Goal: Task Accomplishment & Management: Manage account settings

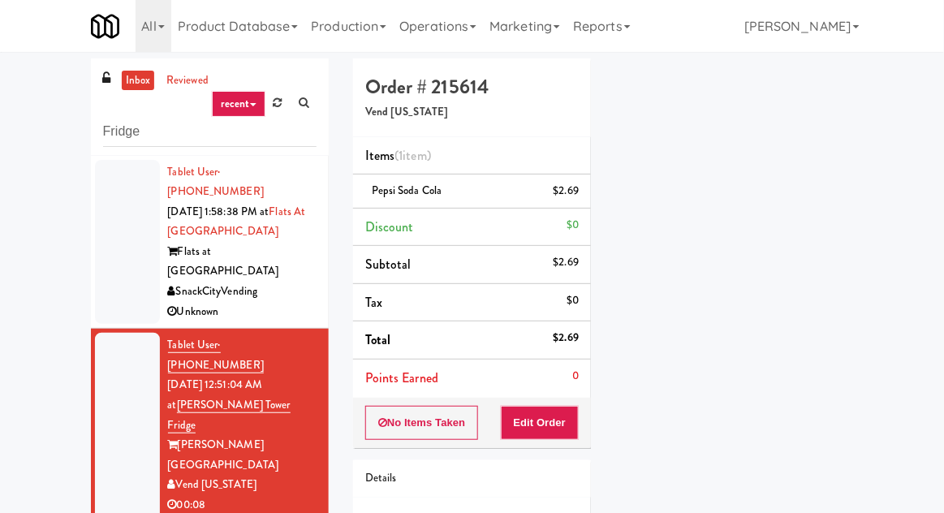
click at [134, 82] on link "inbox" at bounding box center [138, 81] width 33 height 20
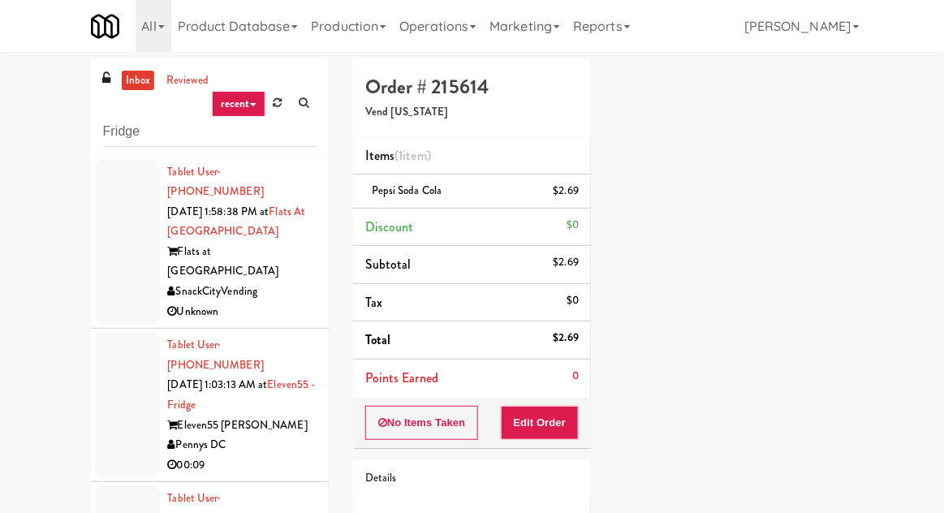
click at [136, 378] on div at bounding box center [127, 405] width 65 height 144
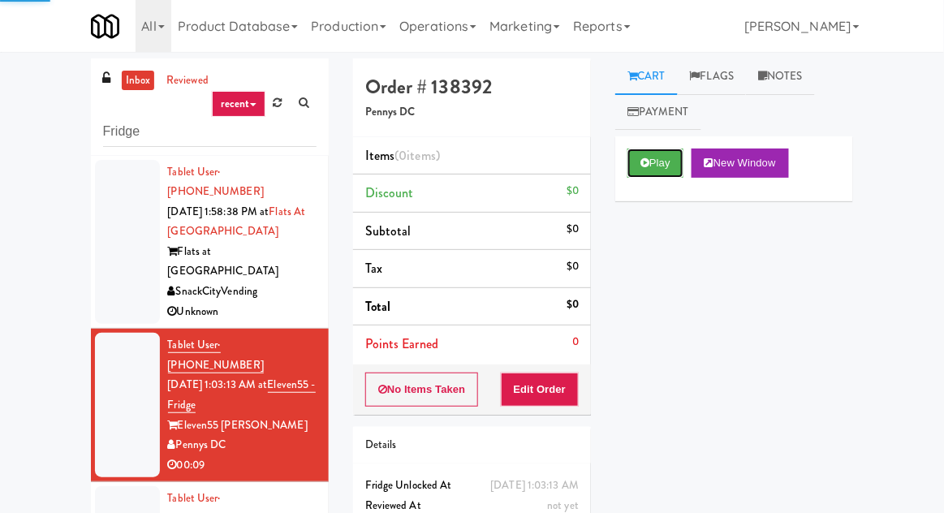
click at [665, 166] on button "Play" at bounding box center [655, 163] width 56 height 29
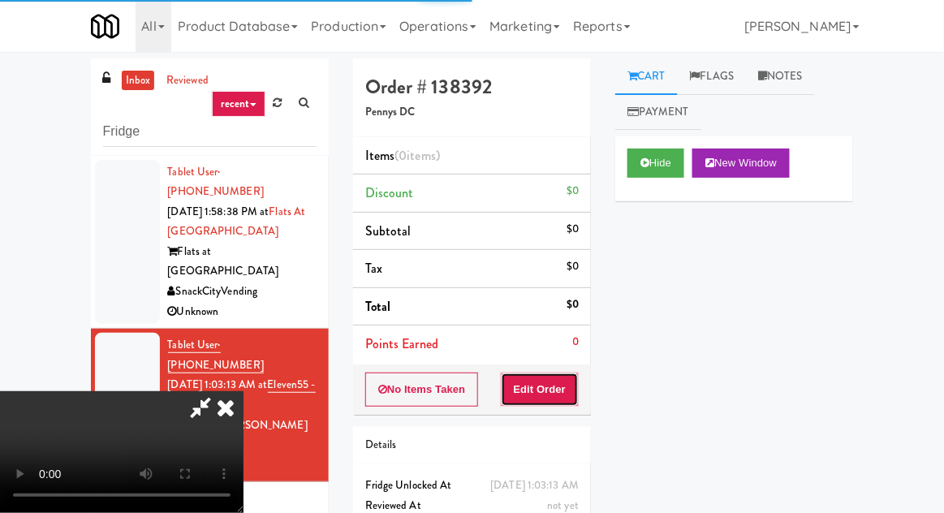
click at [553, 375] on button "Edit Order" at bounding box center [540, 390] width 79 height 34
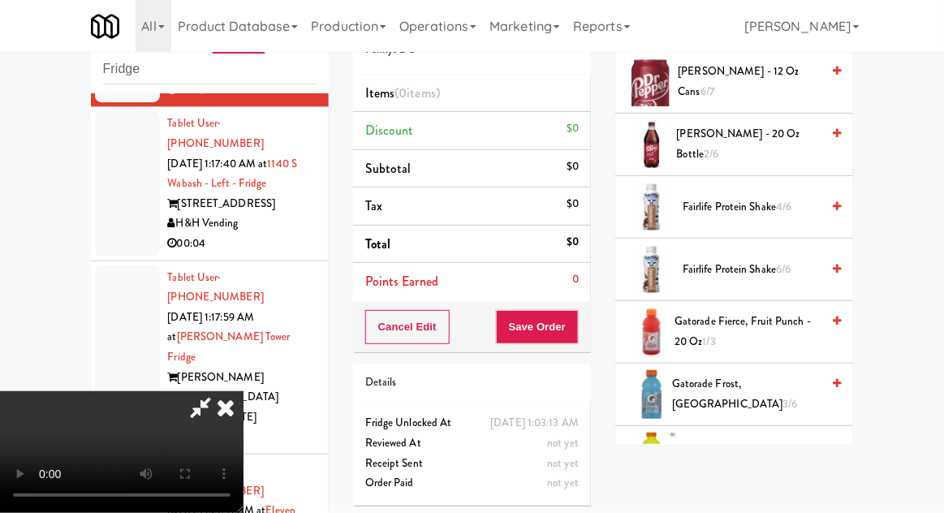
scroll to position [903, 0]
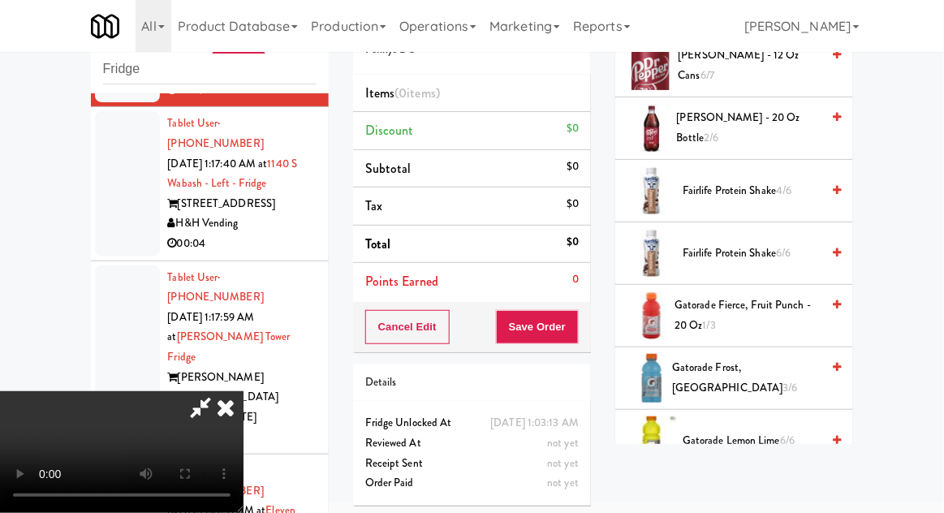
click at [762, 312] on span "Gatorade Fierce, Fruit Punch - 20 oz 1/3" at bounding box center [747, 315] width 146 height 40
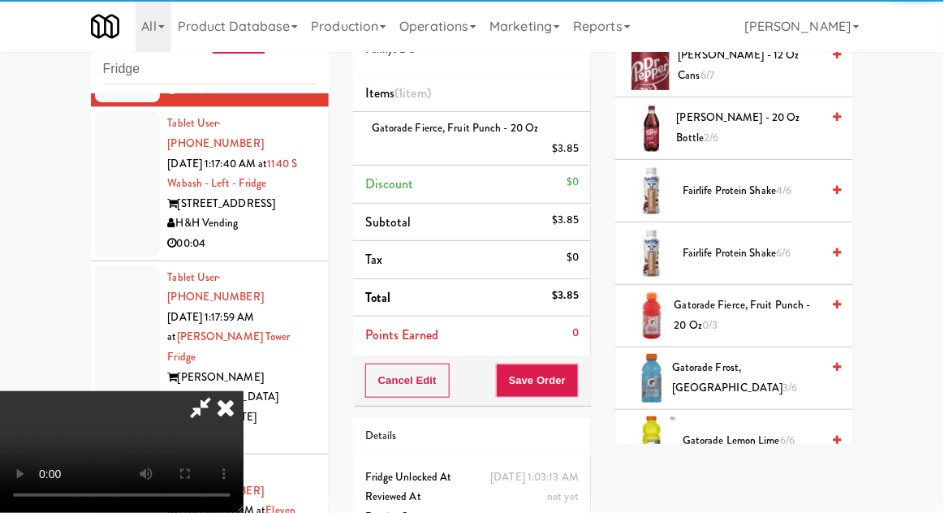
scroll to position [59, 0]
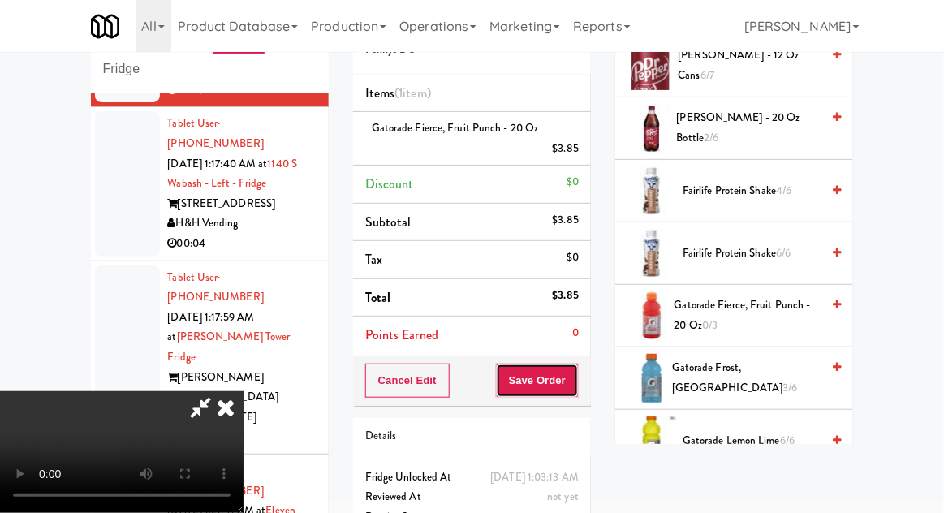
click at [578, 373] on button "Save Order" at bounding box center [537, 381] width 83 height 34
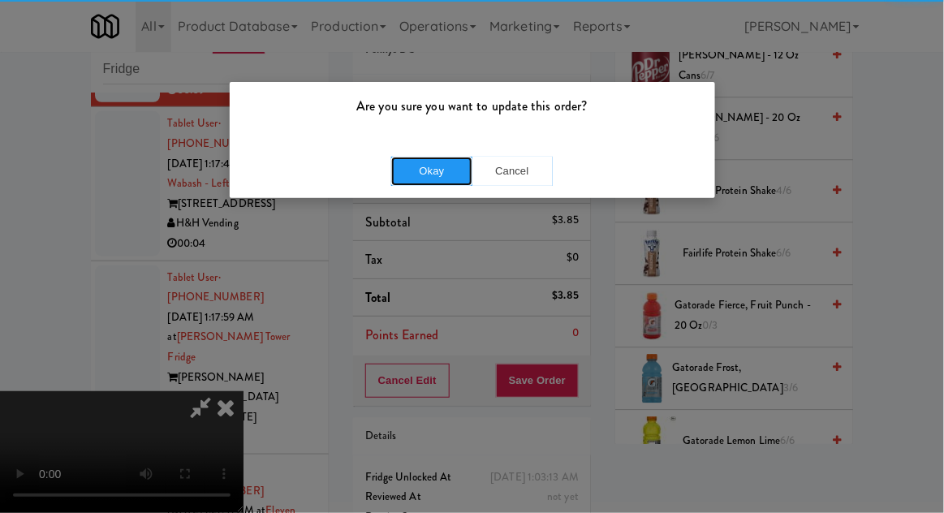
click at [436, 177] on button "Okay" at bounding box center [431, 171] width 81 height 29
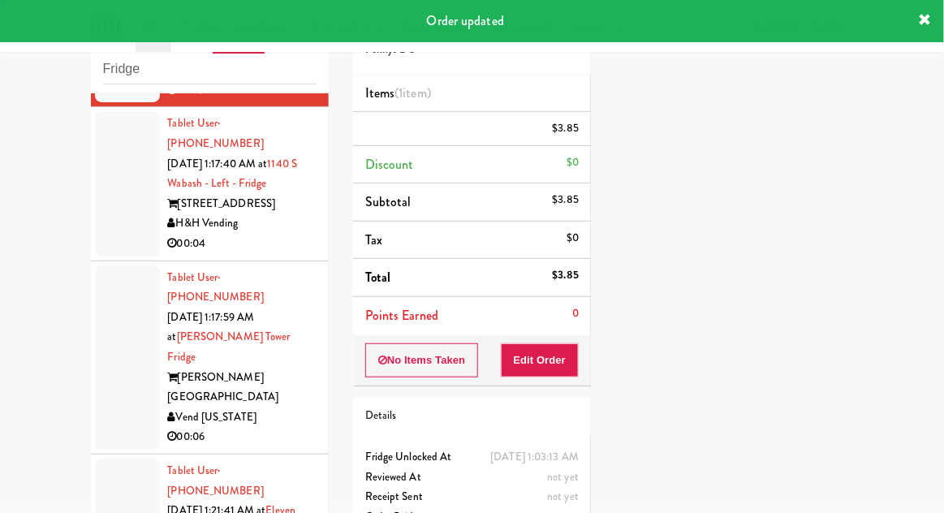
scroll to position [0, 0]
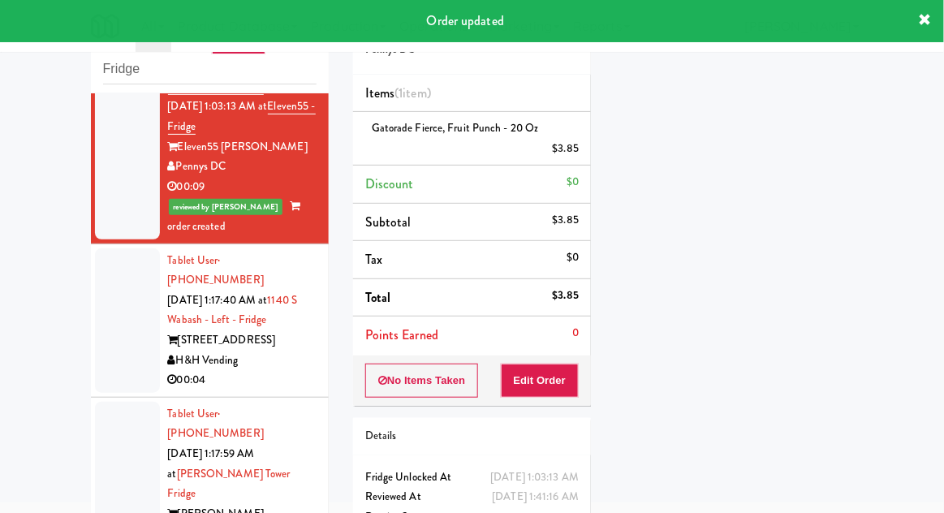
click at [135, 279] on div at bounding box center [127, 320] width 65 height 144
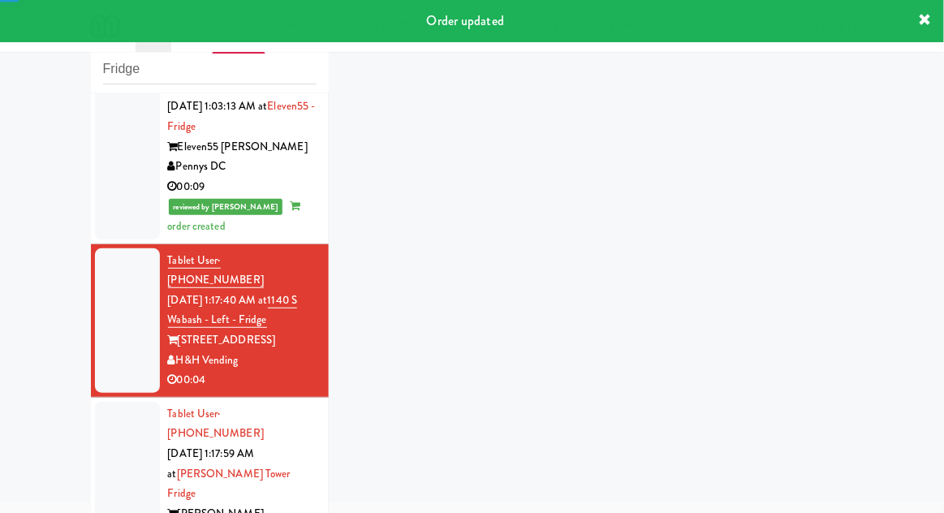
scroll to position [352, 0]
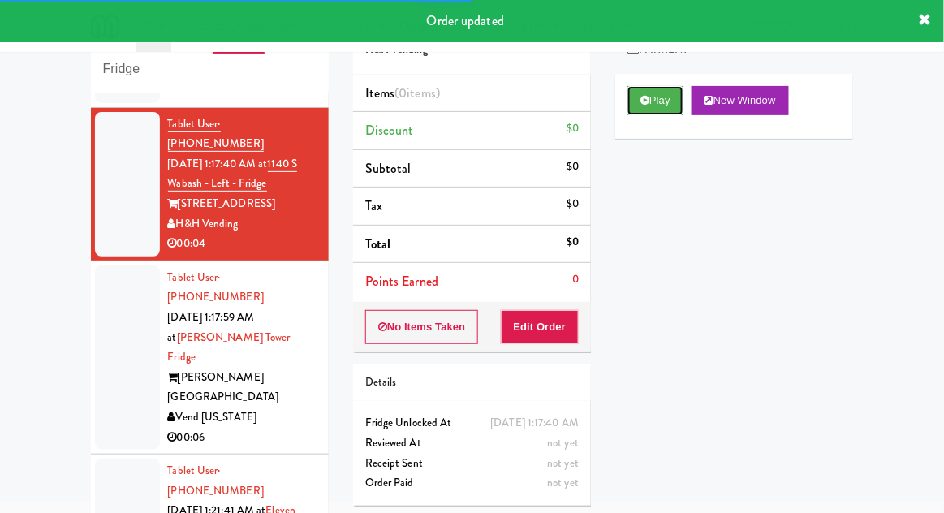
click at [674, 102] on button "Play" at bounding box center [655, 100] width 56 height 29
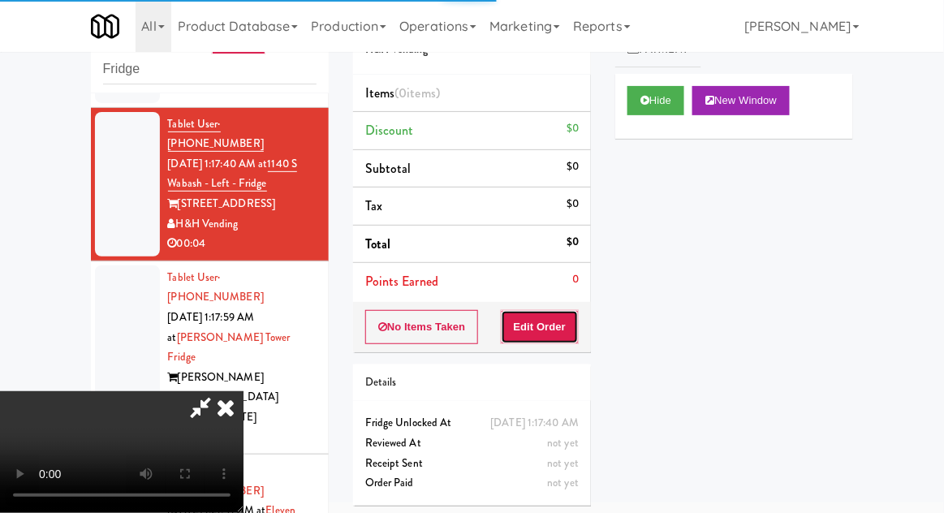
click at [555, 325] on button "Edit Order" at bounding box center [540, 327] width 79 height 34
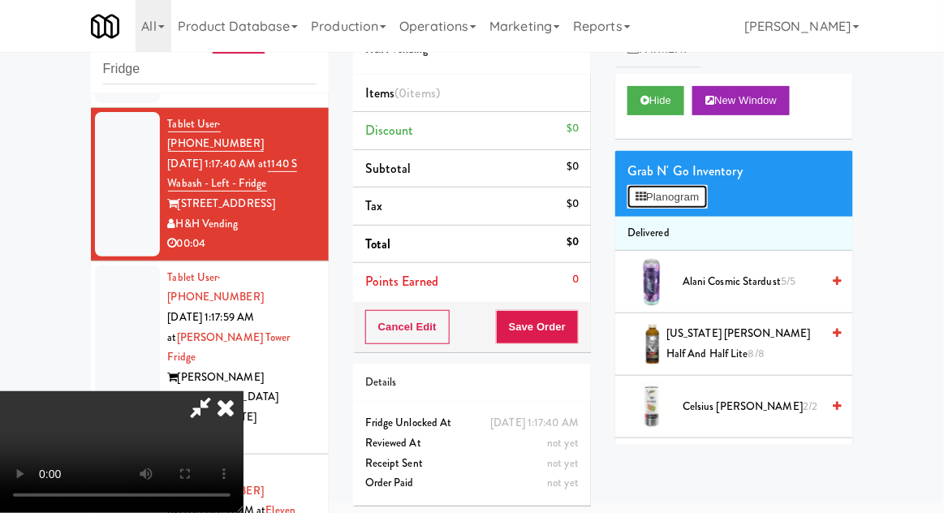
click at [699, 204] on button "Planogram" at bounding box center [667, 197] width 80 height 24
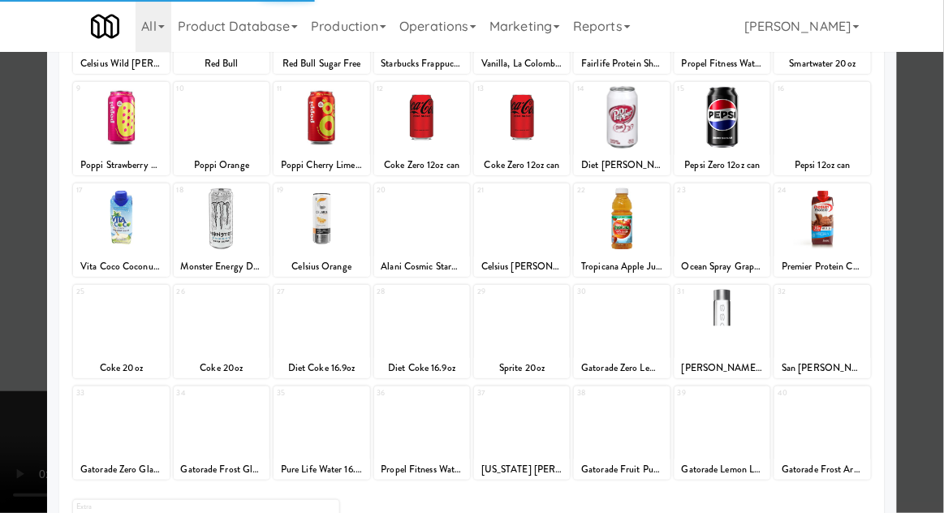
scroll to position [205, 0]
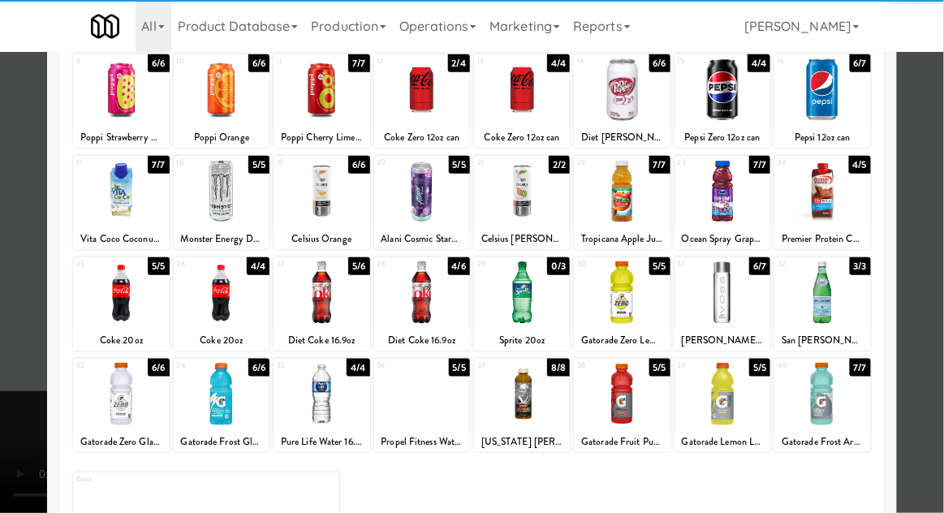
click at [114, 409] on div at bounding box center [121, 394] width 96 height 62
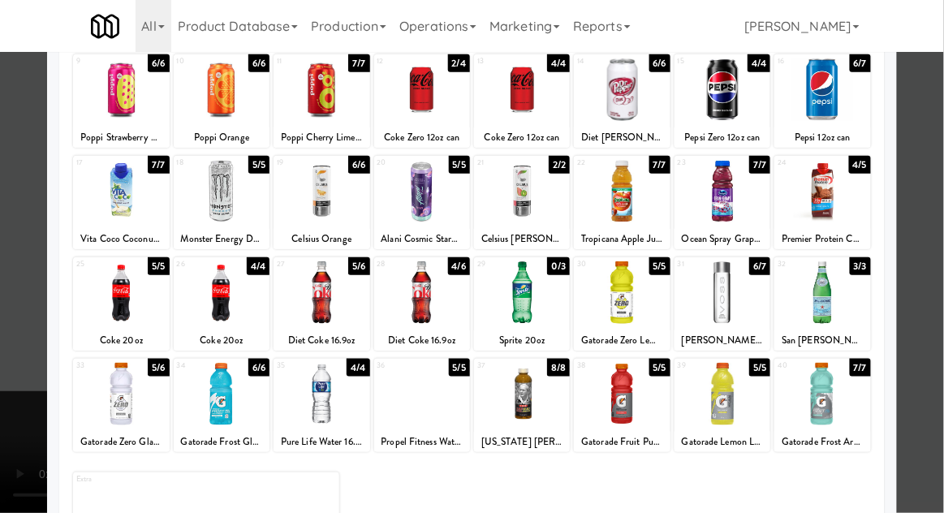
click at [922, 238] on div at bounding box center [472, 256] width 944 height 513
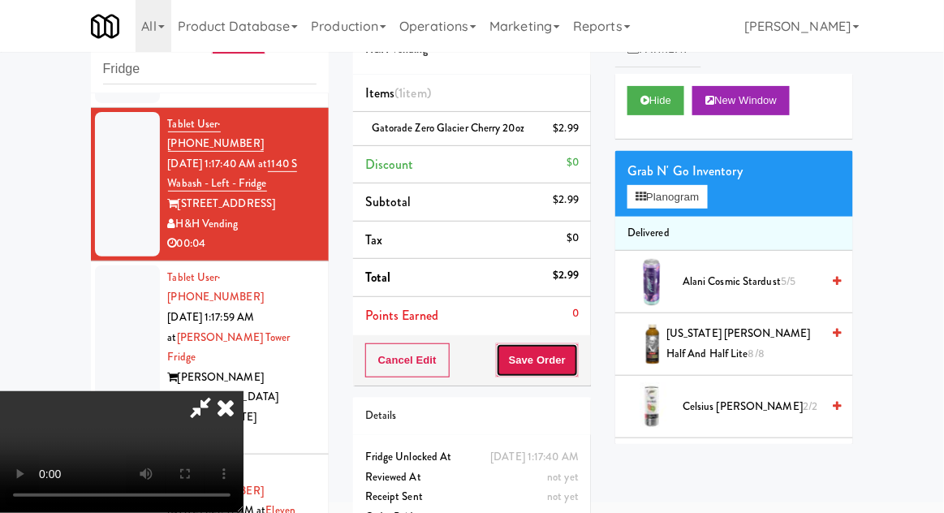
click at [575, 361] on button "Save Order" at bounding box center [537, 360] width 83 height 34
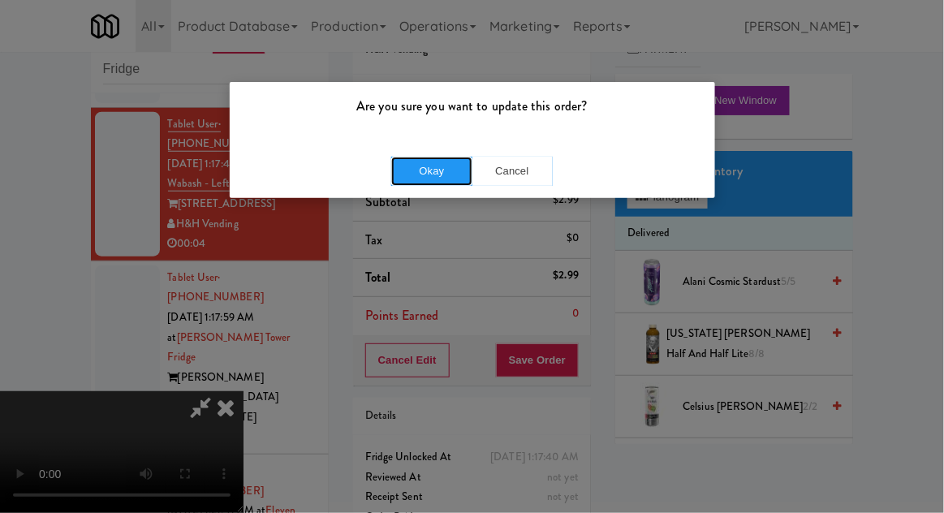
click at [447, 163] on button "Okay" at bounding box center [431, 171] width 81 height 29
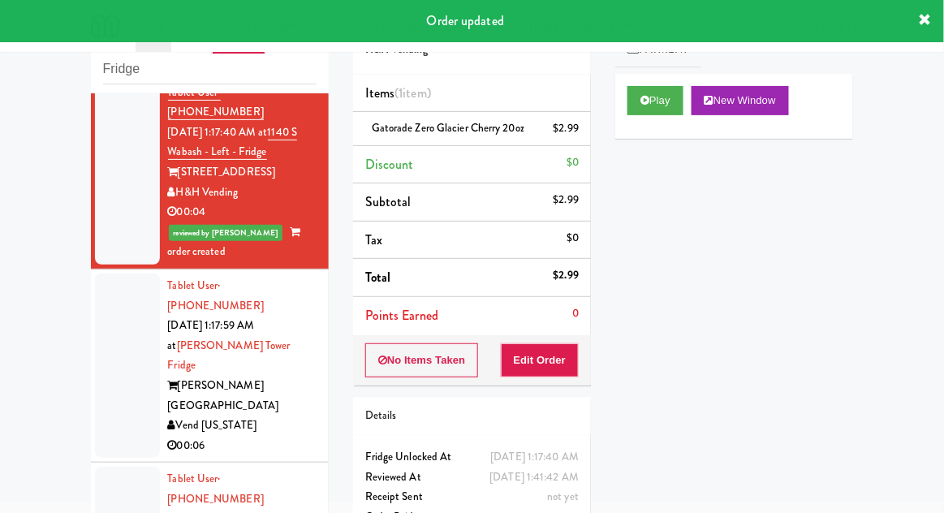
click at [113, 278] on div at bounding box center [127, 366] width 65 height 184
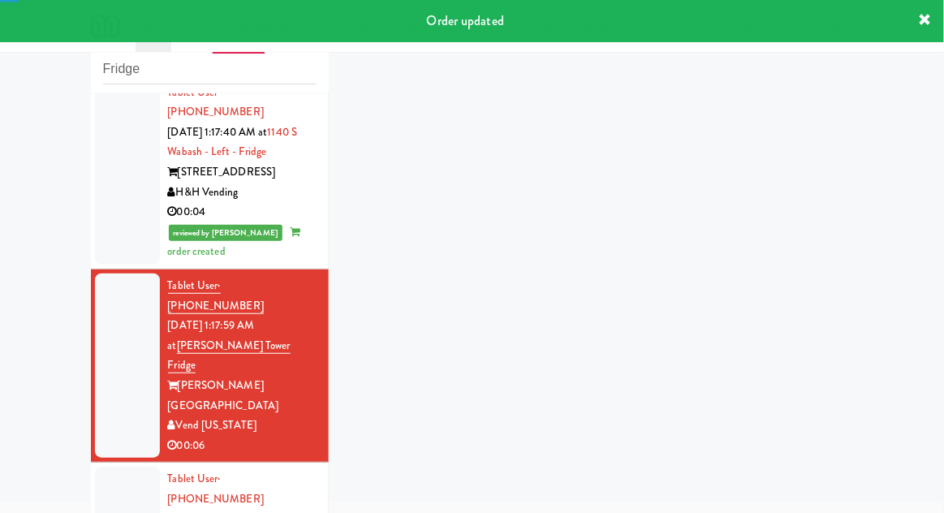
scroll to position [393, 0]
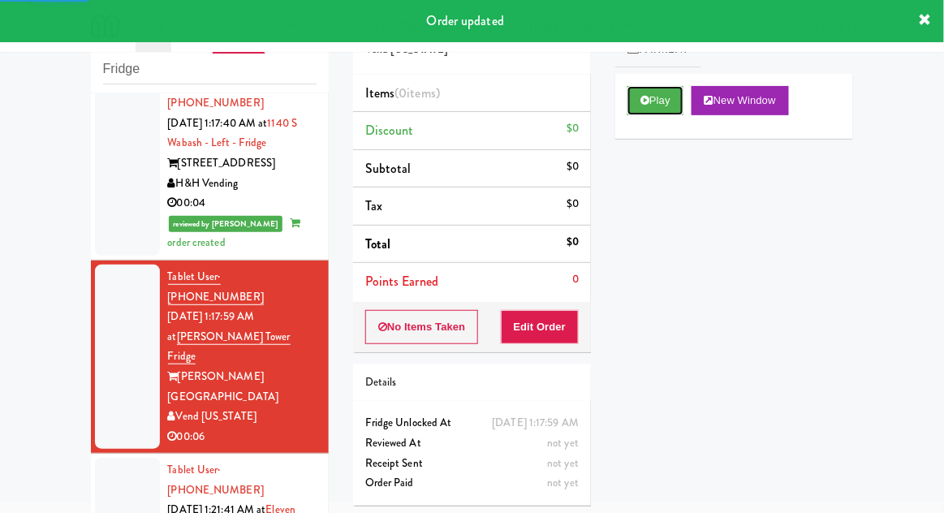
click at [667, 112] on button "Play" at bounding box center [655, 100] width 56 height 29
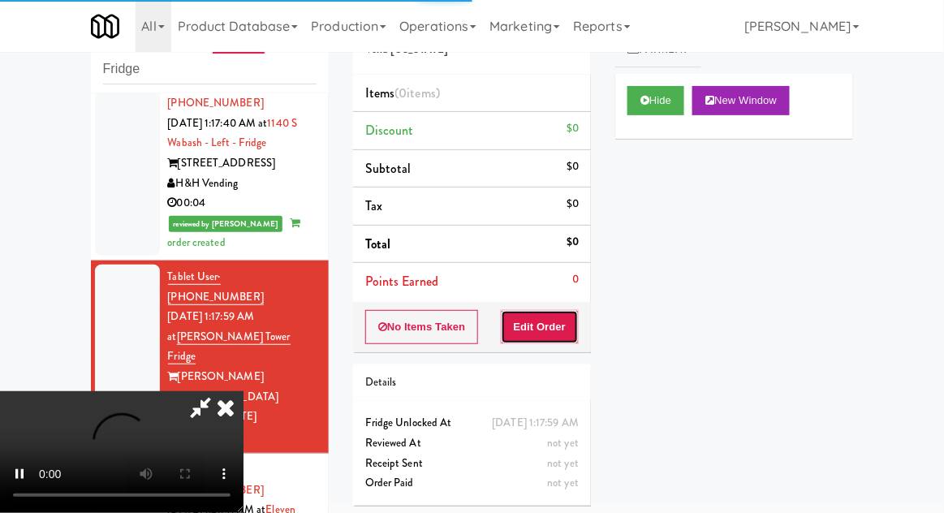
click at [560, 330] on button "Edit Order" at bounding box center [540, 327] width 79 height 34
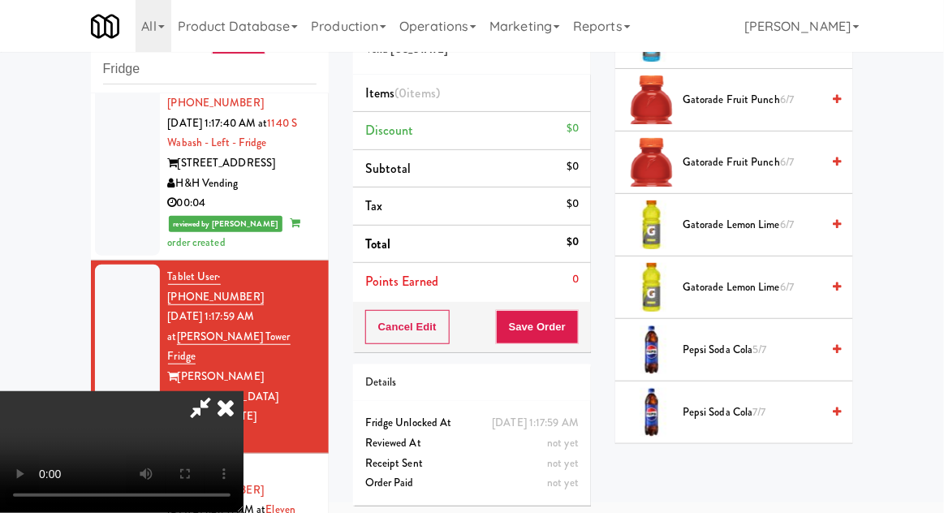
scroll to position [1617, 0]
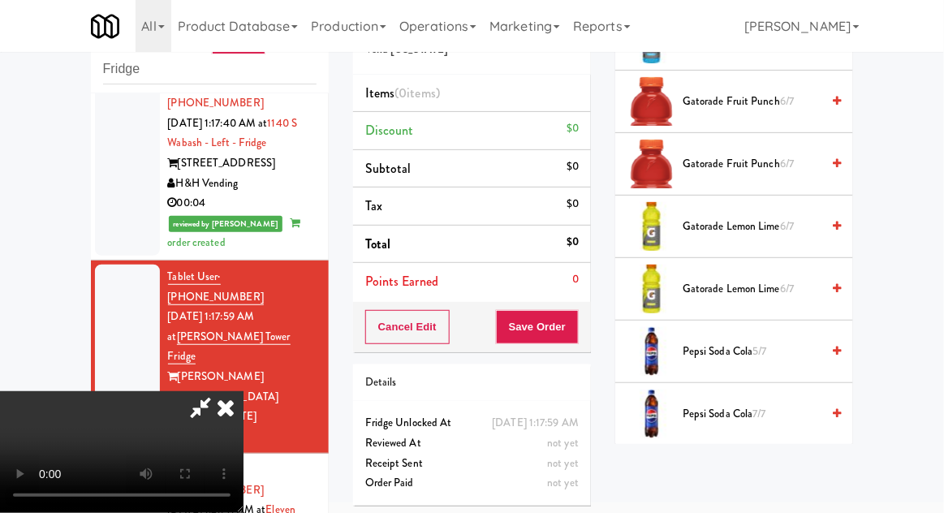
click at [769, 217] on span "Gatorade Lemon Lime 6/7" at bounding box center [752, 227] width 138 height 20
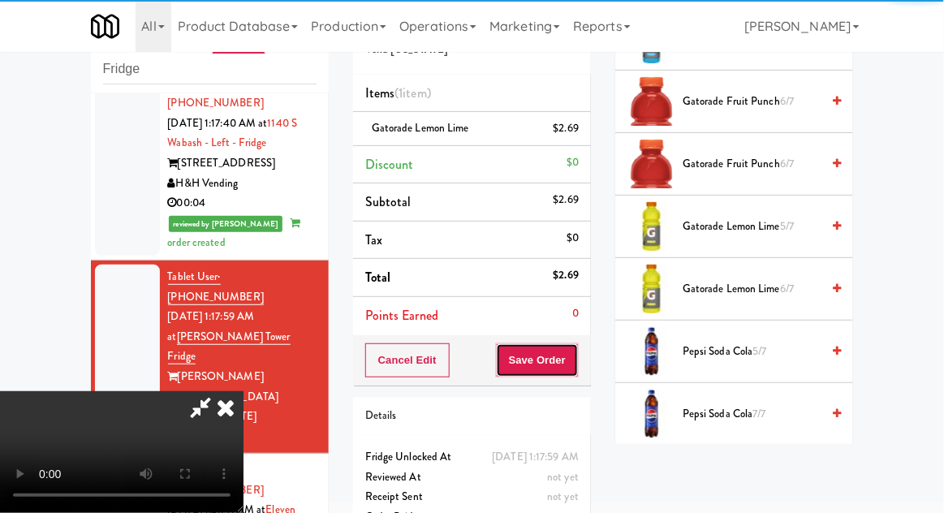
click at [574, 361] on button "Save Order" at bounding box center [537, 360] width 83 height 34
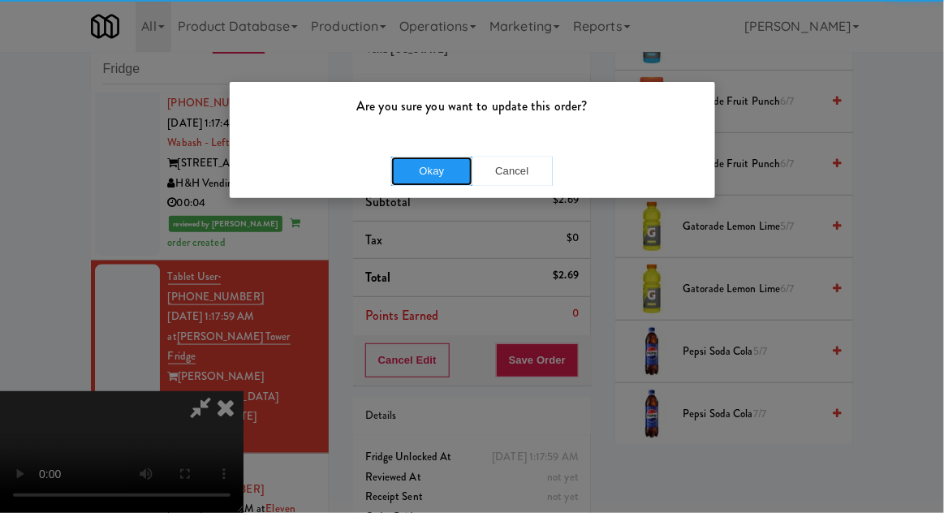
click at [430, 158] on button "Okay" at bounding box center [431, 171] width 81 height 29
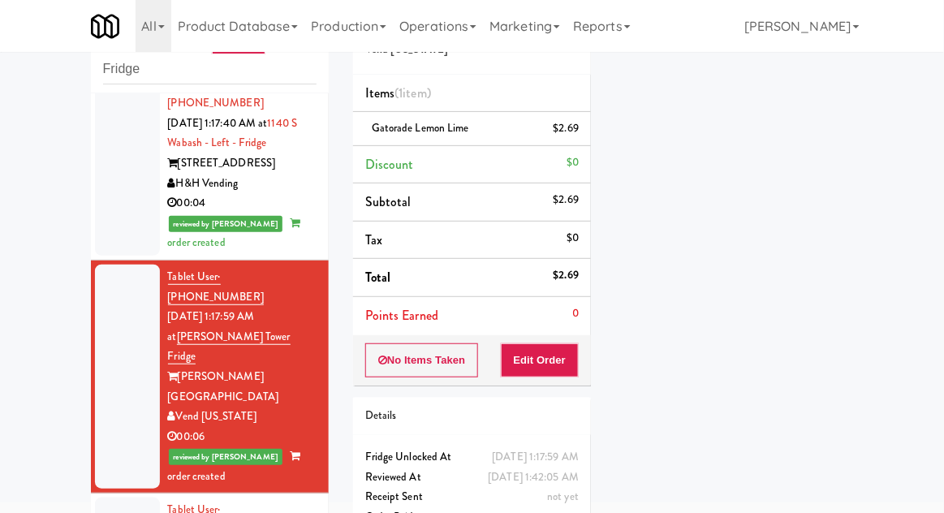
scroll to position [433, 0]
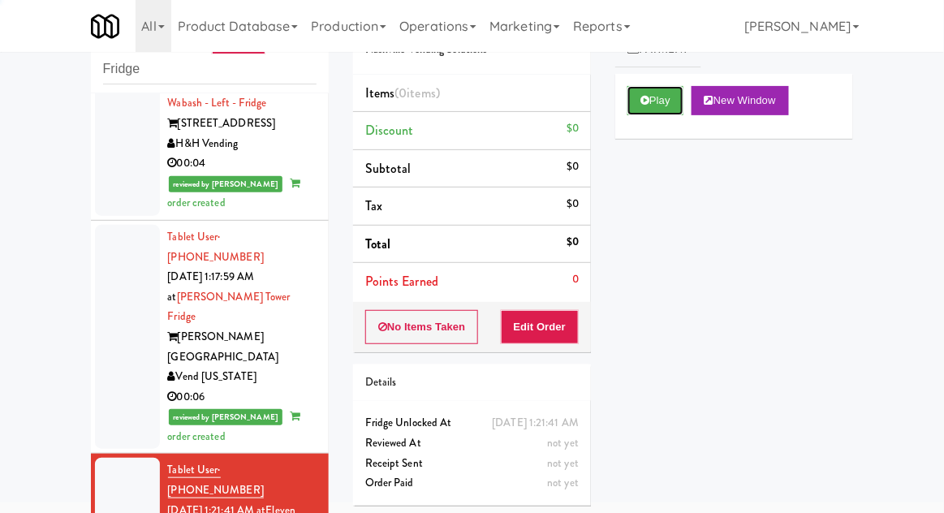
click at [664, 103] on button "Play" at bounding box center [655, 100] width 56 height 29
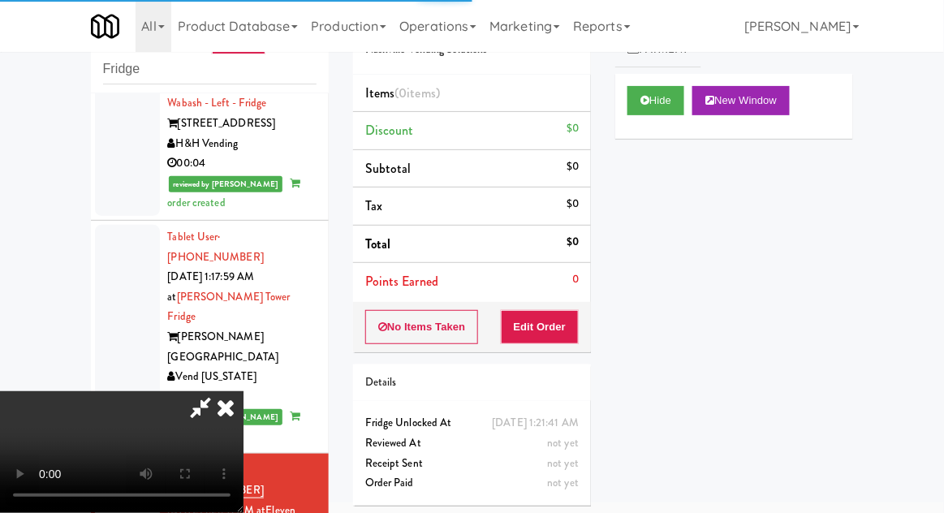
click at [545, 321] on button "Edit Order" at bounding box center [540, 327] width 79 height 34
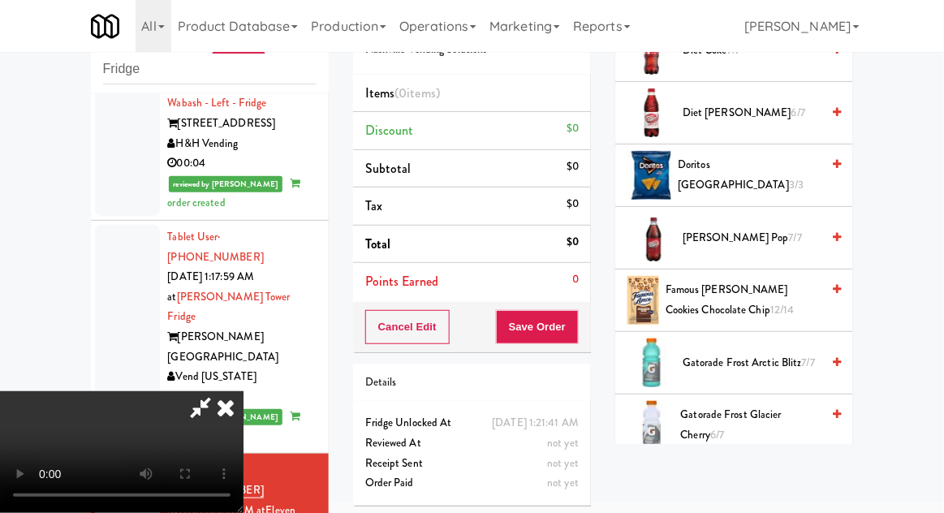
scroll to position [812, 0]
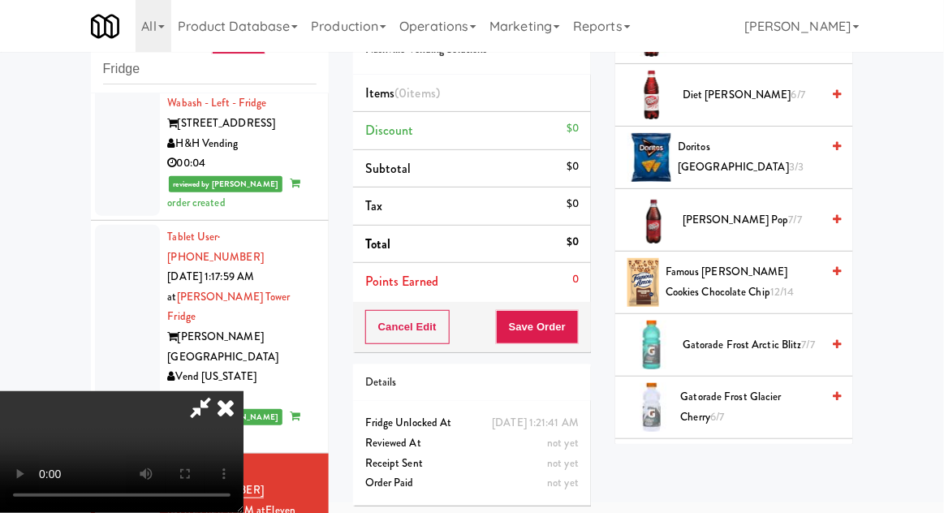
click at [748, 157] on span "Doritos Cool Ranch 3/3" at bounding box center [749, 157] width 143 height 40
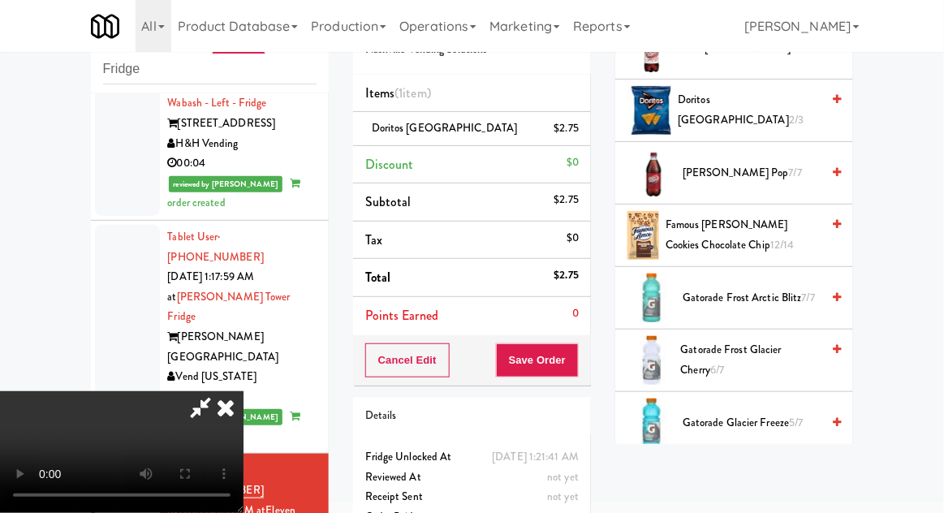
scroll to position [860, 0]
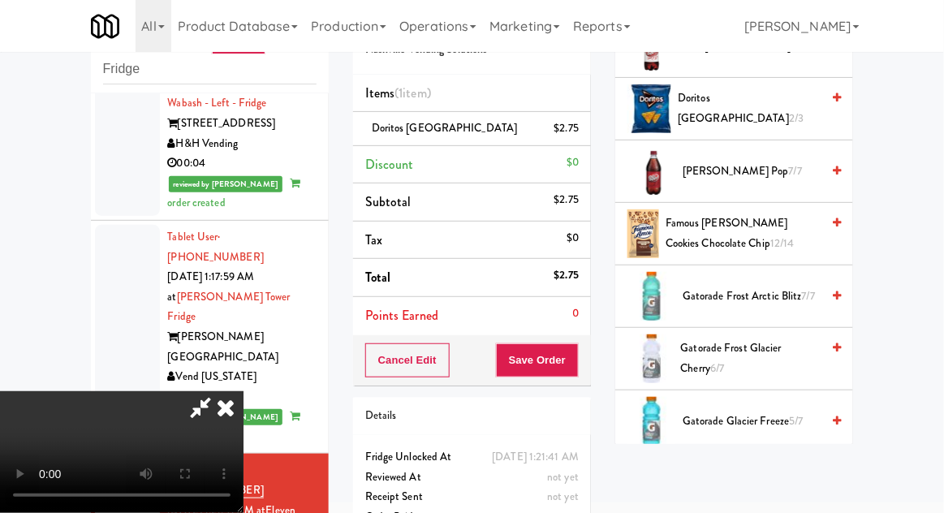
click at [748, 245] on span "Famous [PERSON_NAME] Cookies Chocolate Chip 12/14" at bounding box center [742, 233] width 155 height 40
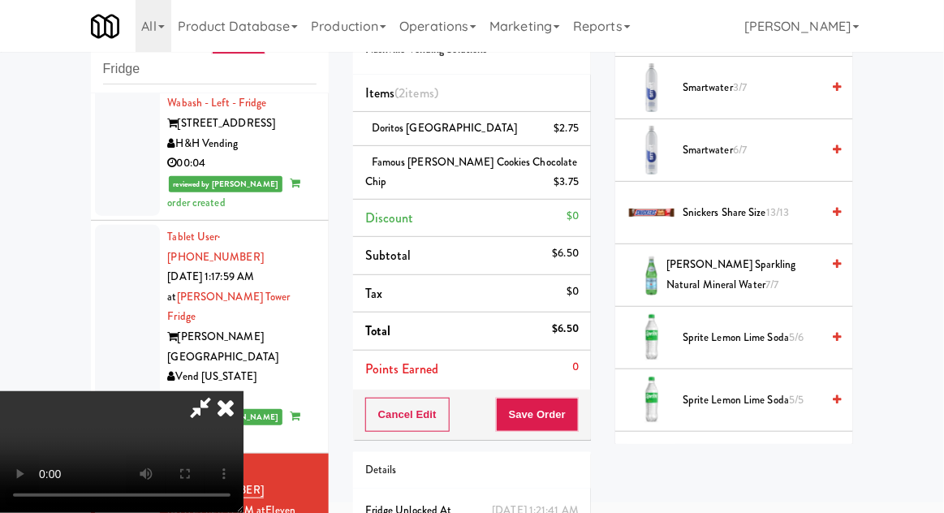
scroll to position [1946, 0]
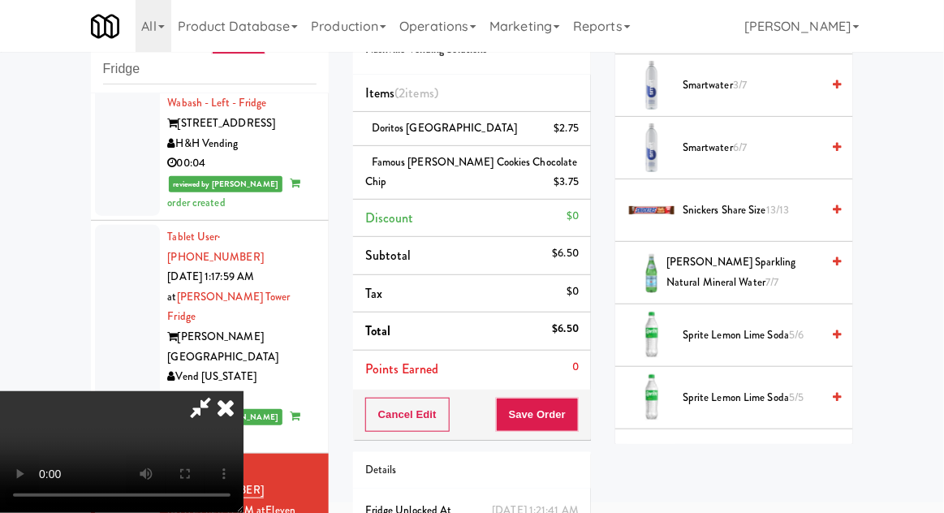
click at [738, 201] on span "Snickers Share Size 13/13" at bounding box center [752, 210] width 138 height 20
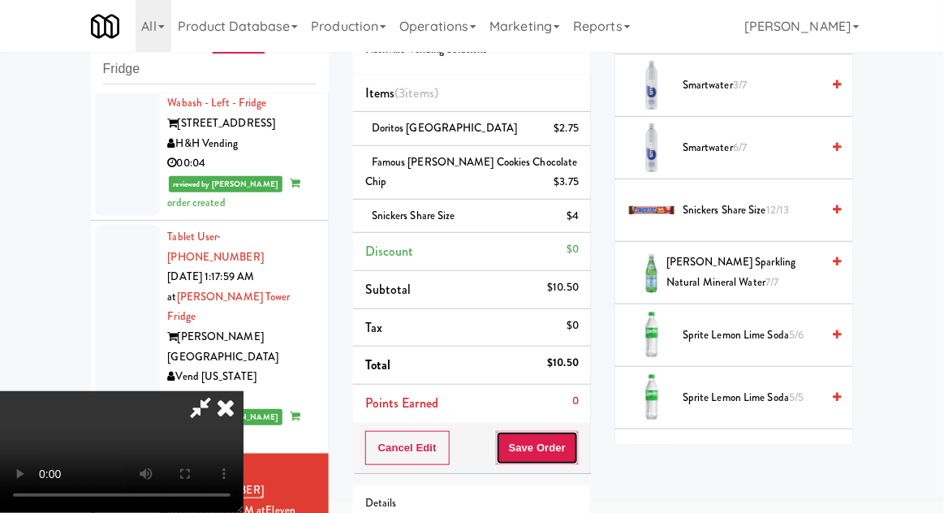
click at [575, 442] on button "Save Order" at bounding box center [537, 448] width 83 height 34
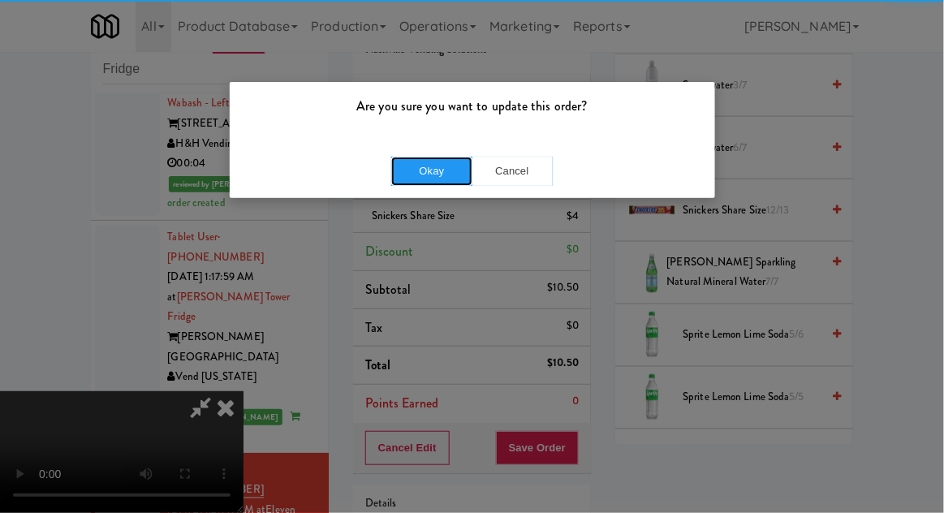
click at [427, 165] on button "Okay" at bounding box center [431, 171] width 81 height 29
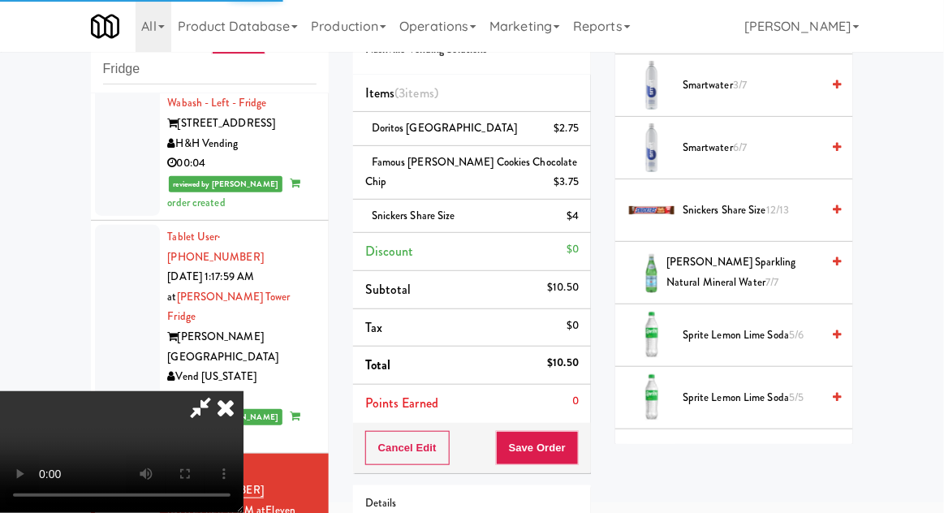
scroll to position [160, 0]
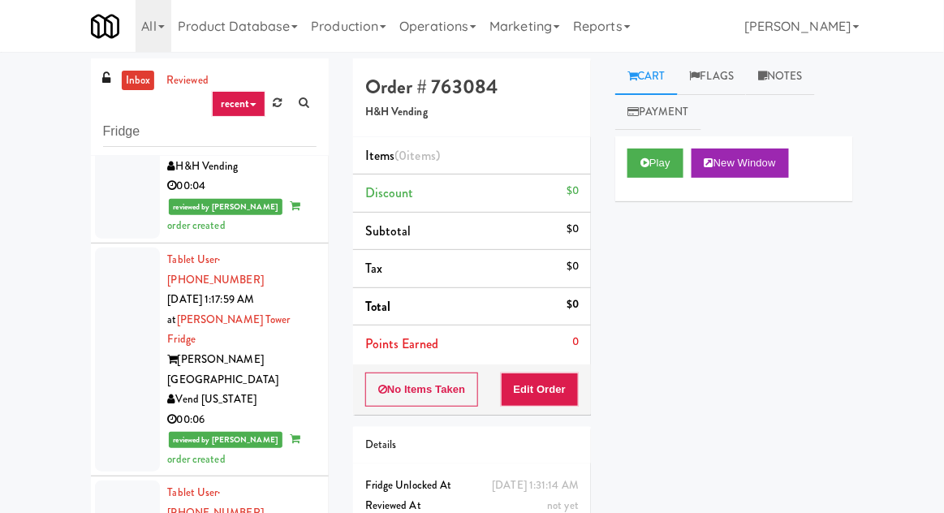
scroll to position [62, 0]
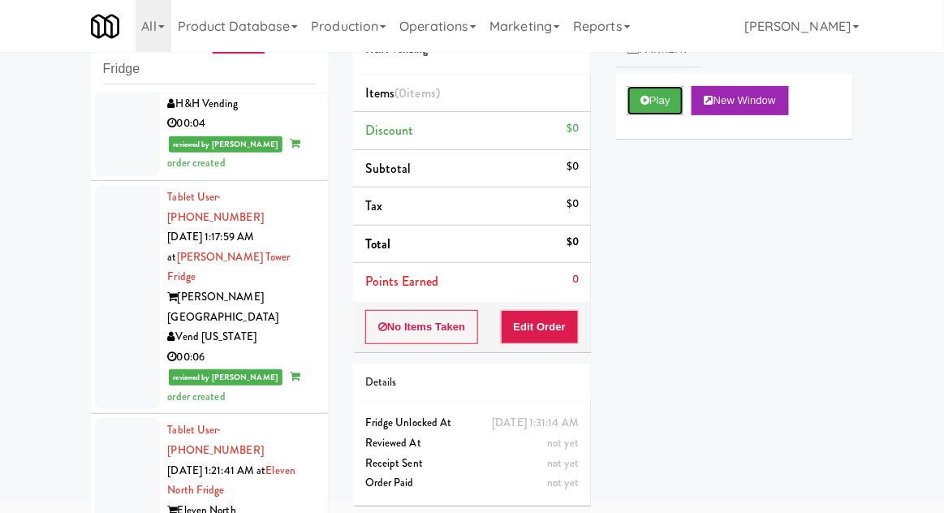
click at [649, 102] on icon at bounding box center [644, 100] width 9 height 11
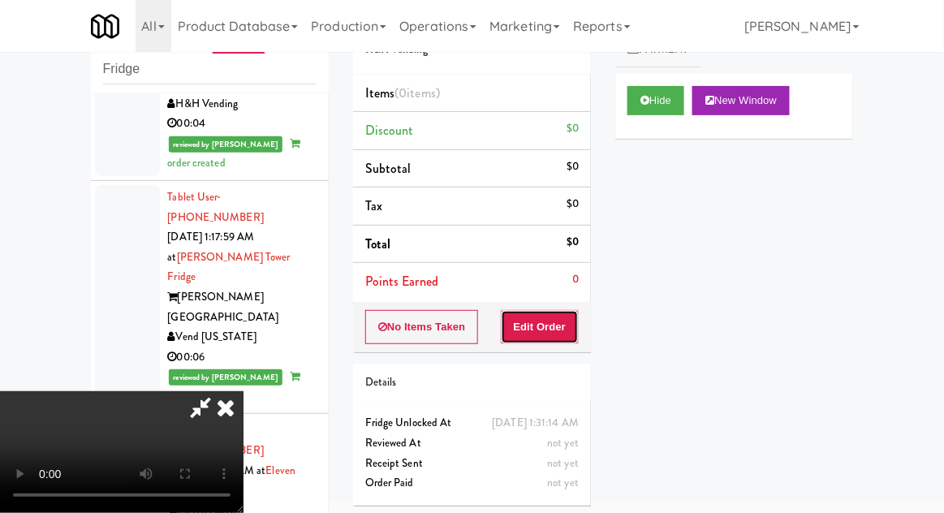
click at [545, 333] on button "Edit Order" at bounding box center [540, 327] width 79 height 34
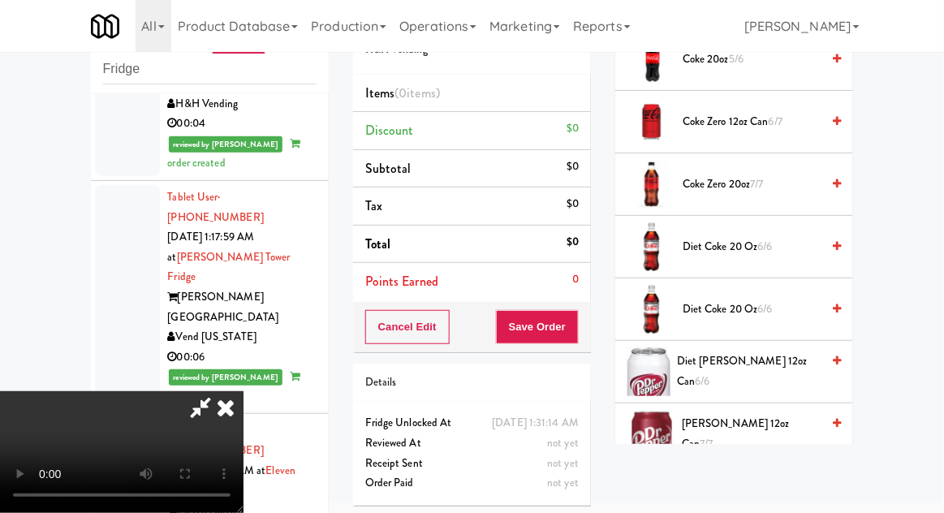
scroll to position [691, 0]
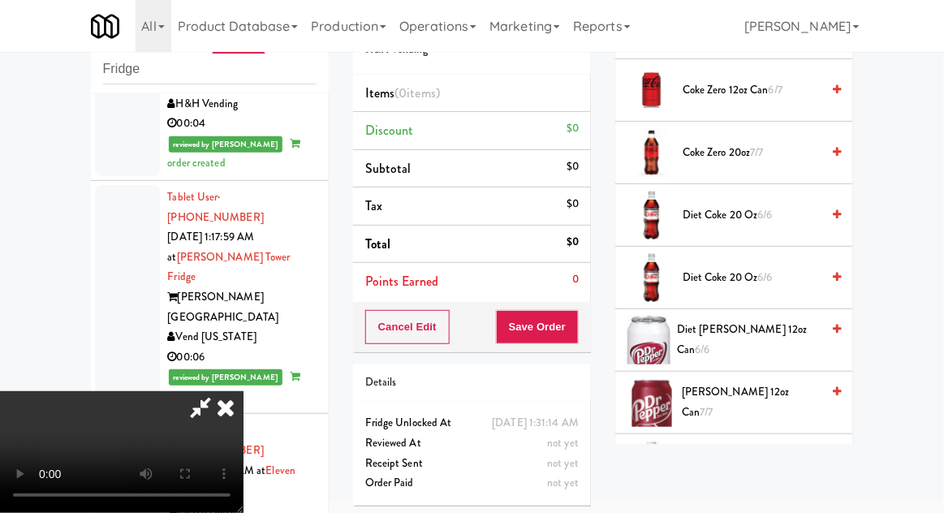
click at [770, 328] on span "Diet [PERSON_NAME] 12oz can 6/6" at bounding box center [749, 340] width 144 height 40
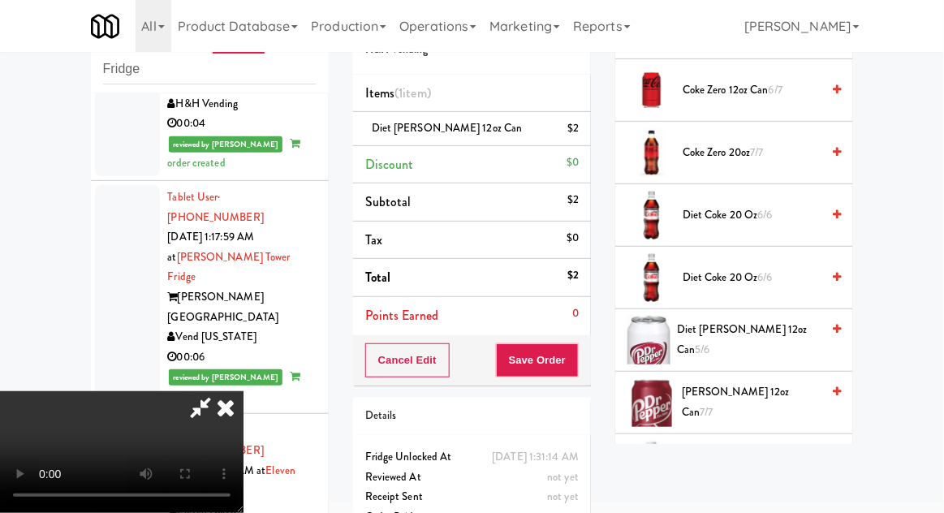
click at [717, 335] on span "Diet [PERSON_NAME] 12oz can 5/6" at bounding box center [749, 340] width 144 height 40
click at [579, 355] on button "Save Order" at bounding box center [537, 360] width 83 height 34
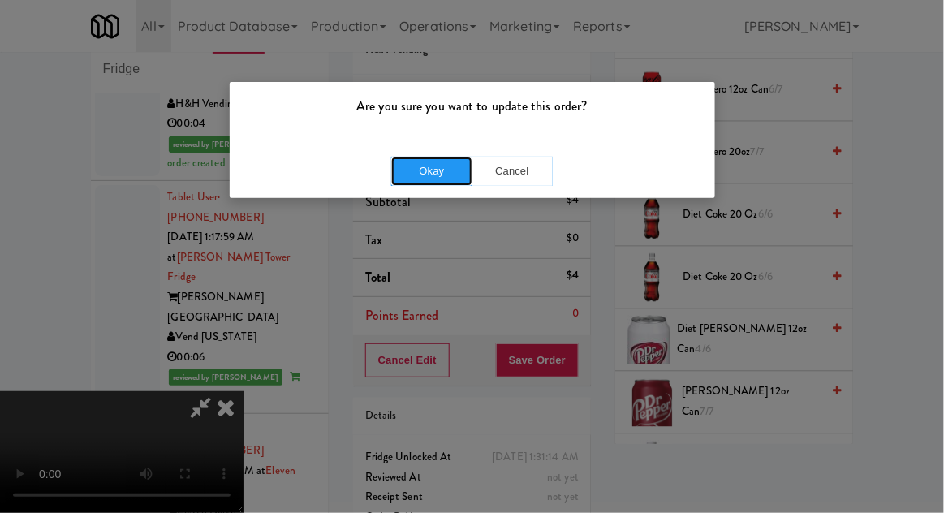
click at [418, 161] on button "Okay" at bounding box center [431, 171] width 81 height 29
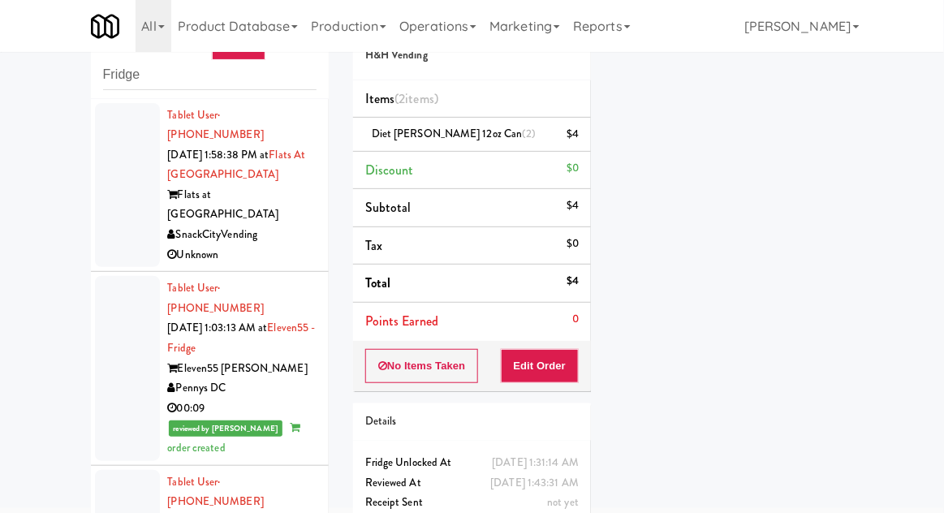
scroll to position [0, 0]
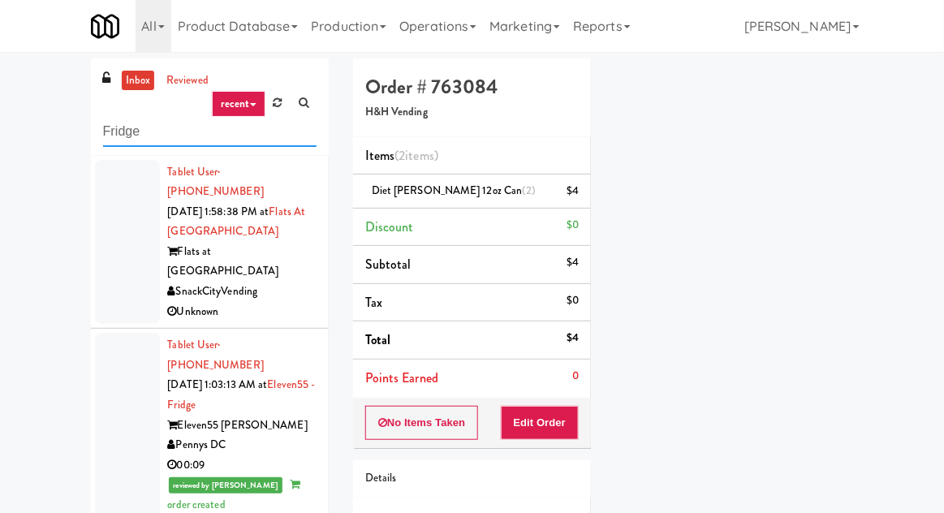
click at [115, 127] on input "Fridge" at bounding box center [209, 132] width 213 height 30
click at [110, 126] on input "Fridge" at bounding box center [209, 132] width 213 height 30
type input "Pantry"
click at [71, 117] on div "inbox reviewed recent all unclear take inventory issue suspicious failed recent…" at bounding box center [472, 356] width 944 height 597
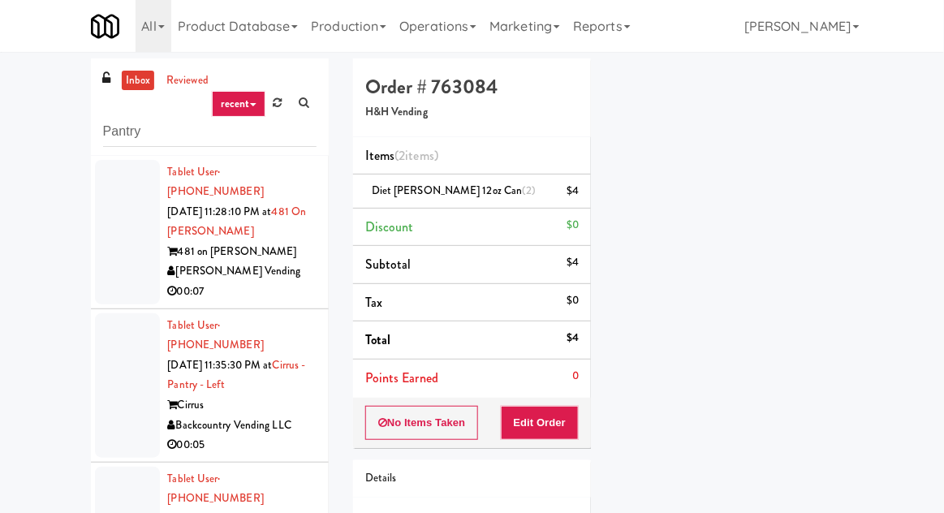
click at [121, 232] on div at bounding box center [127, 232] width 65 height 144
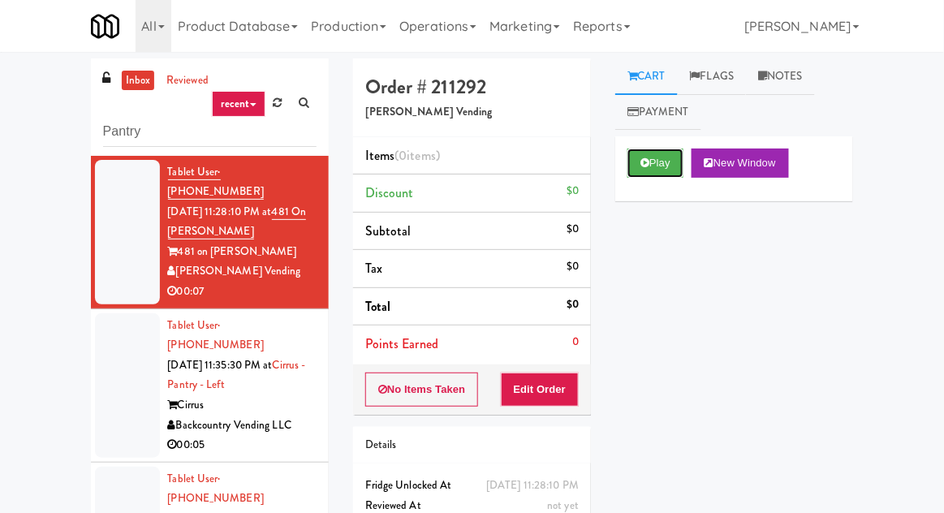
click at [657, 156] on button "Play" at bounding box center [655, 163] width 56 height 29
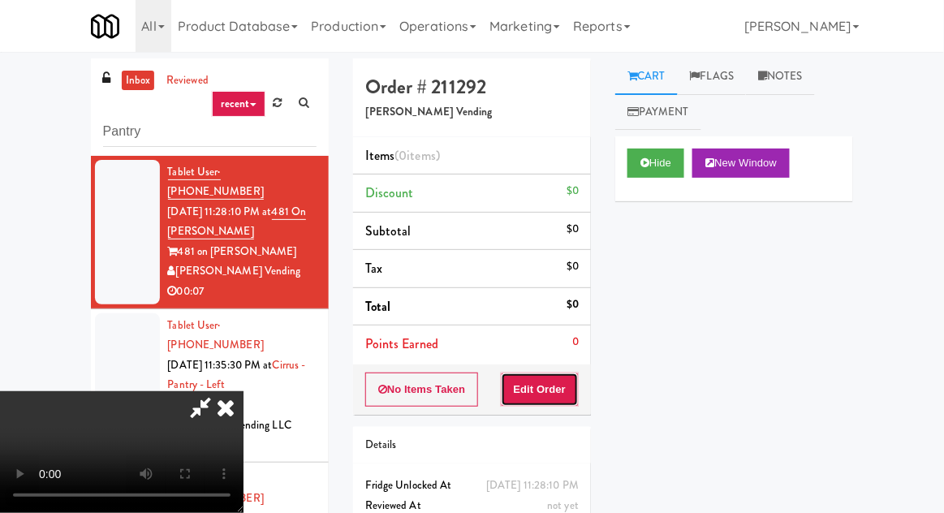
click at [549, 373] on button "Edit Order" at bounding box center [540, 390] width 79 height 34
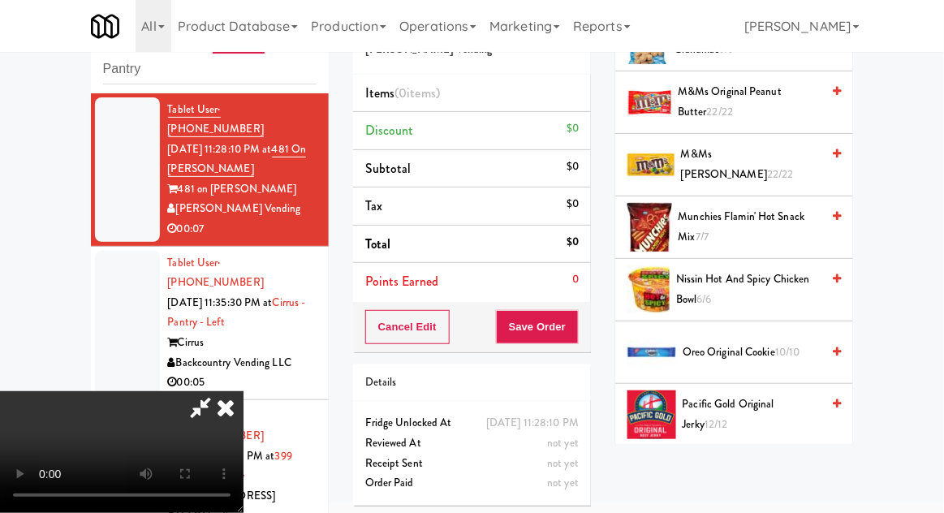
scroll to position [691, 0]
click at [788, 342] on span "Oreo Original Cookie 10/10" at bounding box center [752, 352] width 138 height 20
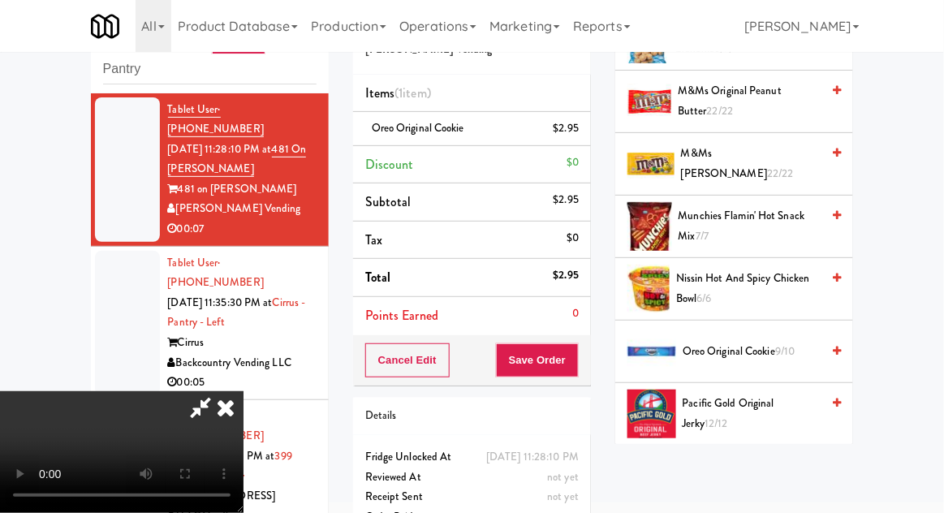
scroll to position [59, 0]
click at [578, 352] on button "Save Order" at bounding box center [537, 360] width 83 height 34
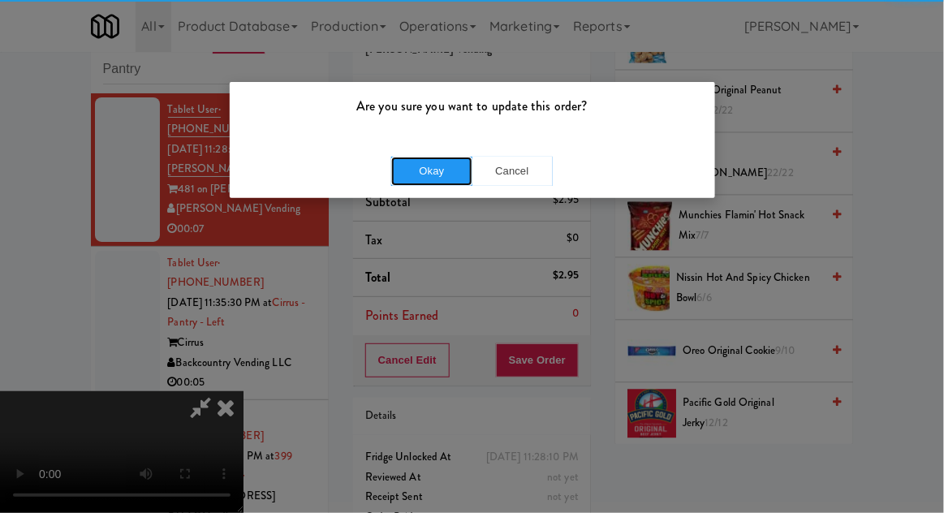
click at [422, 157] on button "Okay" at bounding box center [431, 171] width 81 height 29
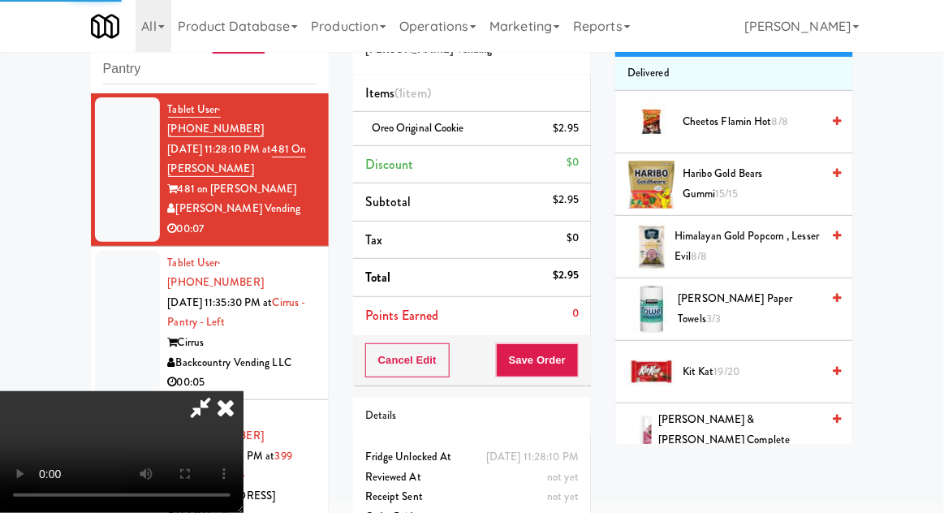
scroll to position [0, 0]
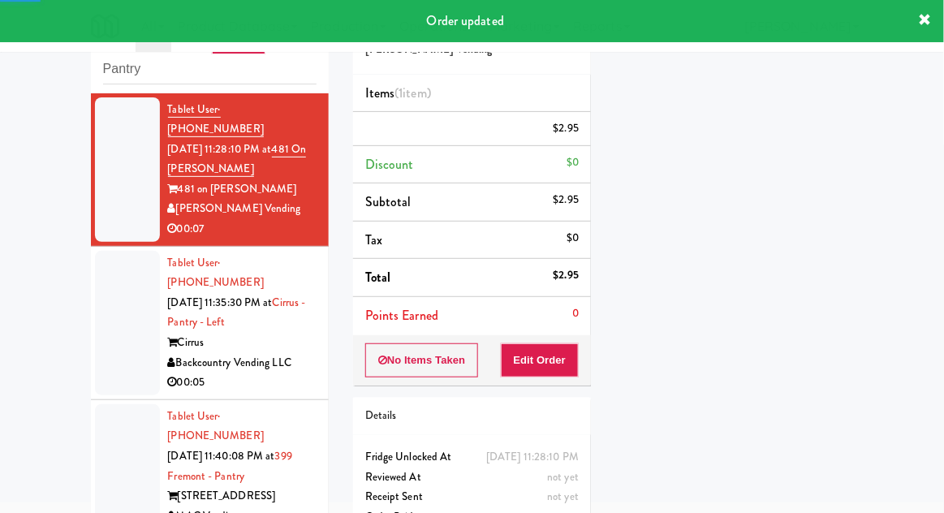
click at [100, 273] on div at bounding box center [127, 323] width 65 height 144
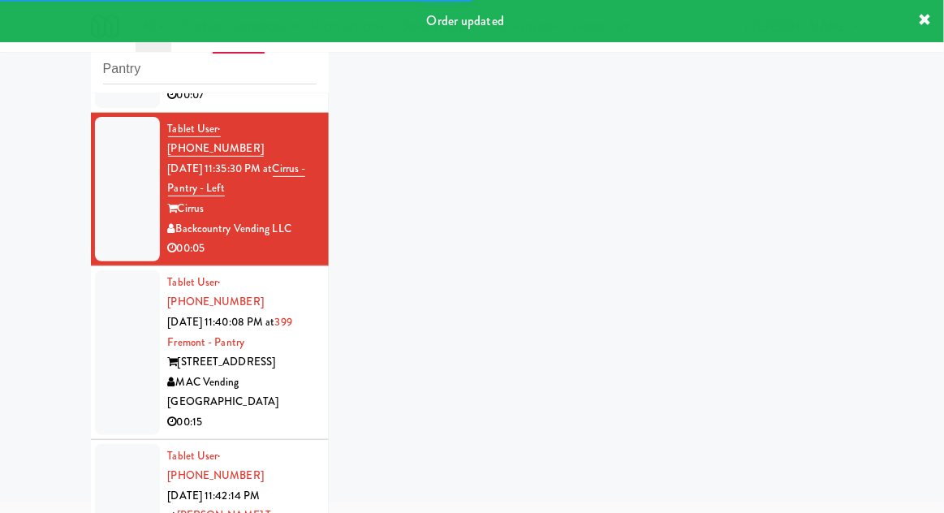
scroll to position [174, 0]
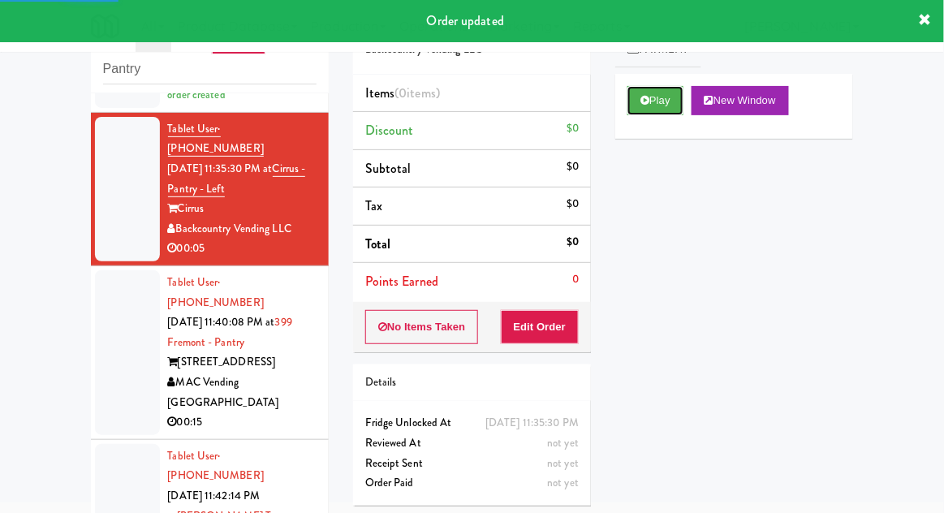
click at [657, 101] on button "Play" at bounding box center [655, 100] width 56 height 29
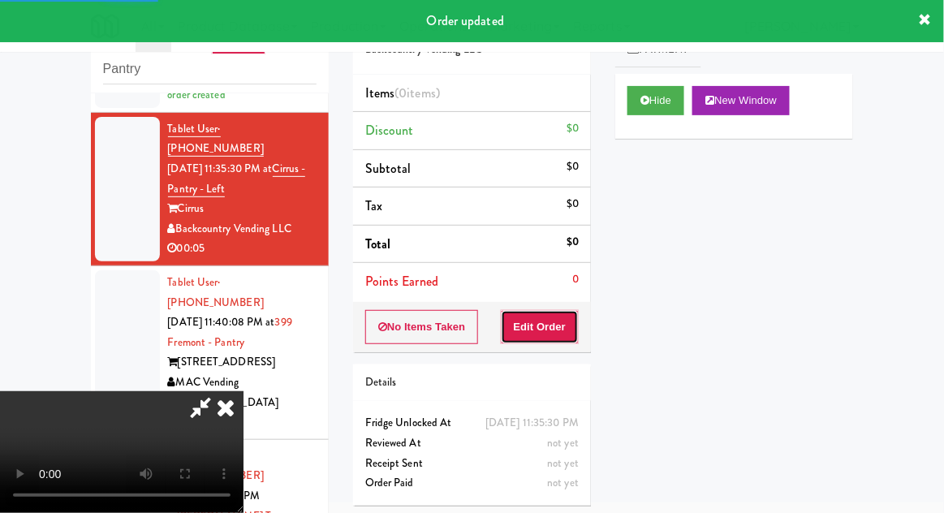
click at [566, 330] on button "Edit Order" at bounding box center [540, 327] width 79 height 34
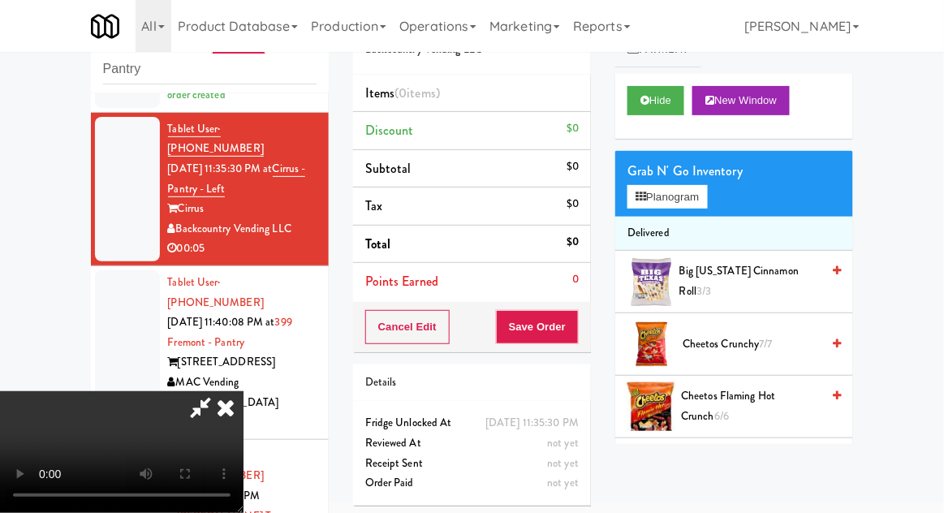
click at [771, 398] on span "Cheetos Flaming Hot Crunch 6/6" at bounding box center [751, 406] width 140 height 40
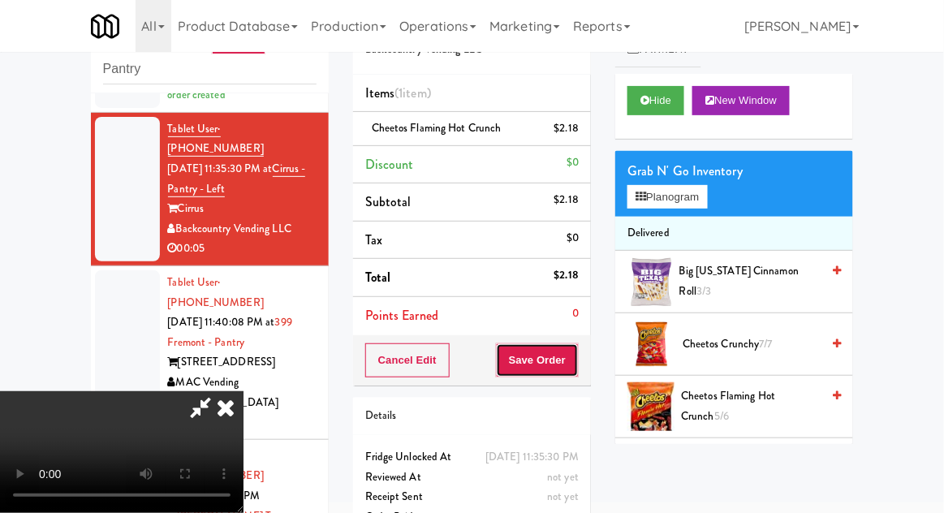
click at [578, 356] on button "Save Order" at bounding box center [537, 360] width 83 height 34
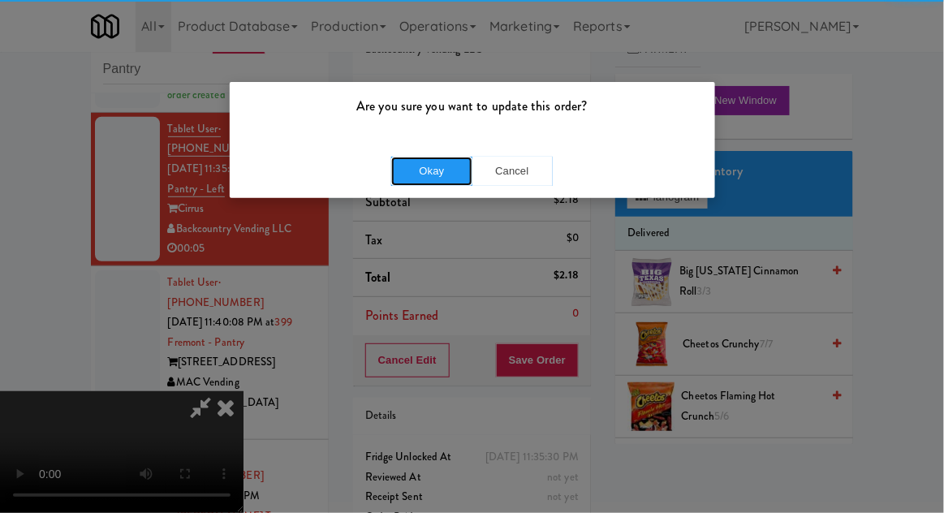
click at [443, 171] on button "Okay" at bounding box center [431, 171] width 81 height 29
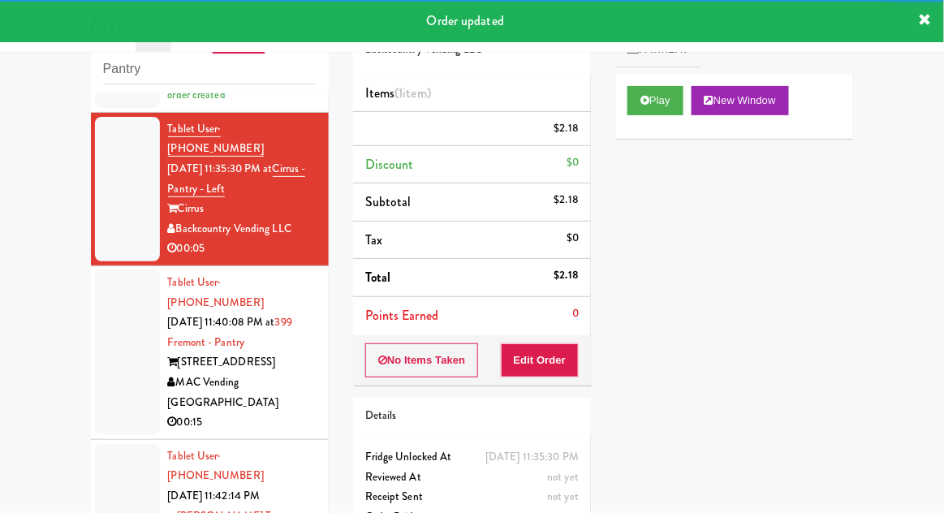
click at [106, 312] on div at bounding box center [127, 352] width 65 height 165
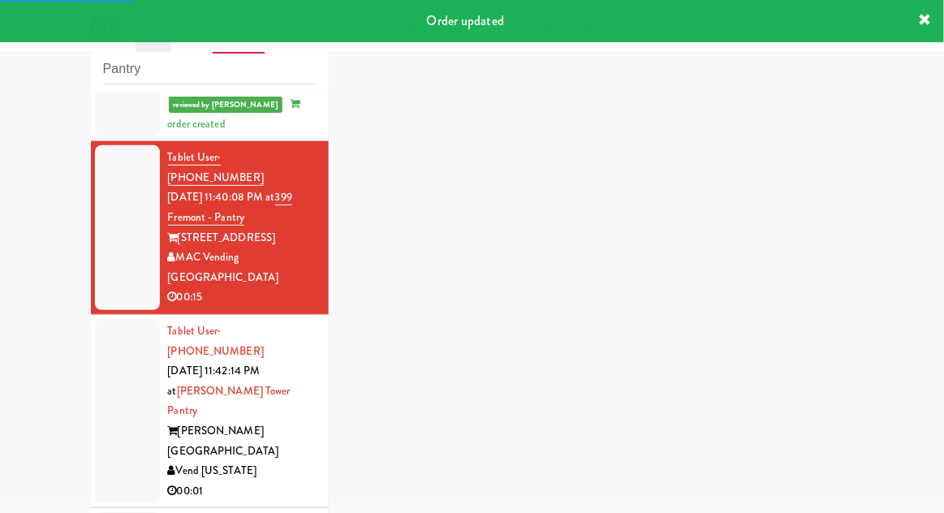
scroll to position [338, 0]
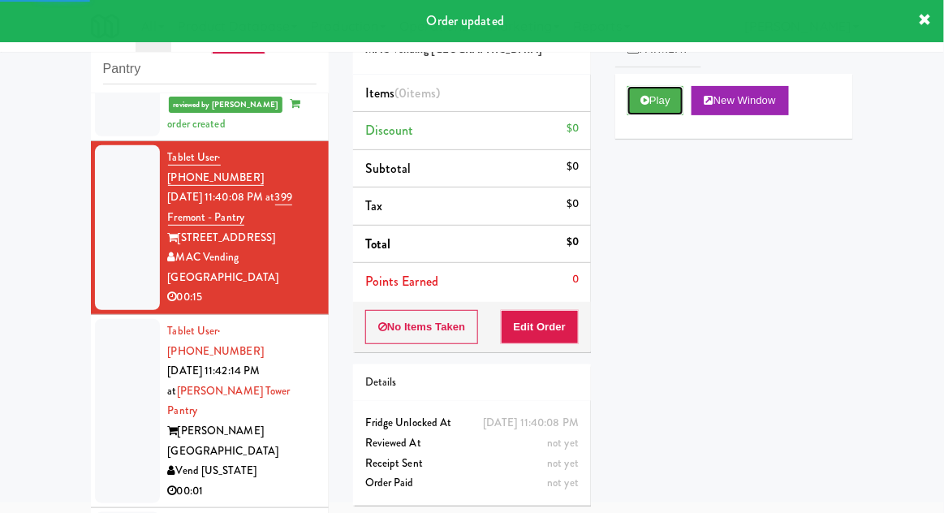
click at [635, 101] on button "Play" at bounding box center [655, 100] width 56 height 29
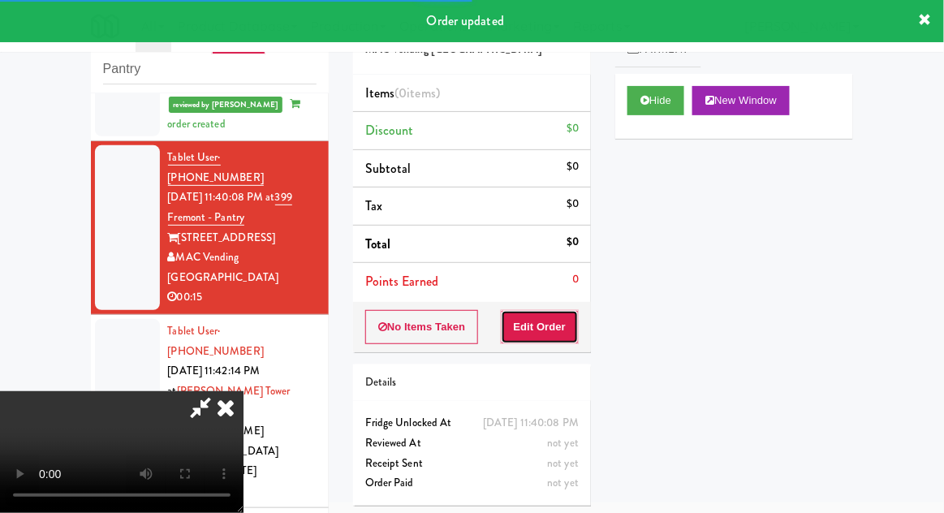
click at [540, 333] on button "Edit Order" at bounding box center [540, 327] width 79 height 34
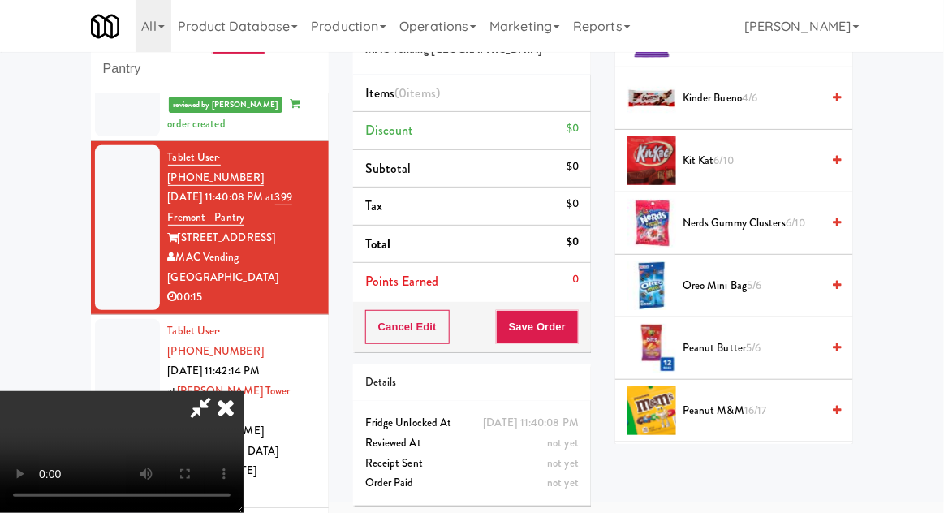
scroll to position [675, 0]
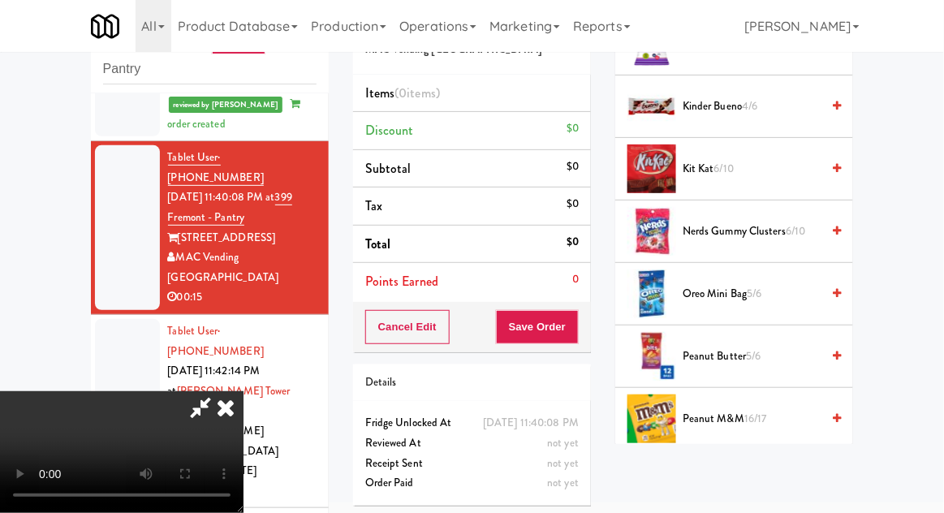
click at [770, 222] on span "Nerds Gummy Clusters 6/10" at bounding box center [752, 232] width 138 height 20
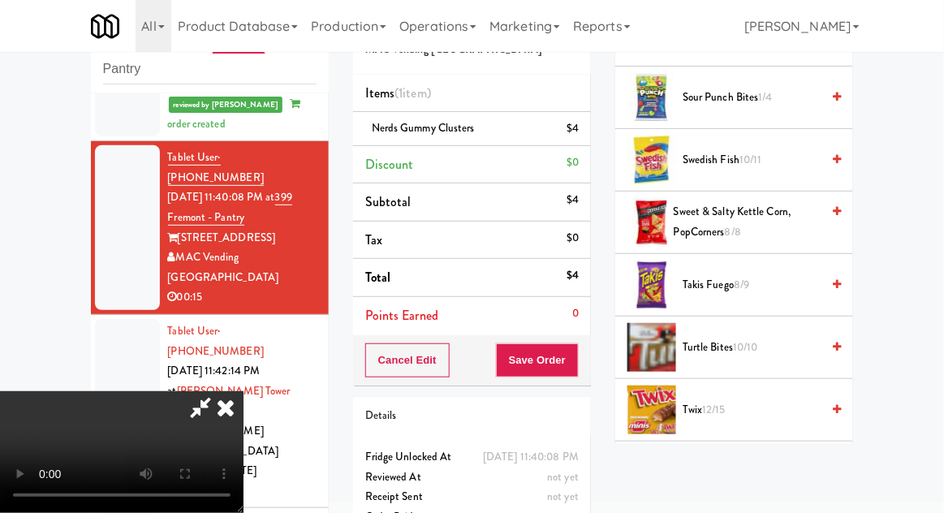
scroll to position [1241, 0]
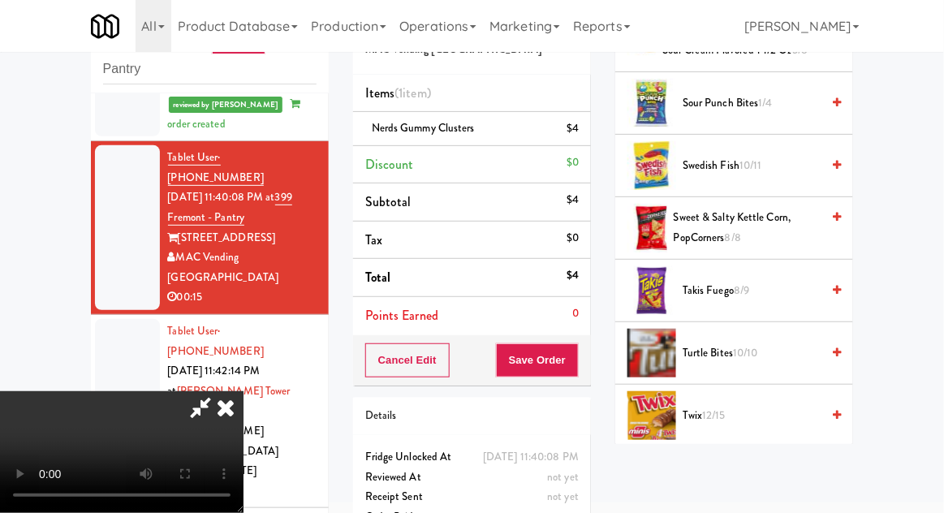
click at [748, 284] on span "8/9" at bounding box center [741, 289] width 15 height 15
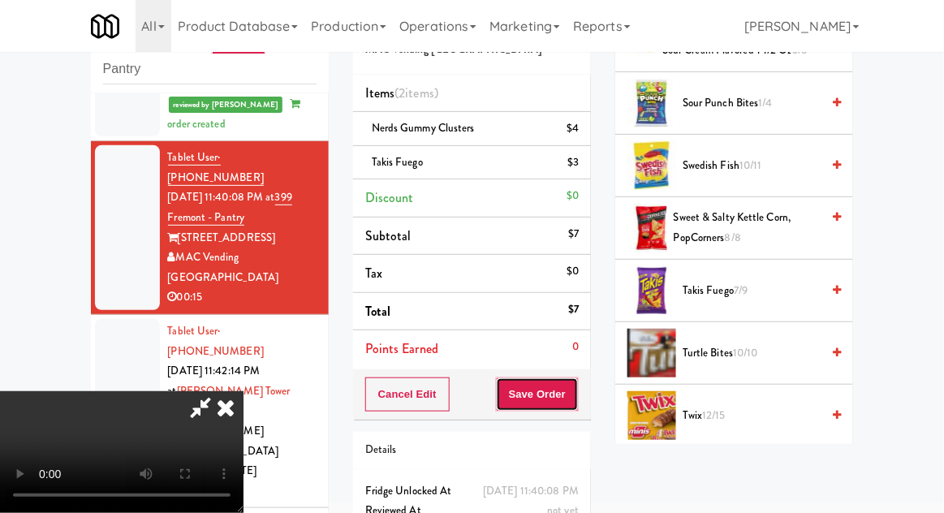
click at [577, 385] on button "Save Order" at bounding box center [537, 394] width 83 height 34
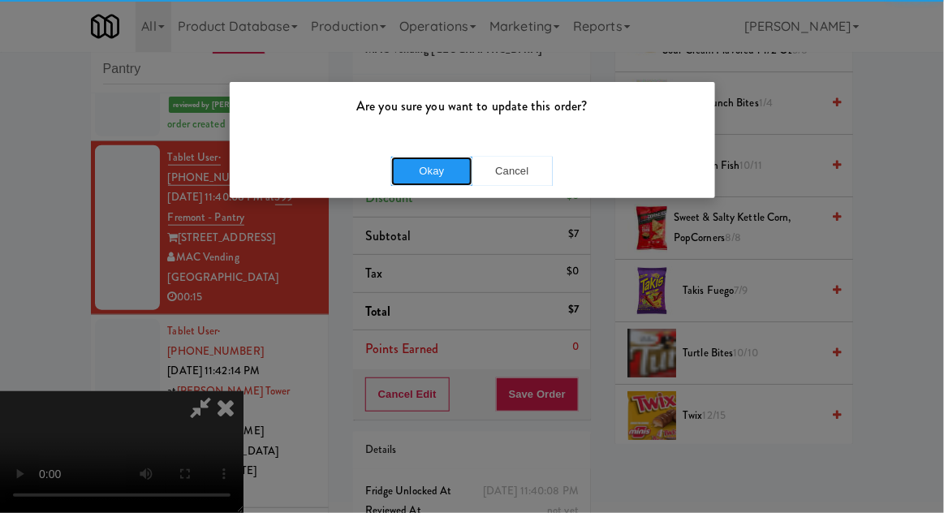
click at [416, 176] on button "Okay" at bounding box center [431, 171] width 81 height 29
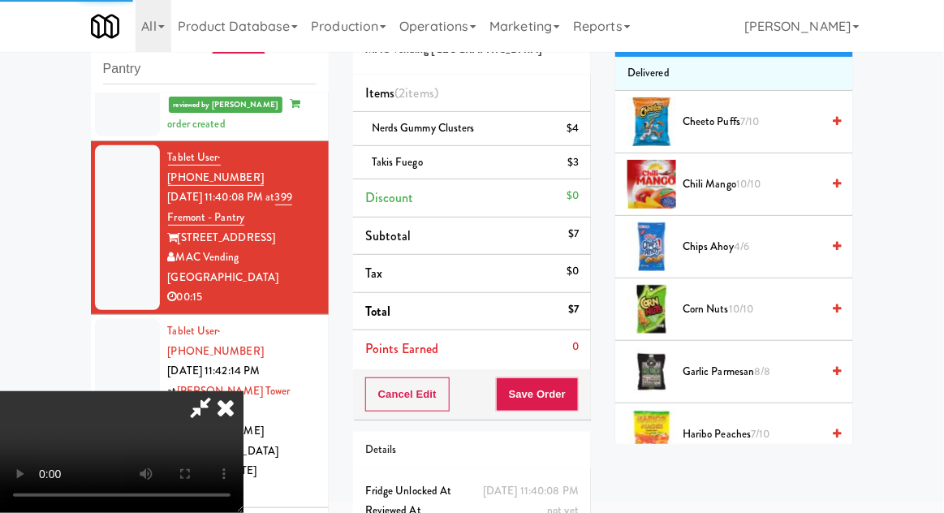
scroll to position [0, 0]
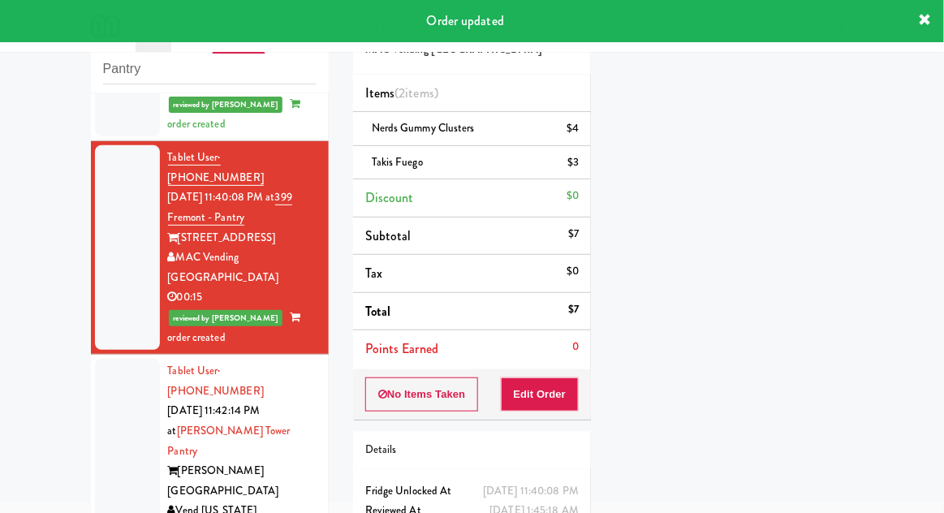
click at [114, 359] on div at bounding box center [127, 451] width 65 height 184
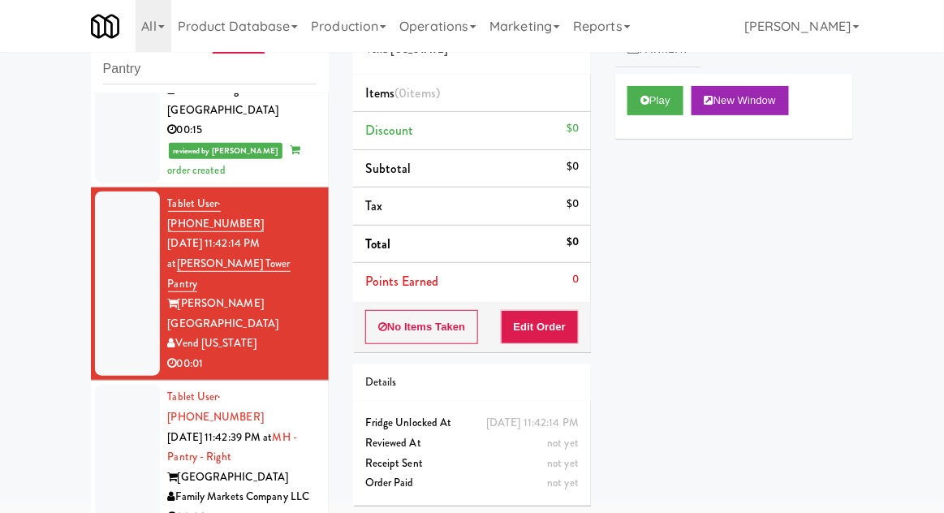
scroll to position [517, 0]
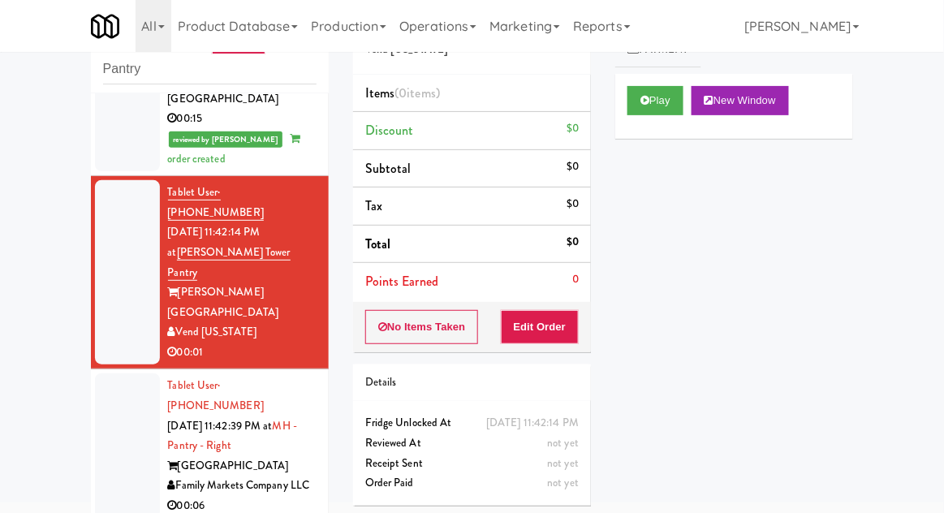
click at [673, 123] on div "Play New Window" at bounding box center [734, 106] width 238 height 65
click at [536, 320] on button "Edit Order" at bounding box center [540, 327] width 79 height 34
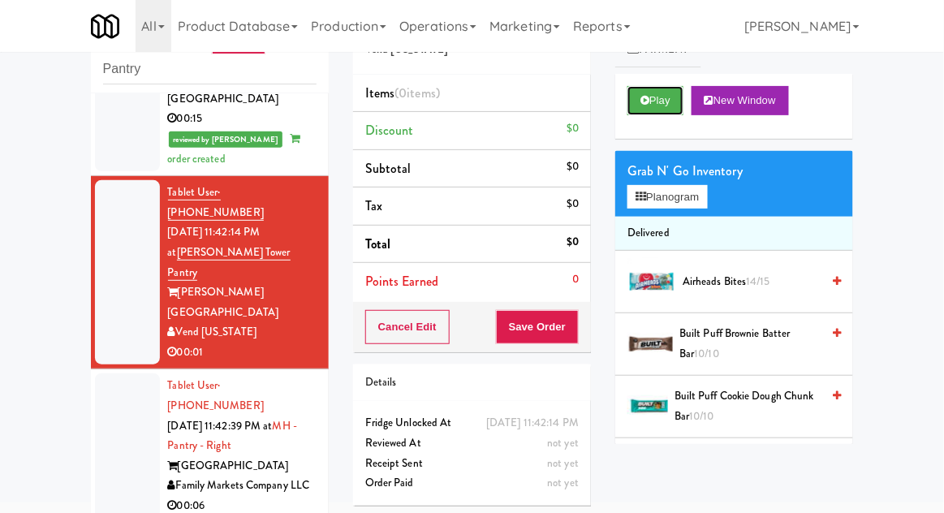
click at [678, 106] on button "Play" at bounding box center [655, 100] width 56 height 29
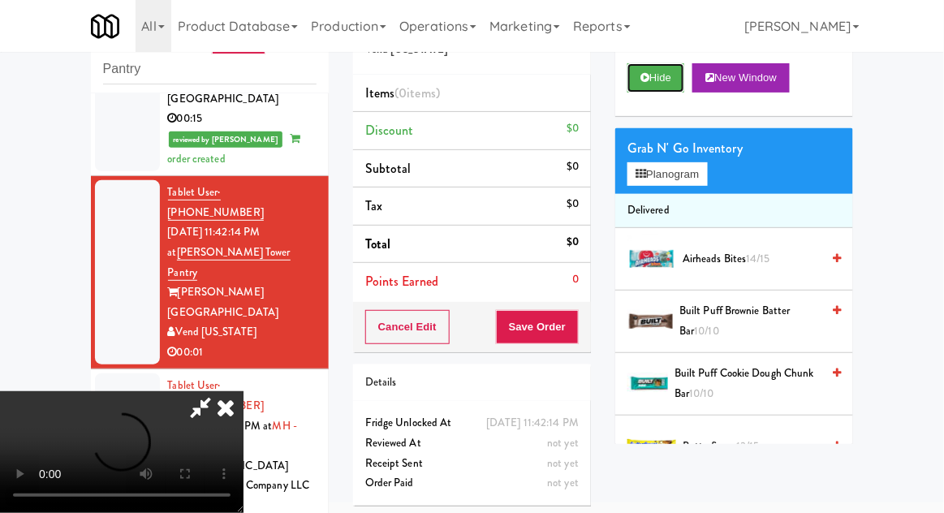
scroll to position [59, 0]
click at [681, 149] on div "Grab N' Go Inventory" at bounding box center [733, 148] width 213 height 24
click at [687, 169] on button "Planogram" at bounding box center [667, 174] width 80 height 24
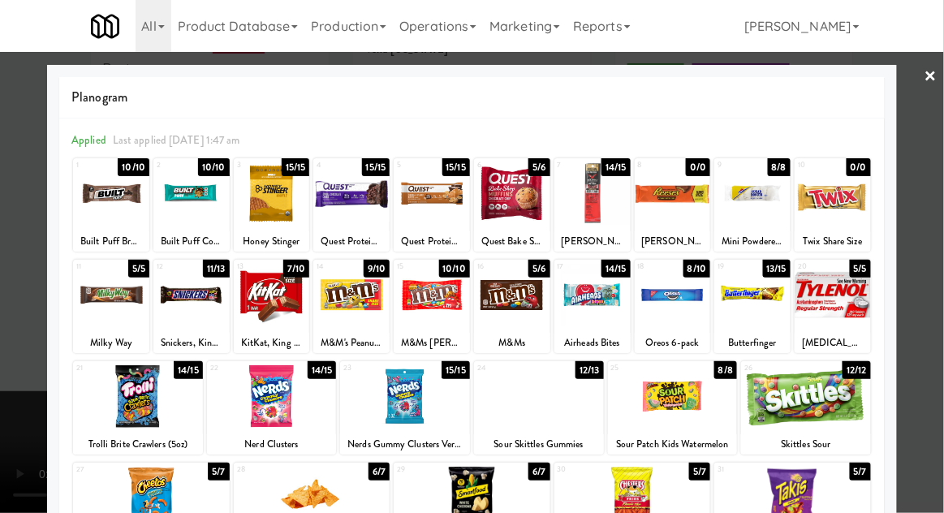
click at [925, 71] on link "×" at bounding box center [930, 77] width 13 height 50
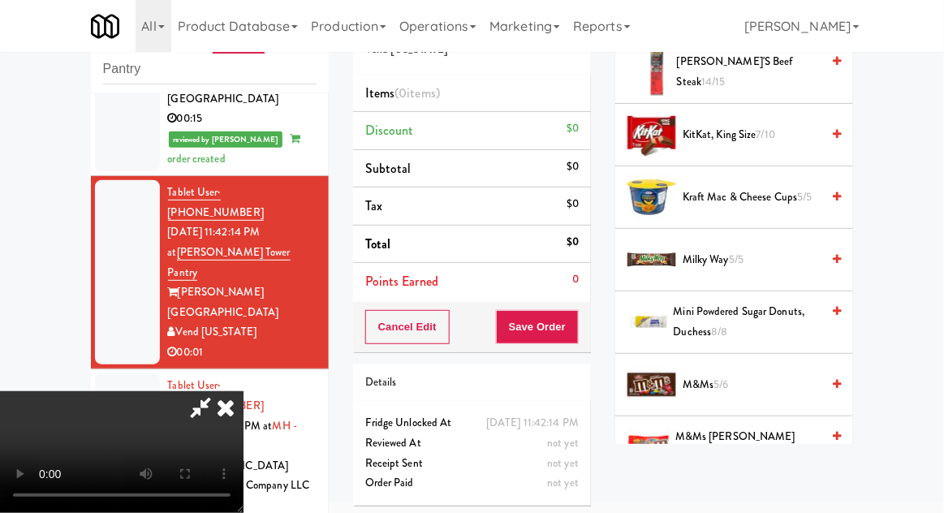
scroll to position [835, 0]
click at [770, 312] on span "Mini Powdered Sugar Donuts, Duchess 8/8" at bounding box center [748, 321] width 148 height 40
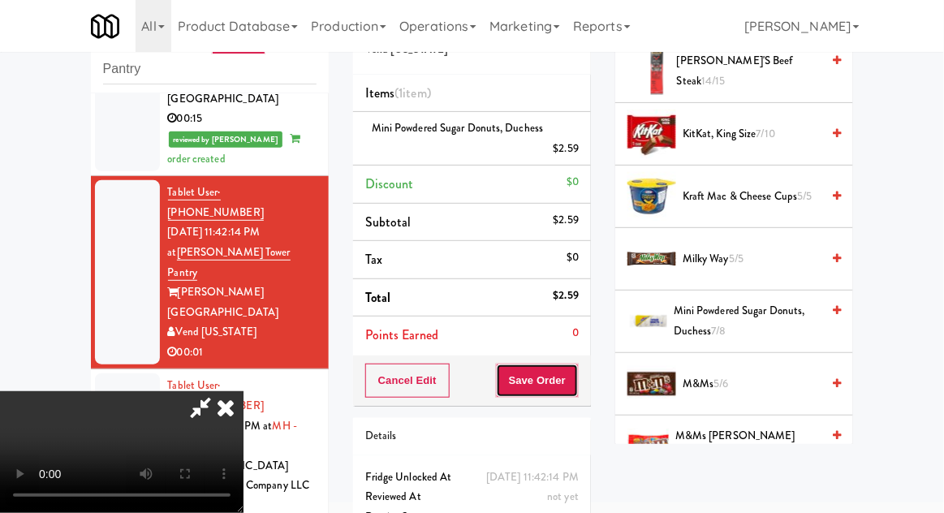
click at [577, 377] on button "Save Order" at bounding box center [537, 381] width 83 height 34
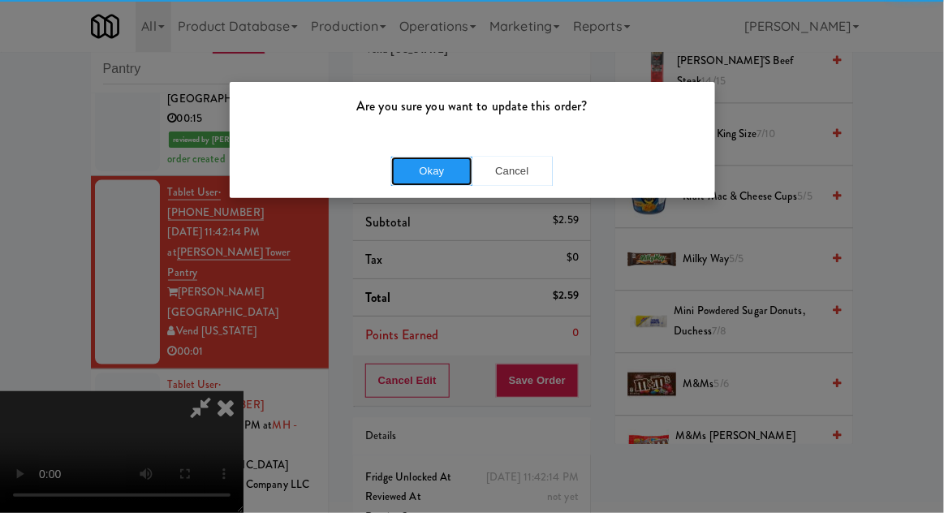
click at [442, 168] on button "Okay" at bounding box center [431, 171] width 81 height 29
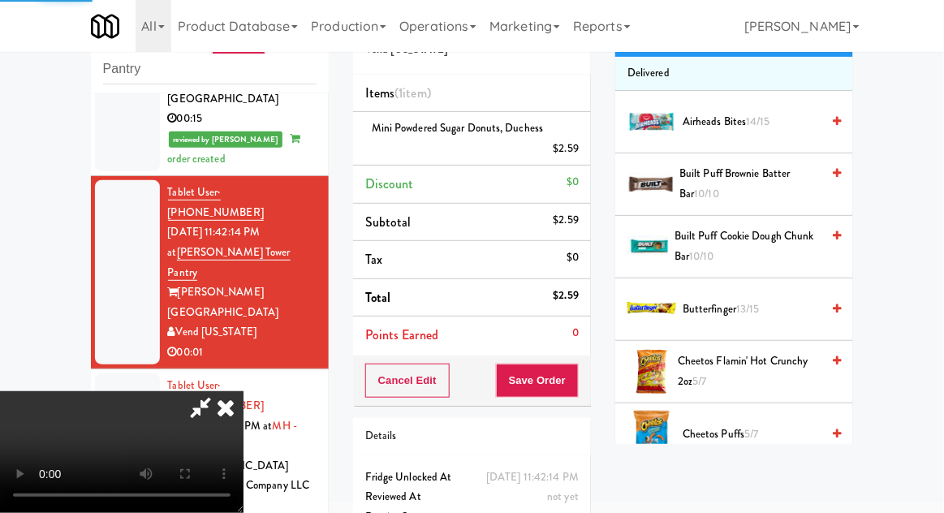
scroll to position [0, 0]
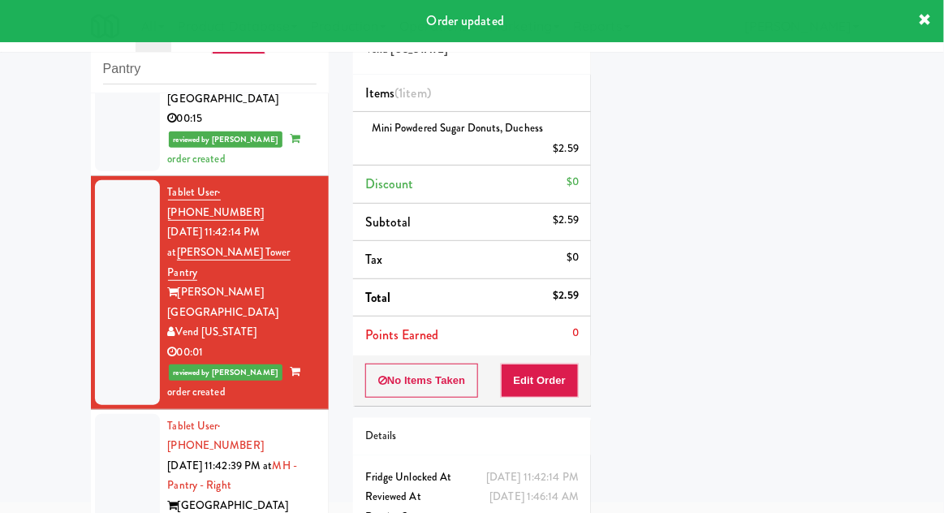
click at [115, 414] on div at bounding box center [127, 486] width 65 height 144
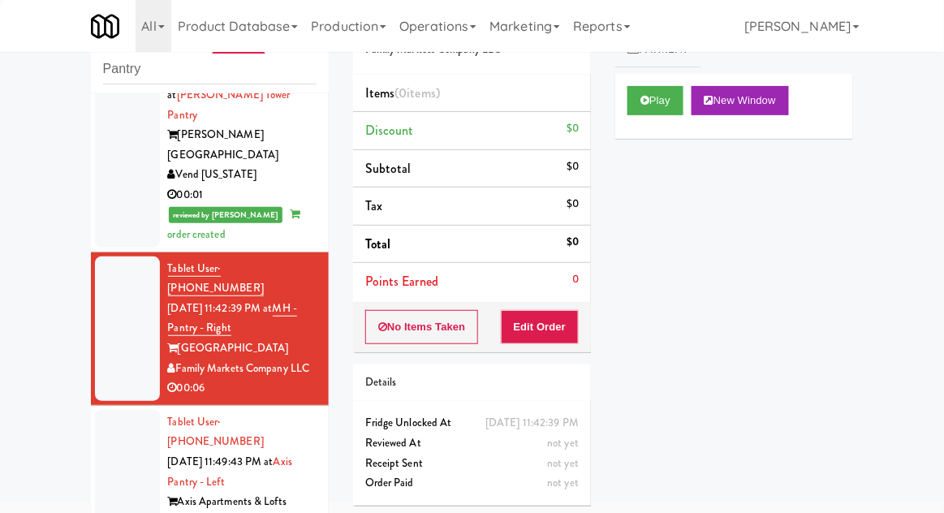
scroll to position [697, 0]
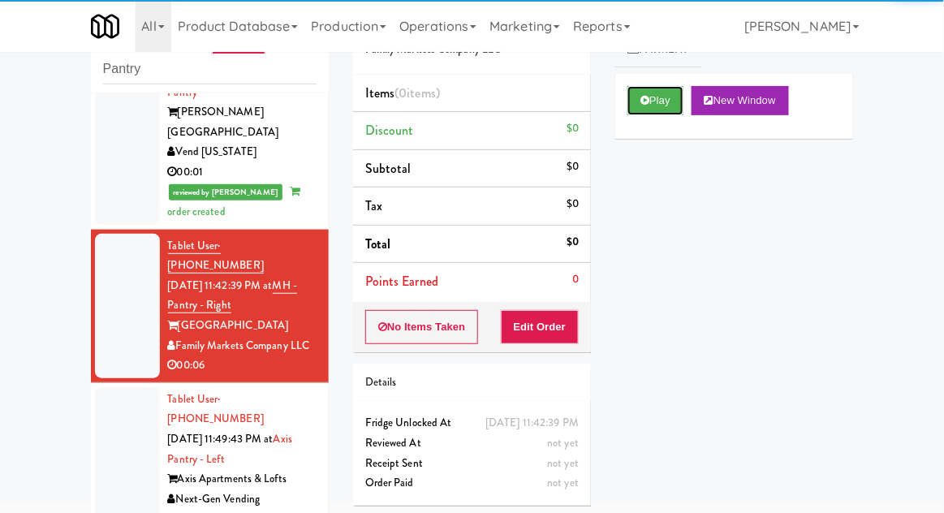
click at [643, 96] on icon at bounding box center [644, 100] width 9 height 11
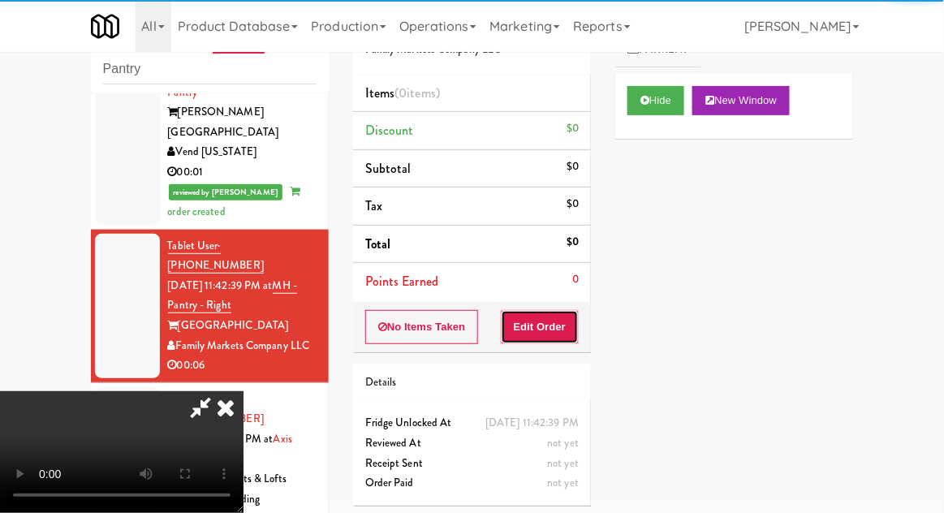
click at [535, 332] on button "Edit Order" at bounding box center [540, 327] width 79 height 34
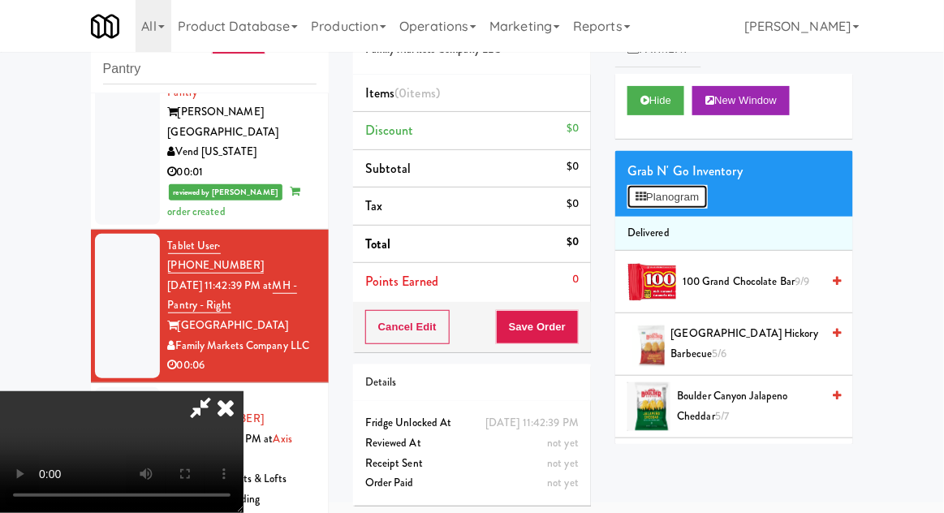
click at [707, 190] on button "Planogram" at bounding box center [667, 197] width 80 height 24
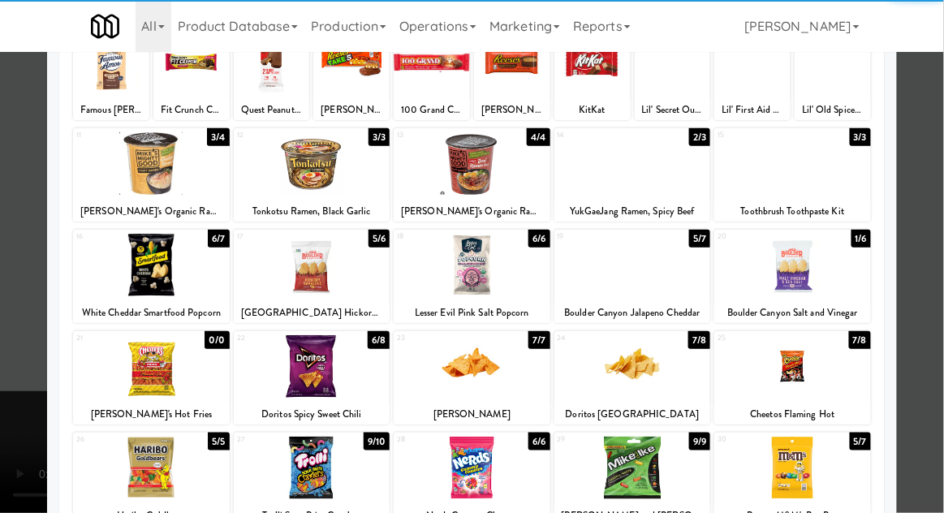
scroll to position [131, 0]
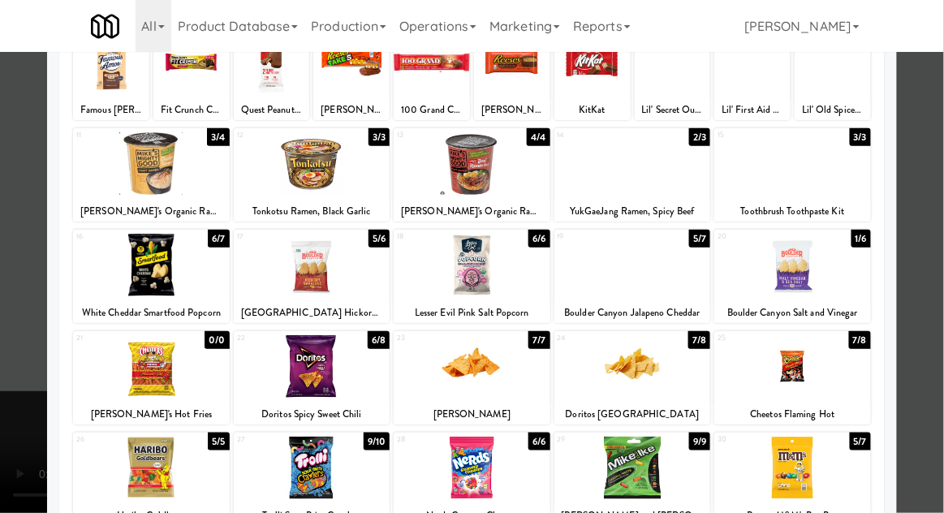
click at [626, 465] on div at bounding box center [632, 468] width 157 height 62
click at [931, 259] on div at bounding box center [472, 256] width 944 height 513
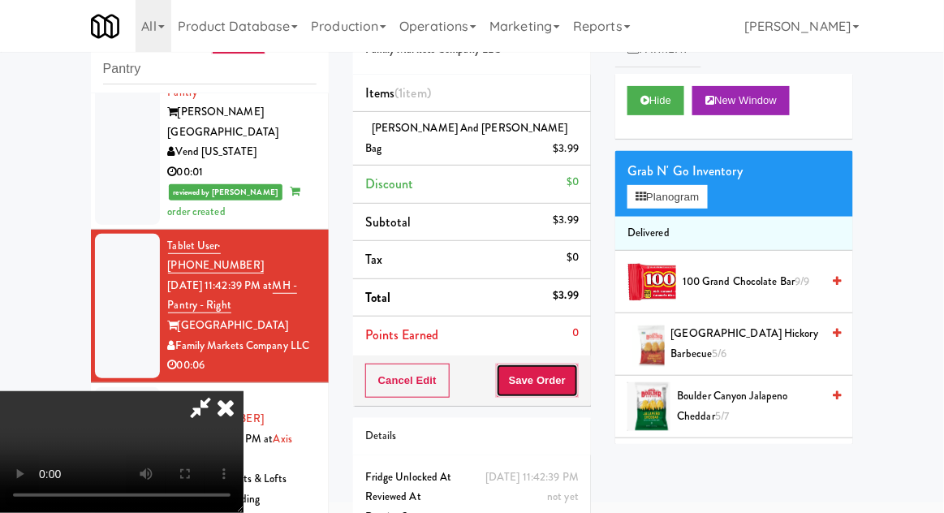
click at [575, 364] on button "Save Order" at bounding box center [537, 381] width 83 height 34
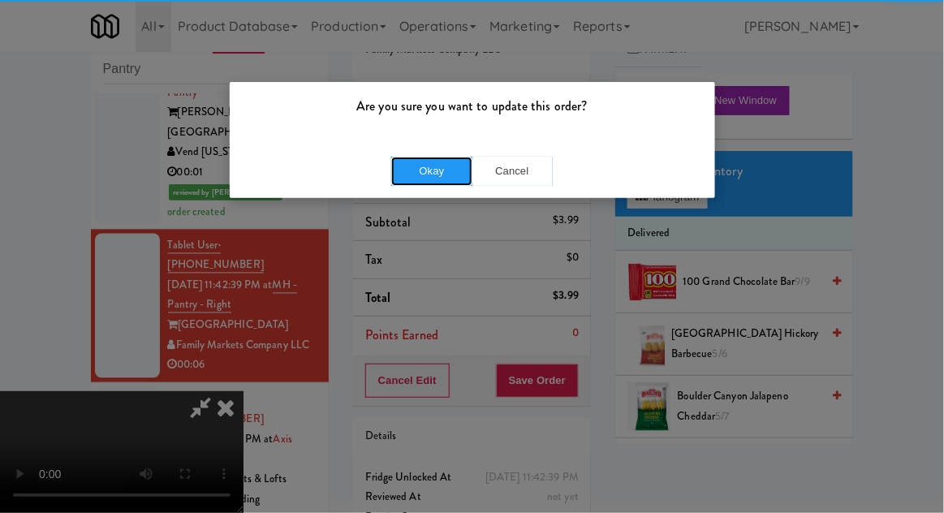
click at [410, 164] on button "Okay" at bounding box center [431, 171] width 81 height 29
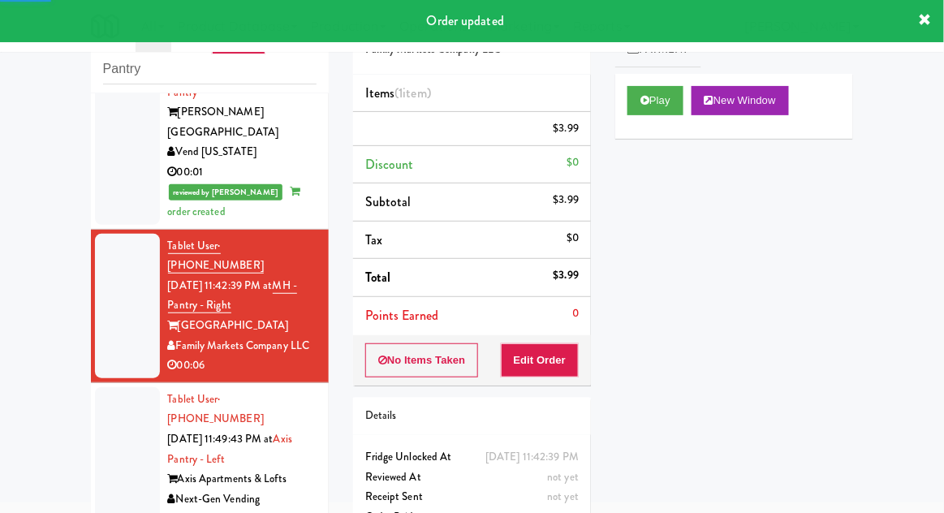
click at [118, 387] on div at bounding box center [127, 459] width 65 height 144
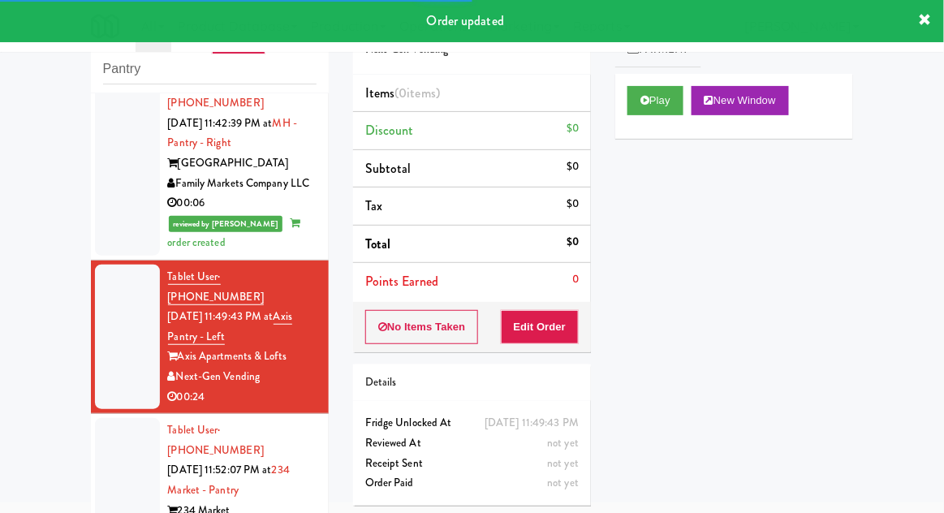
scroll to position [873, 0]
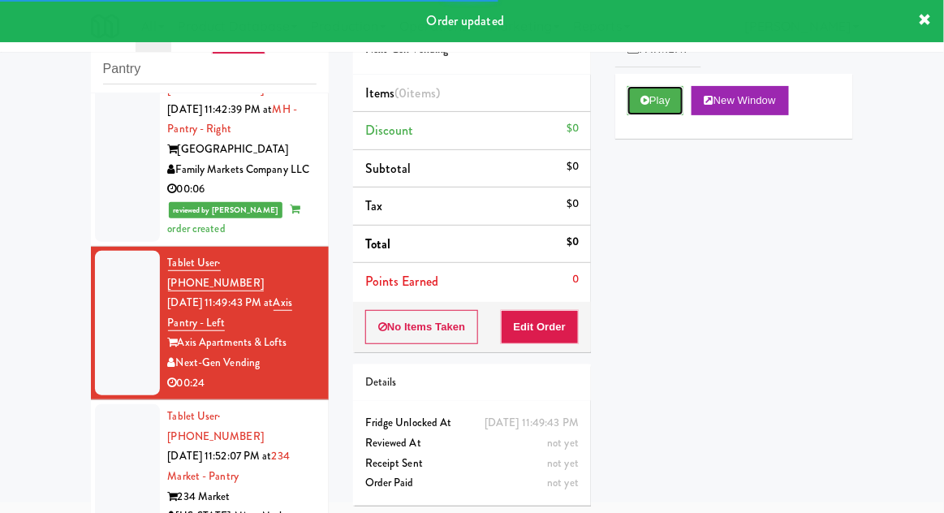
click at [638, 90] on button "Play" at bounding box center [655, 100] width 56 height 29
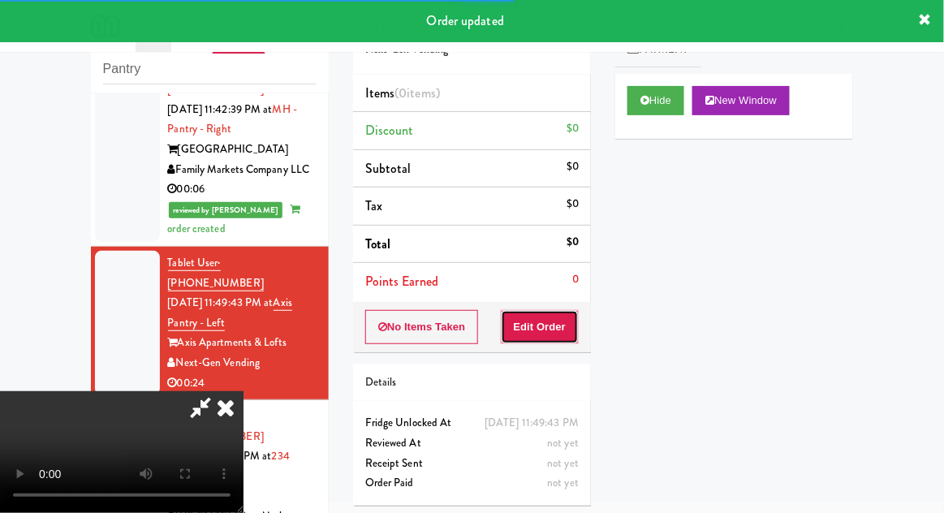
click at [560, 323] on button "Edit Order" at bounding box center [540, 327] width 79 height 34
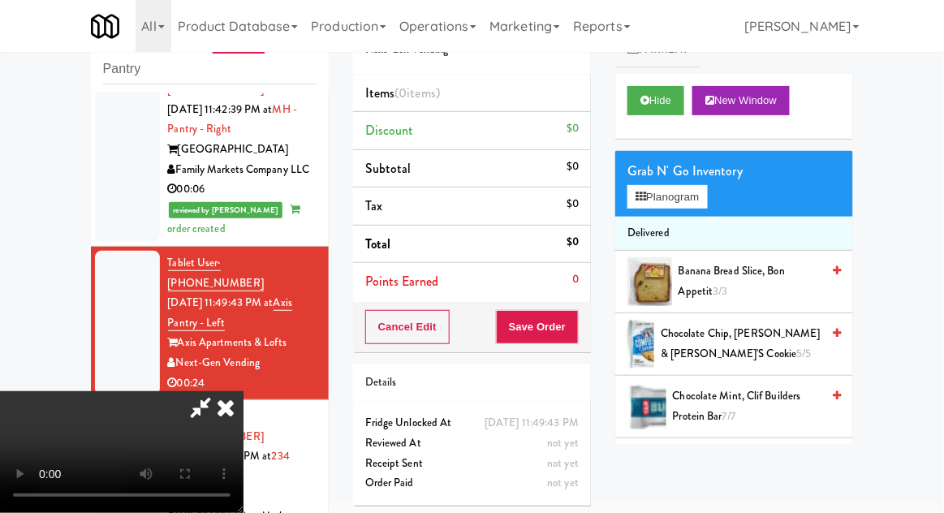
scroll to position [0, 0]
click at [669, 205] on button "Planogram" at bounding box center [667, 197] width 80 height 24
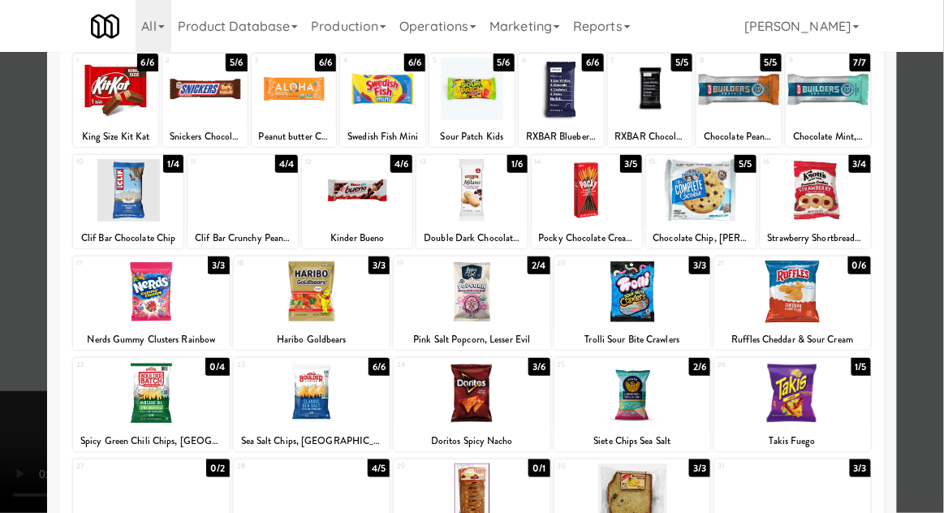
scroll to position [205, 0]
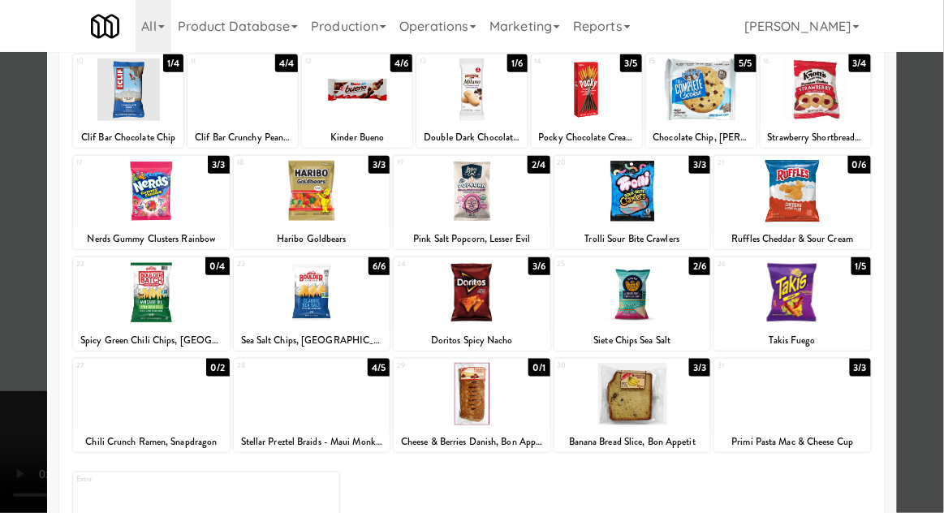
click at [308, 292] on div at bounding box center [312, 292] width 157 height 62
click at [933, 245] on div at bounding box center [472, 256] width 944 height 513
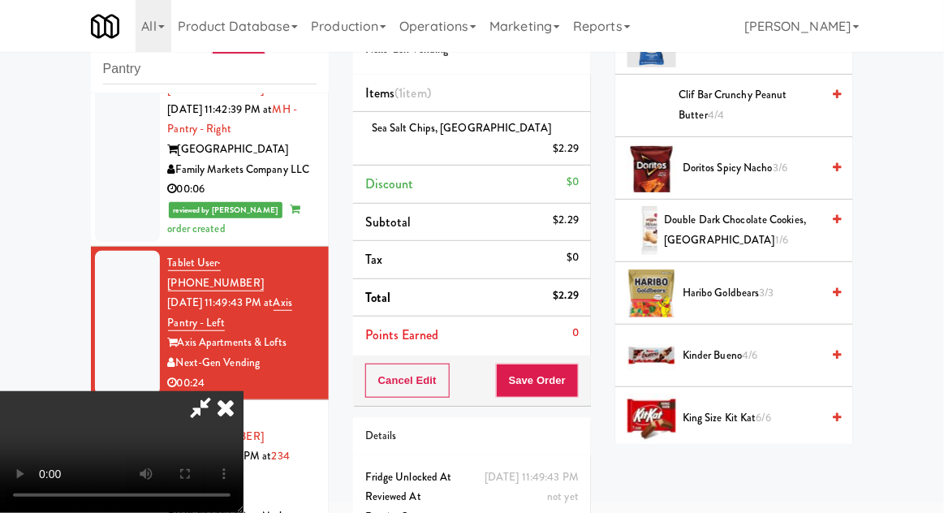
scroll to position [488, 0]
click at [780, 286] on span "Haribo Goldbears 3/3" at bounding box center [752, 294] width 138 height 20
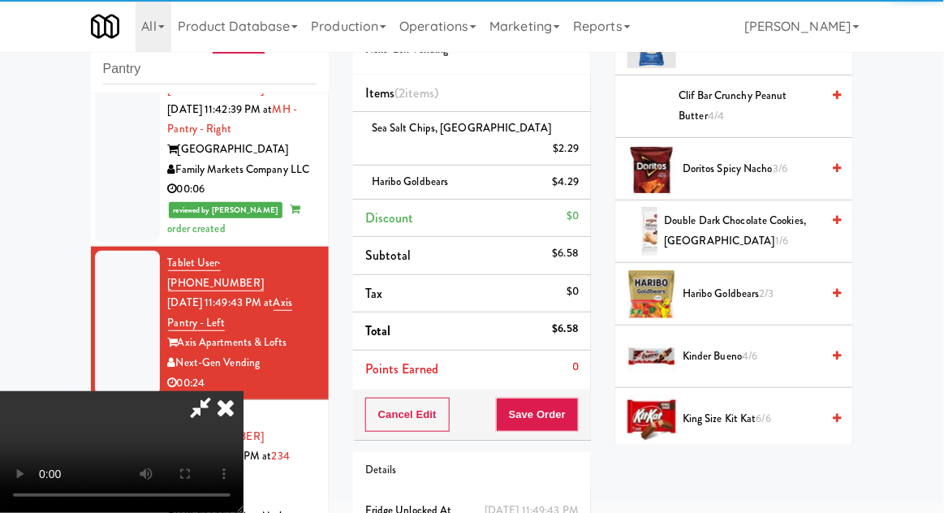
scroll to position [59, 0]
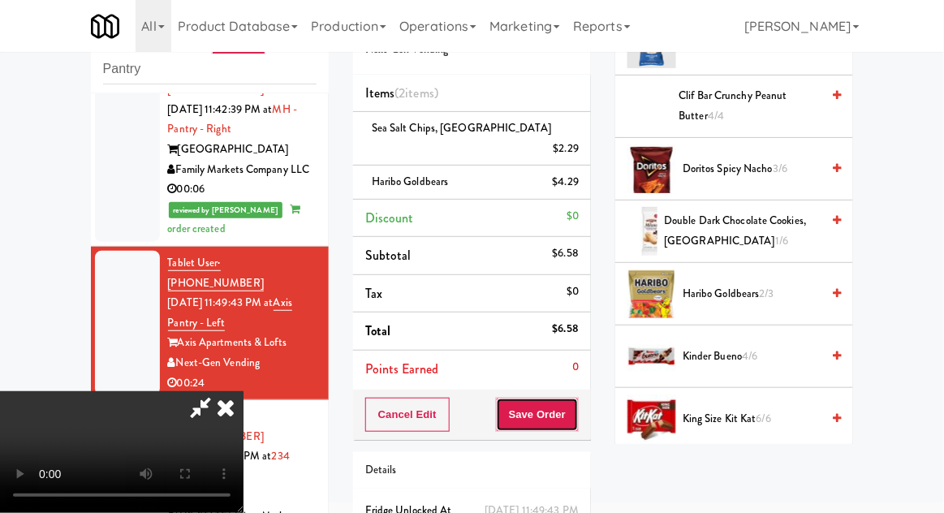
click at [578, 402] on button "Save Order" at bounding box center [537, 415] width 83 height 34
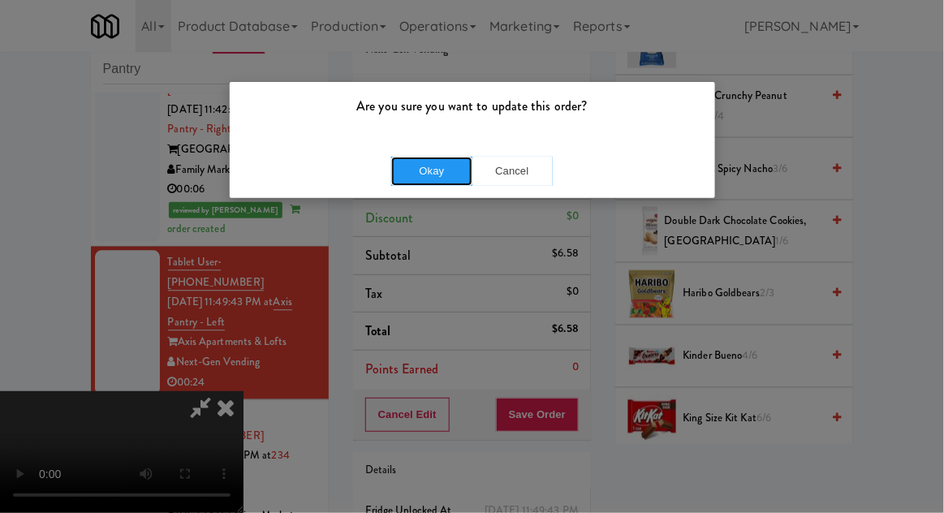
click at [417, 169] on button "Okay" at bounding box center [431, 171] width 81 height 29
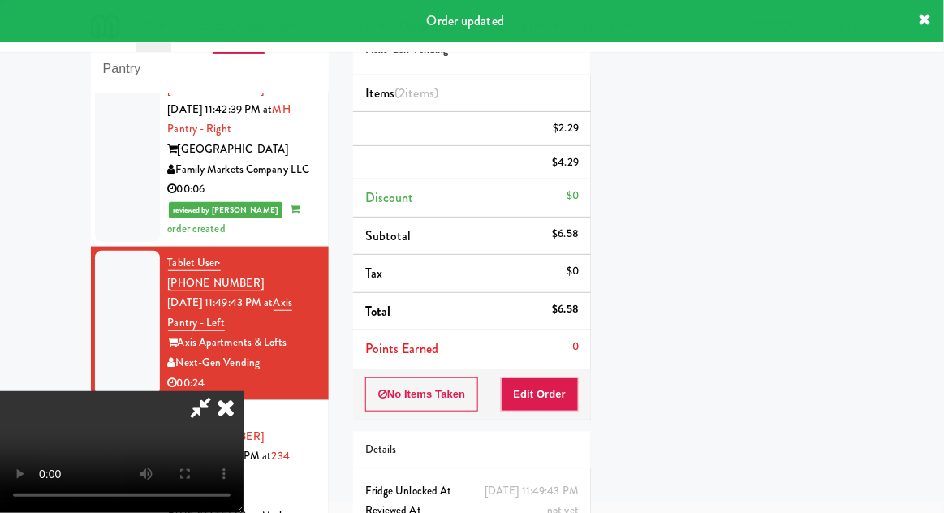
scroll to position [0, 0]
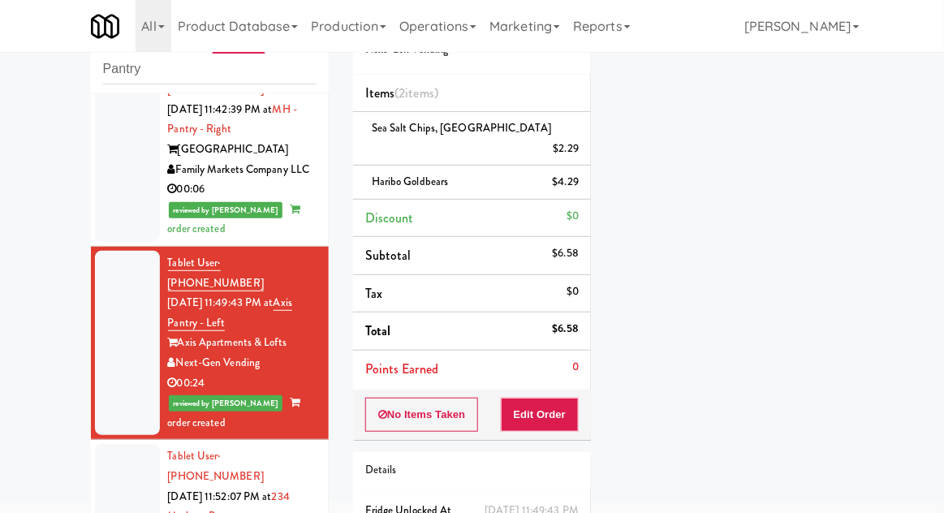
click at [105, 444] on div at bounding box center [127, 516] width 65 height 144
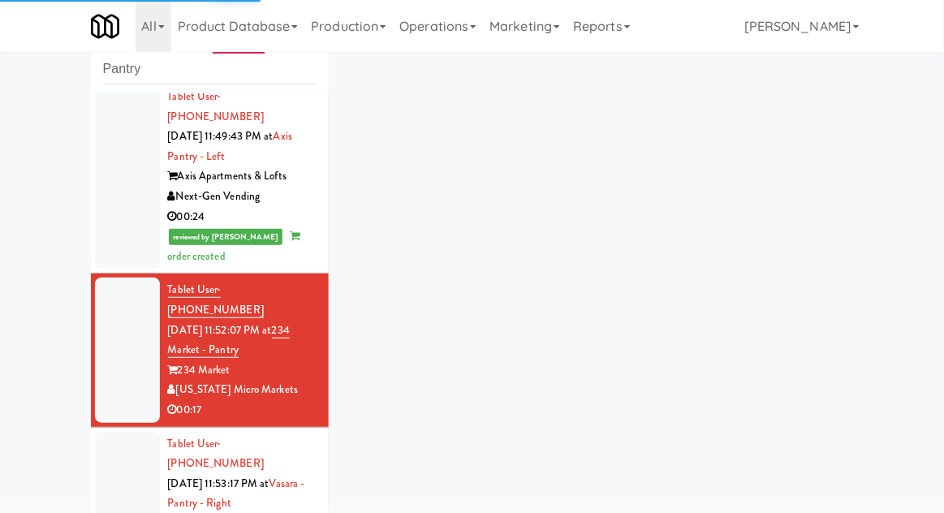
scroll to position [1040, 0]
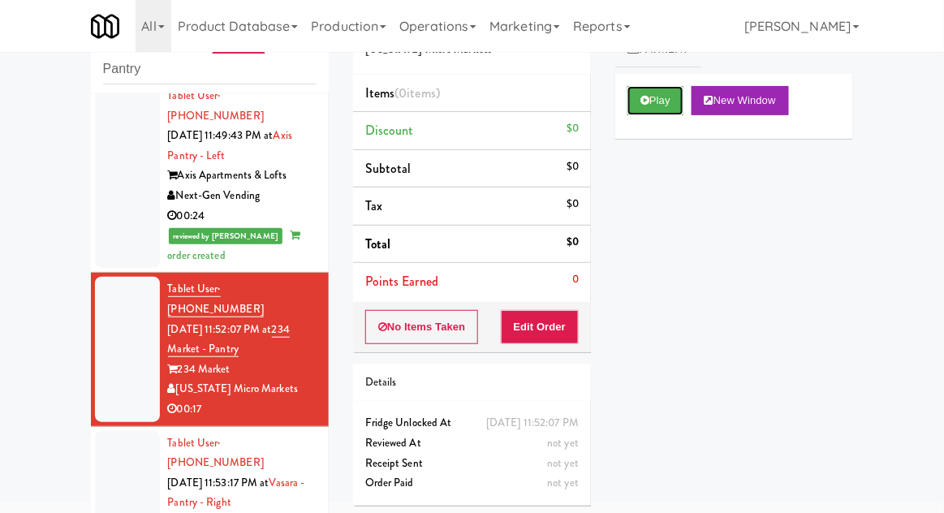
click at [631, 104] on button "Play" at bounding box center [655, 100] width 56 height 29
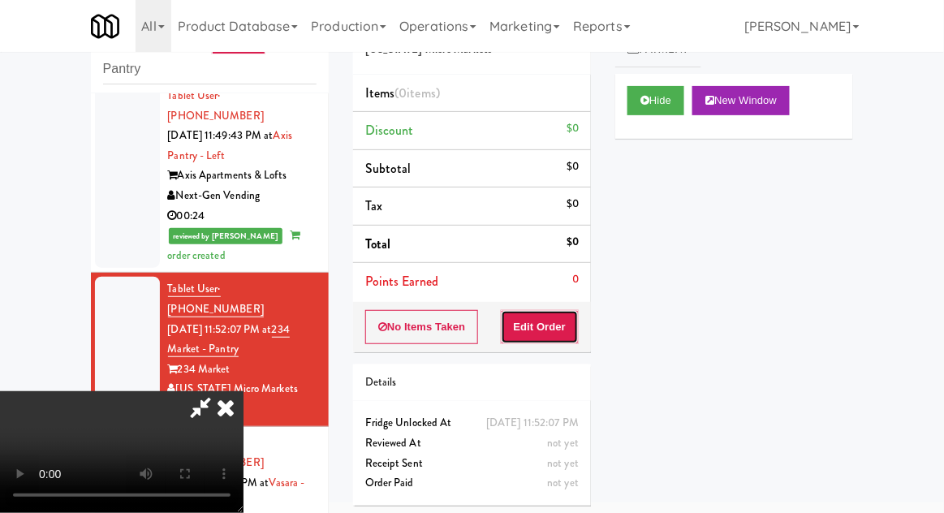
click at [543, 335] on button "Edit Order" at bounding box center [540, 327] width 79 height 34
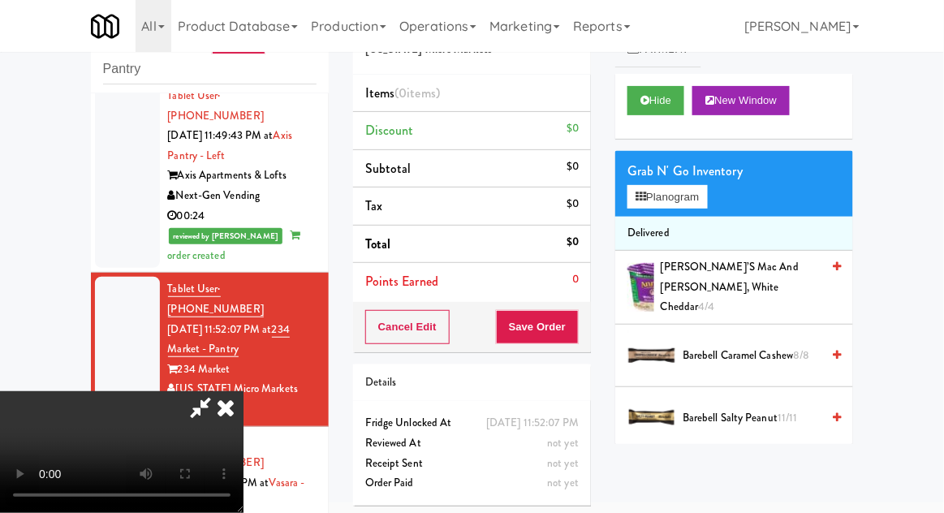
scroll to position [59, 0]
click at [660, 202] on button "Planogram" at bounding box center [667, 197] width 80 height 24
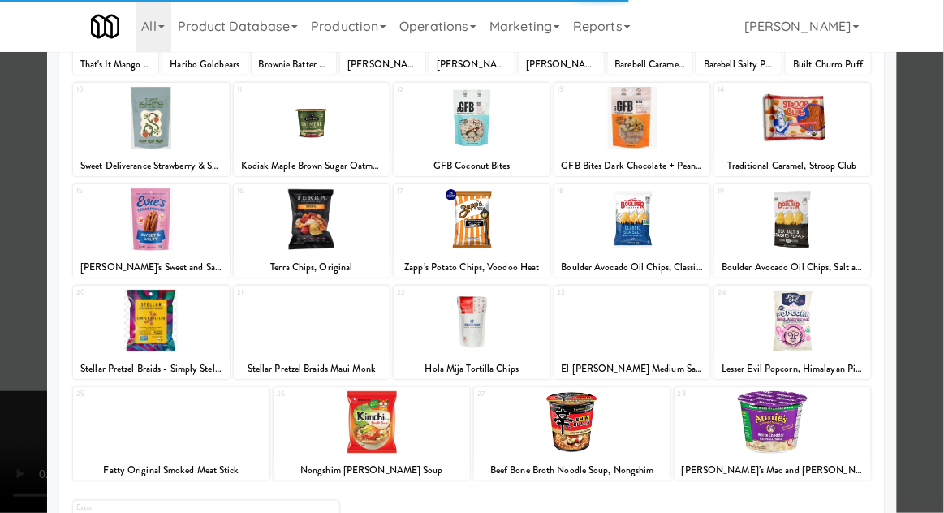
scroll to position [181, 0]
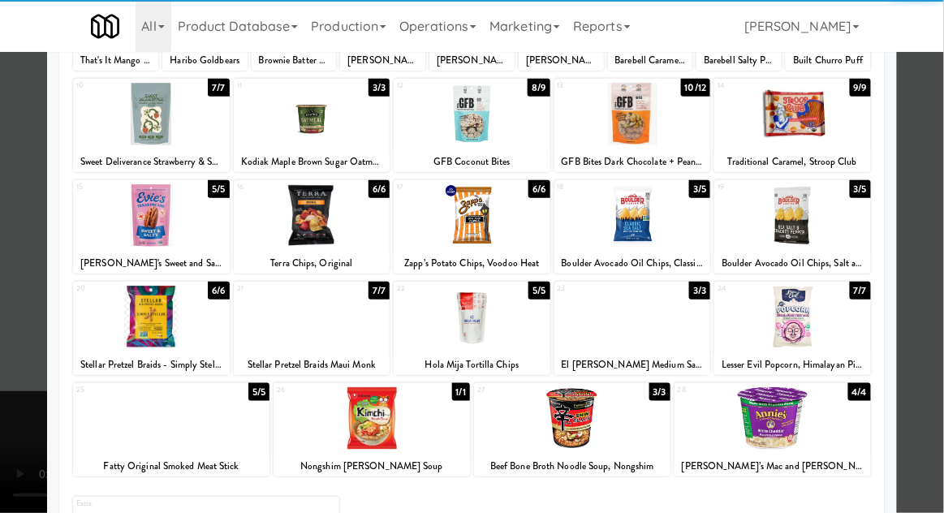
click at [541, 427] on div at bounding box center [572, 418] width 196 height 62
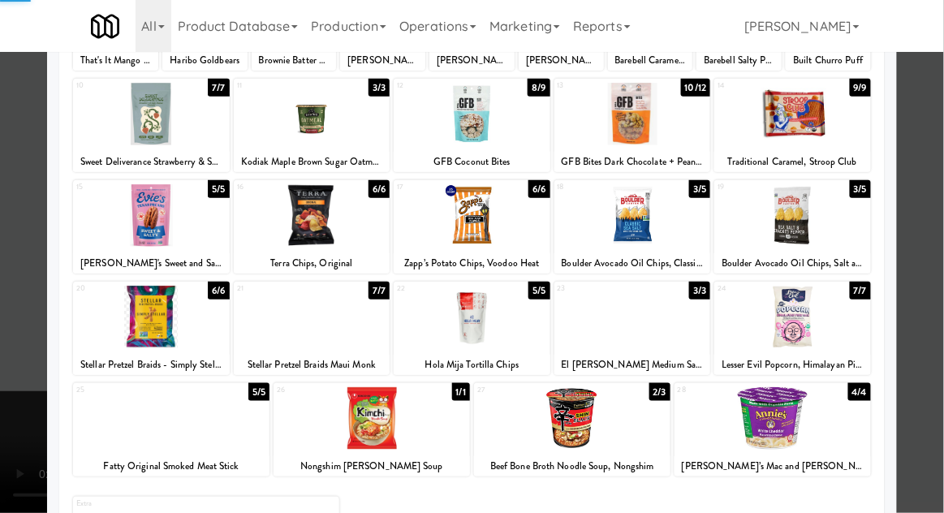
click at [933, 218] on div at bounding box center [472, 256] width 944 height 513
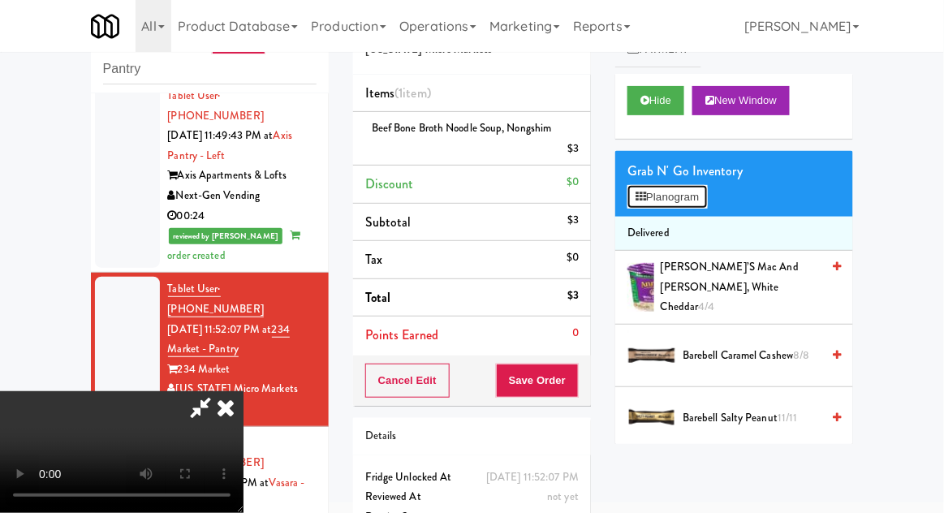
click at [707, 185] on button "Planogram" at bounding box center [667, 197] width 80 height 24
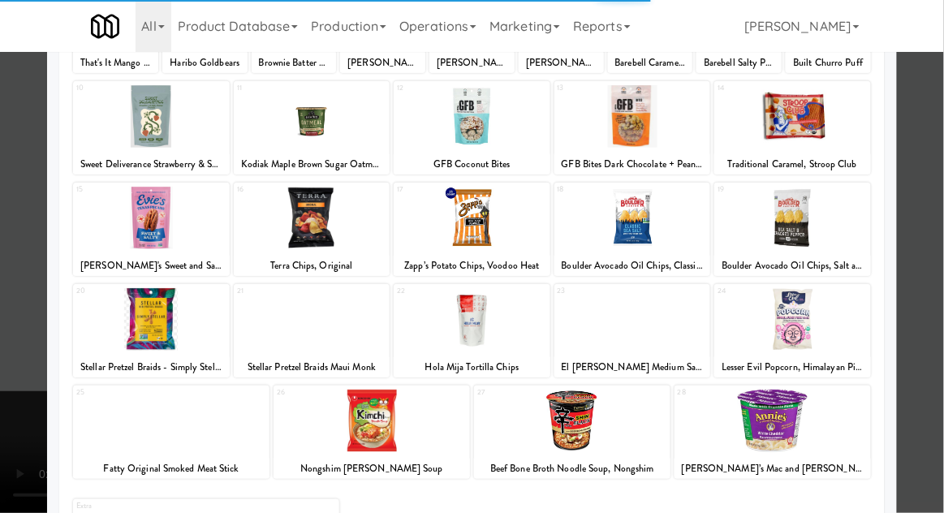
scroll to position [177, 0]
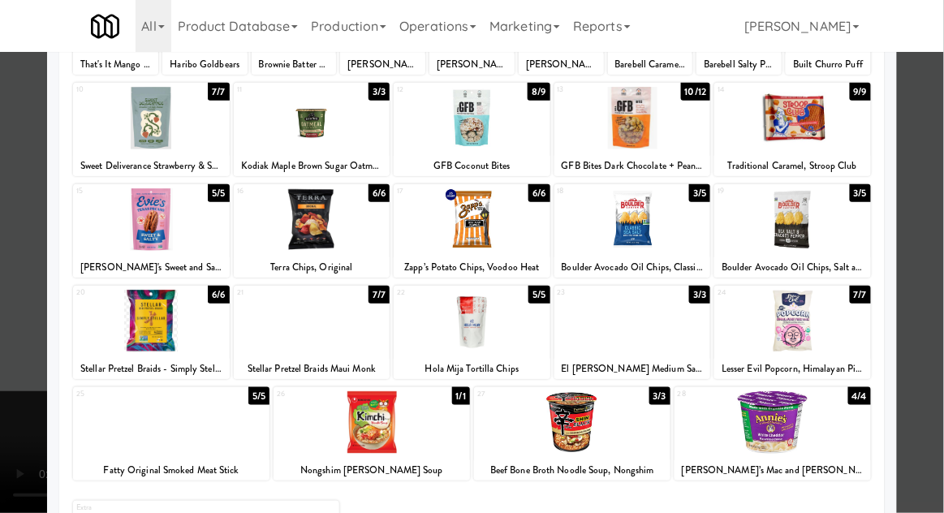
click at [569, 412] on div at bounding box center [572, 422] width 196 height 62
click at [936, 228] on div at bounding box center [472, 256] width 944 height 513
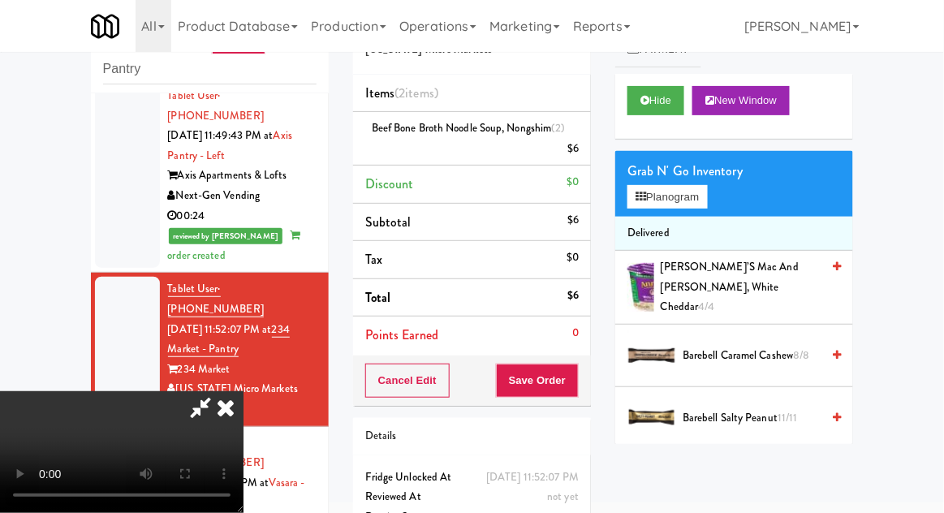
click at [777, 265] on span "[PERSON_NAME]’s Mac and [PERSON_NAME], White Cheddar 4/4" at bounding box center [741, 287] width 160 height 60
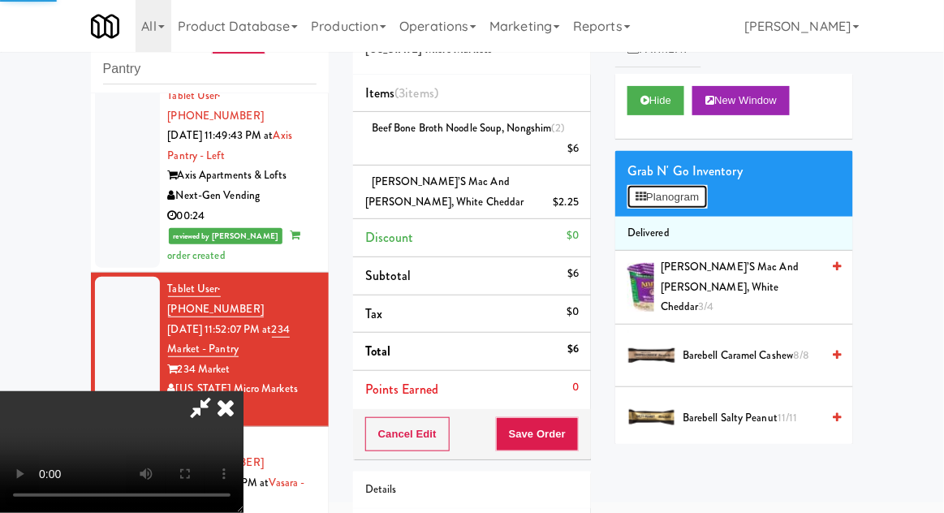
click at [703, 200] on button "Planogram" at bounding box center [667, 197] width 80 height 24
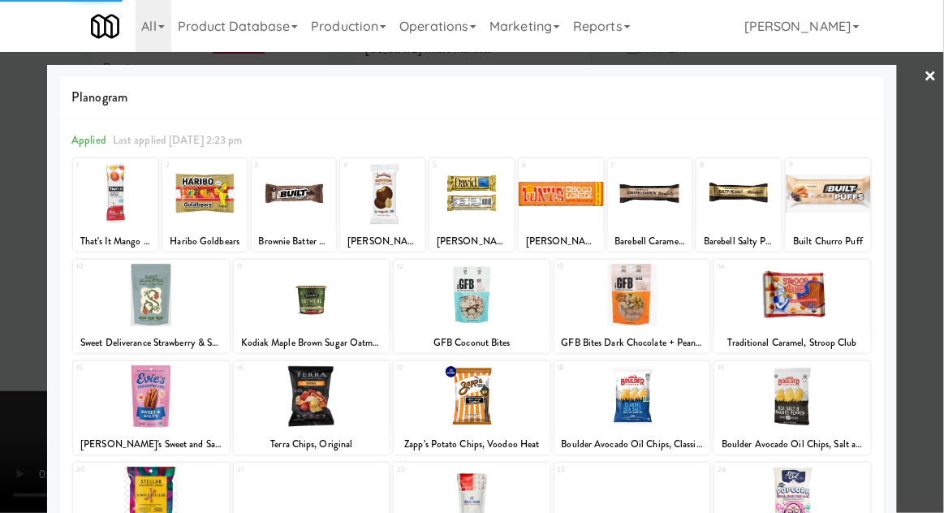
click at [935, 242] on div at bounding box center [472, 256] width 944 height 513
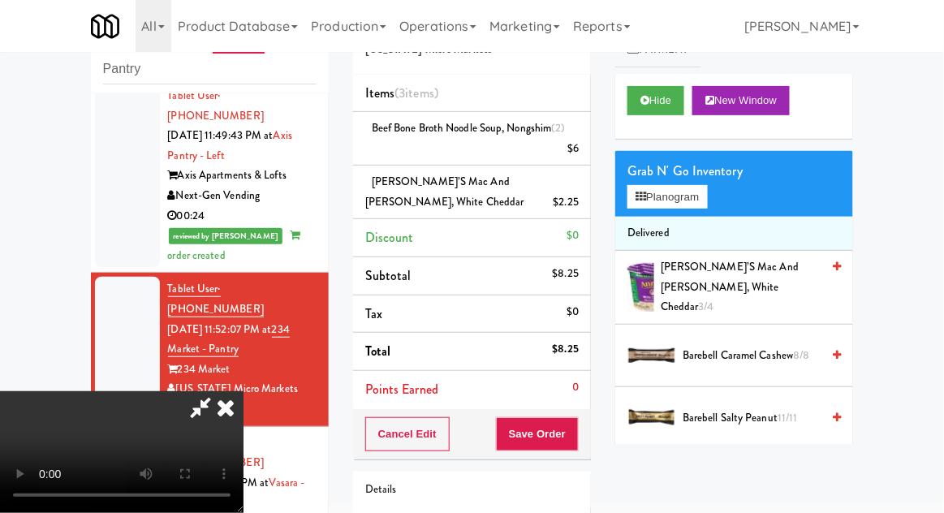
click at [773, 271] on span "[PERSON_NAME]’s Mac and [PERSON_NAME], White Cheddar 3/4" at bounding box center [741, 287] width 160 height 60
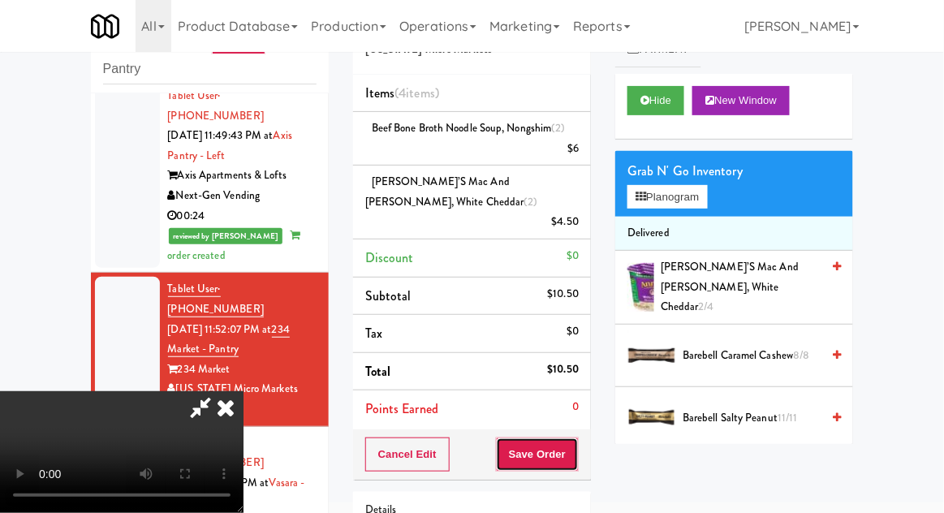
click at [575, 437] on button "Save Order" at bounding box center [537, 454] width 83 height 34
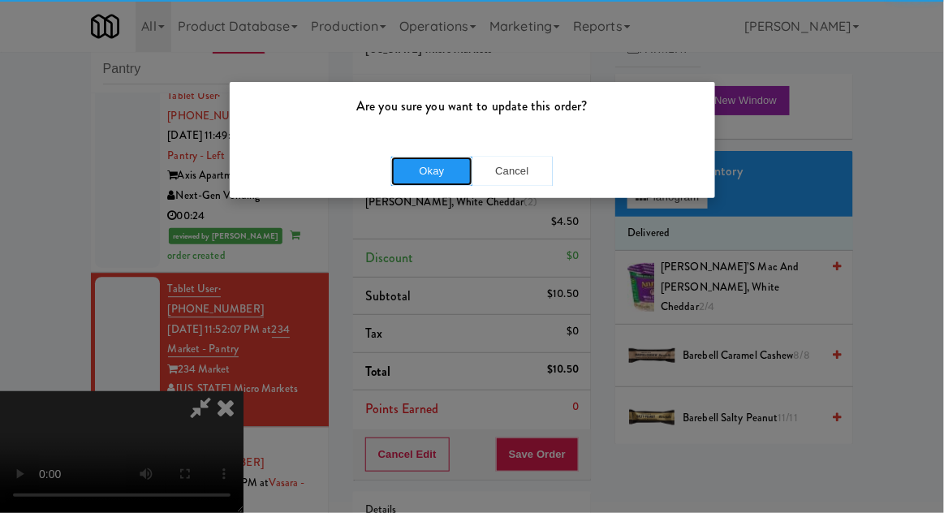
click at [420, 171] on button "Okay" at bounding box center [431, 171] width 81 height 29
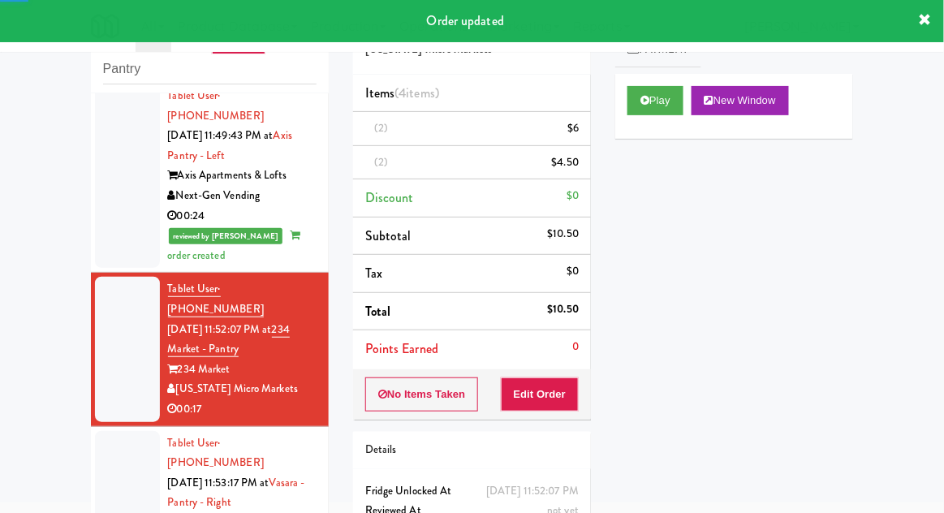
click at [110, 431] on div at bounding box center [127, 503] width 65 height 144
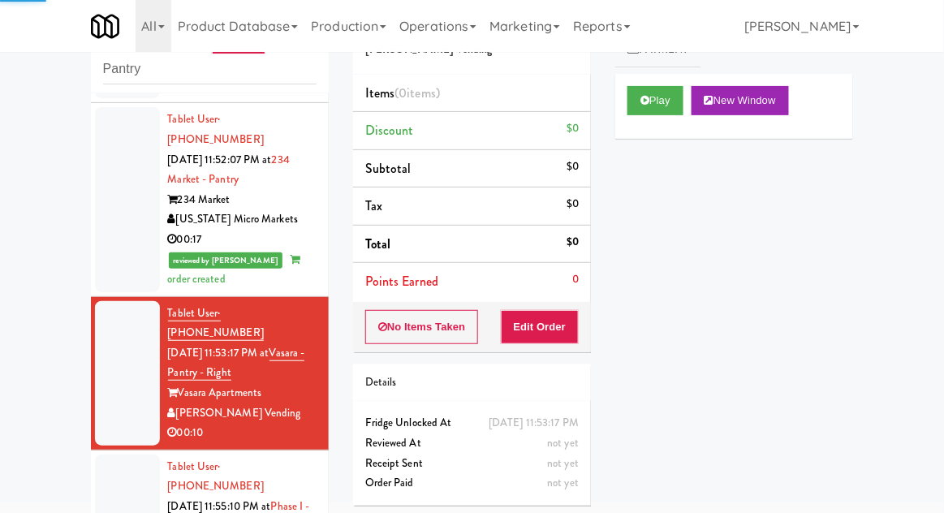
scroll to position [1214, 0]
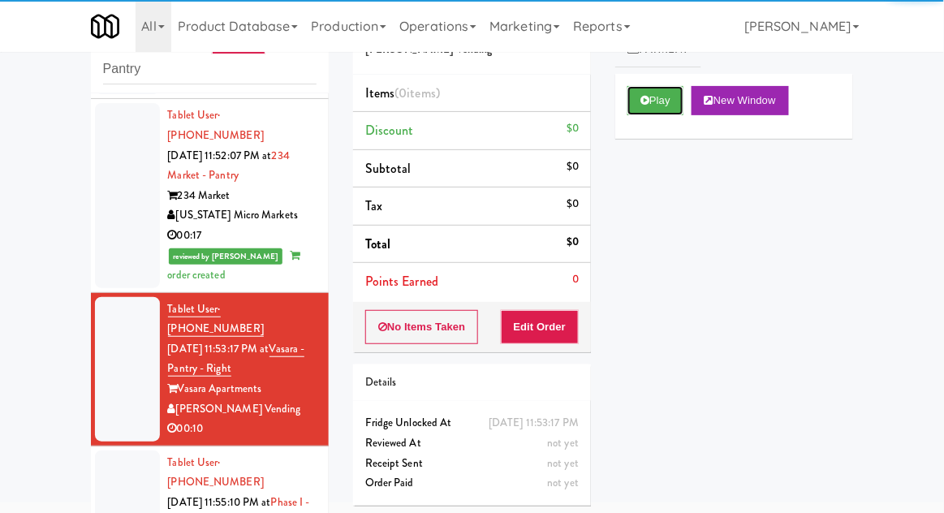
click at [640, 107] on button "Play" at bounding box center [655, 100] width 56 height 29
click at [532, 319] on button "Edit Order" at bounding box center [540, 327] width 79 height 34
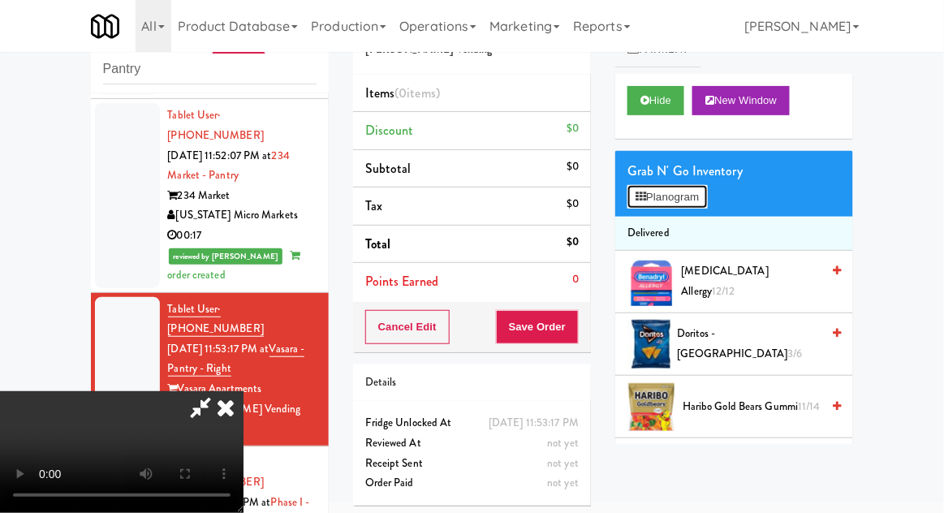
click at [705, 196] on button "Planogram" at bounding box center [667, 197] width 80 height 24
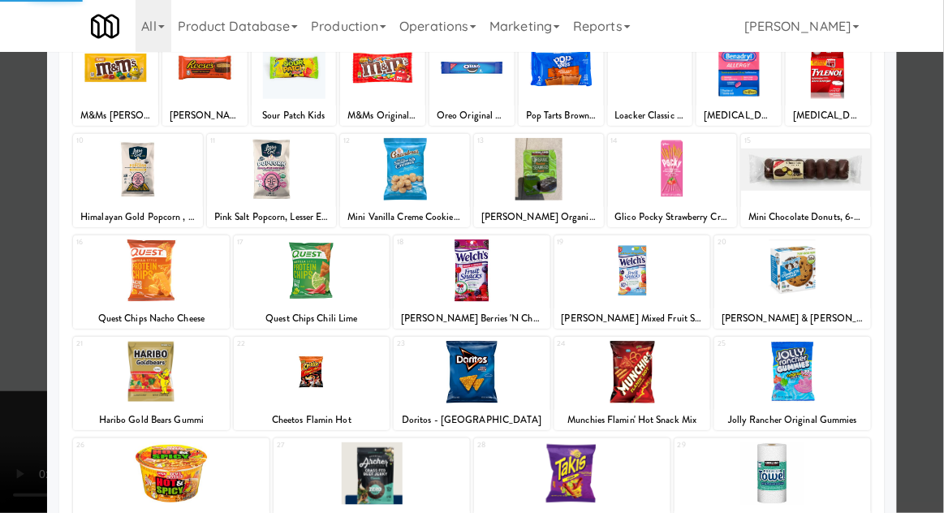
scroll to position [205, 0]
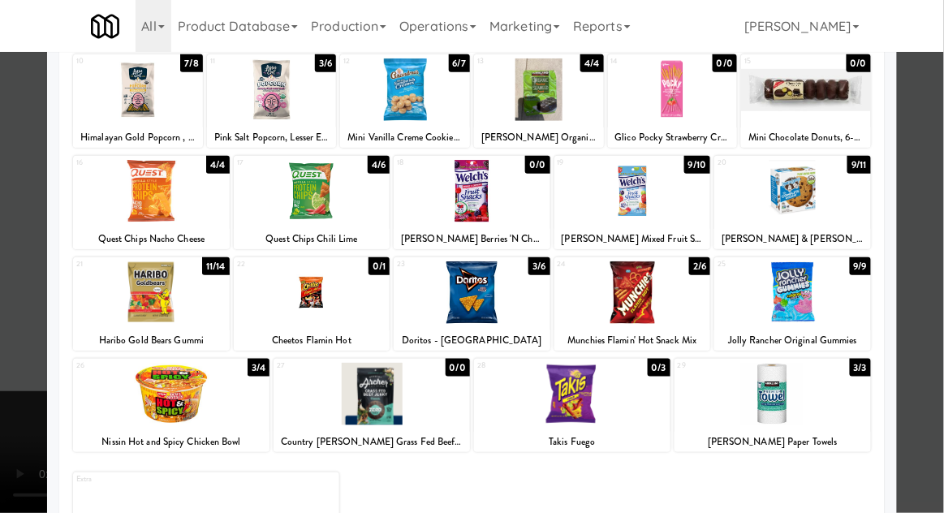
click at [829, 389] on div at bounding box center [772, 394] width 196 height 62
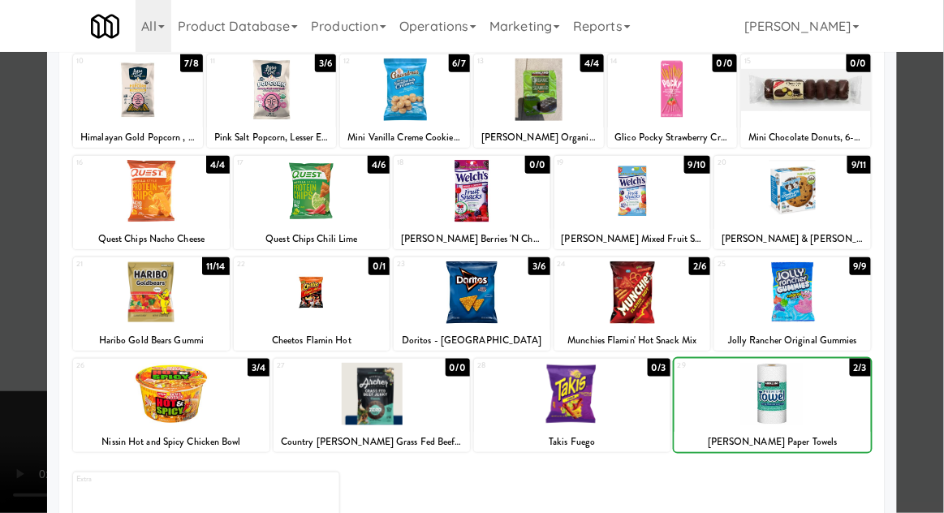
click at [916, 319] on div at bounding box center [472, 256] width 944 height 513
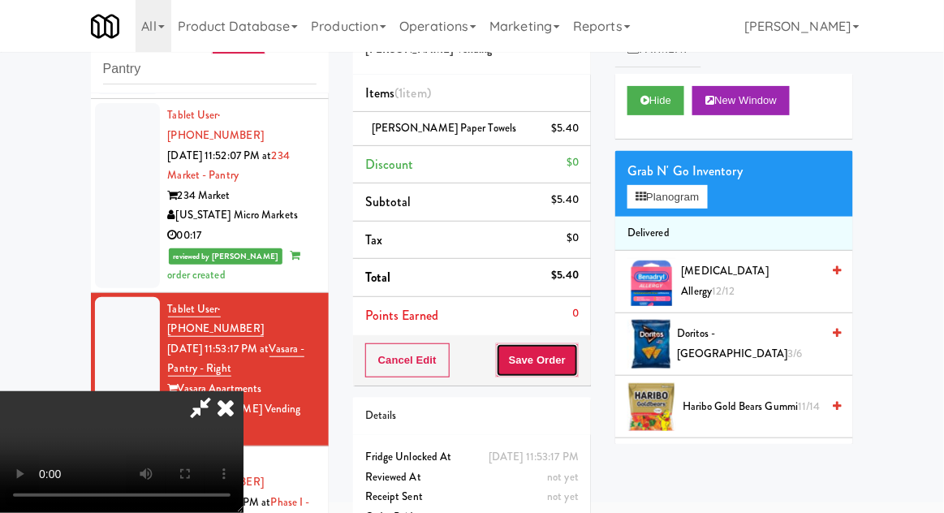
click at [568, 360] on button "Save Order" at bounding box center [537, 360] width 83 height 34
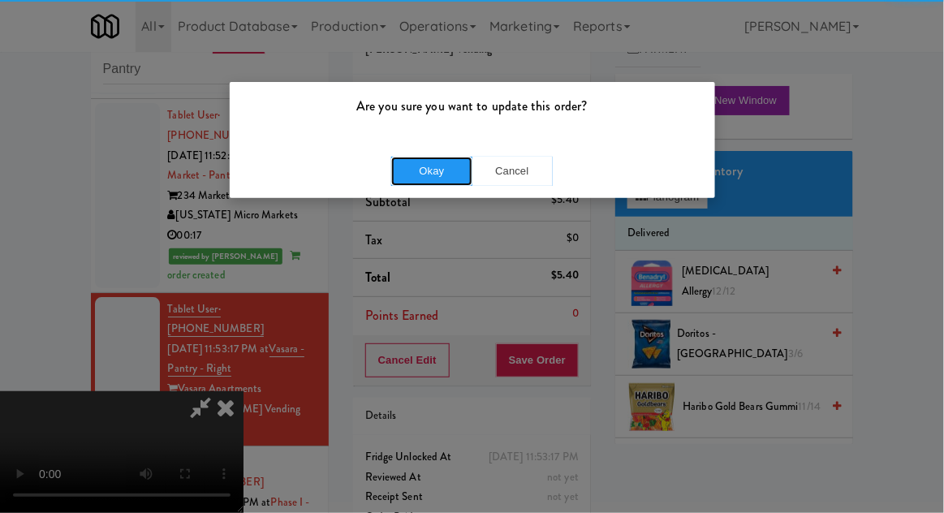
click at [439, 170] on button "Okay" at bounding box center [431, 171] width 81 height 29
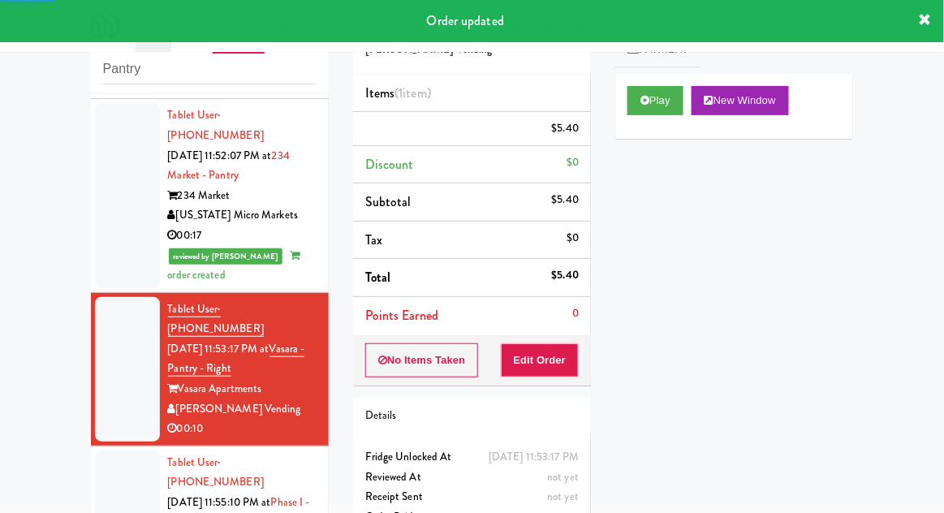
click at [114, 450] on div at bounding box center [127, 522] width 65 height 144
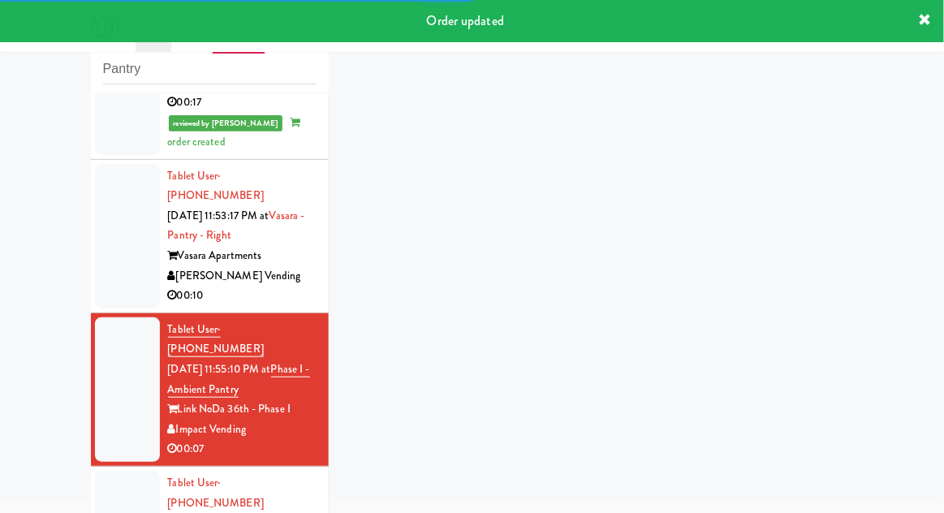
scroll to position [1387, 0]
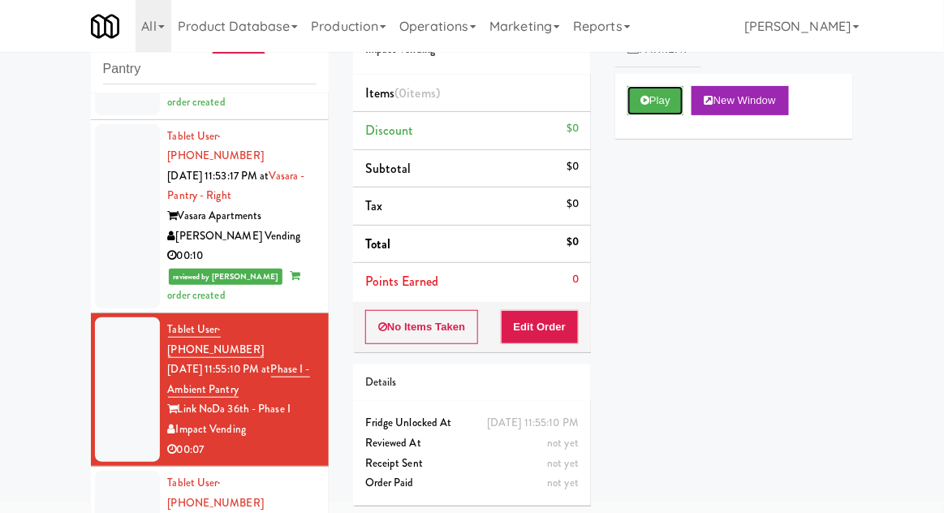
click at [638, 91] on button "Play" at bounding box center [655, 100] width 56 height 29
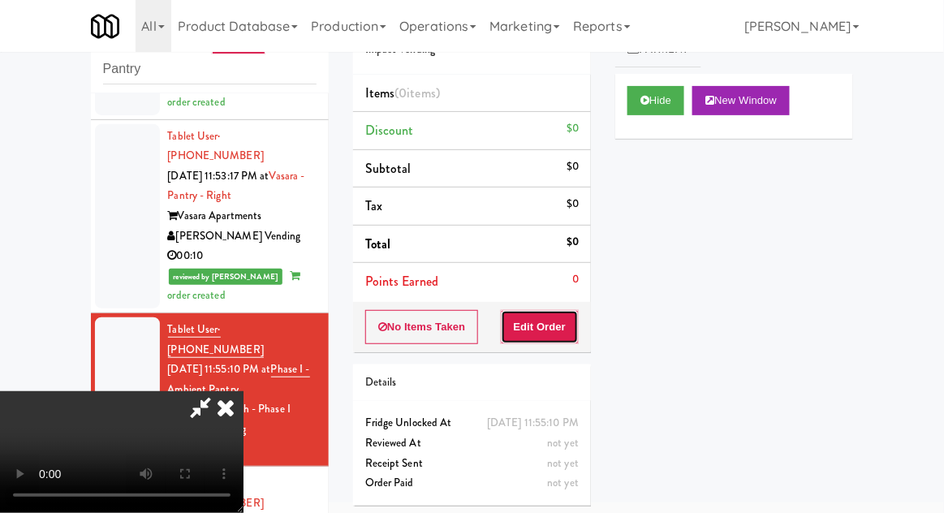
click at [545, 319] on button "Edit Order" at bounding box center [540, 327] width 79 height 34
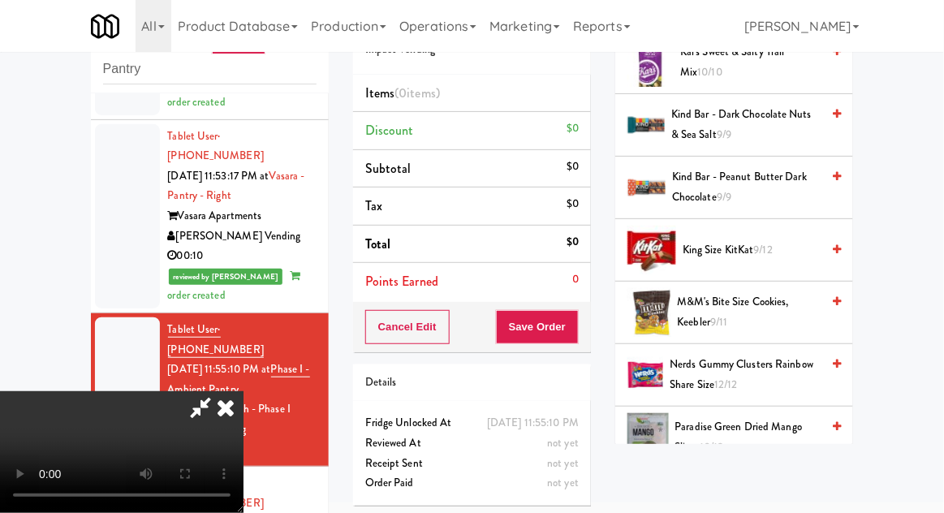
scroll to position [653, 0]
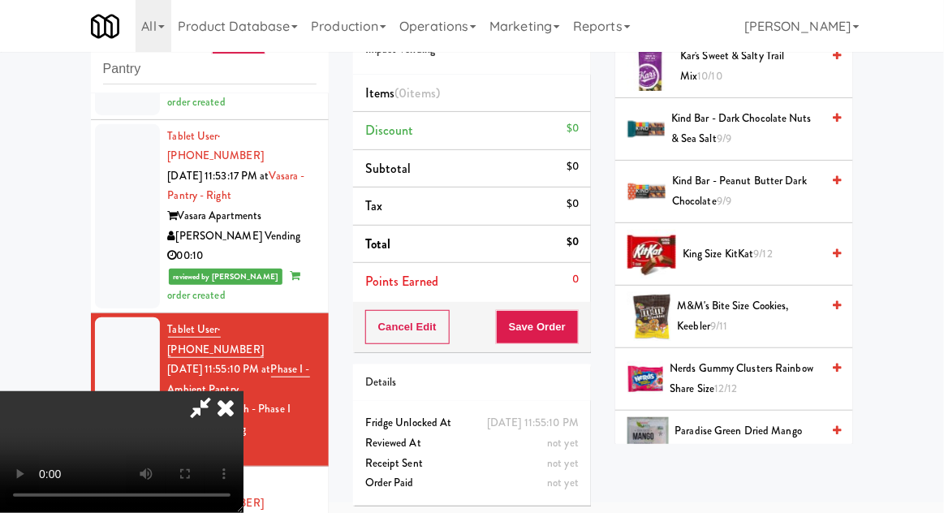
click at [778, 308] on span "M&M's Bite Size Cookies, Keebler 9/11" at bounding box center [750, 316] width 144 height 40
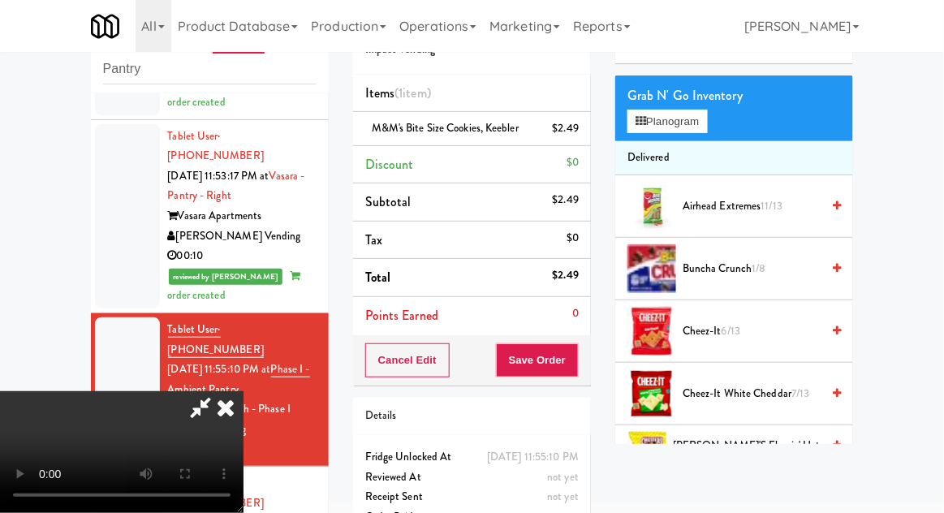
scroll to position [67, 0]
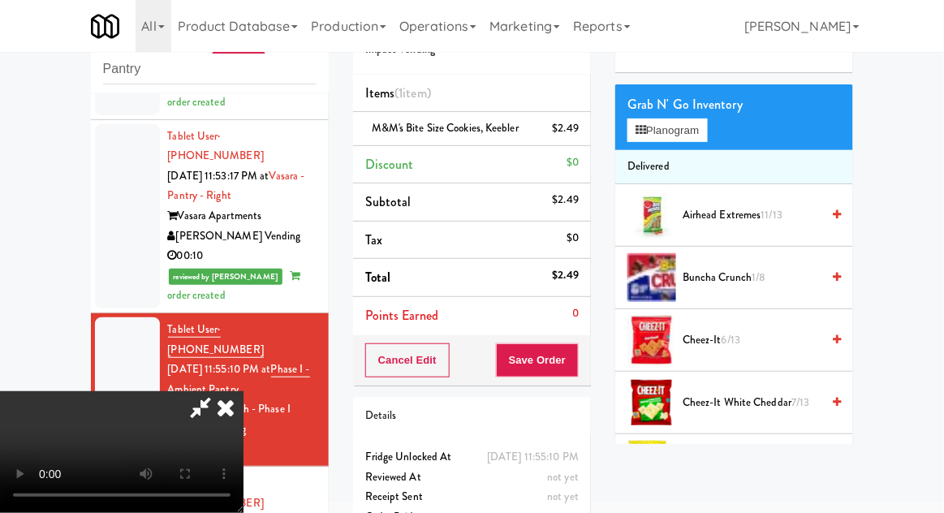
click at [775, 274] on span "Buncha Crunch 1/8" at bounding box center [752, 278] width 138 height 20
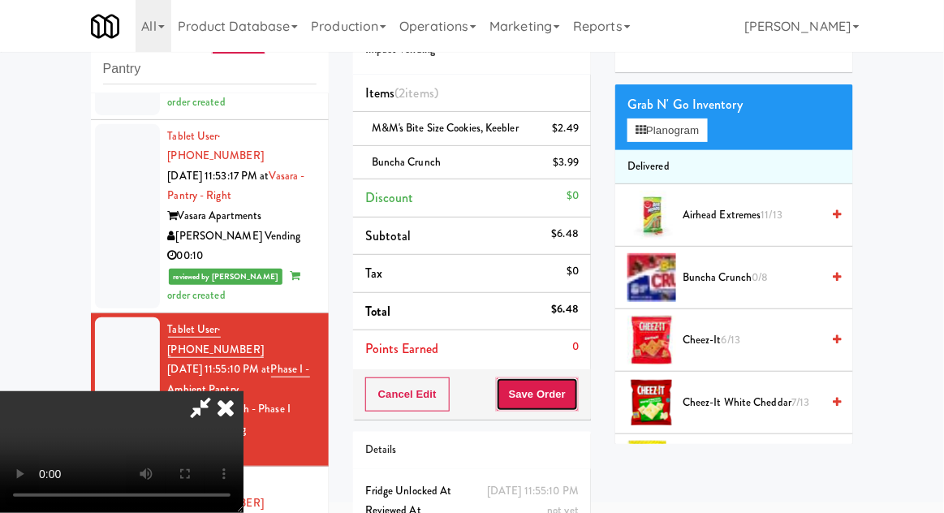
click at [574, 407] on button "Save Order" at bounding box center [537, 394] width 83 height 34
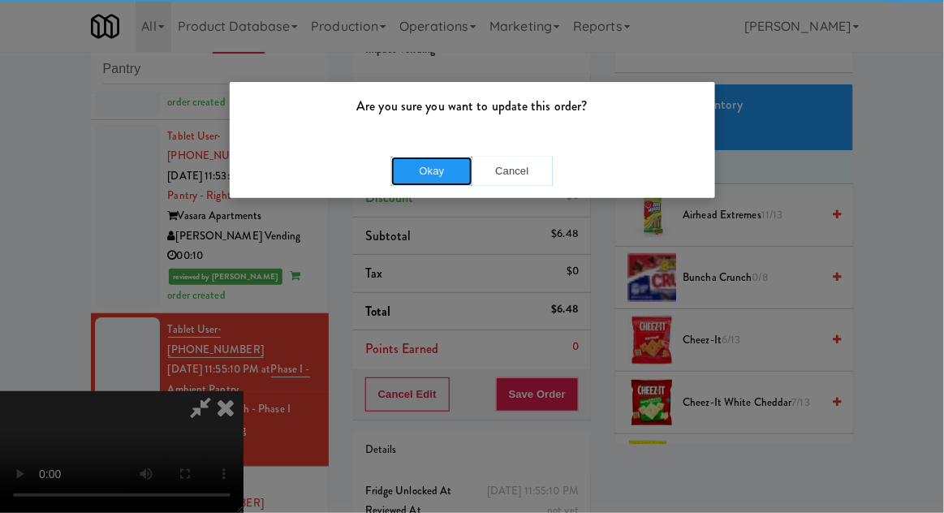
click at [436, 166] on button "Okay" at bounding box center [431, 171] width 81 height 29
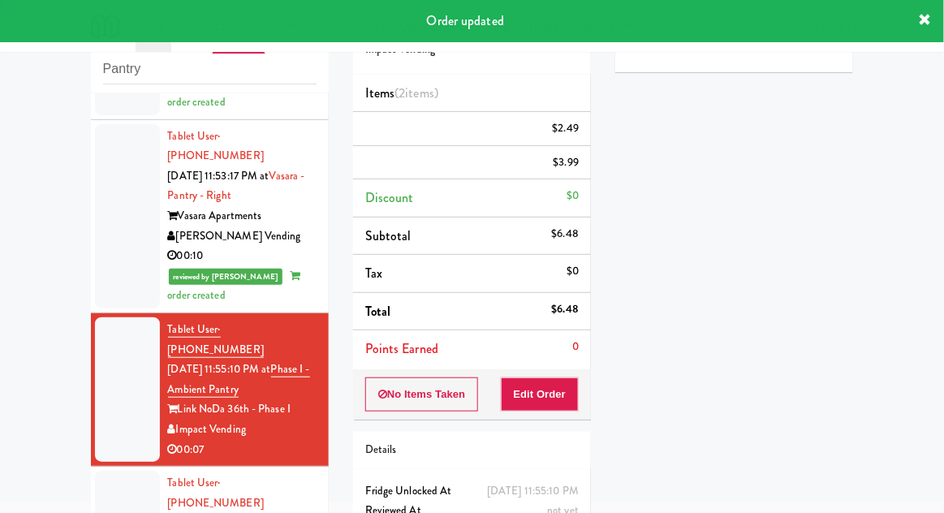
scroll to position [0, 0]
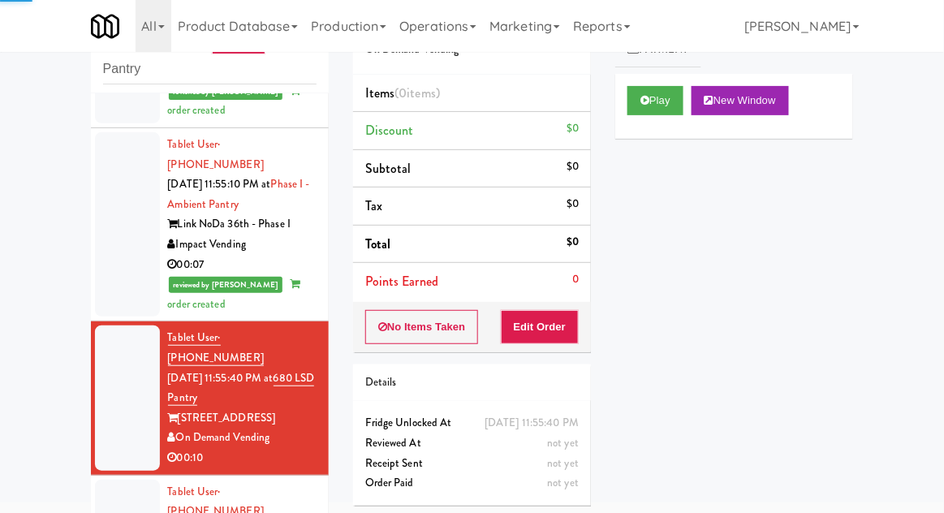
scroll to position [1574, 0]
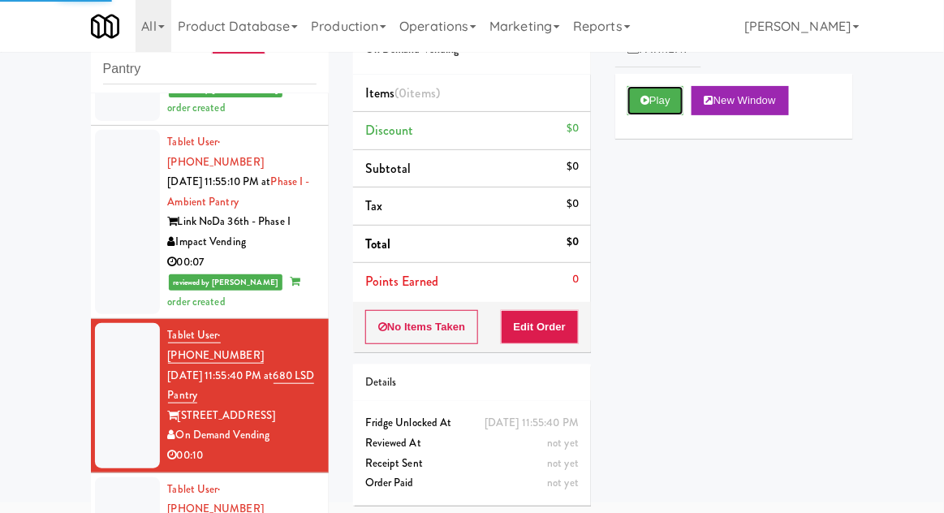
click at [648, 97] on icon at bounding box center [644, 100] width 9 height 11
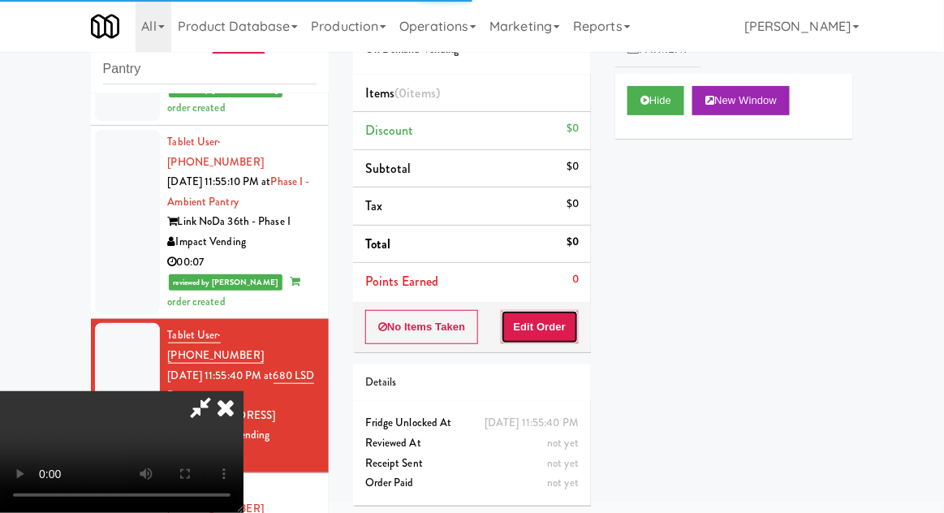
click at [562, 335] on button "Edit Order" at bounding box center [540, 327] width 79 height 34
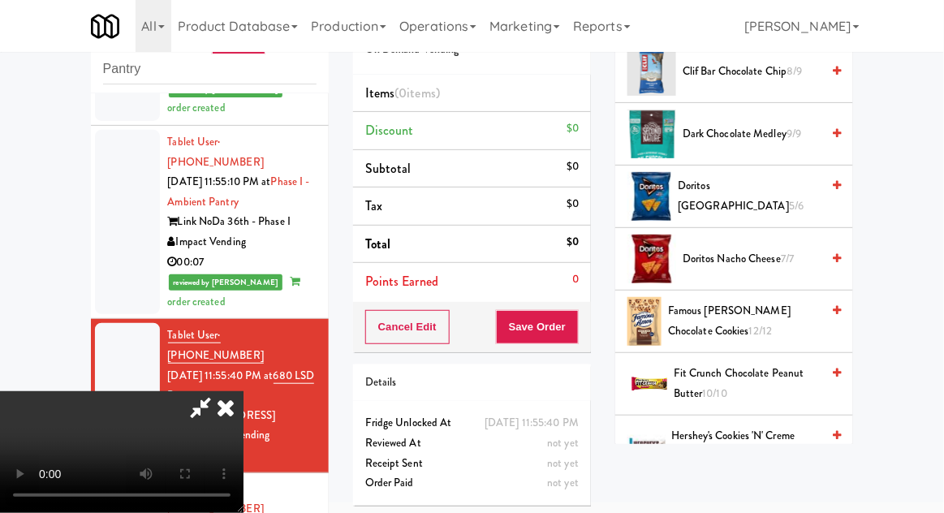
scroll to position [533, 0]
click at [772, 308] on span "Famous [PERSON_NAME] Chocolate Cookies 12/12" at bounding box center [744, 322] width 153 height 40
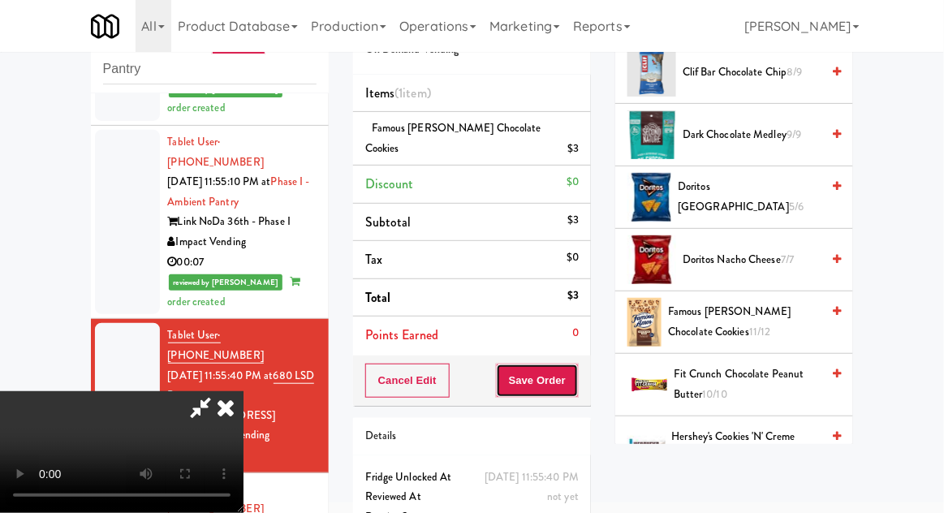
click at [576, 364] on button "Save Order" at bounding box center [537, 381] width 83 height 34
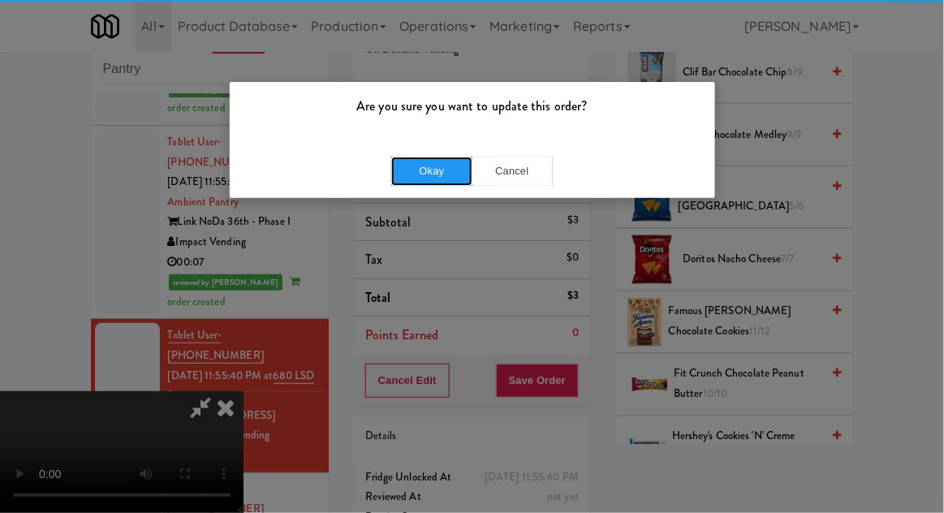
click at [456, 167] on button "Okay" at bounding box center [431, 171] width 81 height 29
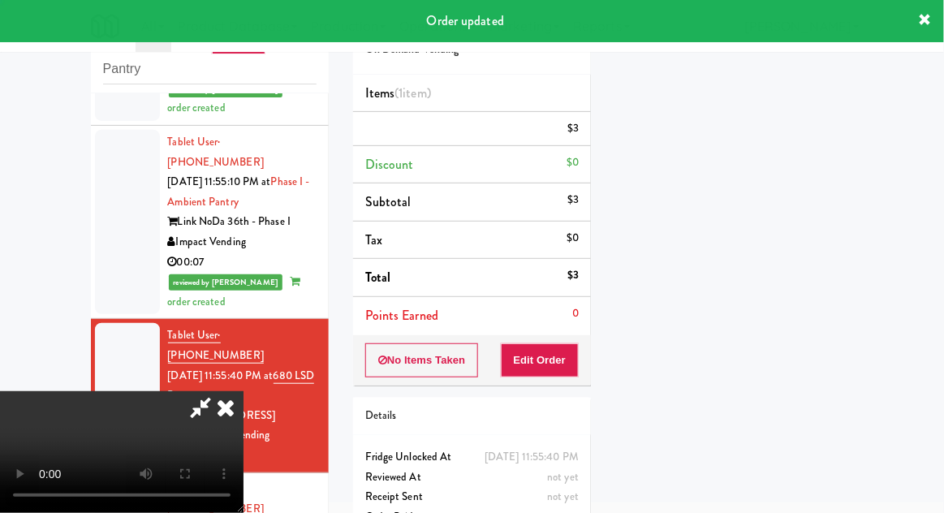
scroll to position [160, 0]
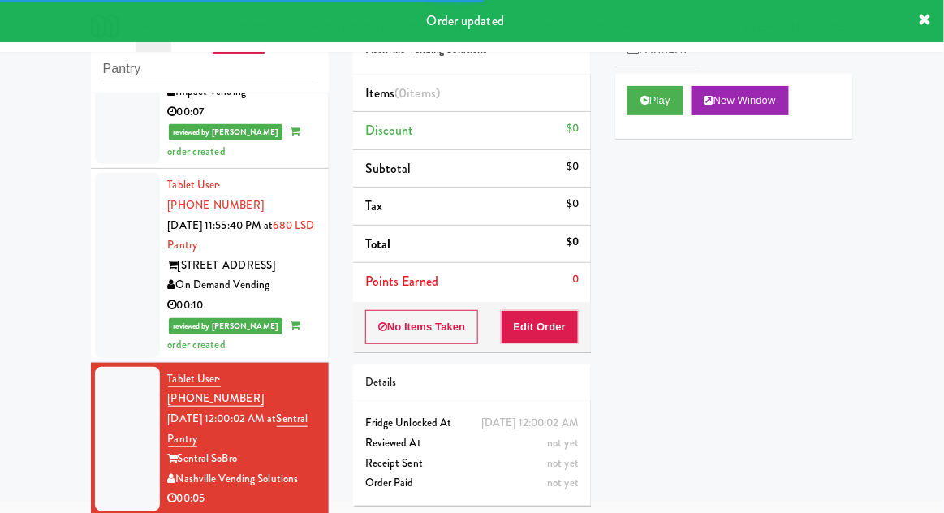
scroll to position [1727, 0]
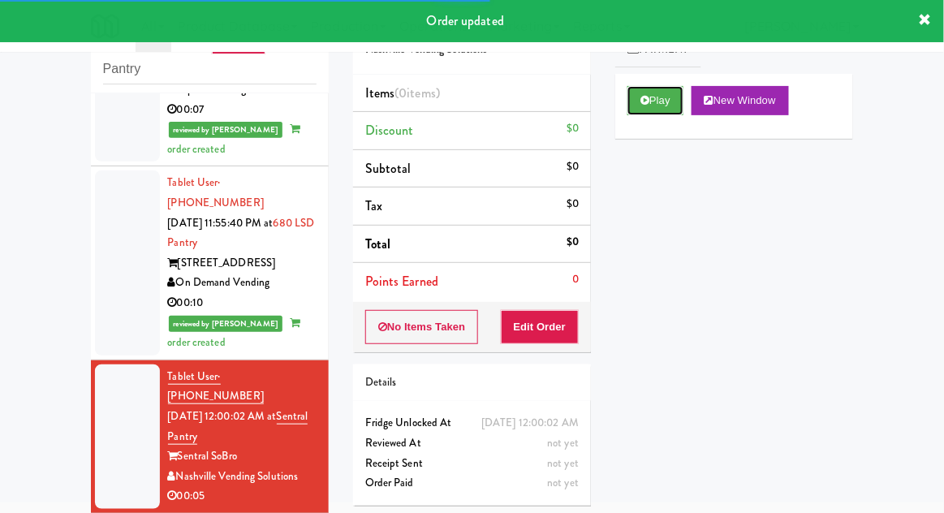
click at [630, 102] on button "Play" at bounding box center [655, 100] width 56 height 29
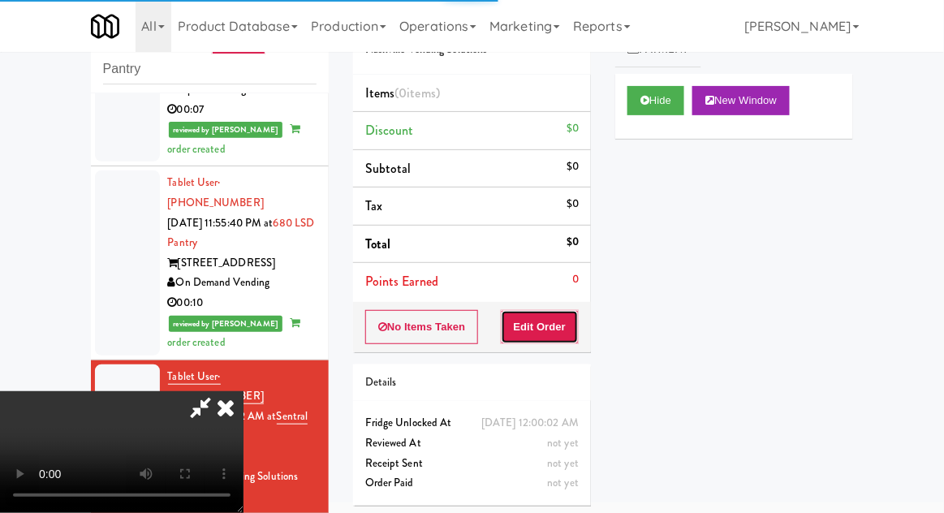
click at [549, 321] on button "Edit Order" at bounding box center [540, 327] width 79 height 34
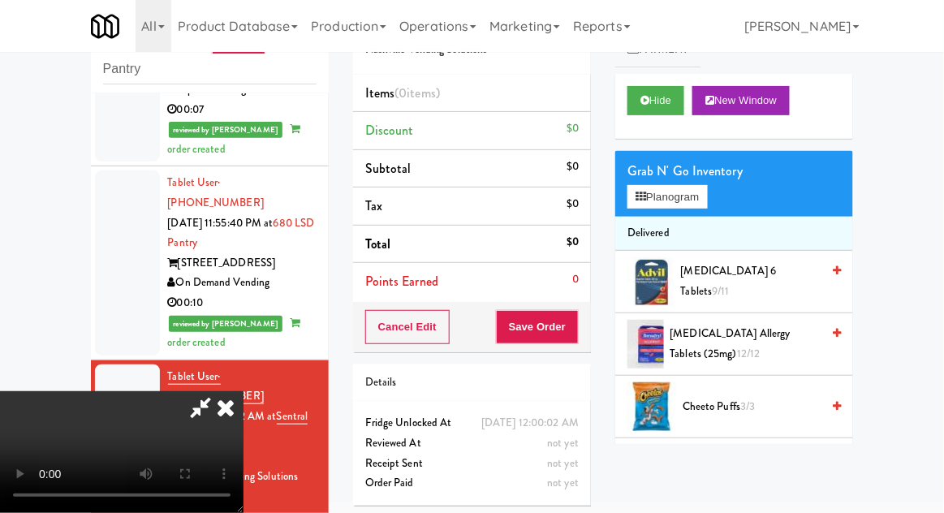
scroll to position [0, 0]
click at [694, 187] on button "Planogram" at bounding box center [667, 197] width 80 height 24
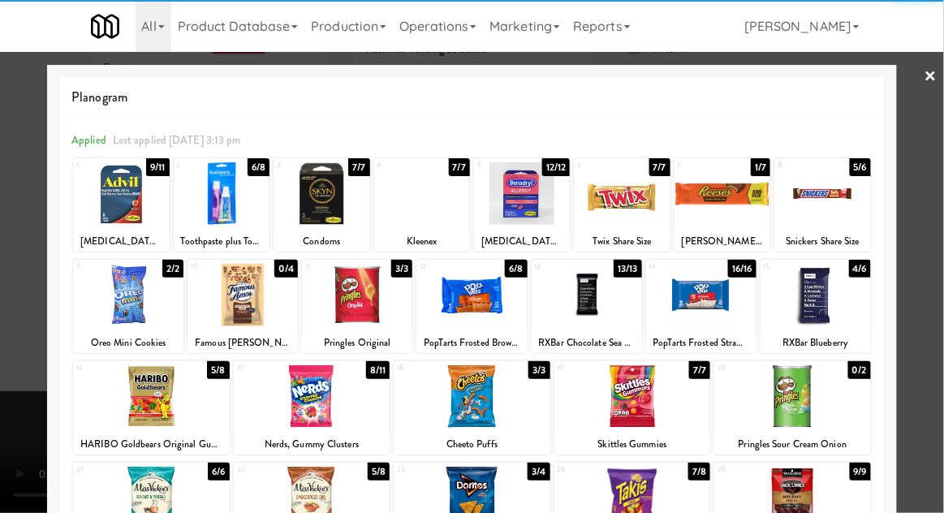
click at [222, 234] on div "Toothpaste plus Toothbrush" at bounding box center [221, 241] width 91 height 20
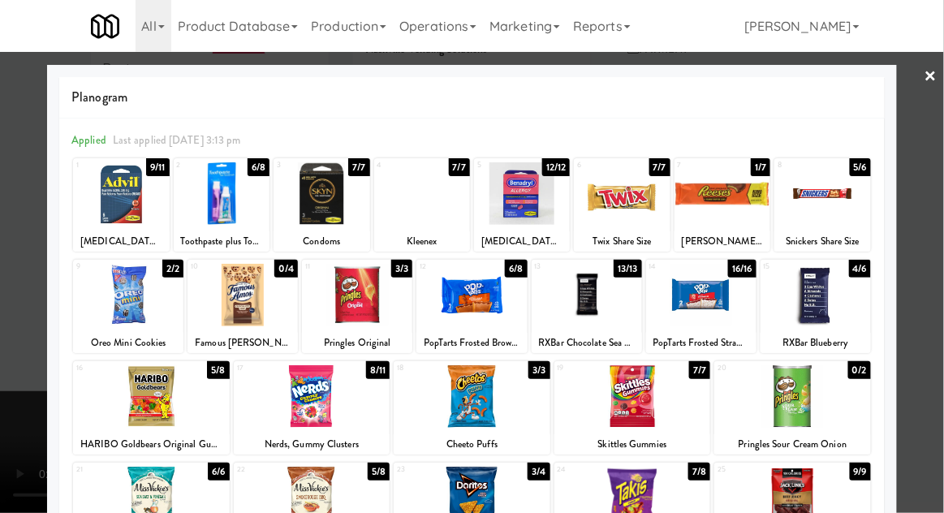
click at [202, 209] on div at bounding box center [222, 193] width 96 height 62
click at [924, 205] on div at bounding box center [472, 256] width 944 height 513
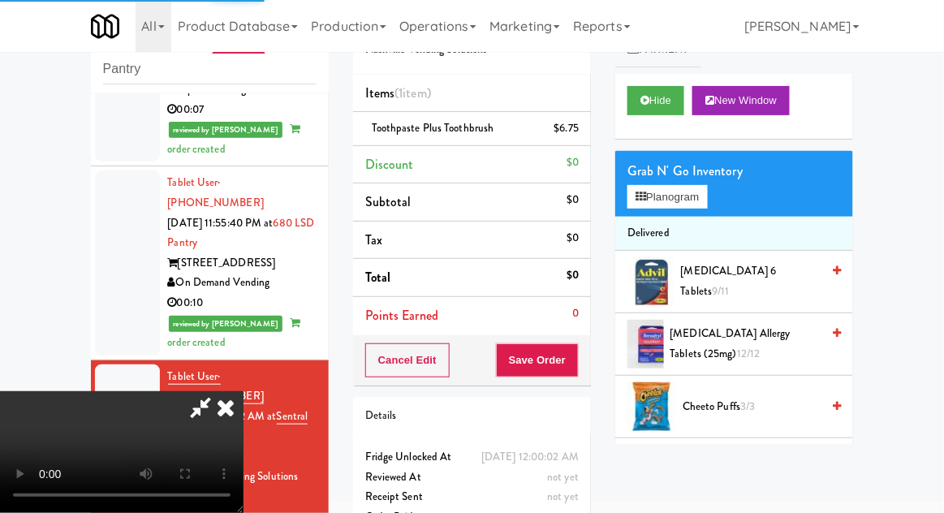
scroll to position [59, 0]
click at [577, 360] on button "Save Order" at bounding box center [537, 360] width 83 height 34
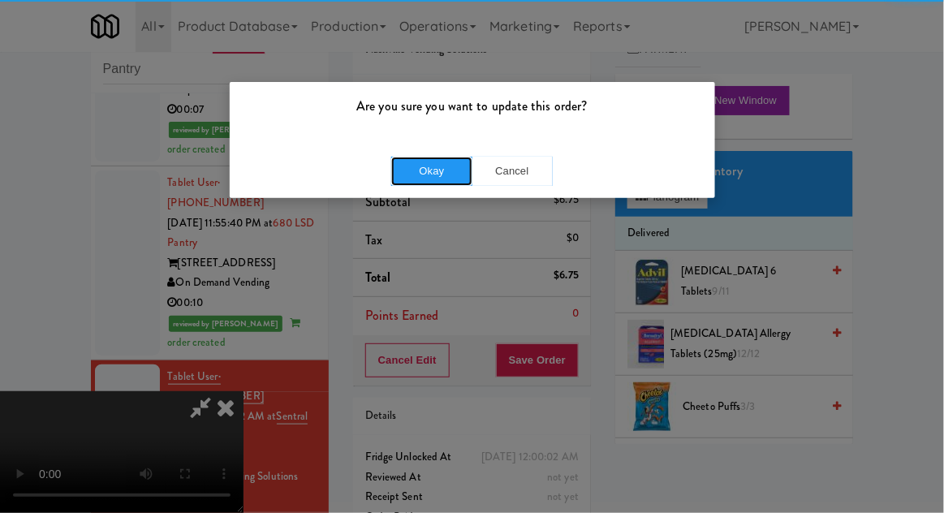
click at [416, 164] on button "Okay" at bounding box center [431, 171] width 81 height 29
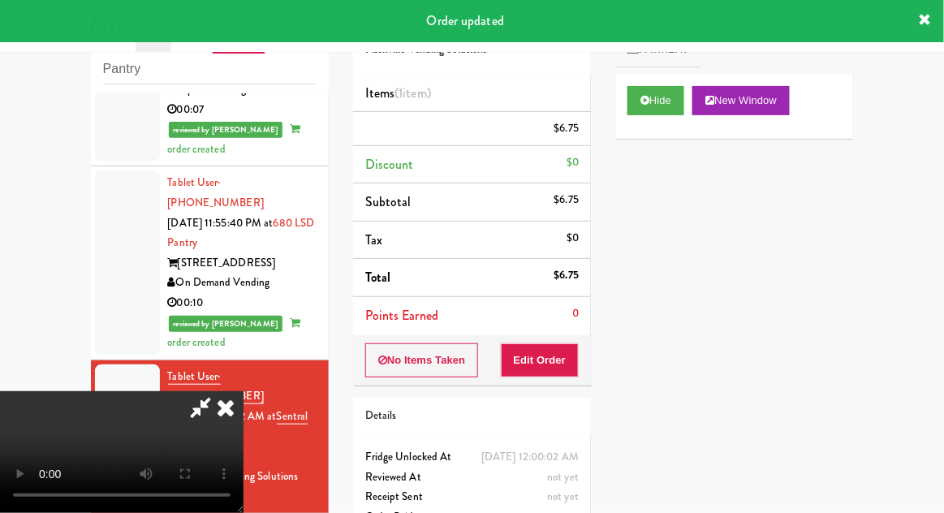
scroll to position [0, 0]
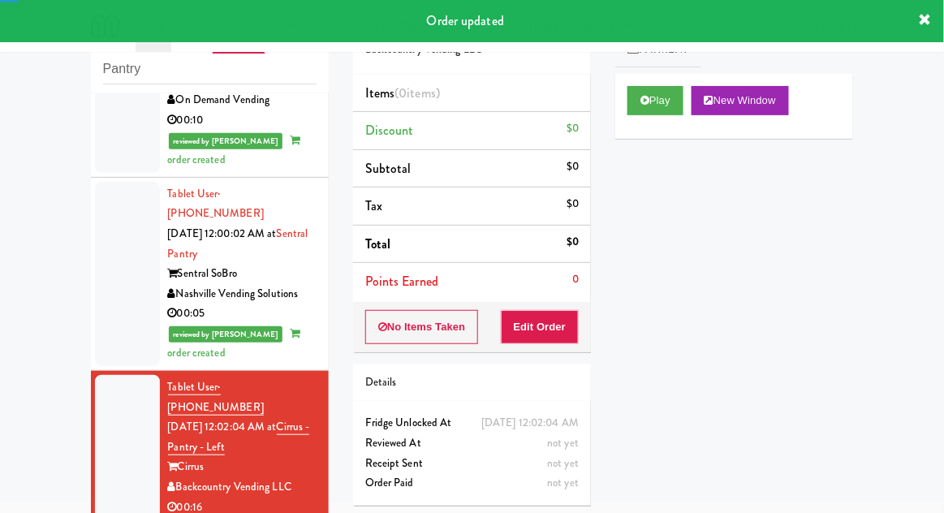
scroll to position [1911, 0]
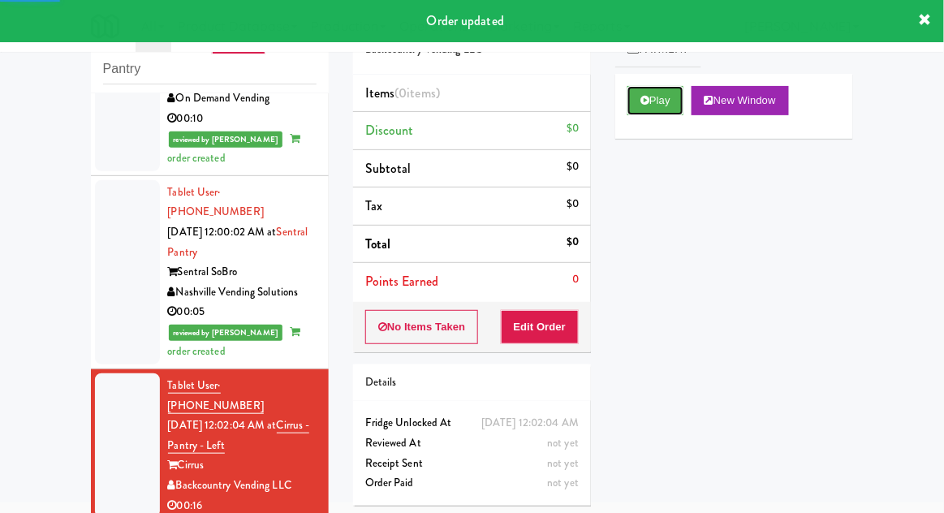
click at [635, 96] on button "Play" at bounding box center [655, 100] width 56 height 29
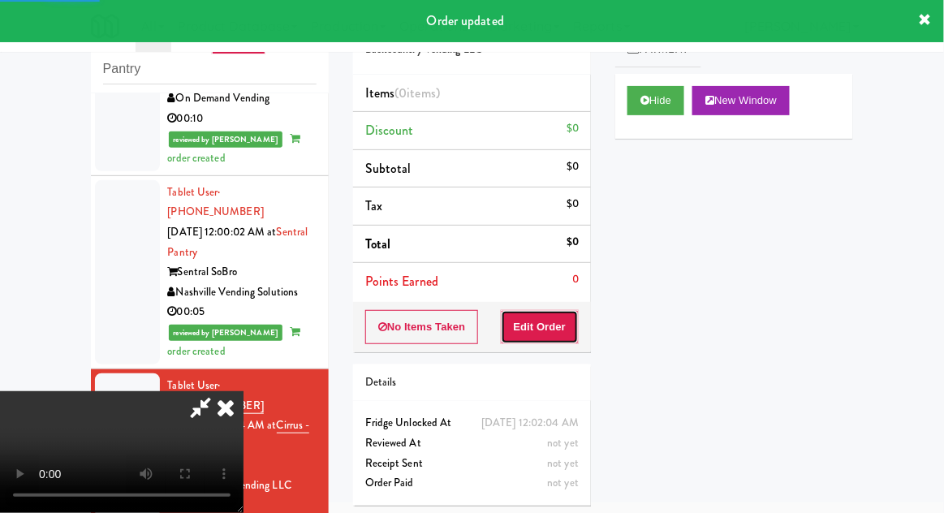
click at [549, 325] on button "Edit Order" at bounding box center [540, 327] width 79 height 34
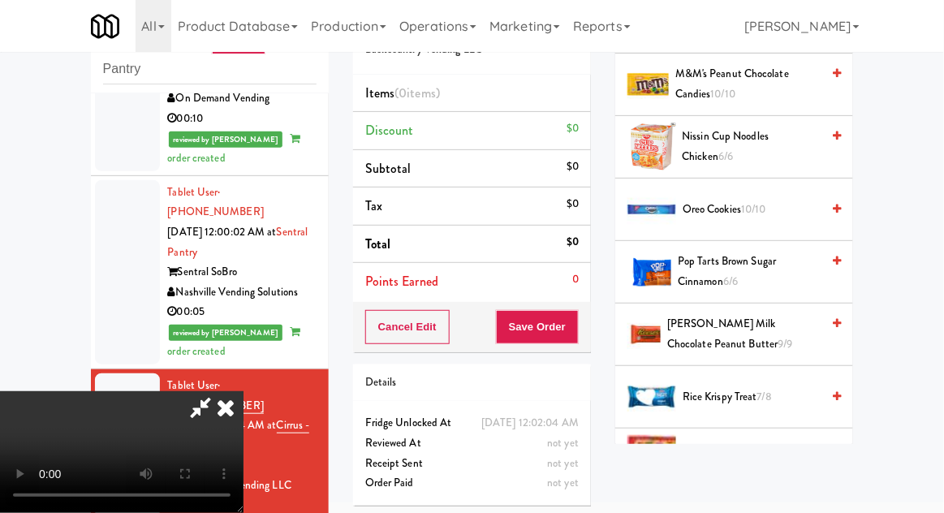
scroll to position [1069, 0]
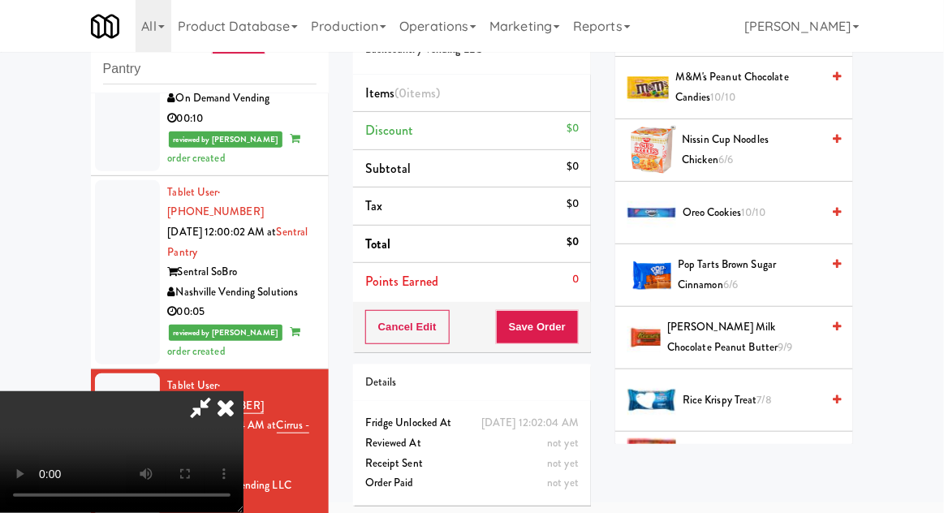
click at [764, 276] on span "Pop Tarts Brown Sugar Cinnamon 6/6" at bounding box center [749, 275] width 143 height 40
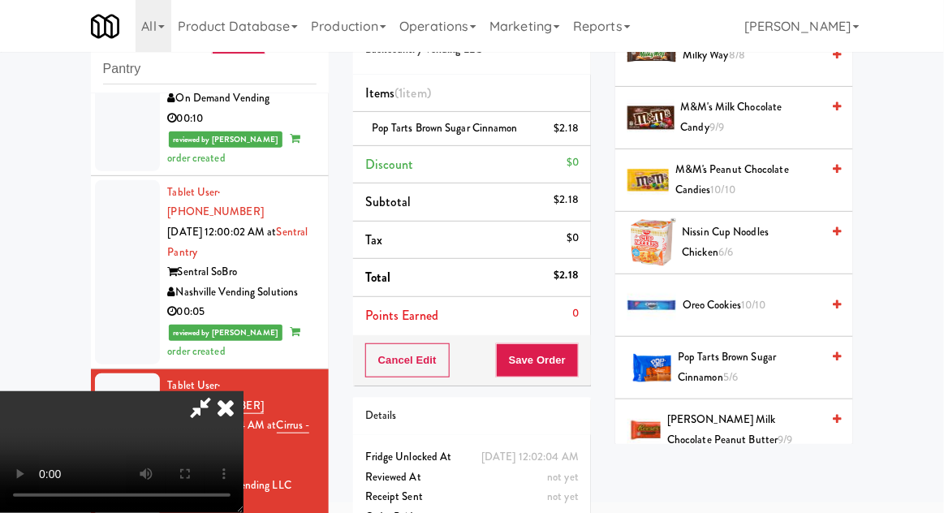
scroll to position [966, 0]
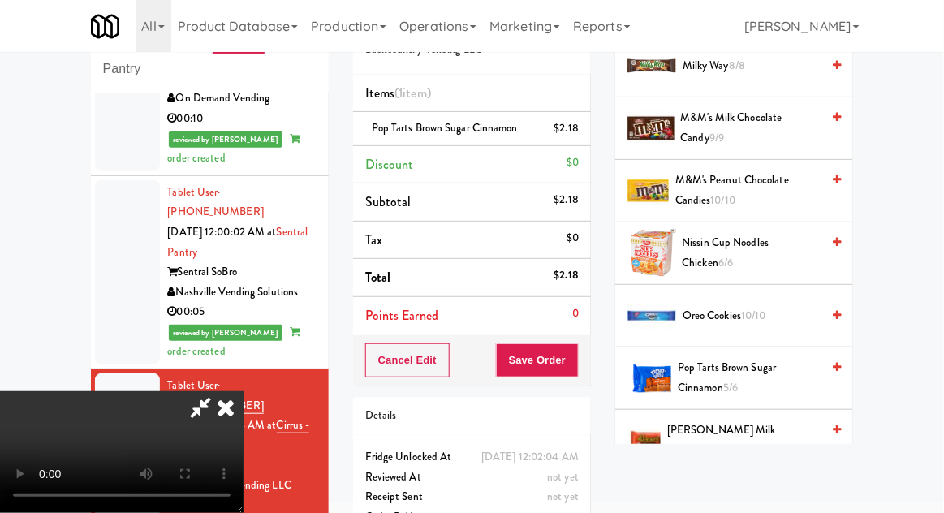
click at [756, 309] on span "10/10" at bounding box center [753, 315] width 25 height 15
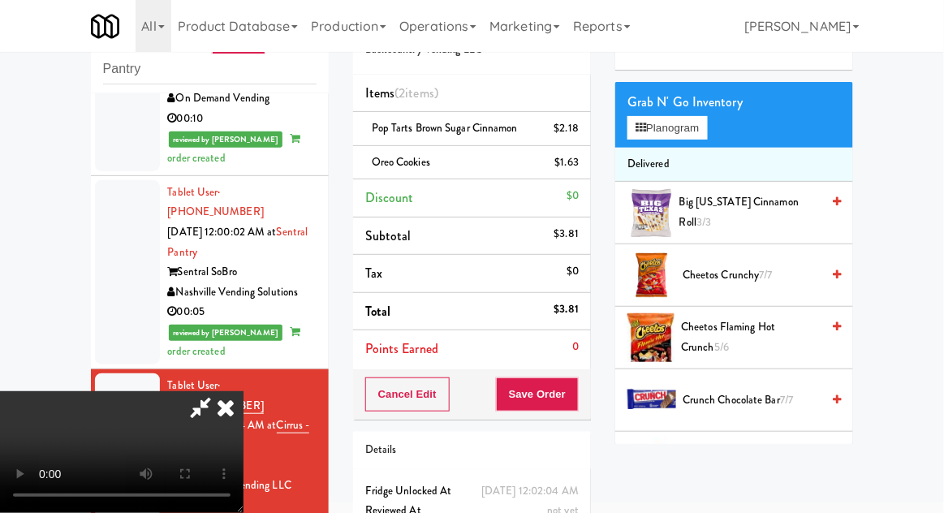
scroll to position [0, 0]
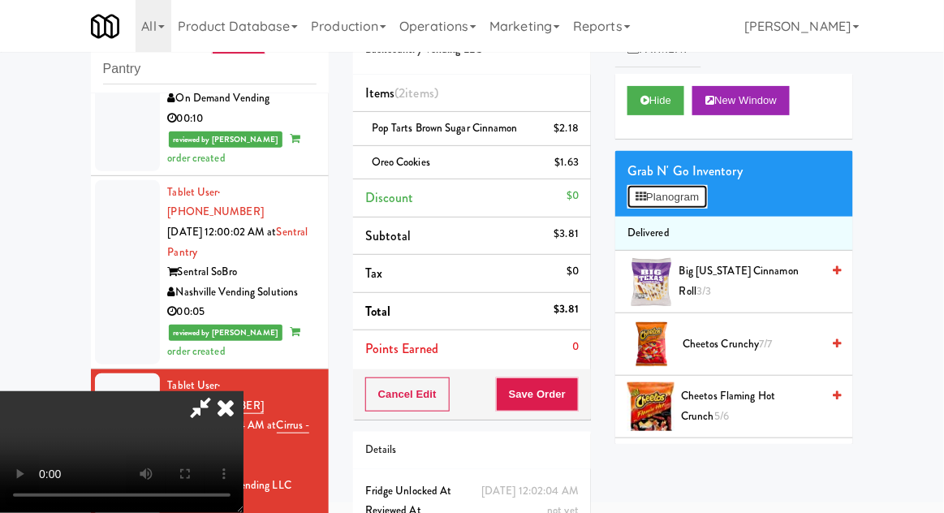
click at [703, 187] on button "Planogram" at bounding box center [667, 197] width 80 height 24
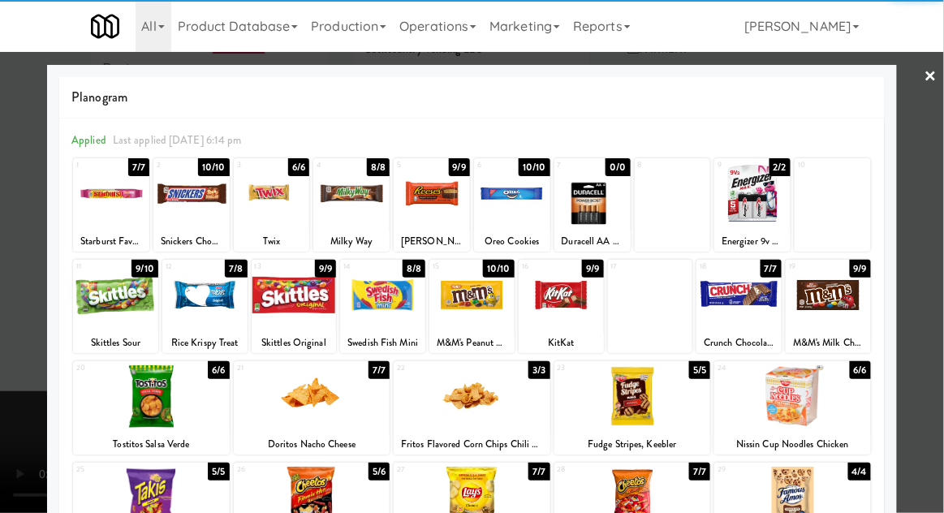
click at [148, 389] on div at bounding box center [151, 396] width 157 height 62
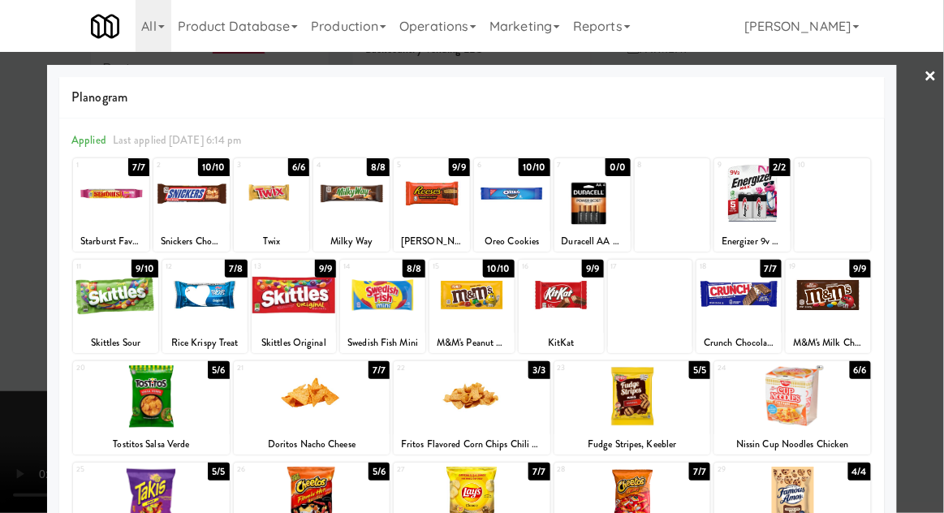
click at [927, 243] on div at bounding box center [472, 256] width 944 height 513
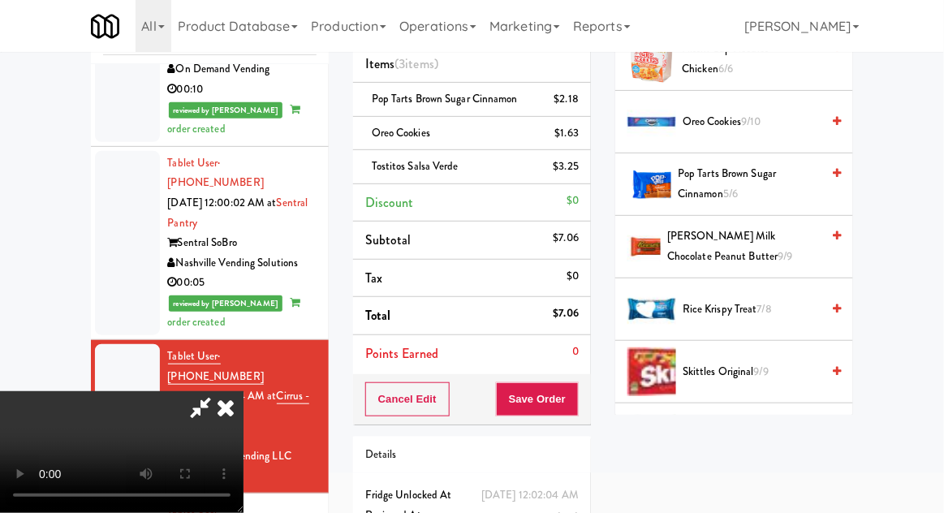
scroll to position [1131, 0]
click at [767, 310] on span "7/8" at bounding box center [764, 308] width 15 height 15
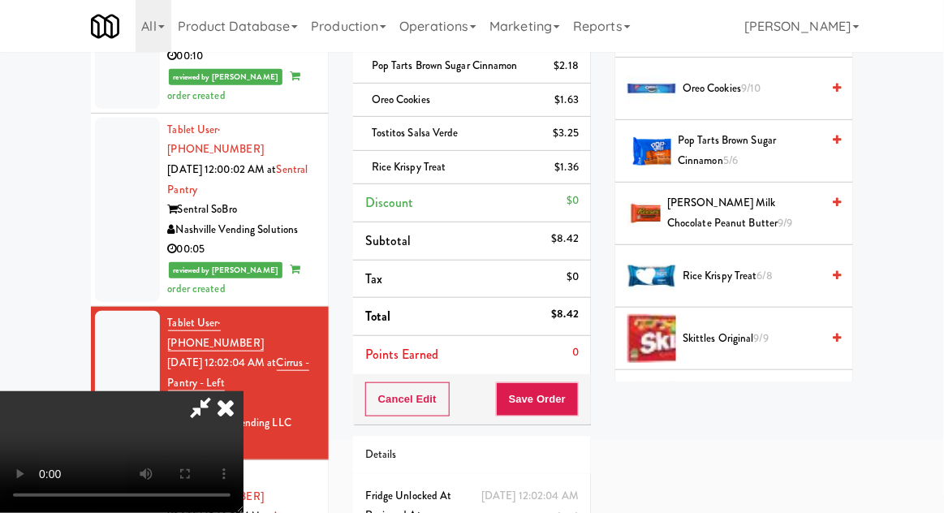
scroll to position [141, 0]
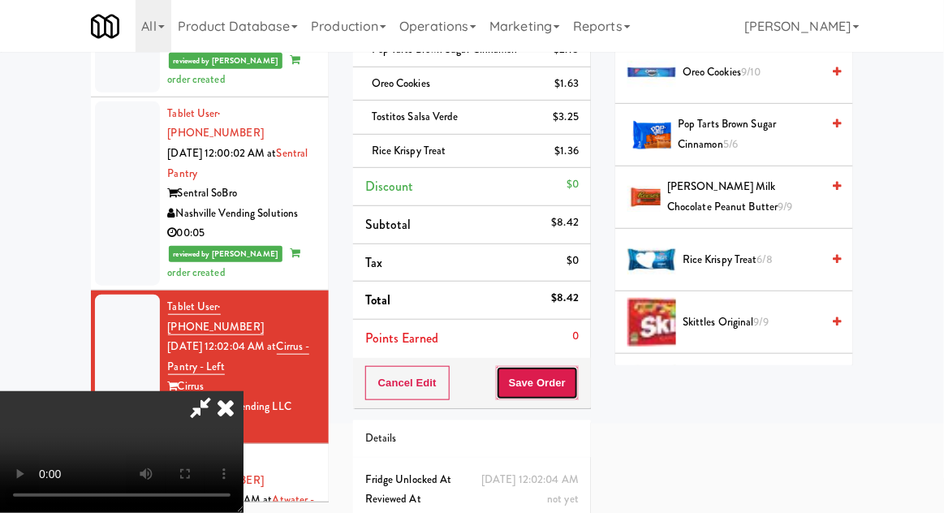
click at [572, 392] on button "Save Order" at bounding box center [537, 383] width 83 height 34
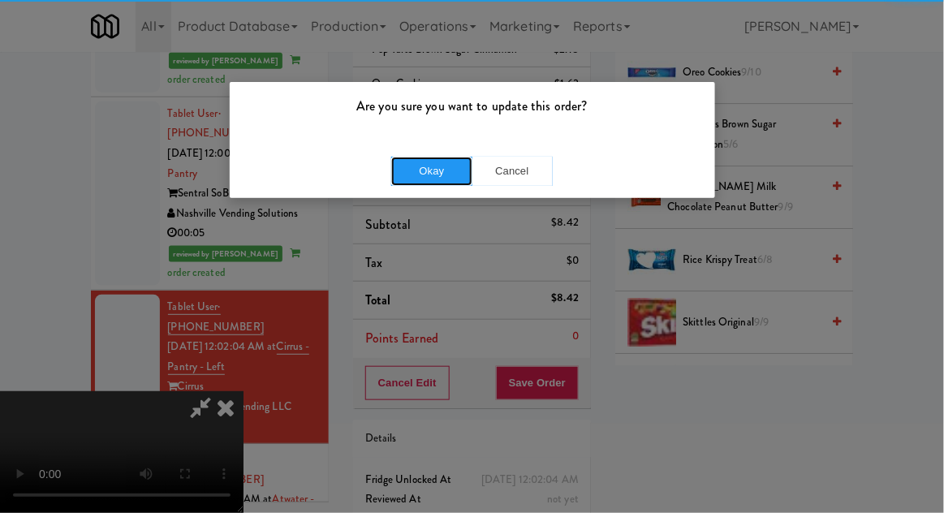
click at [406, 164] on button "Okay" at bounding box center [431, 171] width 81 height 29
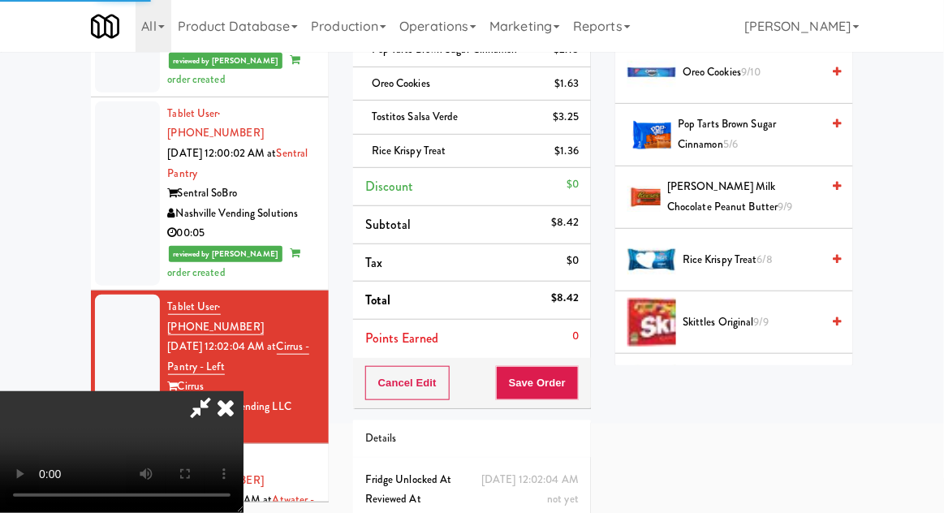
scroll to position [160, 0]
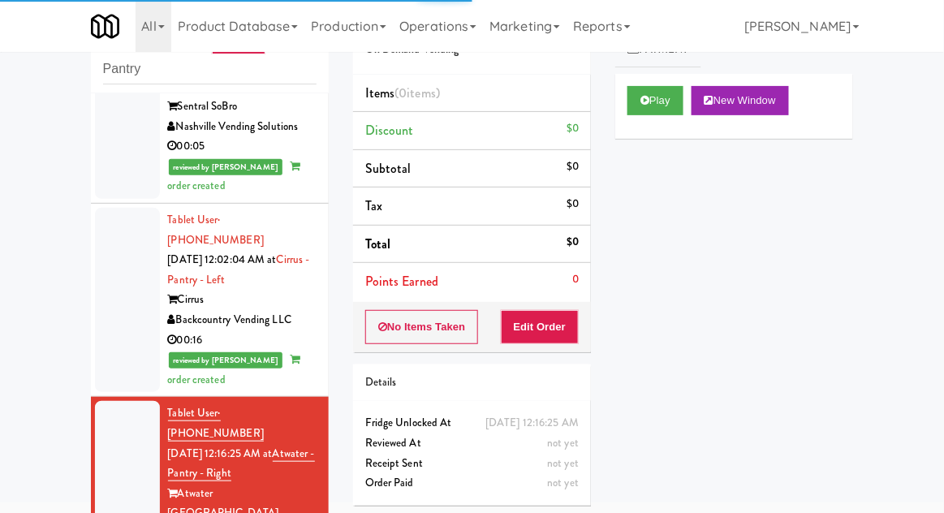
scroll to position [2078, 0]
click at [638, 108] on button "Play" at bounding box center [655, 100] width 56 height 29
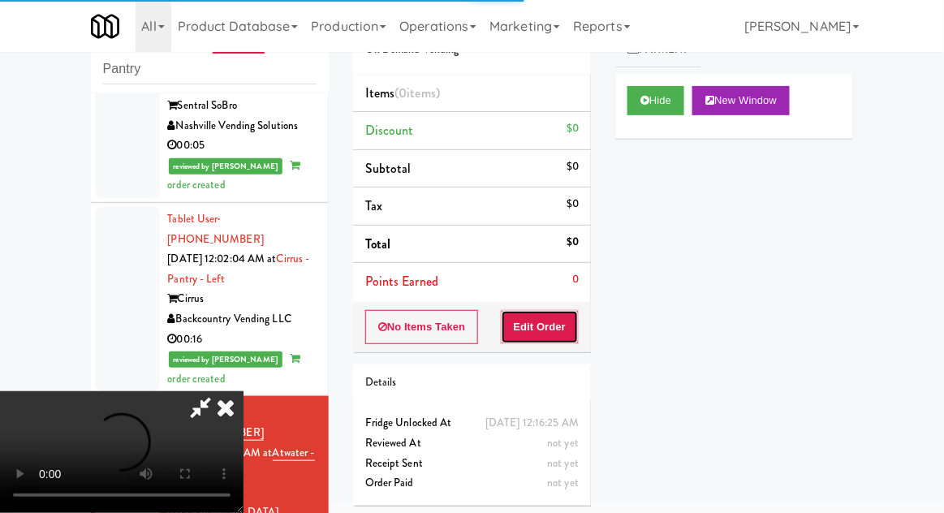
click at [517, 333] on button "Edit Order" at bounding box center [540, 327] width 79 height 34
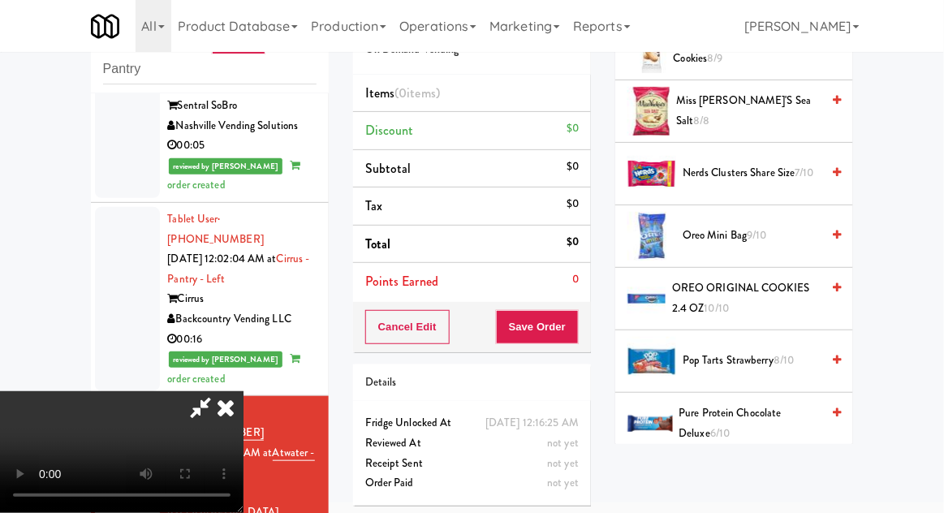
scroll to position [1256, 0]
click at [781, 278] on span "OREO ORIGINAL COOKIES 2.4 OZ 10/10" at bounding box center [746, 298] width 149 height 40
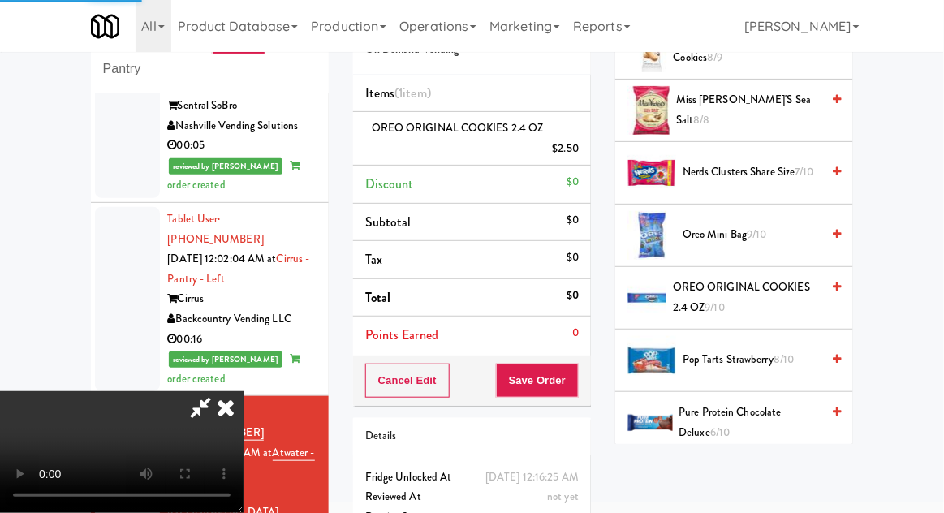
click at [565, 152] on div "$2.50" at bounding box center [566, 149] width 27 height 20
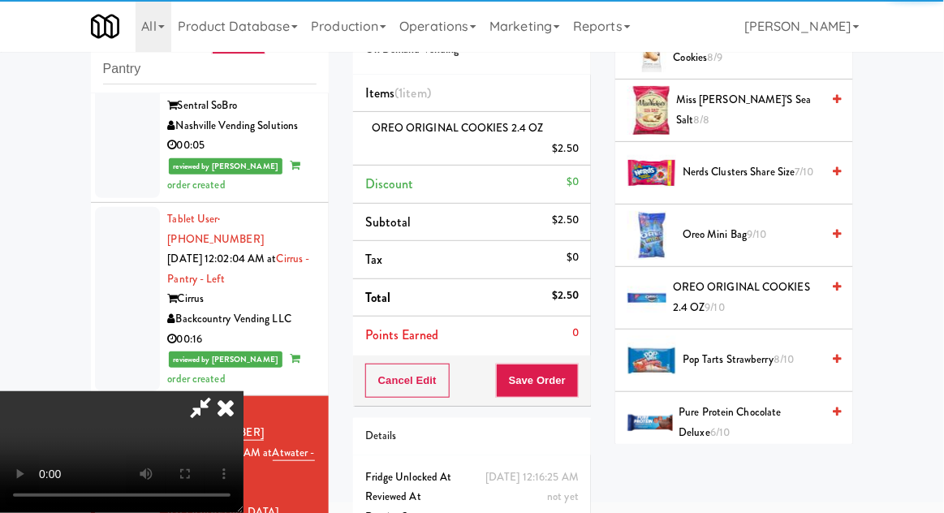
click at [576, 149] on icon at bounding box center [580, 154] width 8 height 11
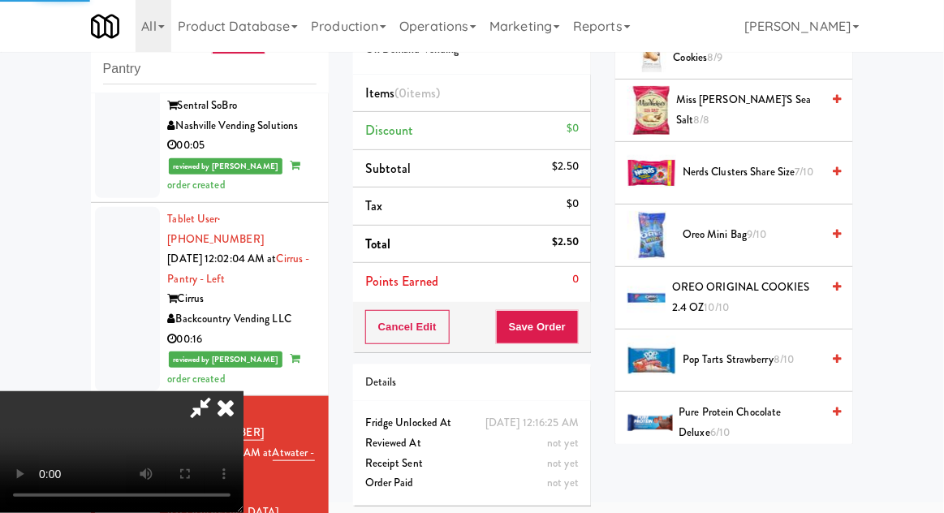
click at [745, 225] on span "Oreo Mini Bag 9/10" at bounding box center [752, 235] width 138 height 20
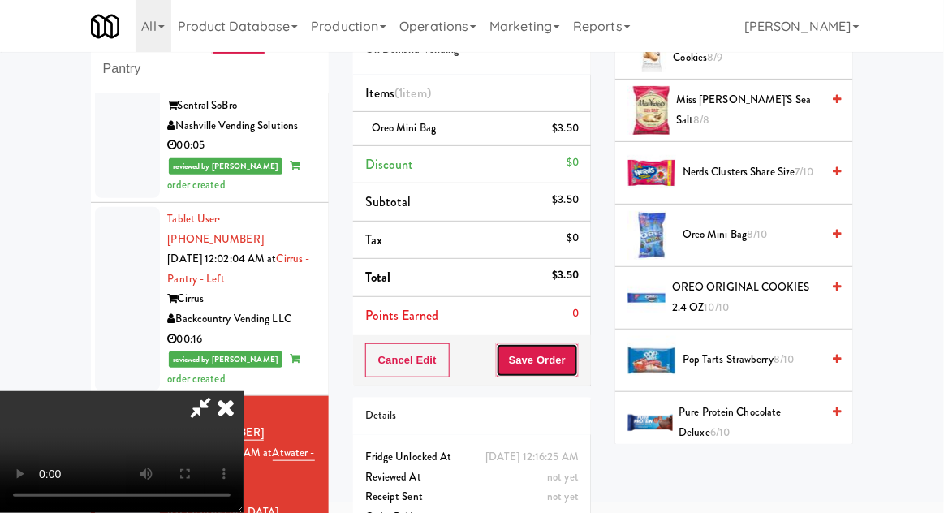
click at [575, 373] on button "Save Order" at bounding box center [537, 360] width 83 height 34
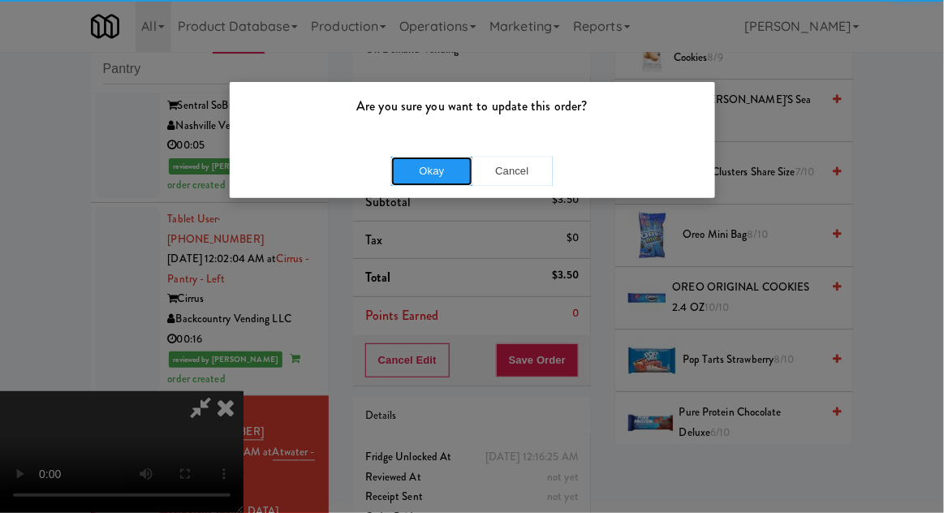
click at [469, 181] on button "Okay" at bounding box center [431, 171] width 81 height 29
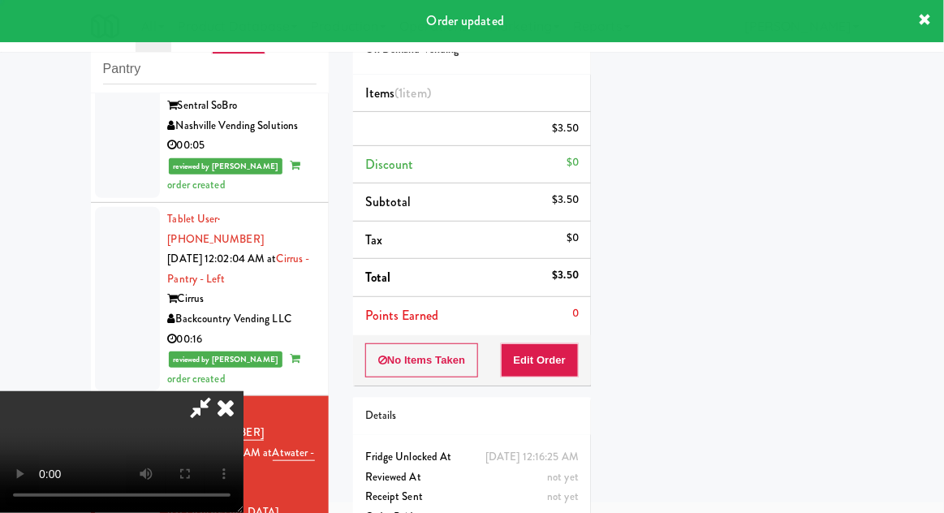
scroll to position [160, 0]
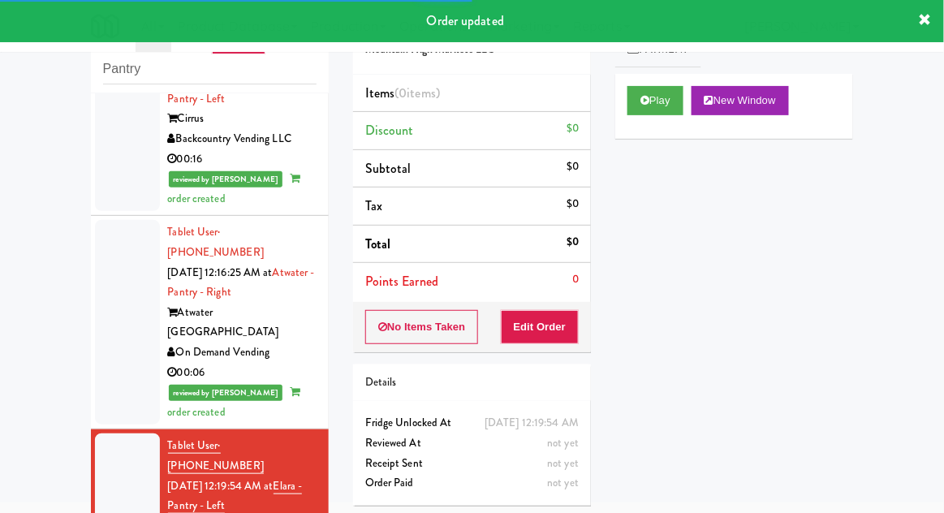
scroll to position [2268, 0]
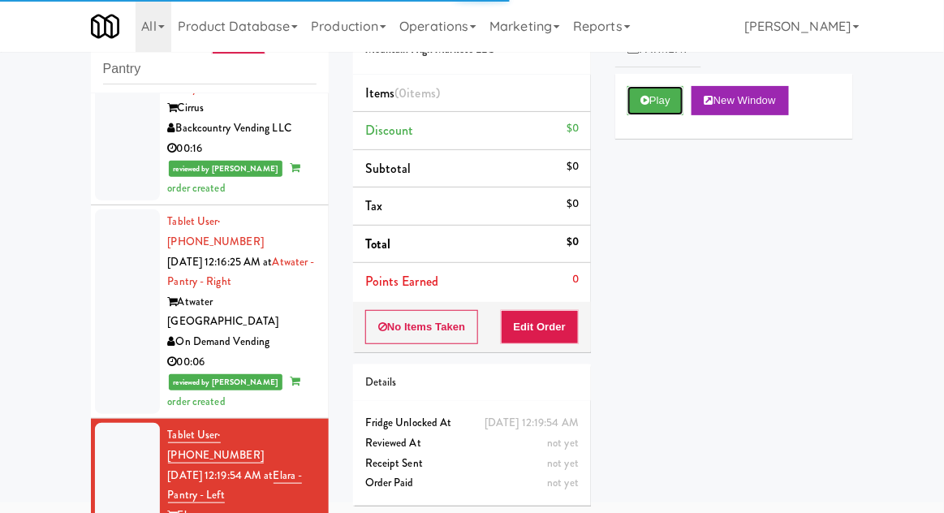
click at [674, 108] on button "Play" at bounding box center [655, 100] width 56 height 29
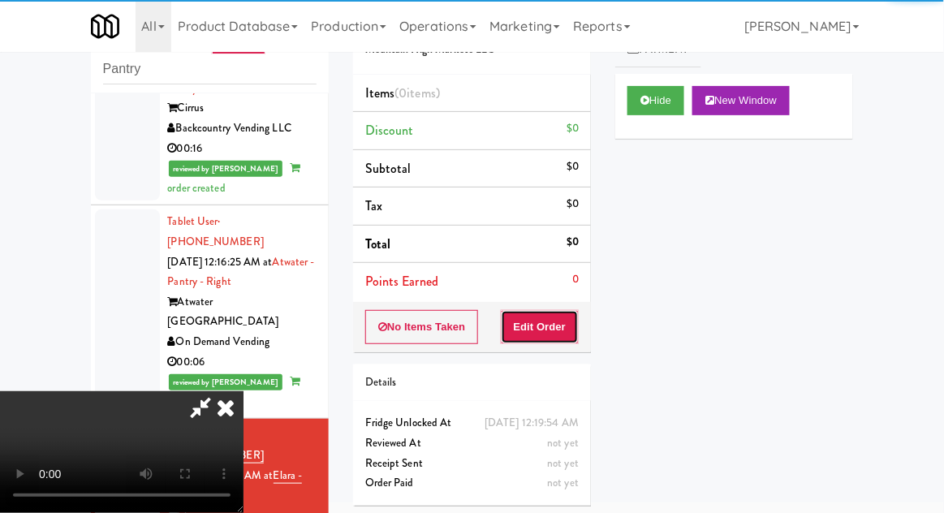
click at [560, 321] on button "Edit Order" at bounding box center [540, 327] width 79 height 34
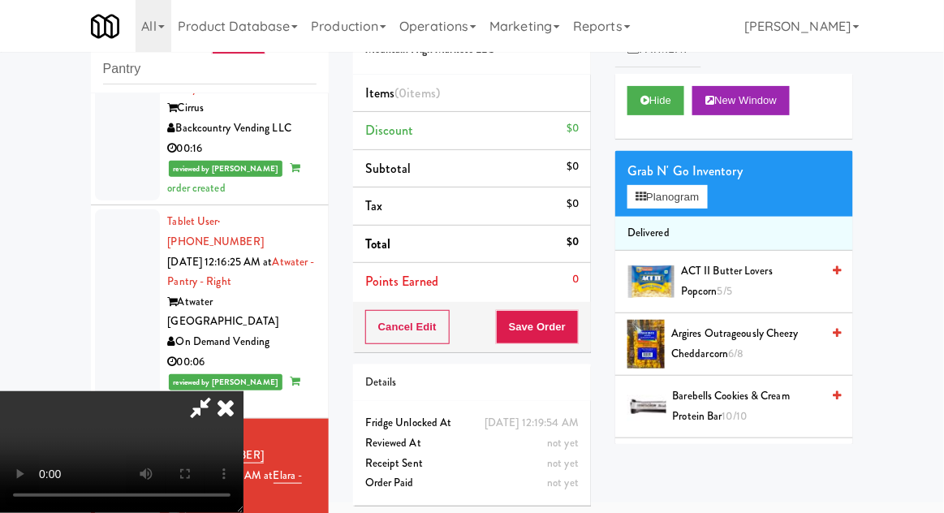
click at [746, 341] on span "Argires Outrageously Cheezy Cheddarcorn 6/8" at bounding box center [745, 344] width 149 height 40
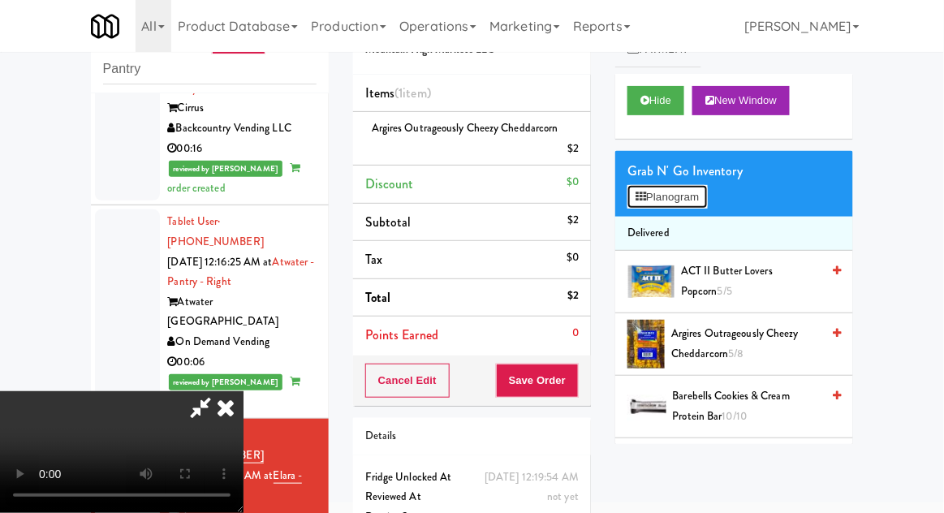
click at [684, 196] on button "Planogram" at bounding box center [667, 197] width 80 height 24
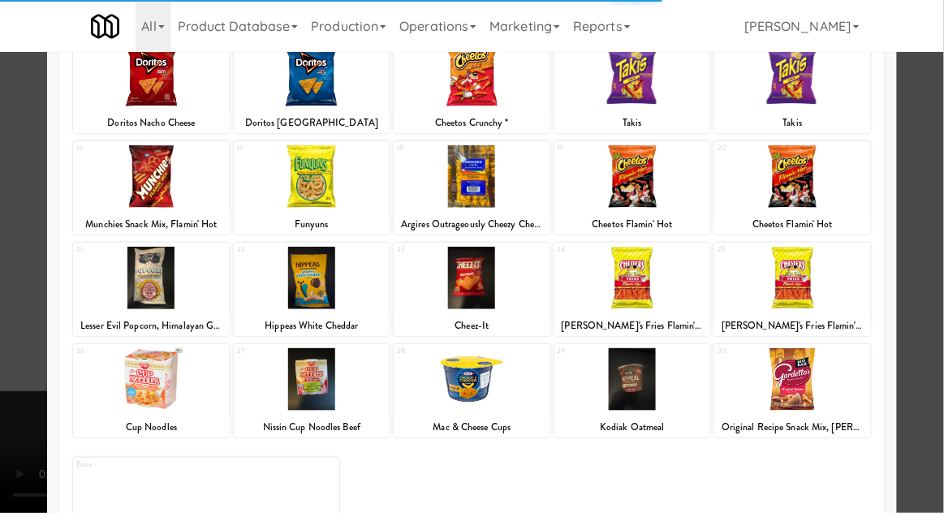
scroll to position [270, 0]
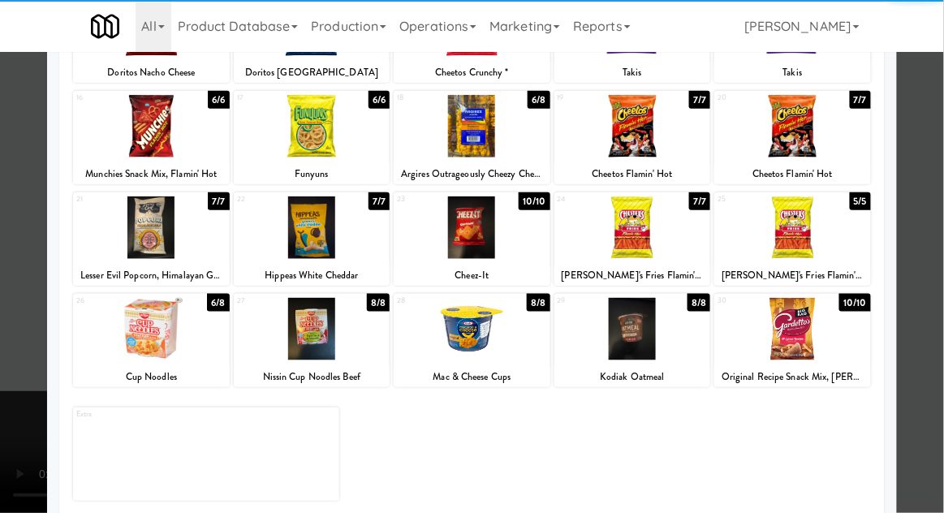
click at [126, 334] on div at bounding box center [151, 329] width 157 height 62
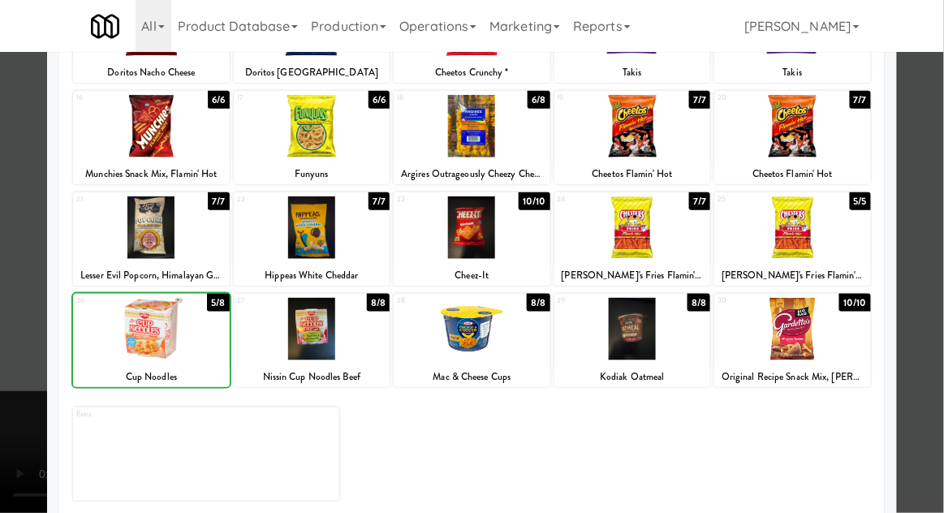
click at [919, 144] on div at bounding box center [472, 256] width 944 height 513
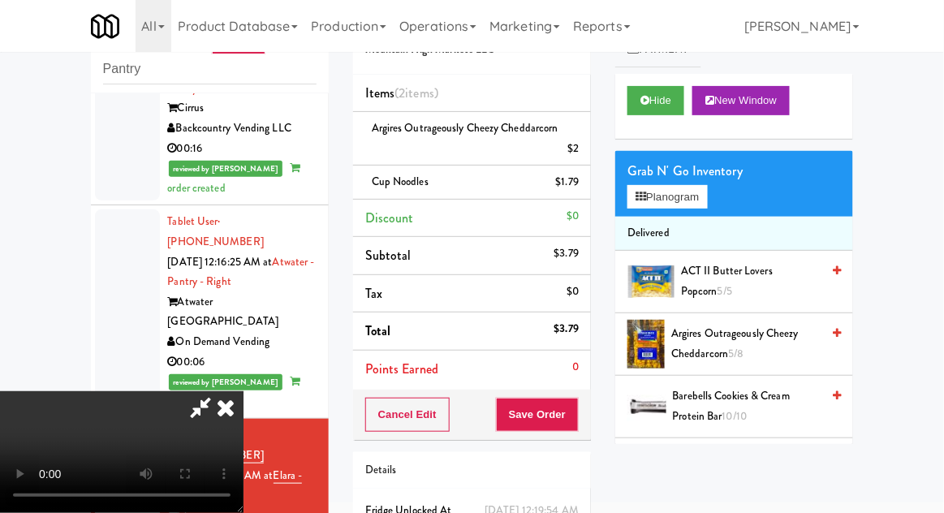
click at [493, 131] on span "Argires Outrageously Cheezy Cheddarcorn" at bounding box center [465, 127] width 187 height 15
click at [584, 150] on icon at bounding box center [580, 154] width 8 height 11
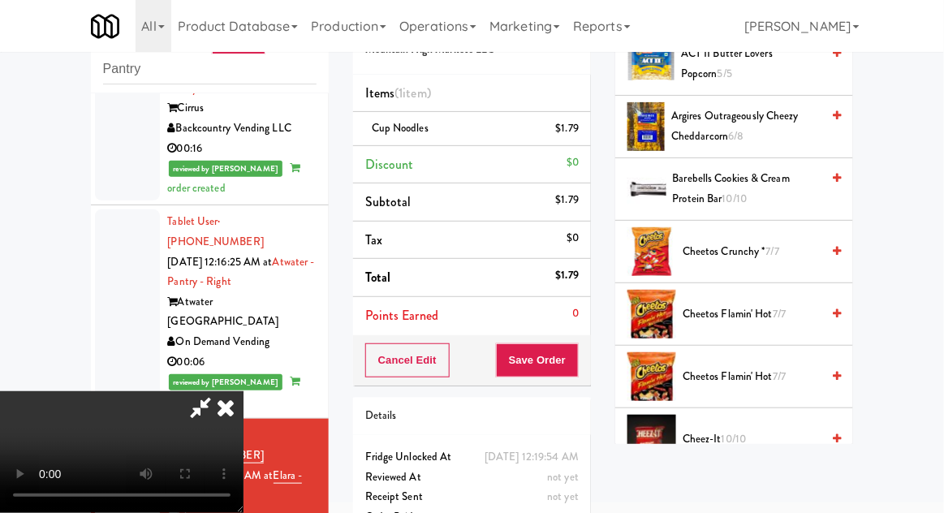
scroll to position [217, 0]
click at [760, 245] on span "Cheetos Crunchy * 7/7" at bounding box center [752, 253] width 138 height 20
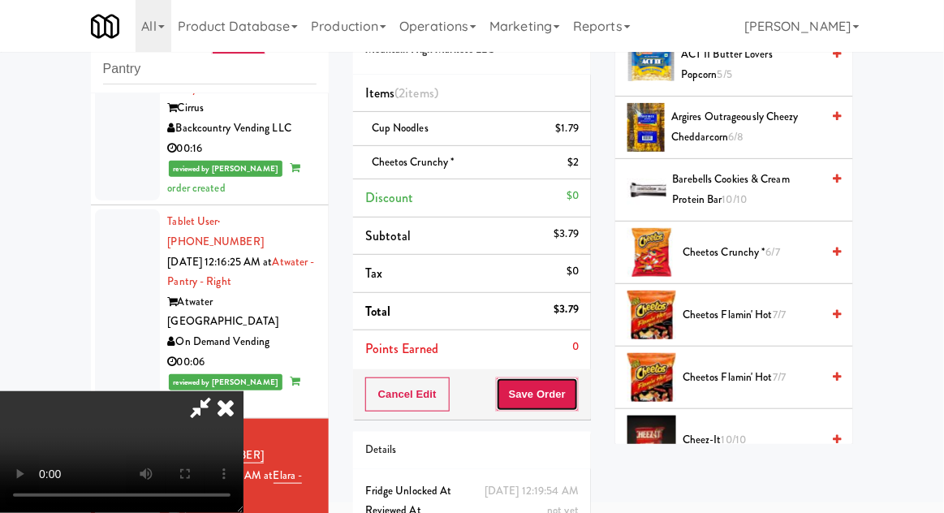
click at [578, 390] on button "Save Order" at bounding box center [537, 394] width 83 height 34
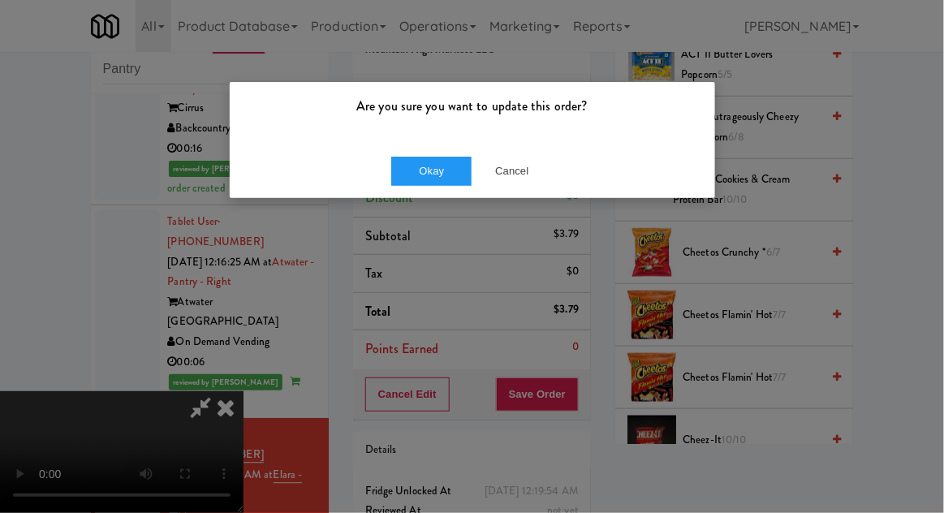
click at [437, 144] on div "Okay Cancel" at bounding box center [472, 171] width 485 height 54
click at [419, 173] on button "Okay" at bounding box center [431, 171] width 81 height 29
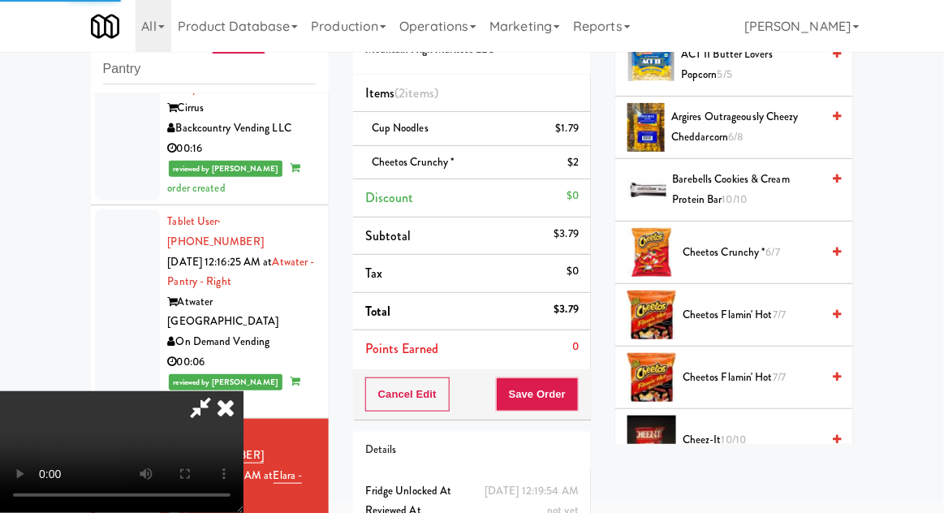
scroll to position [160, 0]
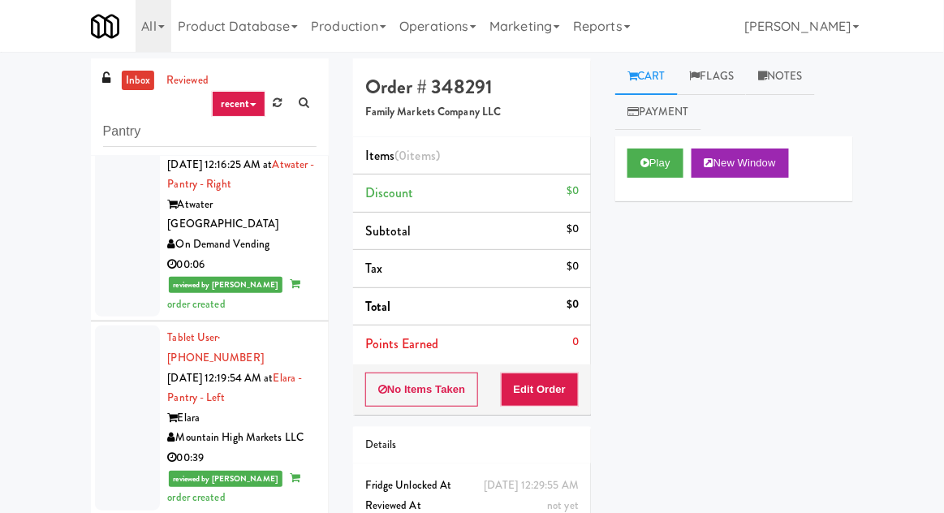
scroll to position [2428, 0]
click at [618, 179] on div "Play New Window" at bounding box center [734, 168] width 238 height 65
click at [642, 152] on button "Play" at bounding box center [655, 163] width 56 height 29
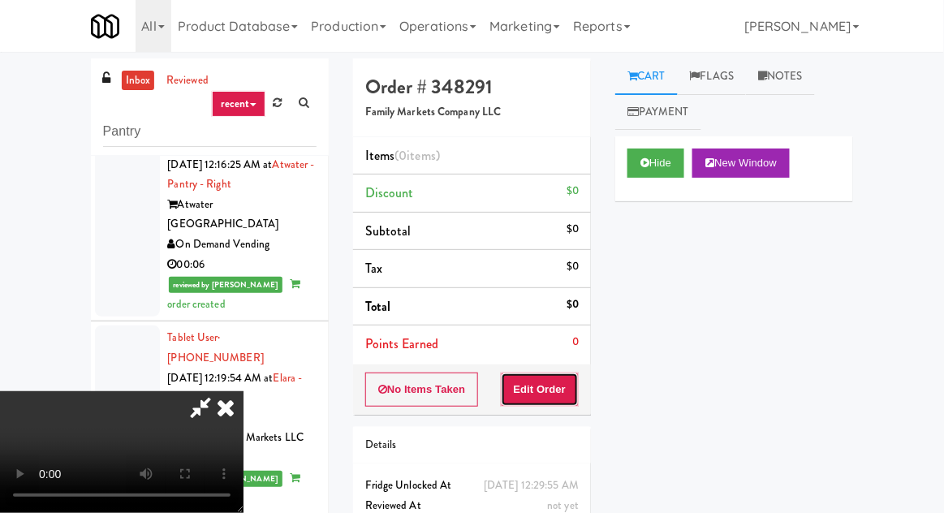
click at [540, 374] on button "Edit Order" at bounding box center [540, 390] width 79 height 34
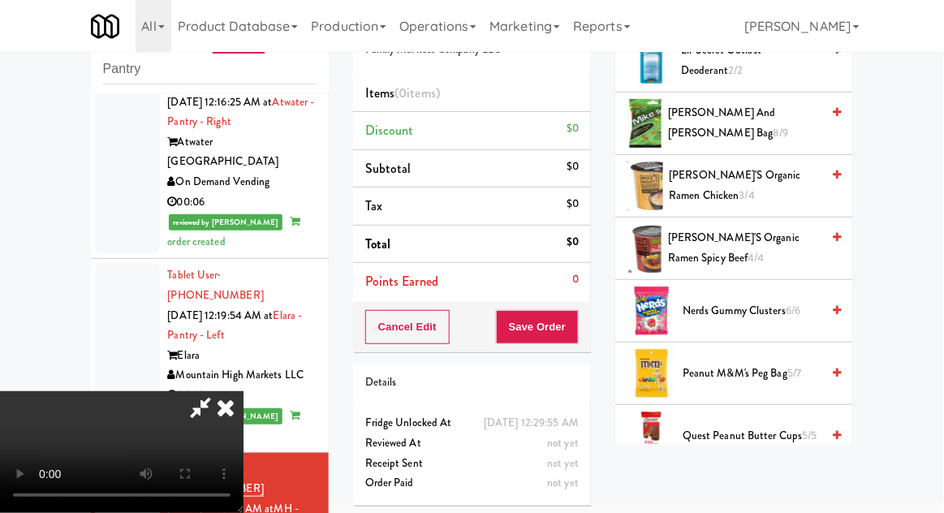
scroll to position [1104, 0]
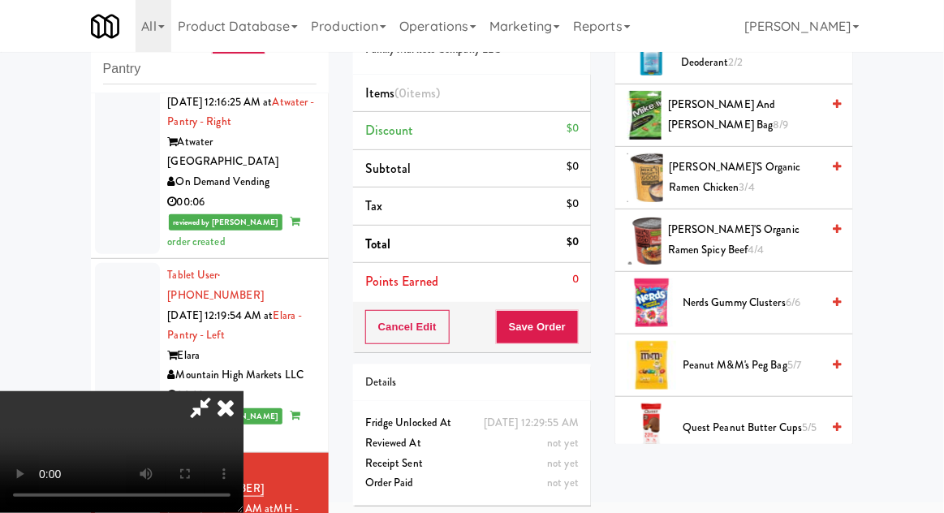
click at [787, 295] on span "6/6" at bounding box center [793, 302] width 15 height 15
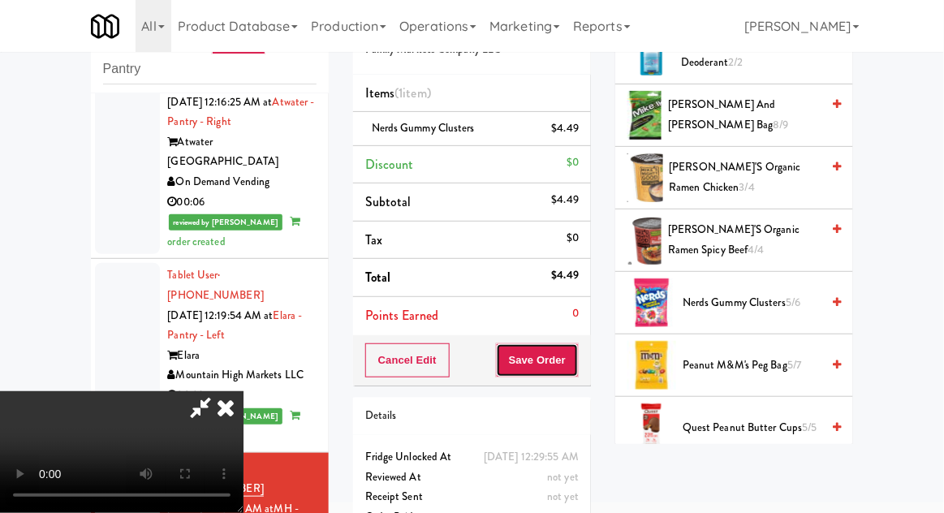
click at [575, 366] on button "Save Order" at bounding box center [537, 360] width 83 height 34
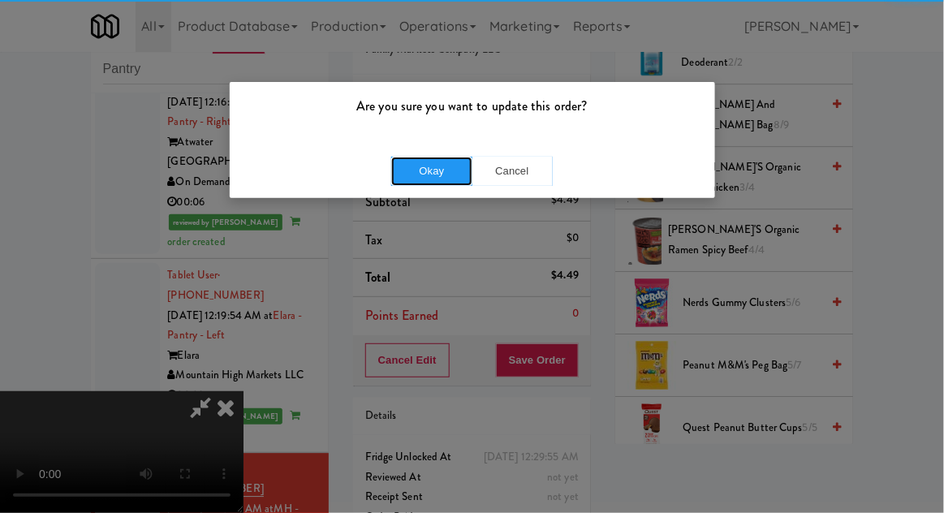
click at [465, 164] on button "Okay" at bounding box center [431, 171] width 81 height 29
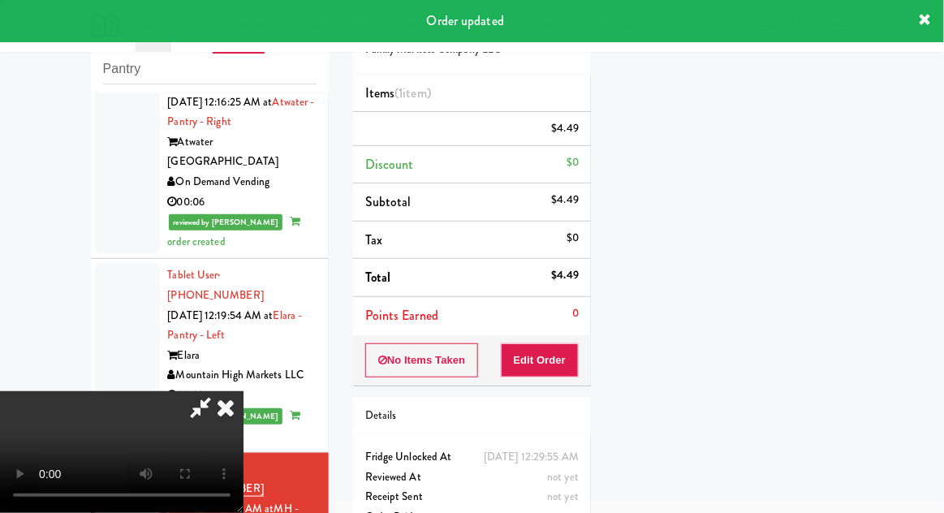
scroll to position [160, 0]
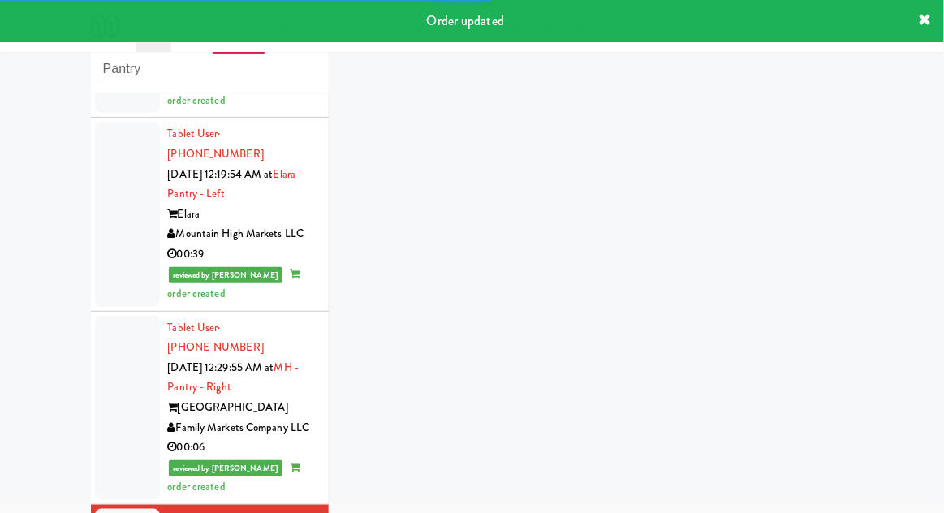
scroll to position [2609, 0]
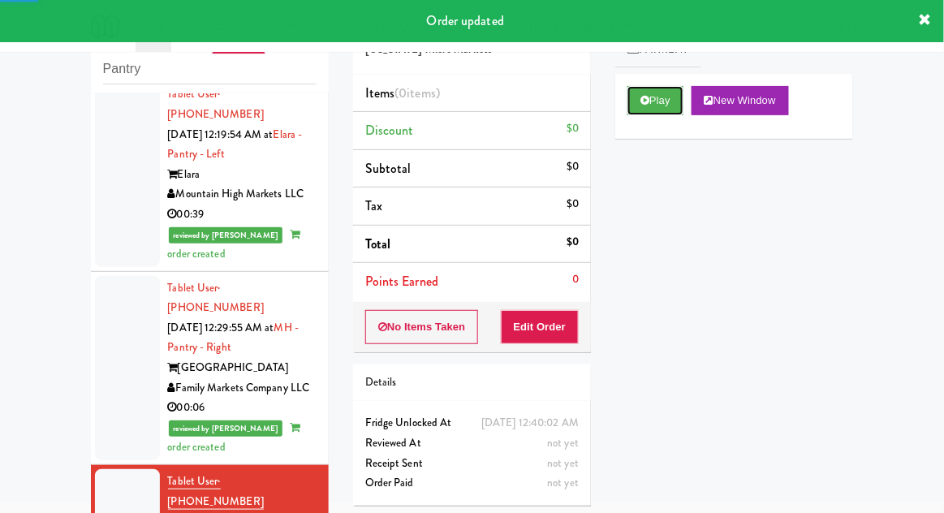
click at [630, 111] on button "Play" at bounding box center [655, 100] width 56 height 29
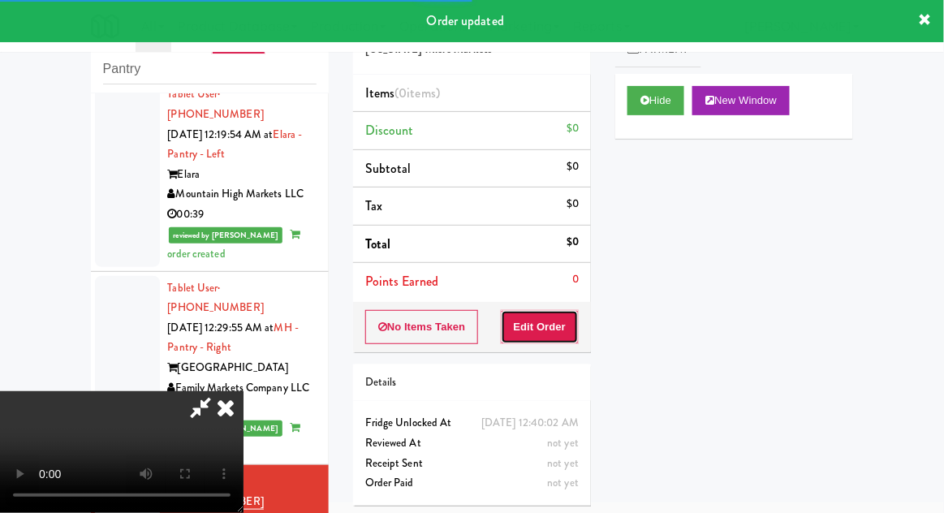
click at [552, 328] on button "Edit Order" at bounding box center [540, 327] width 79 height 34
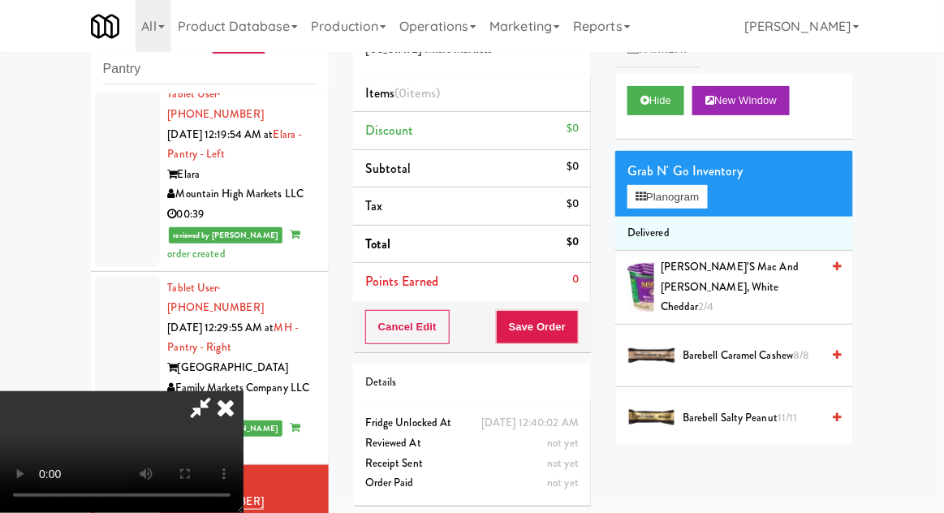
scroll to position [59, 0]
click at [704, 193] on button "Planogram" at bounding box center [667, 197] width 80 height 24
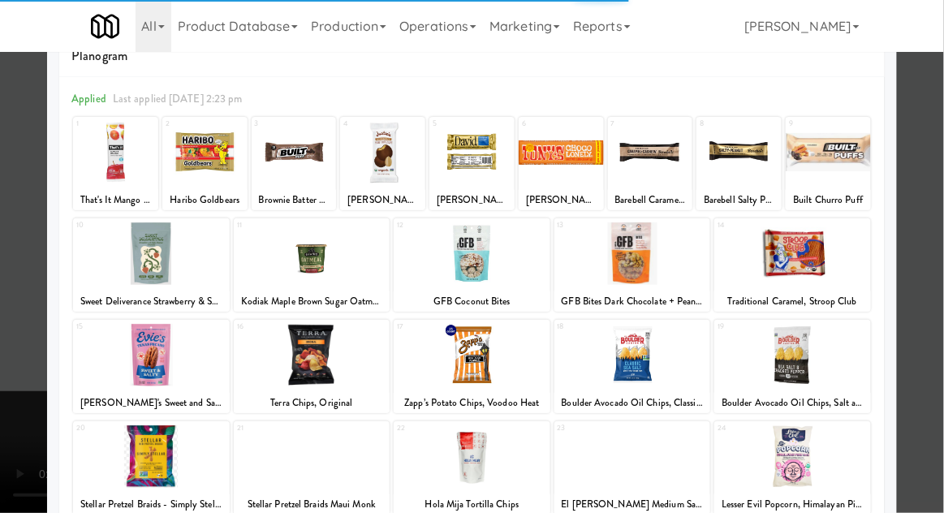
scroll to position [63, 0]
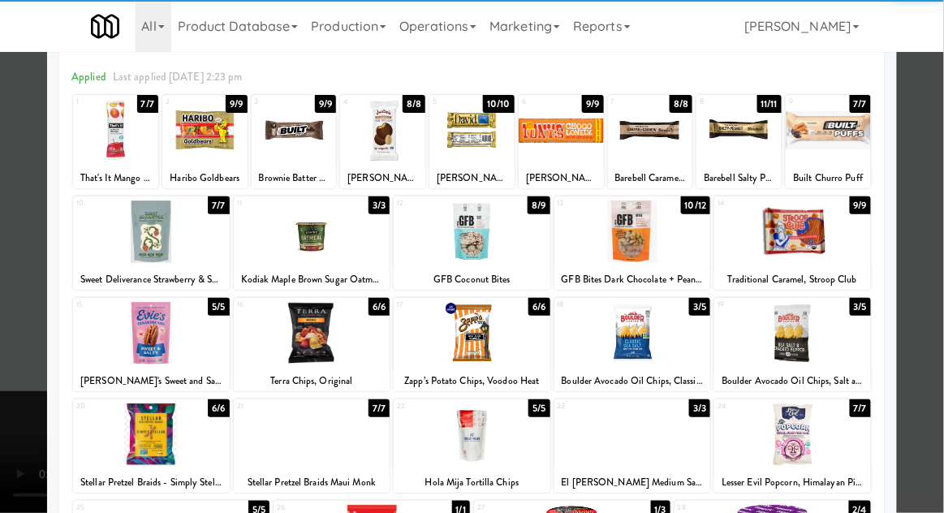
click at [831, 325] on div at bounding box center [792, 333] width 157 height 62
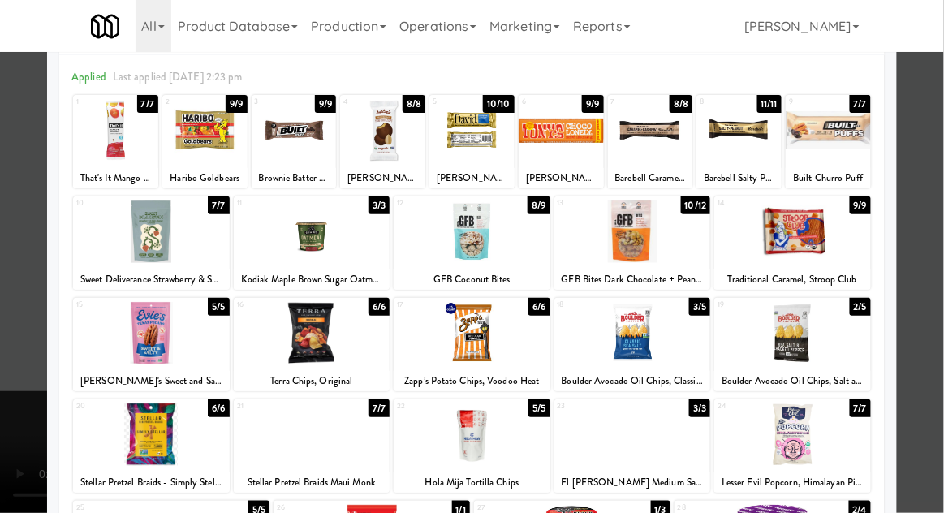
click at [923, 286] on div at bounding box center [472, 256] width 944 height 513
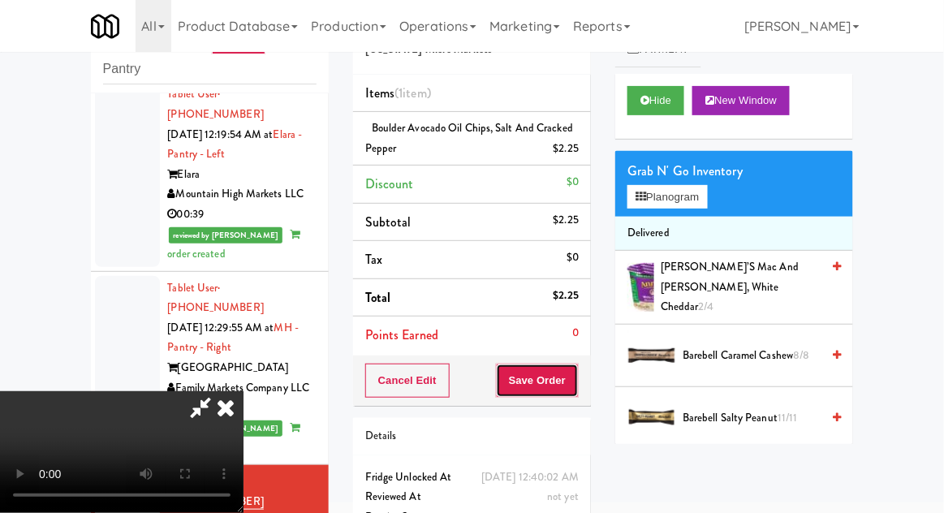
click at [573, 378] on button "Save Order" at bounding box center [537, 381] width 83 height 34
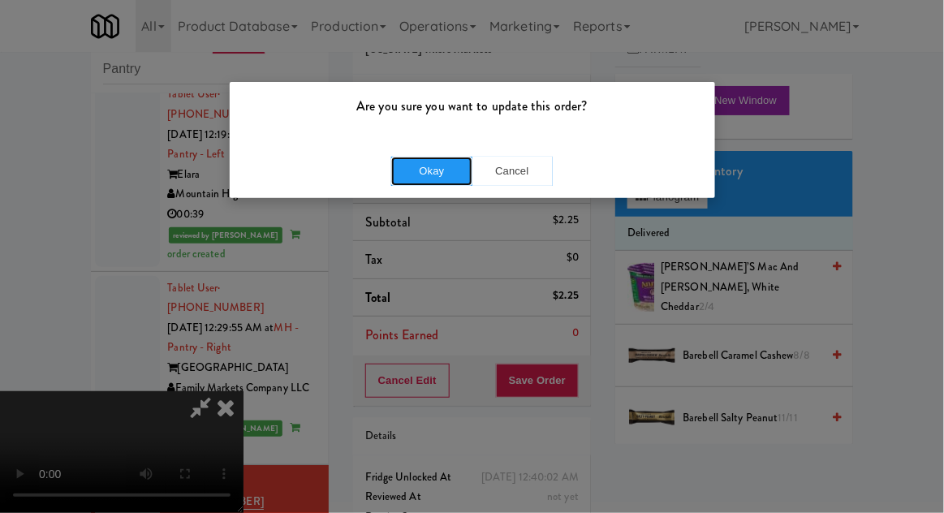
click at [416, 179] on button "Okay" at bounding box center [431, 171] width 81 height 29
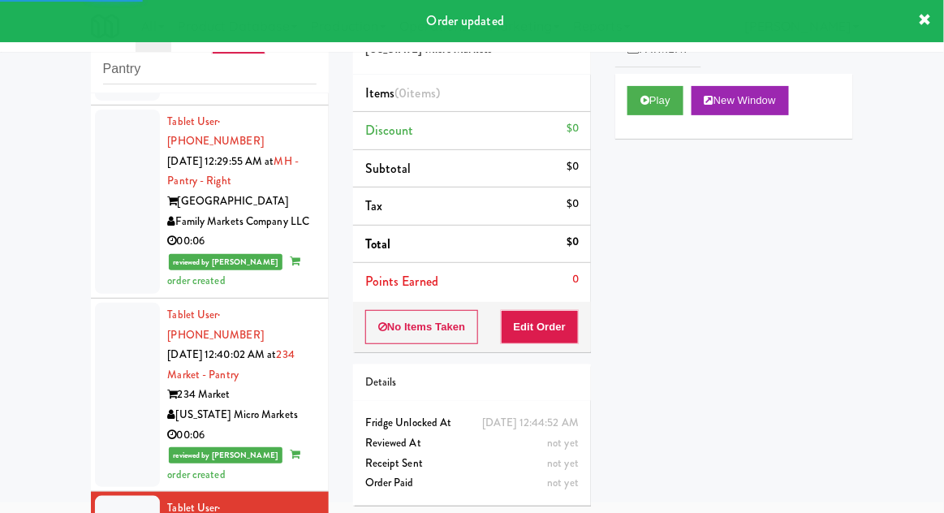
scroll to position [2777, 0]
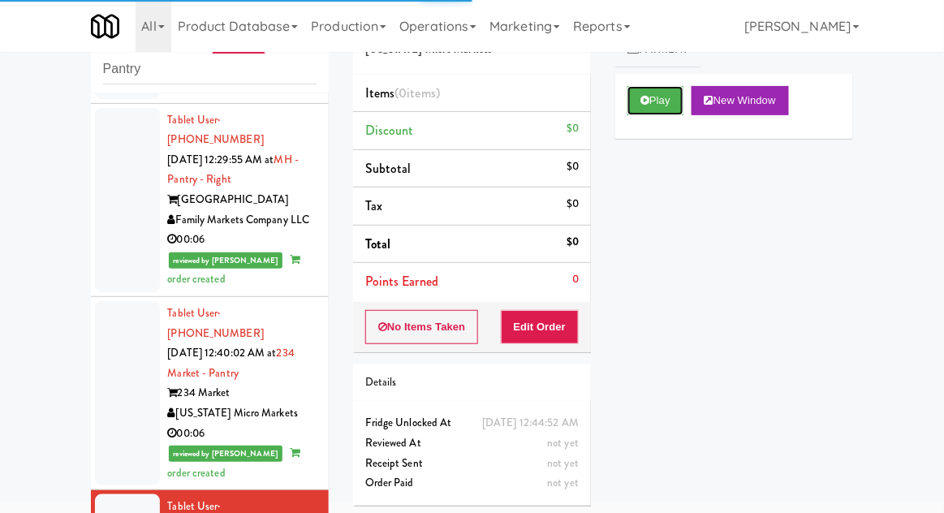
click at [640, 104] on icon at bounding box center [644, 100] width 9 height 11
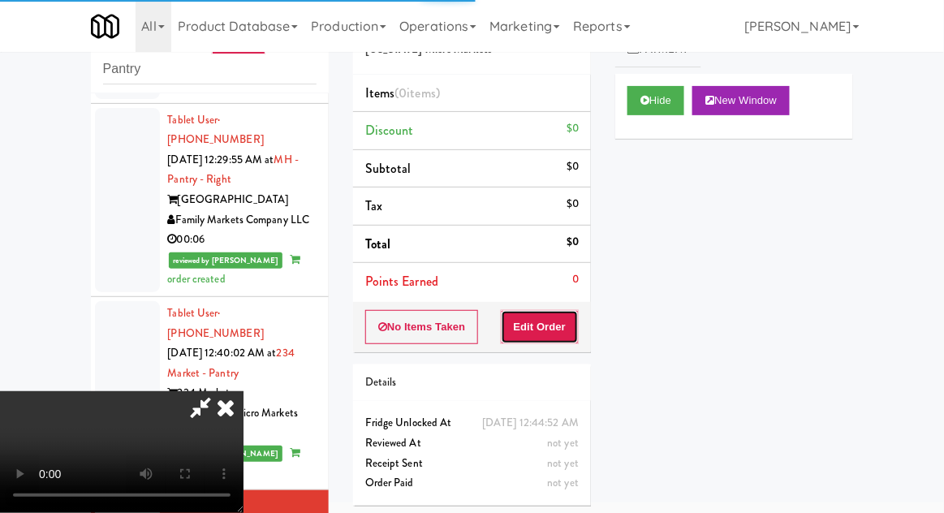
click at [539, 330] on button "Edit Order" at bounding box center [540, 327] width 79 height 34
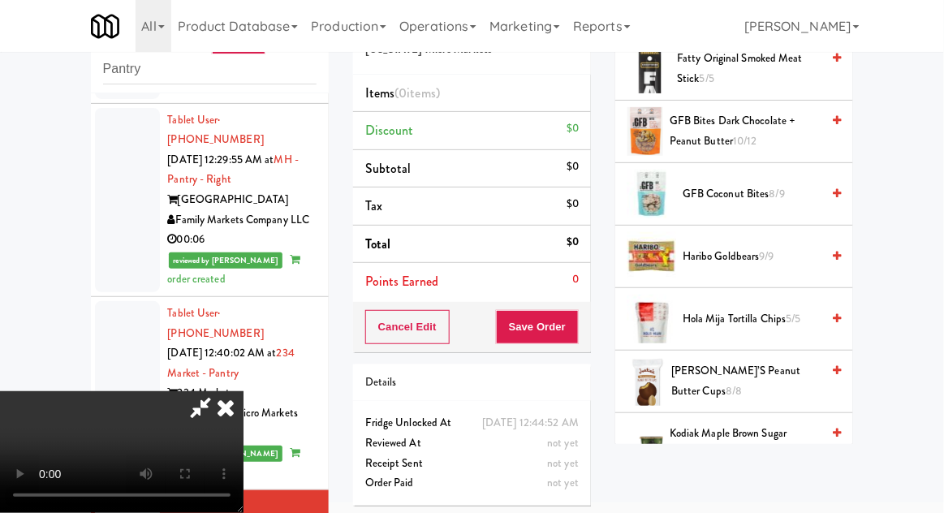
scroll to position [914, 0]
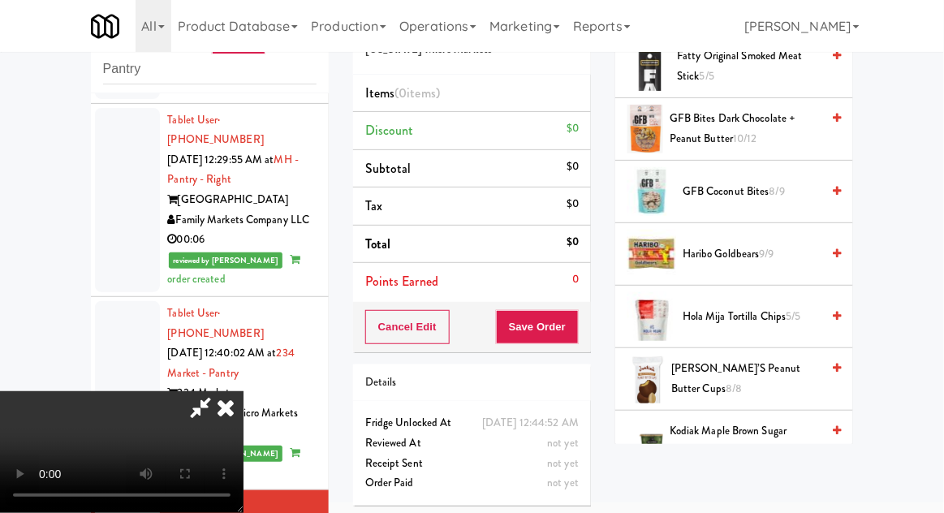
click at [773, 246] on span "9/9" at bounding box center [767, 253] width 15 height 15
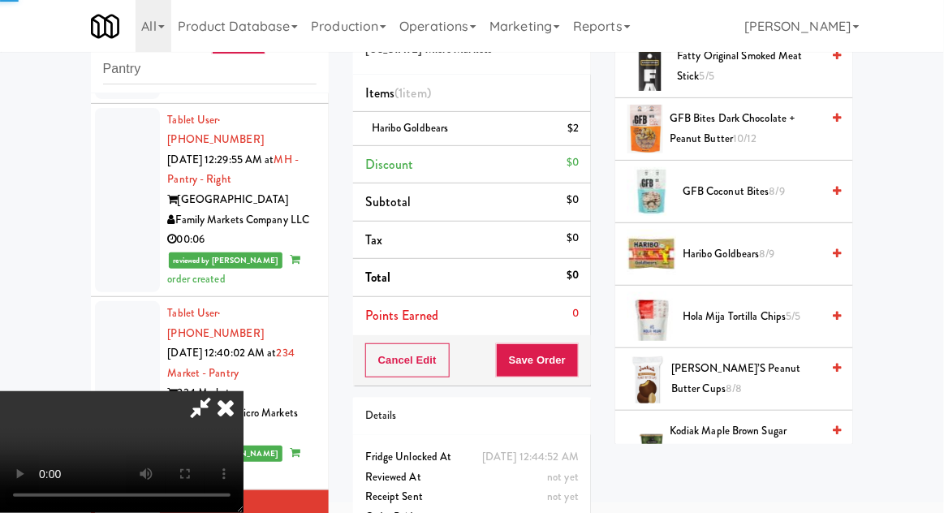
click at [777, 244] on span "Haribo Goldbears 8/9" at bounding box center [752, 254] width 138 height 20
click at [577, 365] on button "Save Order" at bounding box center [537, 360] width 83 height 34
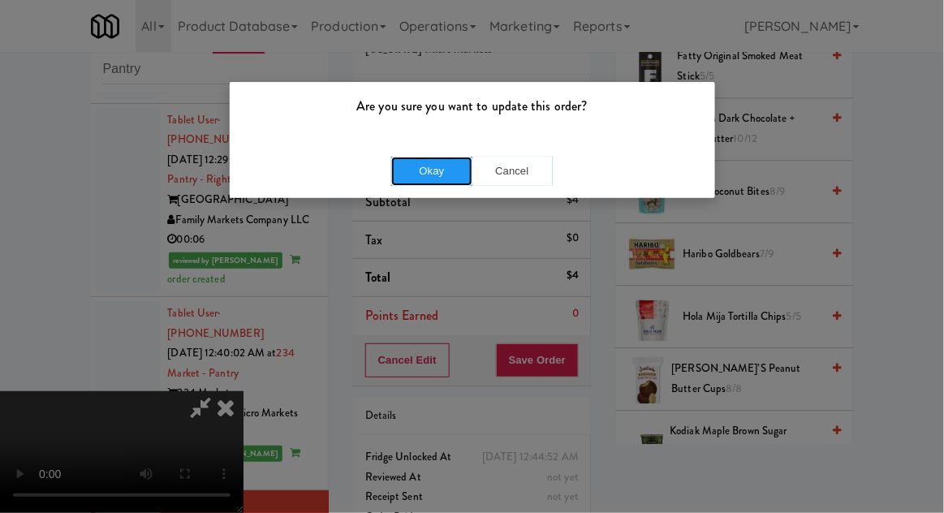
click at [436, 167] on button "Okay" at bounding box center [431, 171] width 81 height 29
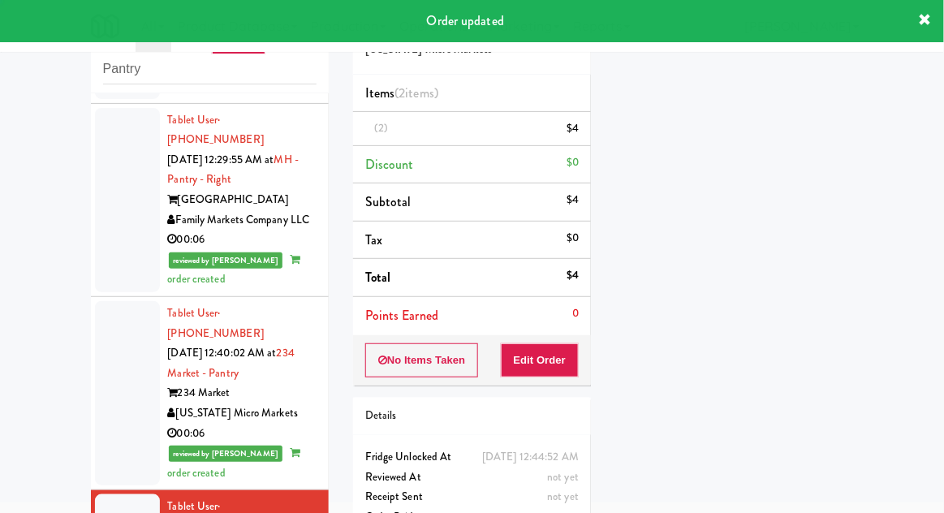
scroll to position [0, 0]
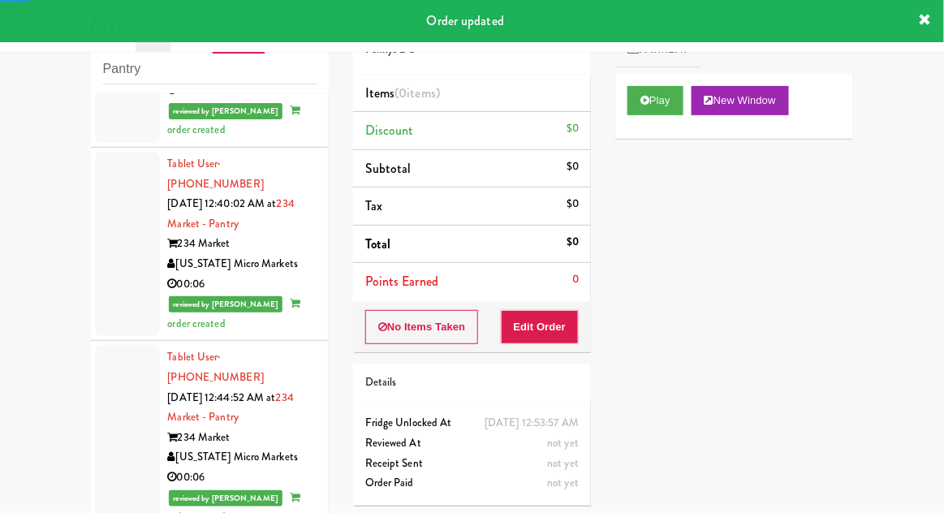
scroll to position [2944, 0]
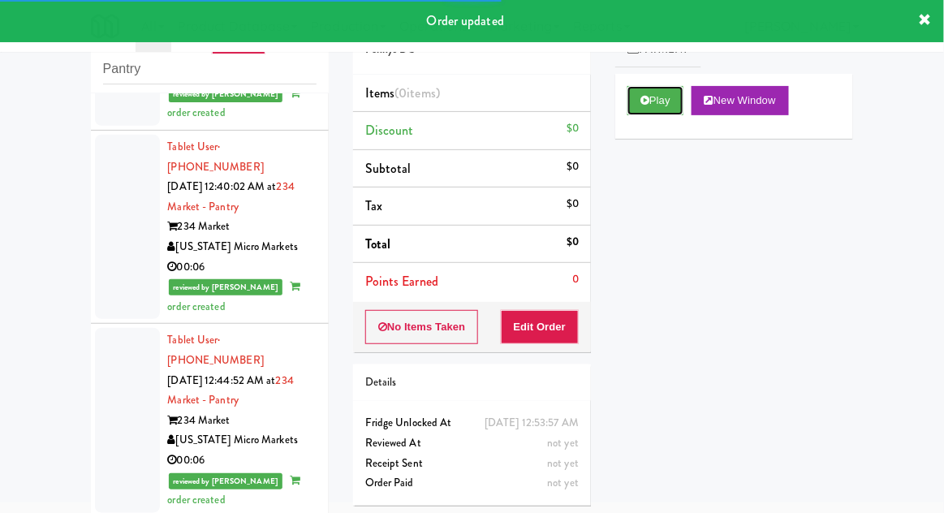
click at [631, 103] on button "Play" at bounding box center [655, 100] width 56 height 29
click at [542, 314] on button "Edit Order" at bounding box center [540, 327] width 79 height 34
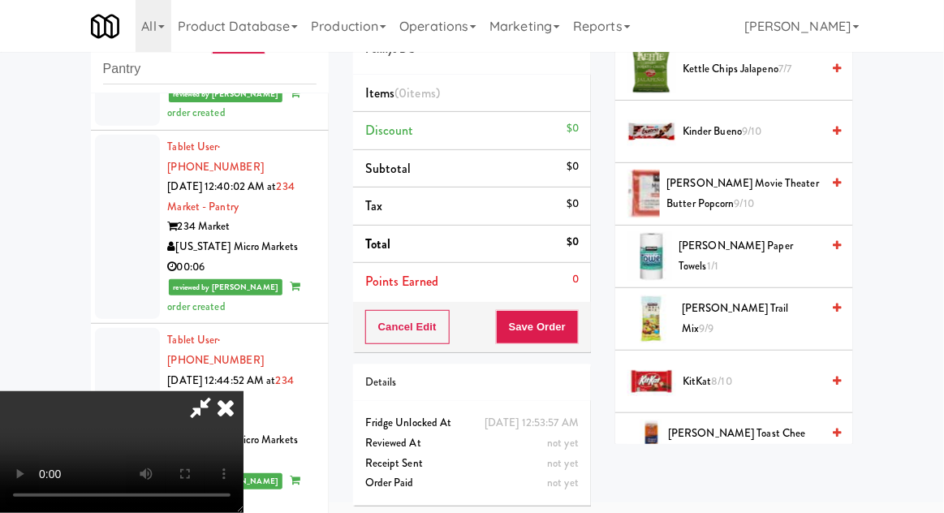
scroll to position [592, 0]
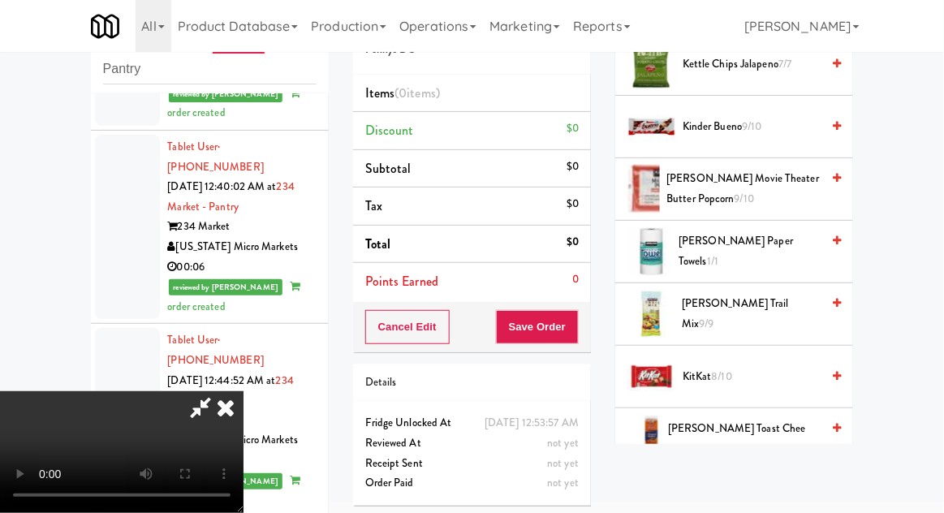
click at [751, 367] on span "KitKat 8/10" at bounding box center [752, 377] width 138 height 20
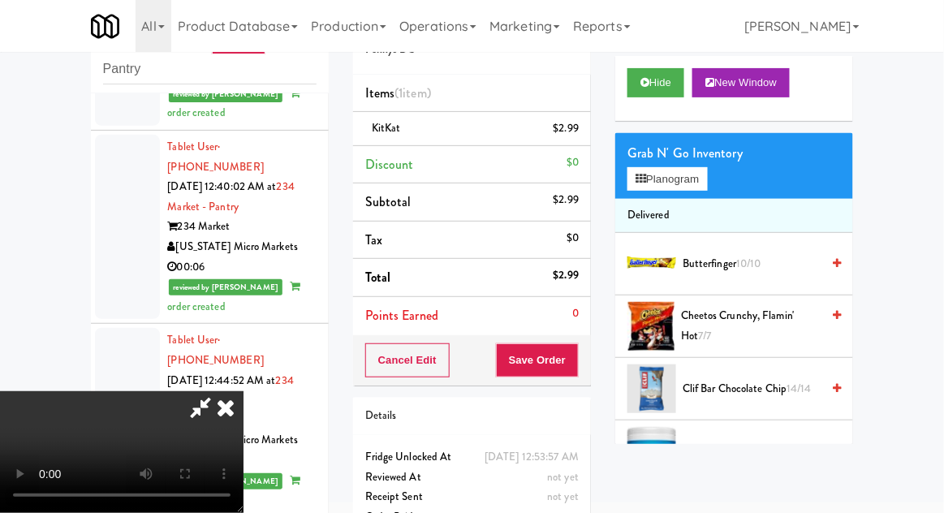
scroll to position [0, 0]
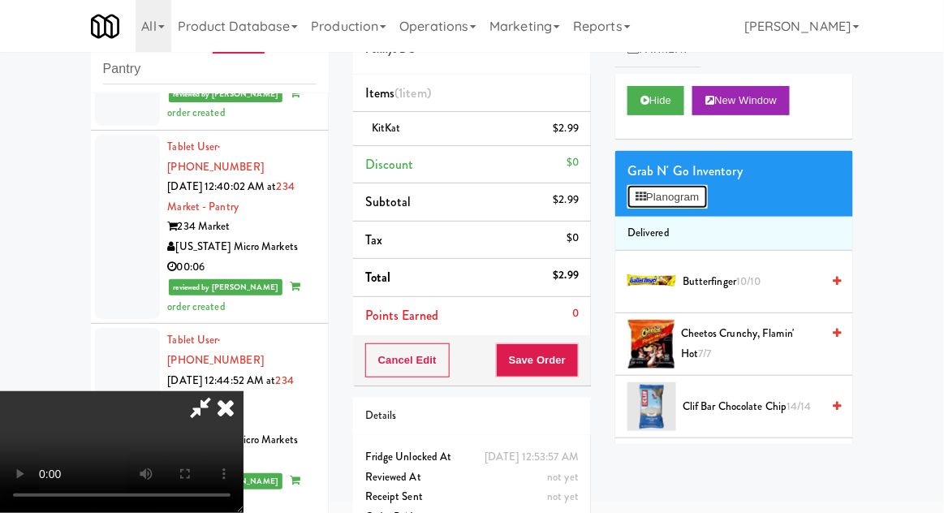
click at [707, 198] on button "Planogram" at bounding box center [667, 197] width 80 height 24
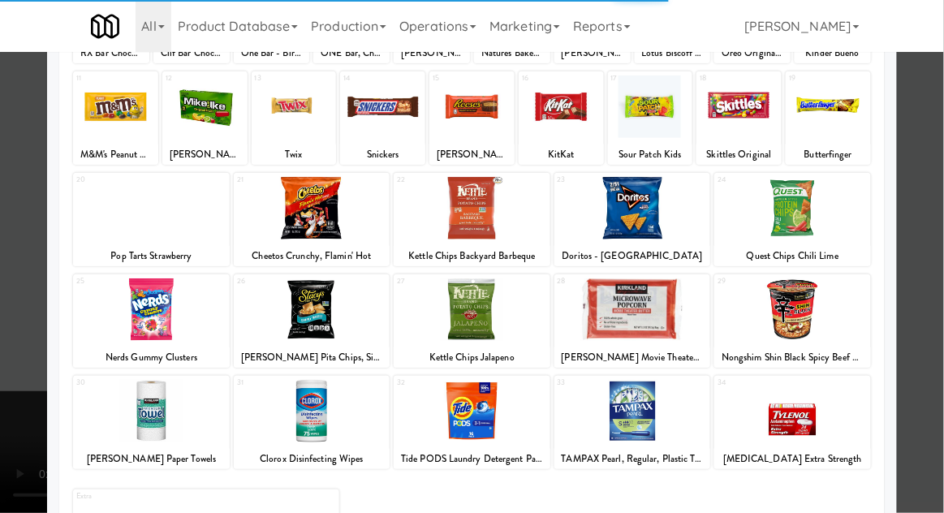
scroll to position [194, 0]
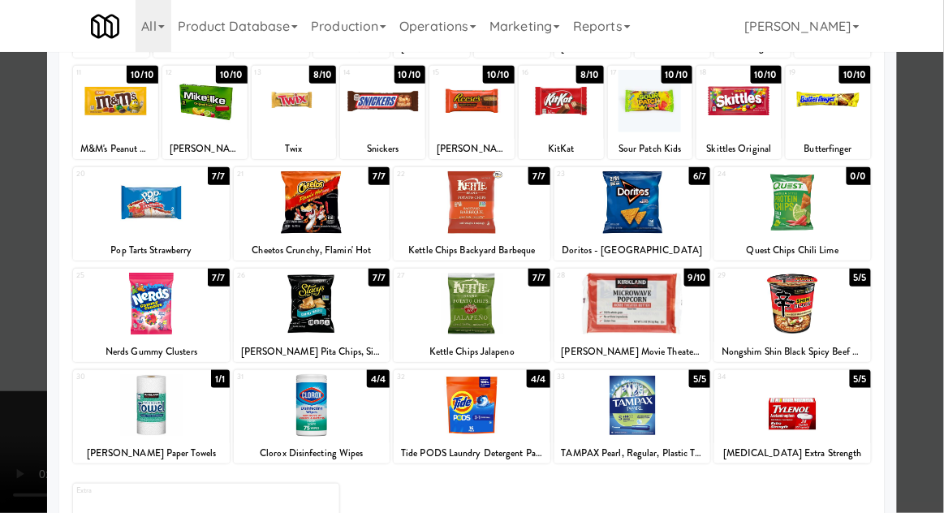
click at [829, 296] on div at bounding box center [792, 304] width 157 height 62
click at [922, 262] on div at bounding box center [472, 256] width 944 height 513
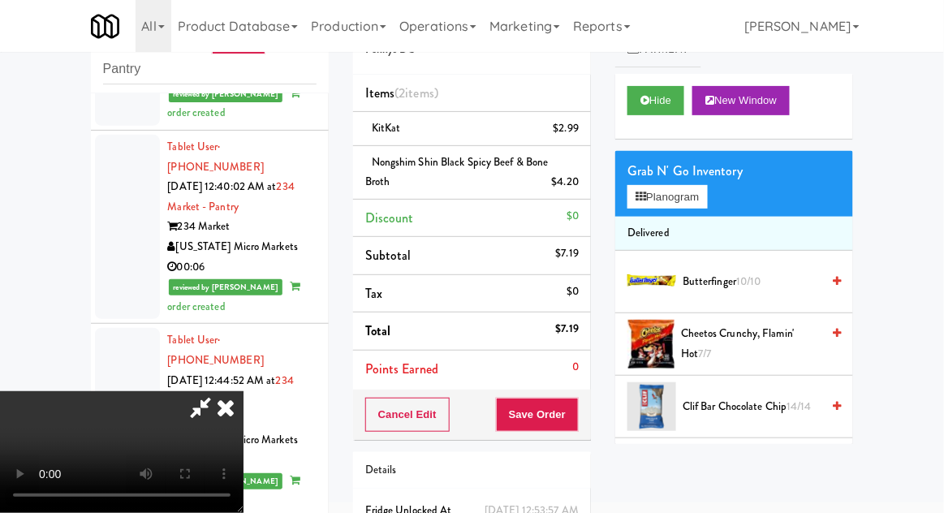
scroll to position [59, 0]
click at [588, 411] on div "Cancel Edit Save Order" at bounding box center [472, 415] width 238 height 50
click at [579, 414] on button "Save Order" at bounding box center [537, 415] width 83 height 34
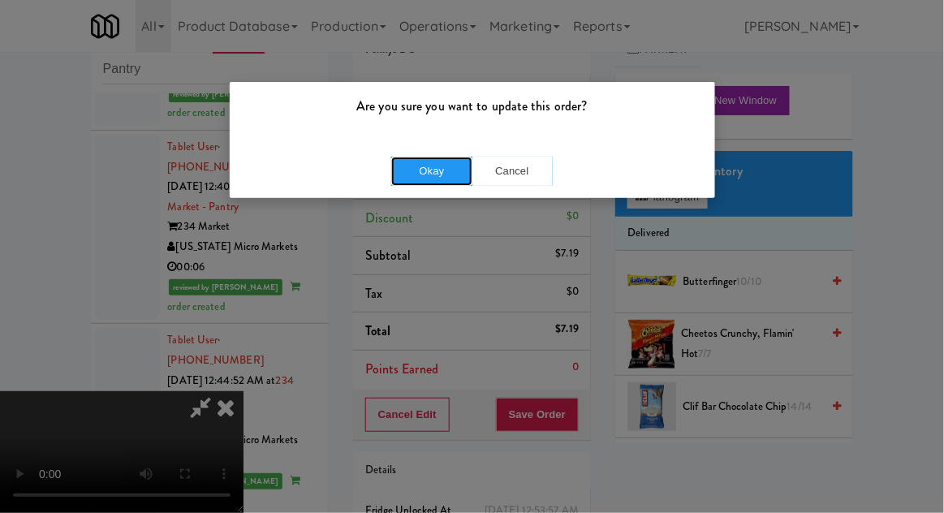
click at [432, 178] on button "Okay" at bounding box center [431, 171] width 81 height 29
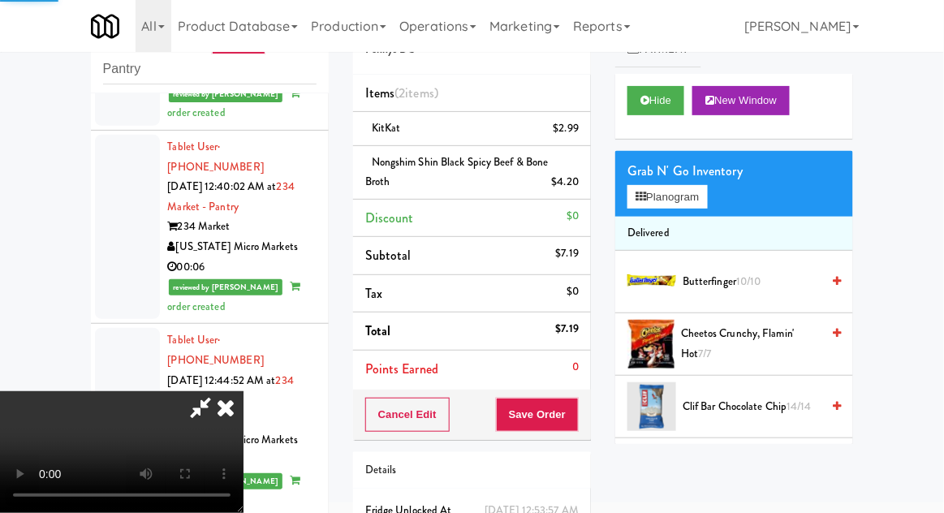
scroll to position [0, 0]
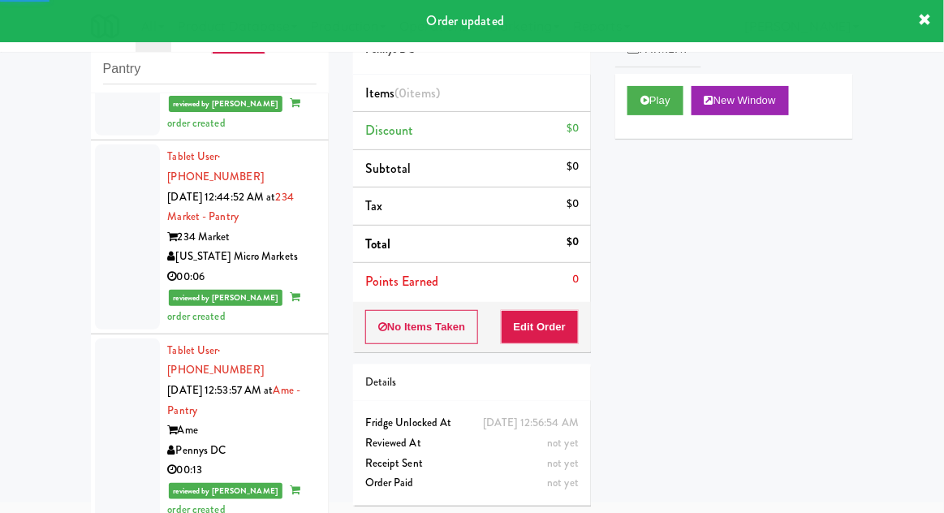
scroll to position [3127, 0]
click at [653, 108] on button "Play" at bounding box center [655, 100] width 56 height 29
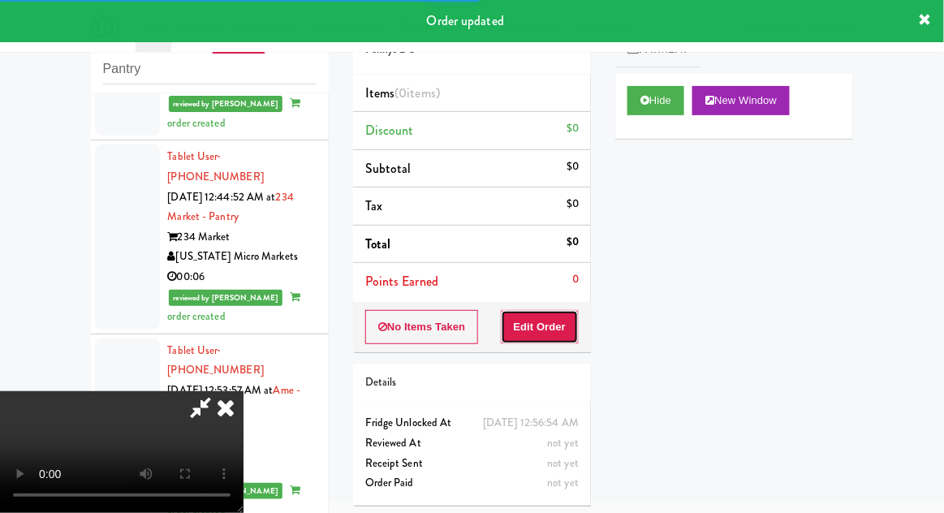
click at [539, 321] on button "Edit Order" at bounding box center [540, 327] width 79 height 34
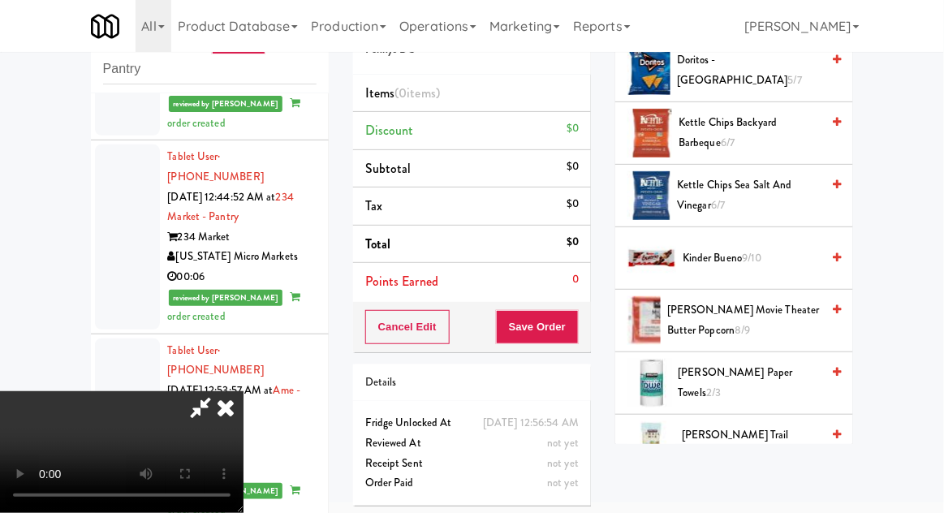
scroll to position [463, 0]
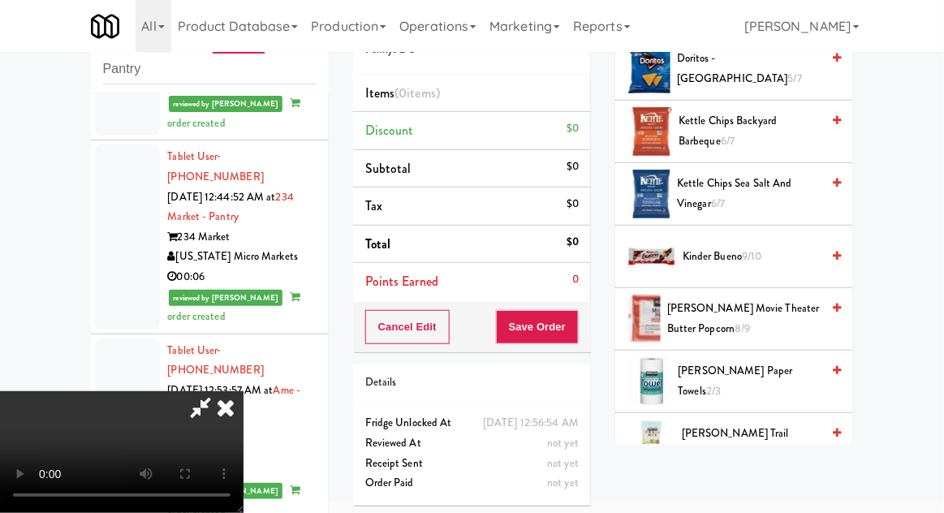
click at [777, 251] on span "Kinder Bueno 9/10" at bounding box center [752, 257] width 138 height 20
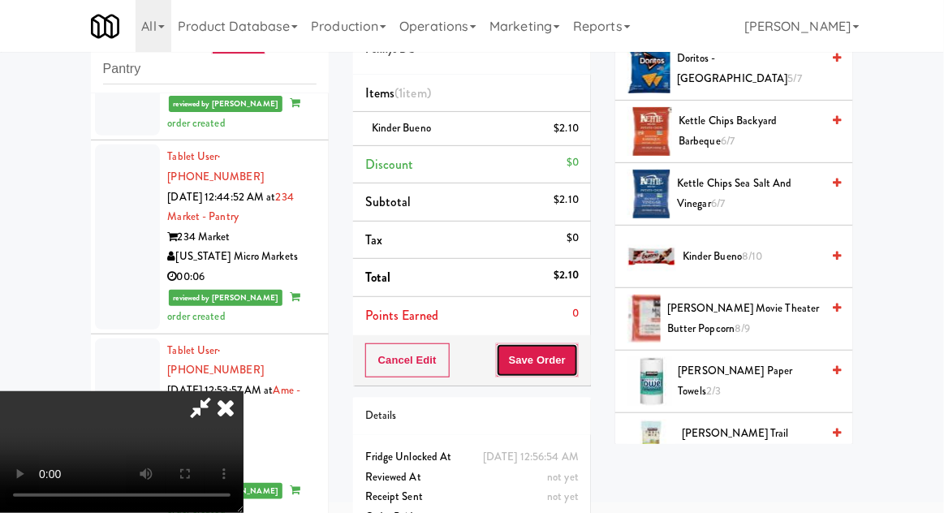
click at [572, 372] on button "Save Order" at bounding box center [537, 360] width 83 height 34
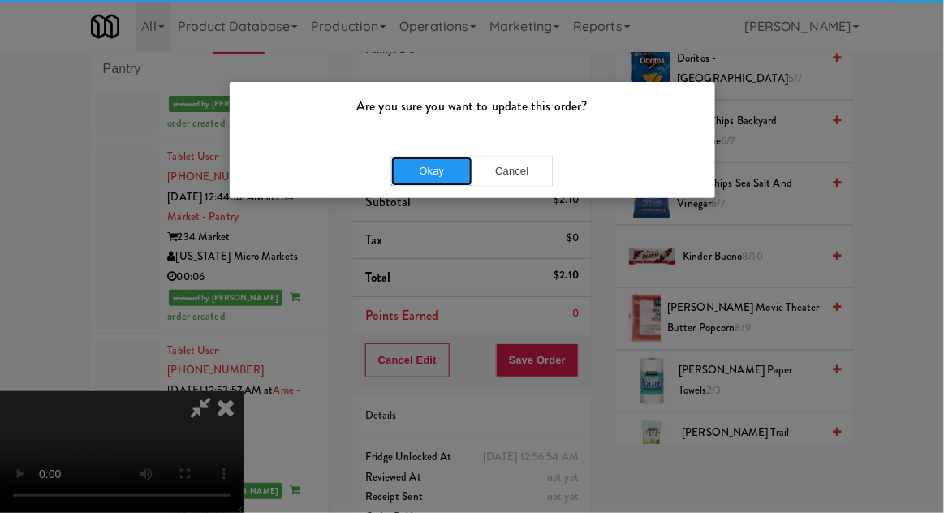
click at [412, 174] on button "Okay" at bounding box center [431, 171] width 81 height 29
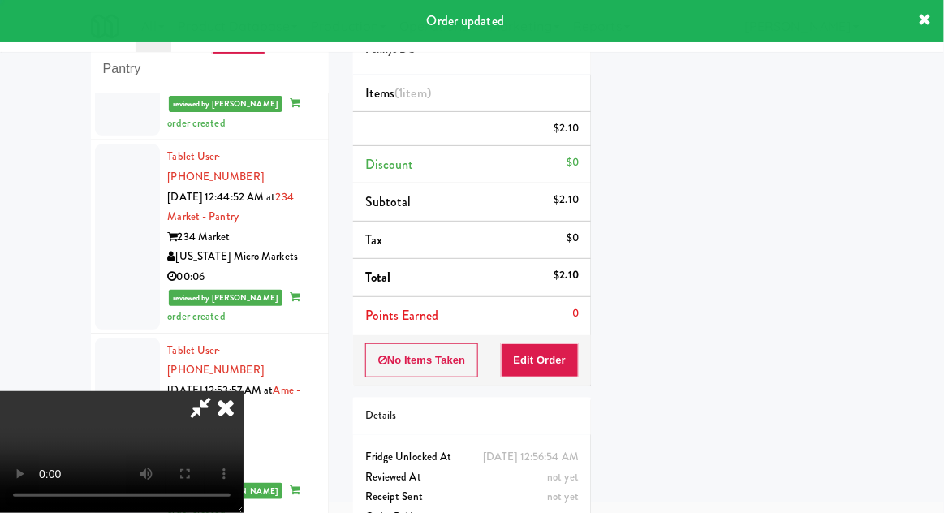
scroll to position [160, 0]
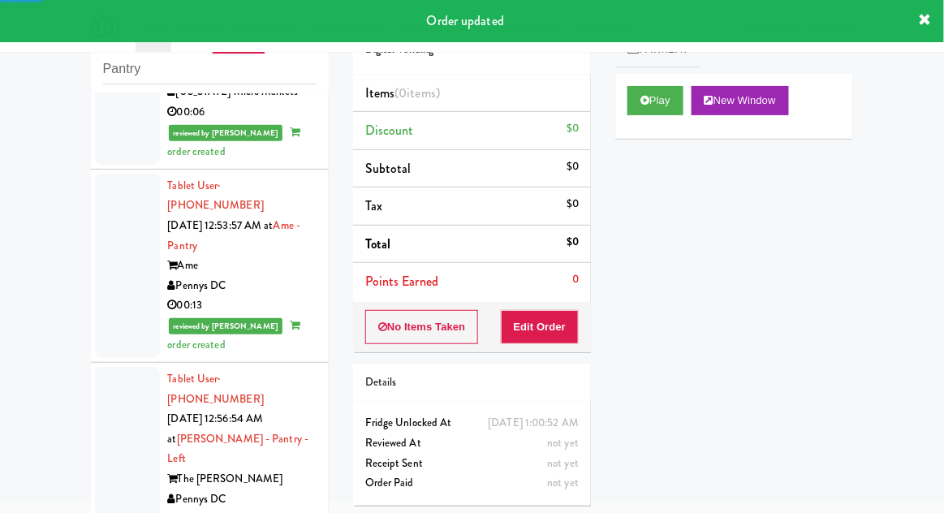
scroll to position [3297, 0]
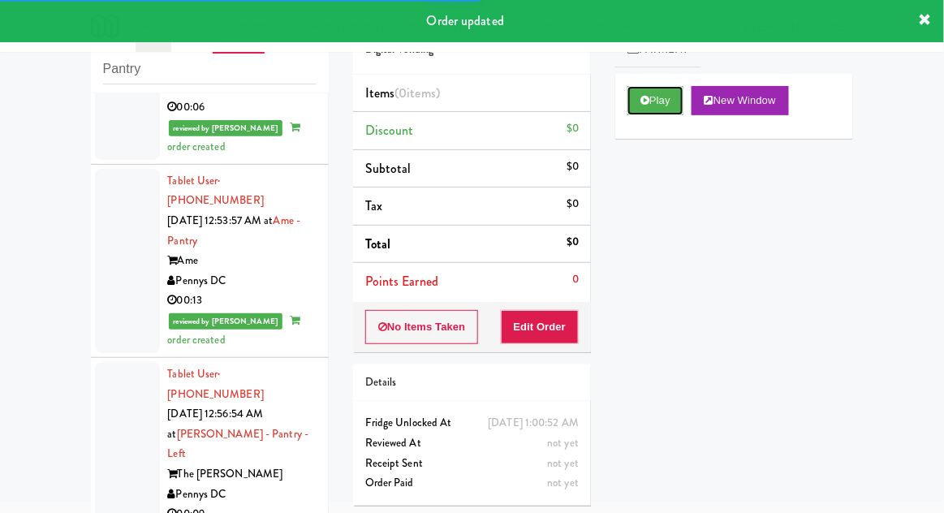
click at [638, 105] on button "Play" at bounding box center [655, 100] width 56 height 29
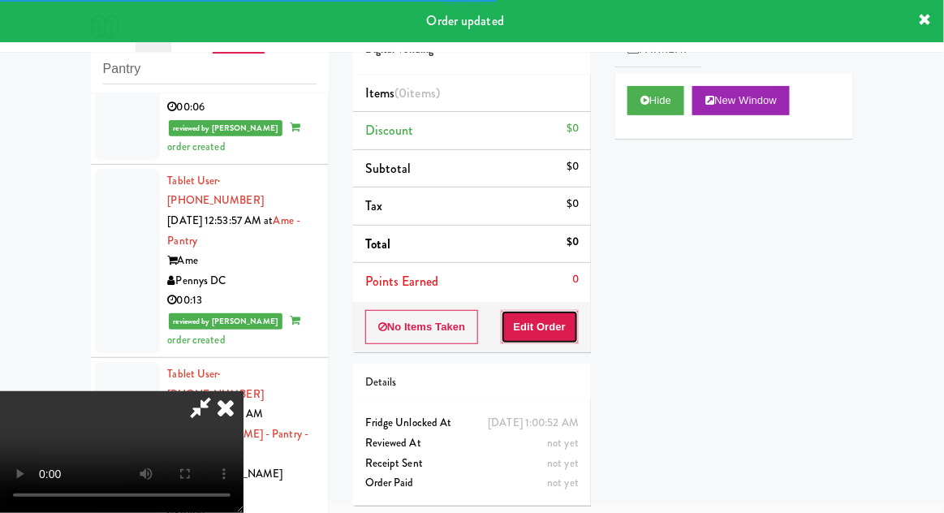
click at [562, 319] on button "Edit Order" at bounding box center [540, 327] width 79 height 34
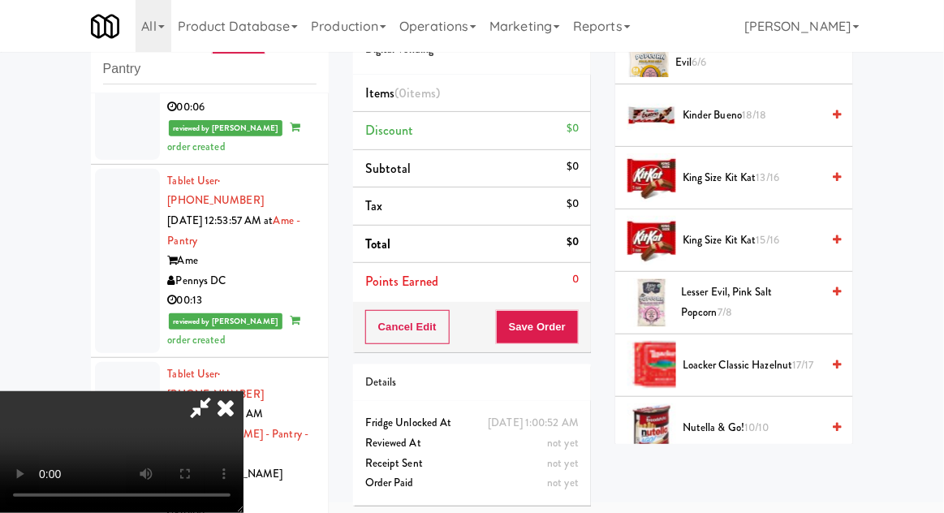
scroll to position [710, 0]
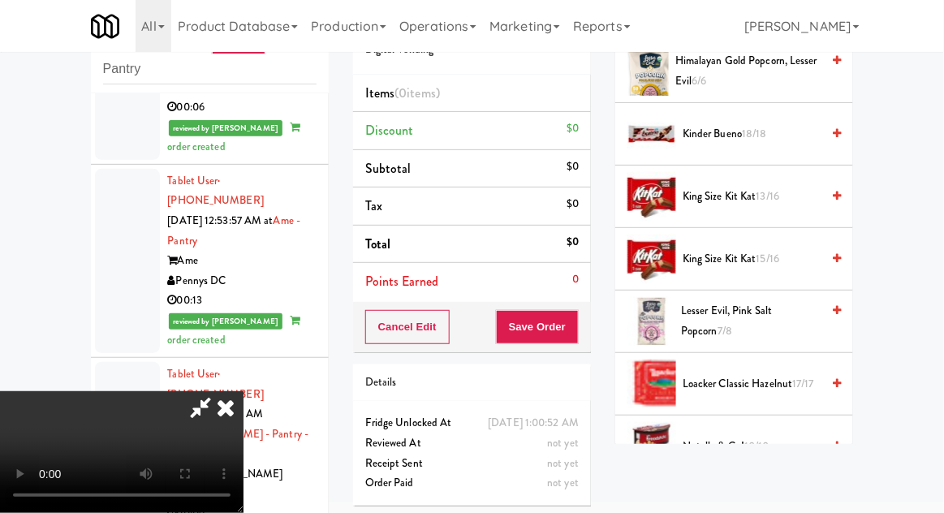
click at [778, 257] on span "15/16" at bounding box center [768, 258] width 24 height 15
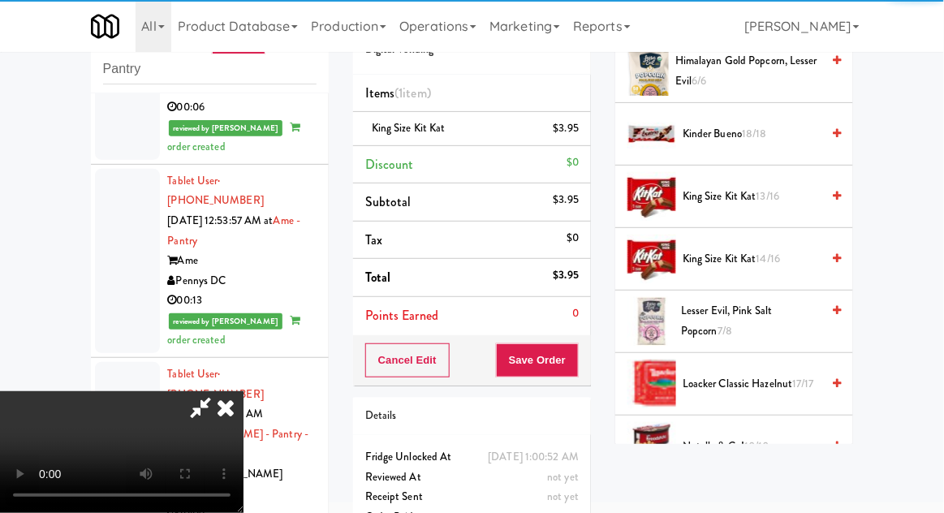
scroll to position [59, 0]
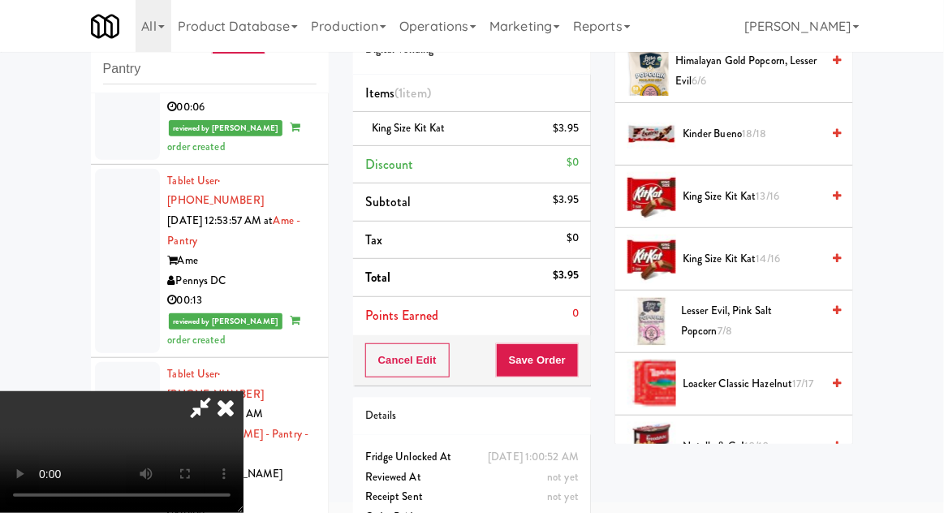
click at [770, 252] on span "14/16" at bounding box center [768, 258] width 24 height 15
click at [577, 352] on button "Save Order" at bounding box center [537, 360] width 83 height 34
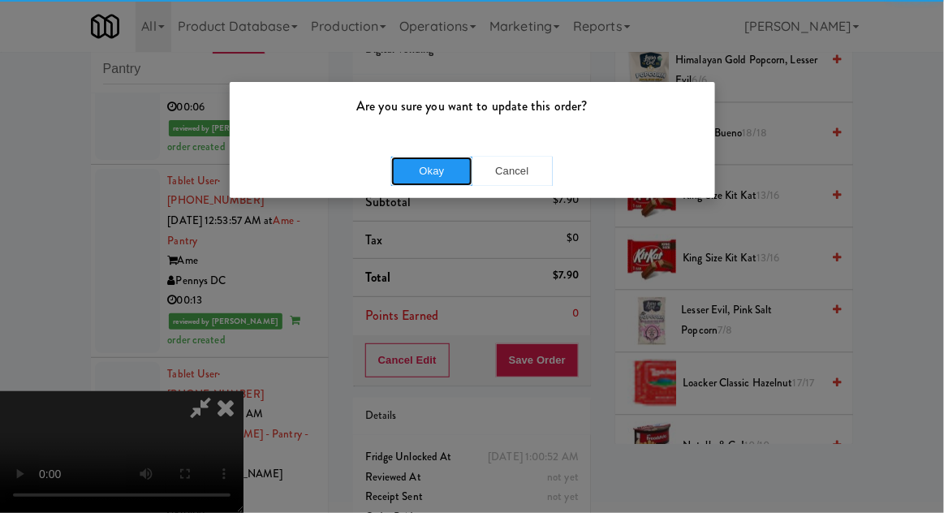
click at [429, 176] on button "Okay" at bounding box center [431, 171] width 81 height 29
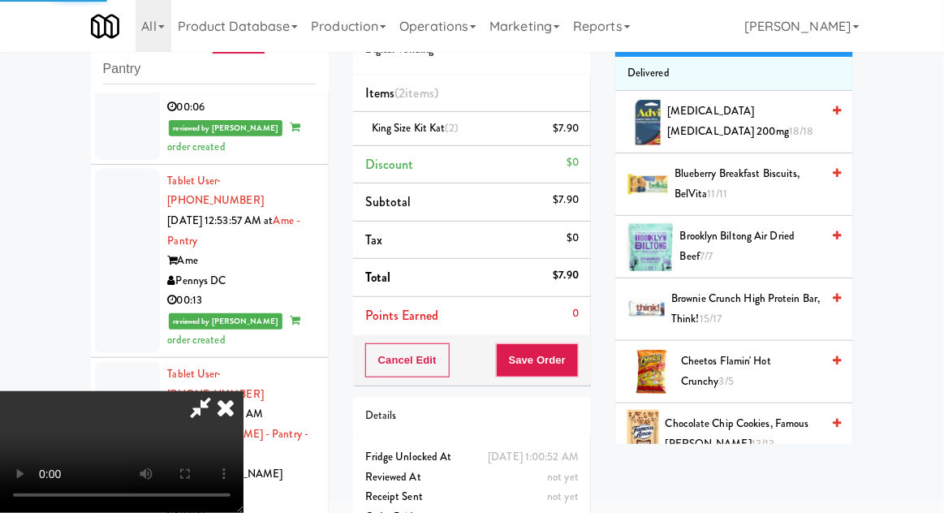
scroll to position [0, 0]
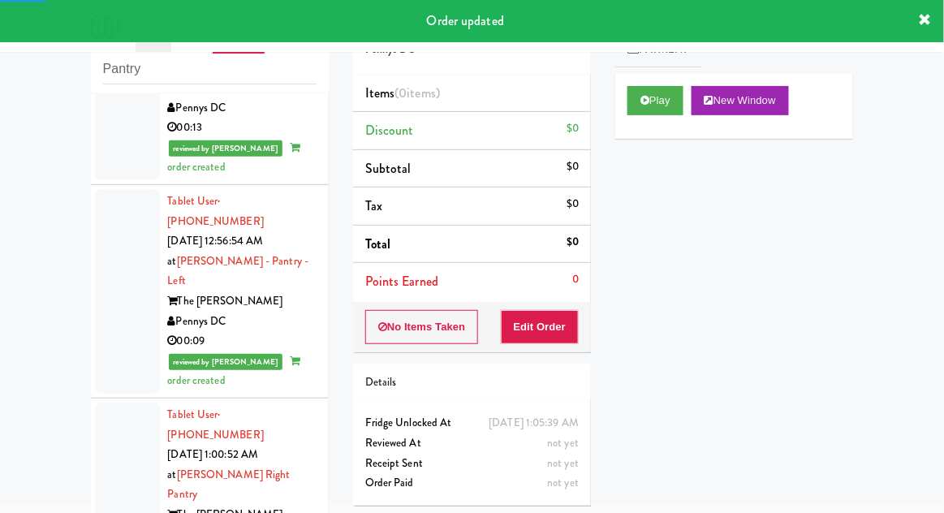
scroll to position [3470, 0]
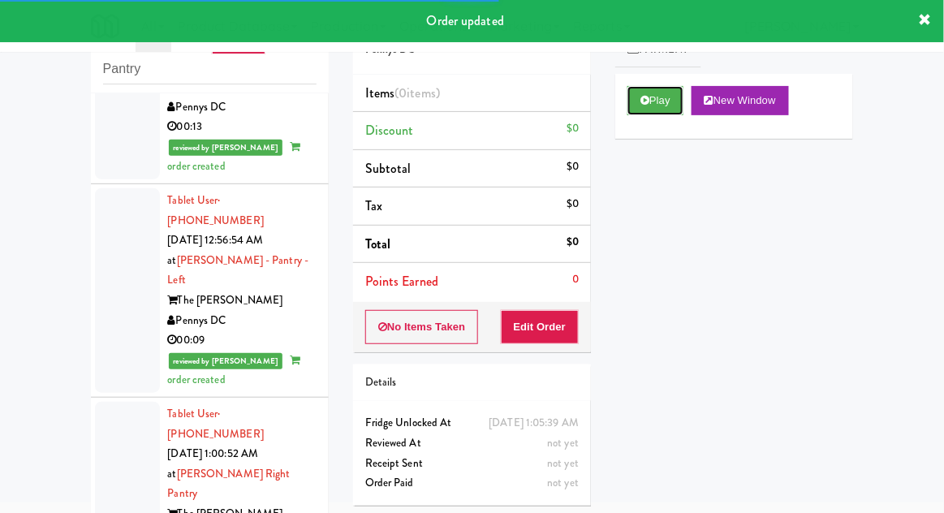
click at [649, 108] on button "Play" at bounding box center [655, 100] width 56 height 29
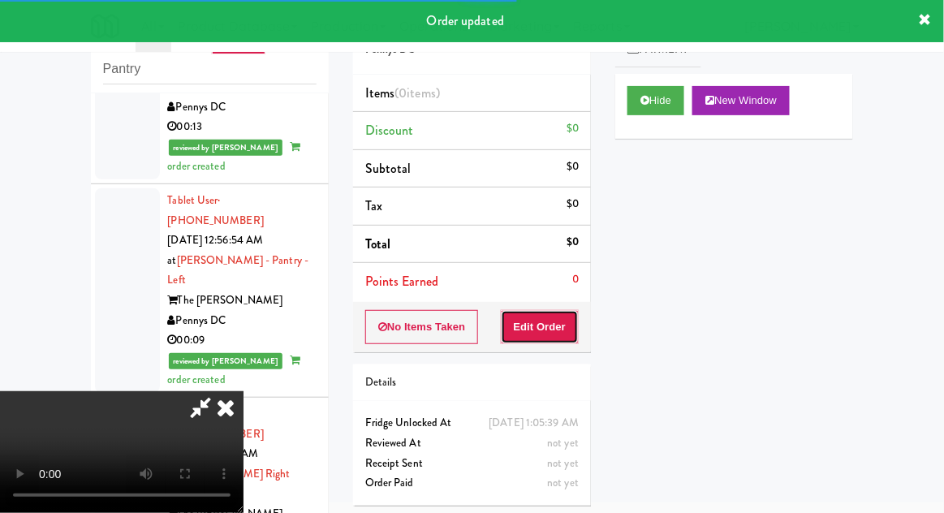
click at [543, 338] on button "Edit Order" at bounding box center [540, 327] width 79 height 34
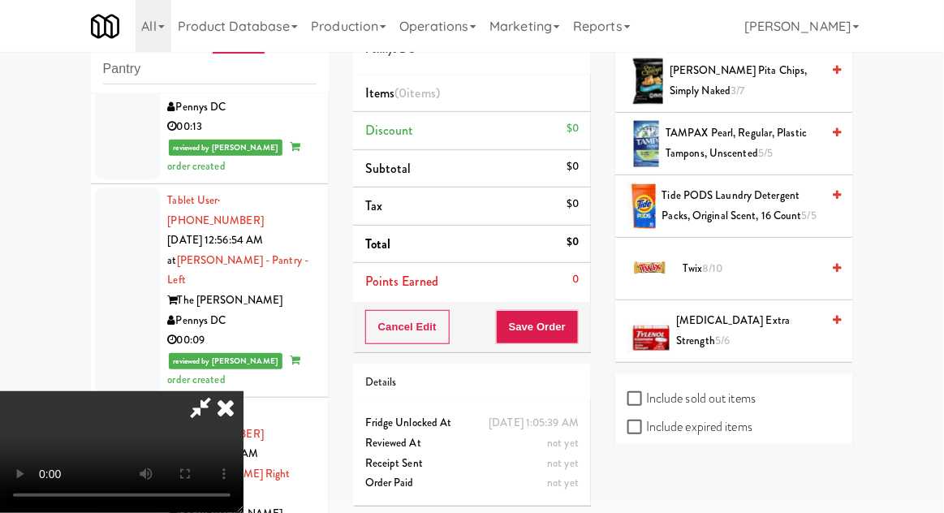
scroll to position [1699, 0]
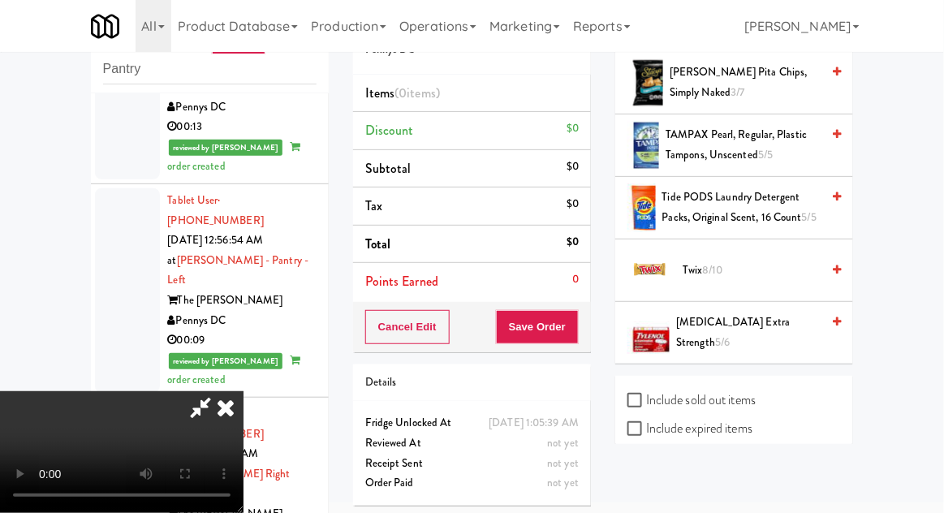
click at [760, 261] on span "Twix 8/10" at bounding box center [752, 271] width 138 height 20
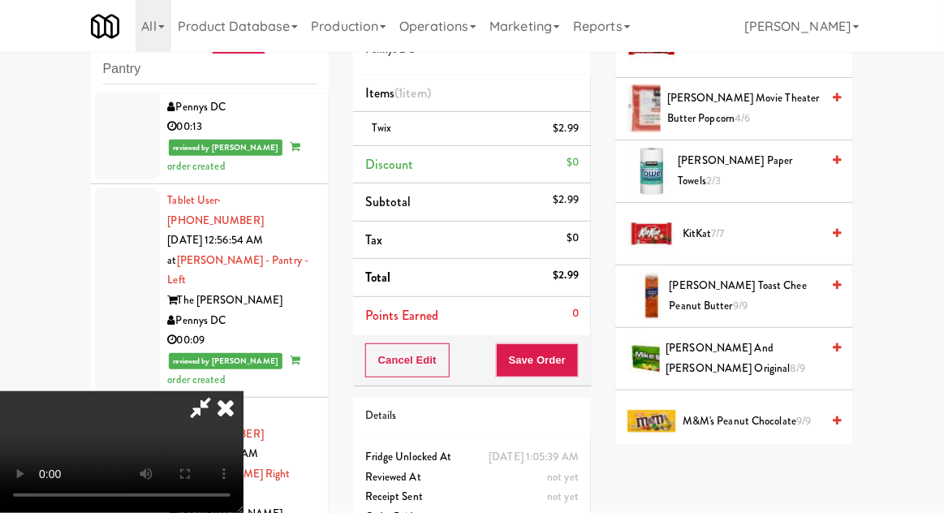
scroll to position [516, 0]
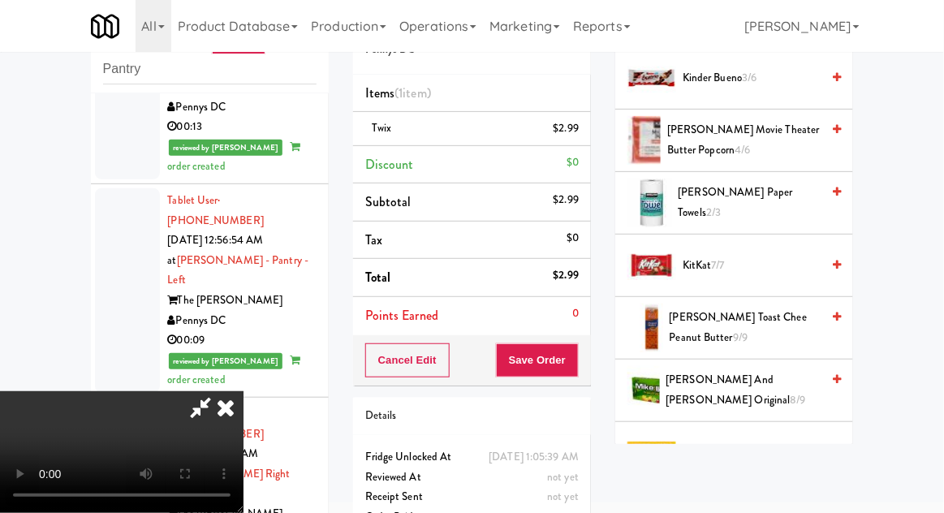
click at [781, 256] on span "KitKat 7/7" at bounding box center [752, 266] width 138 height 20
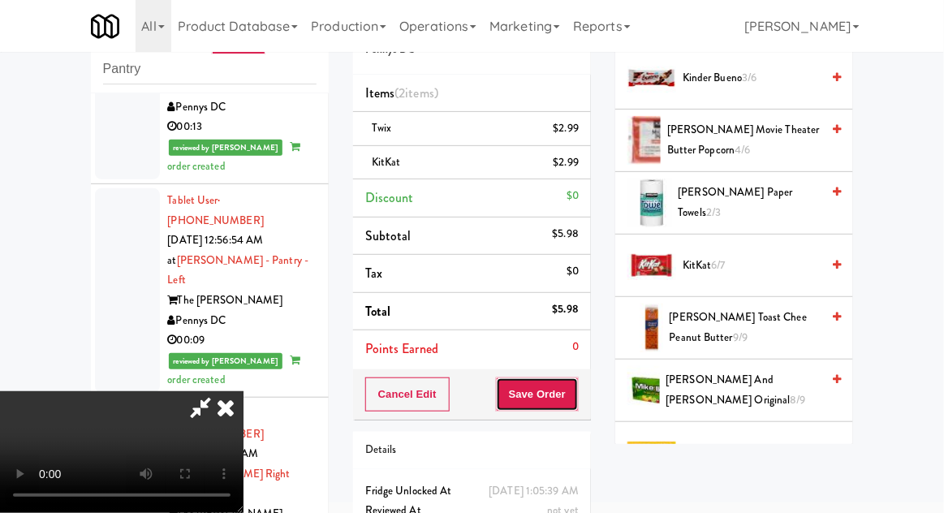
click at [578, 390] on button "Save Order" at bounding box center [537, 394] width 83 height 34
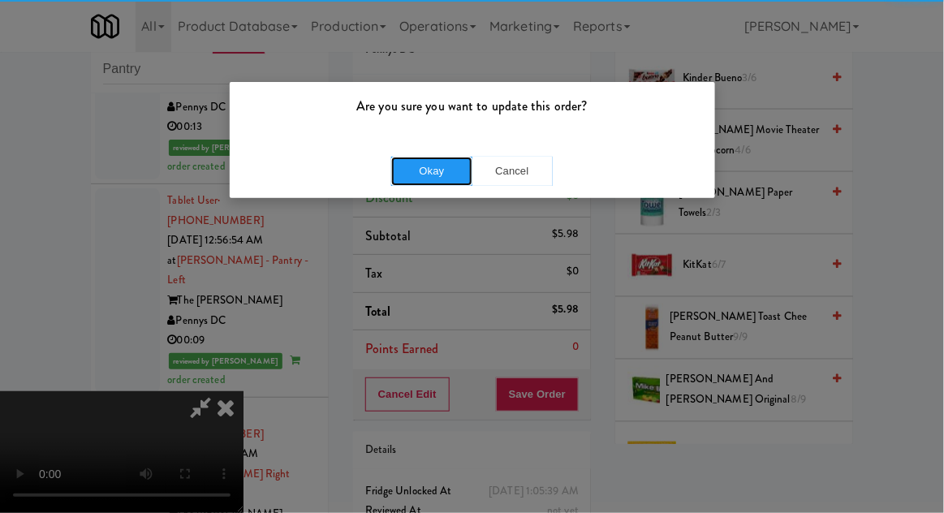
click at [416, 178] on button "Okay" at bounding box center [431, 171] width 81 height 29
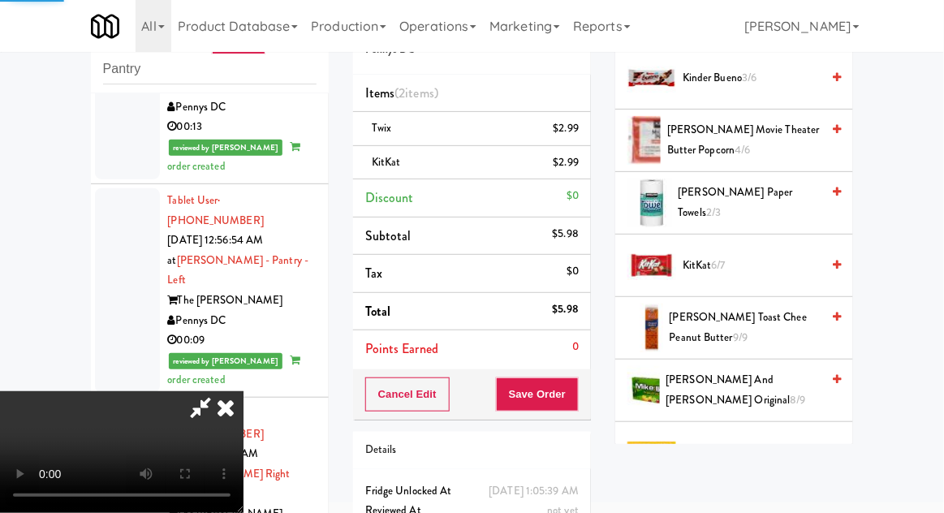
scroll to position [160, 0]
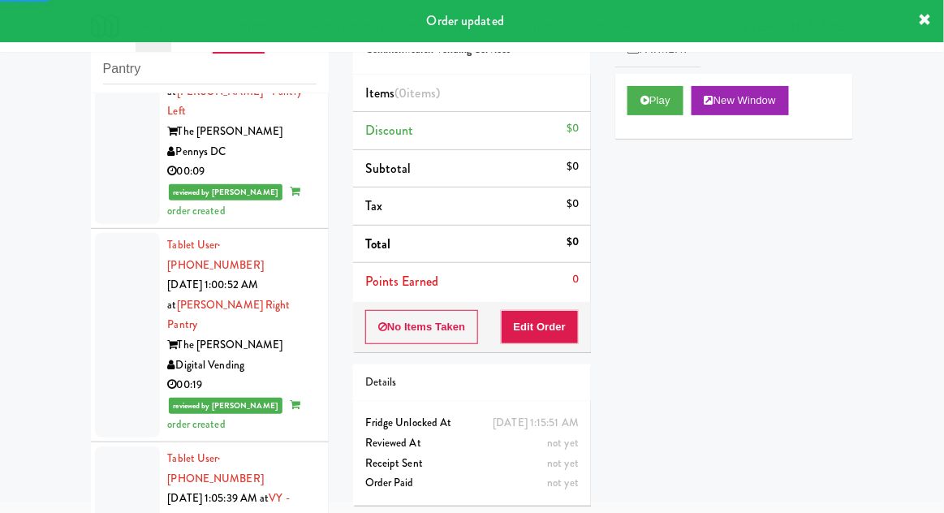
scroll to position [3642, 0]
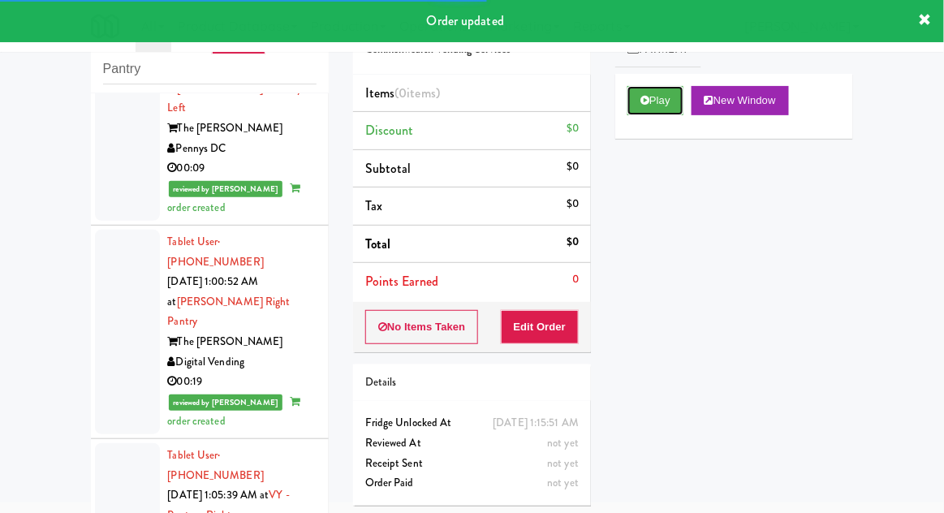
click at [631, 102] on button "Play" at bounding box center [655, 100] width 56 height 29
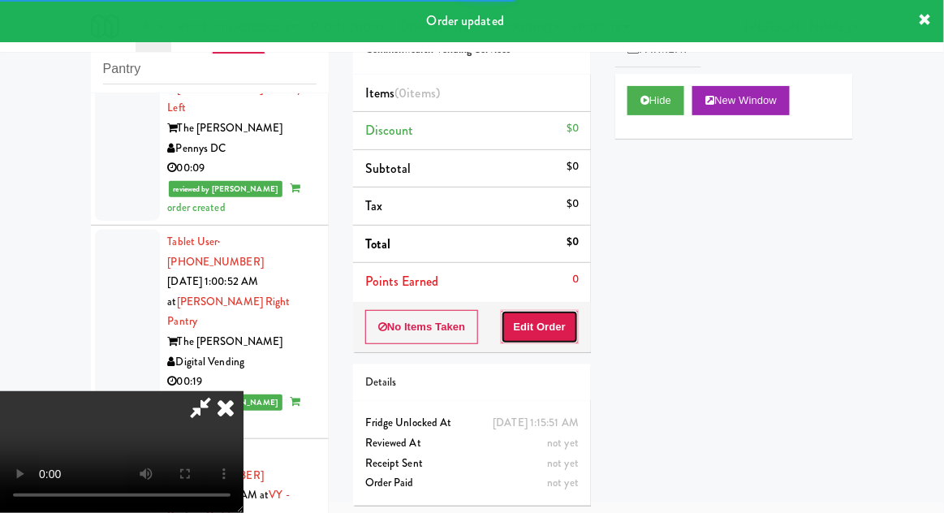
click at [539, 325] on button "Edit Order" at bounding box center [540, 327] width 79 height 34
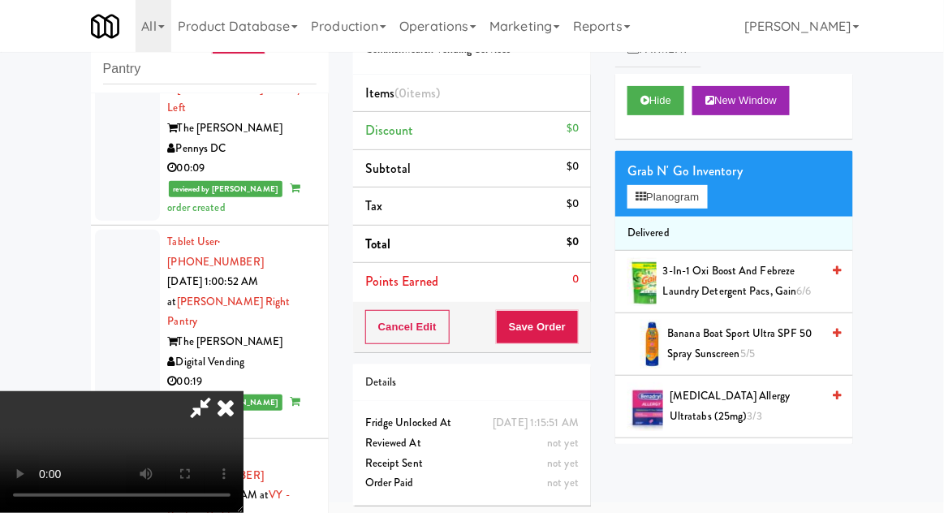
scroll to position [0, 0]
click at [704, 202] on button "Planogram" at bounding box center [667, 197] width 80 height 24
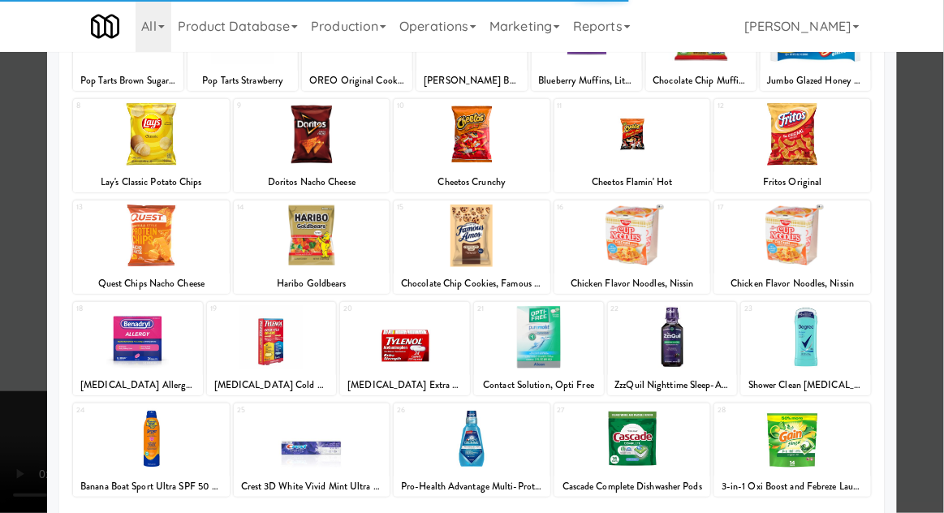
scroll to position [155, 0]
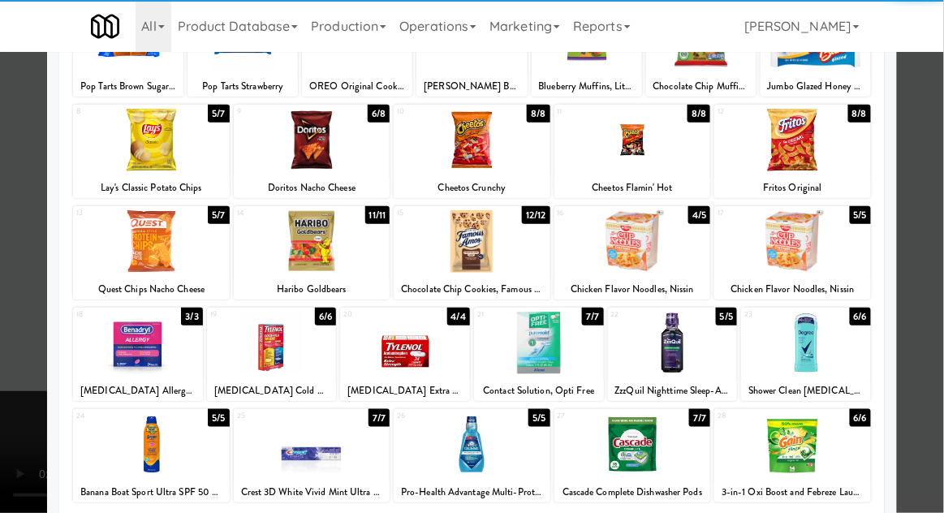
click at [668, 346] on div at bounding box center [673, 343] width 130 height 62
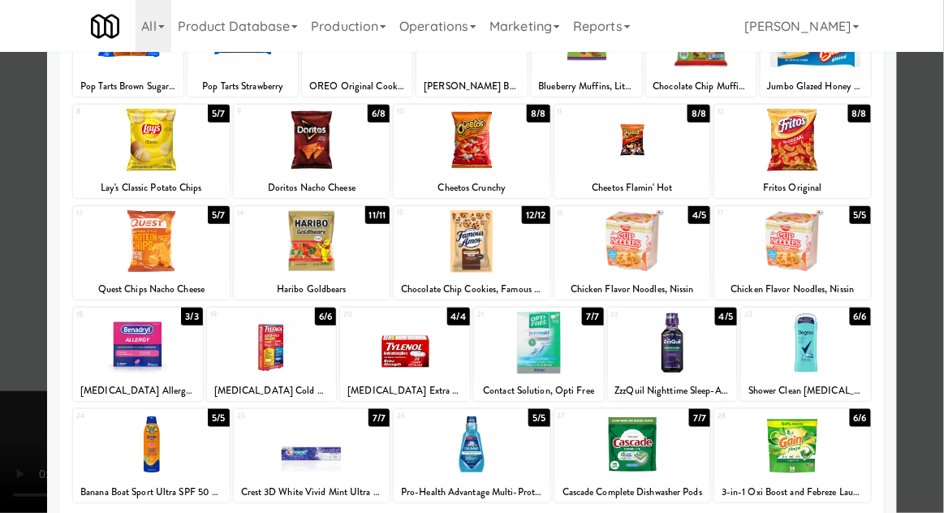
click at [933, 232] on div at bounding box center [472, 256] width 944 height 513
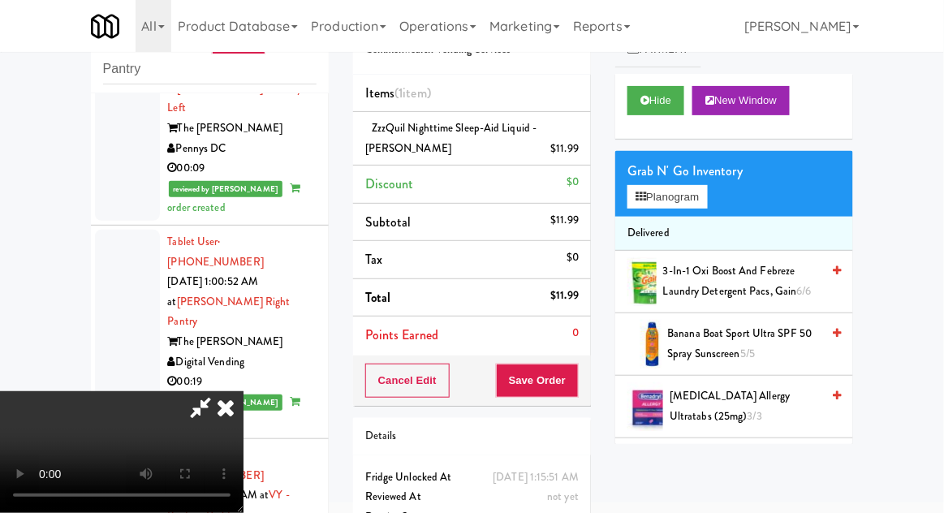
scroll to position [59, 0]
click at [575, 381] on button "Save Order" at bounding box center [537, 381] width 83 height 34
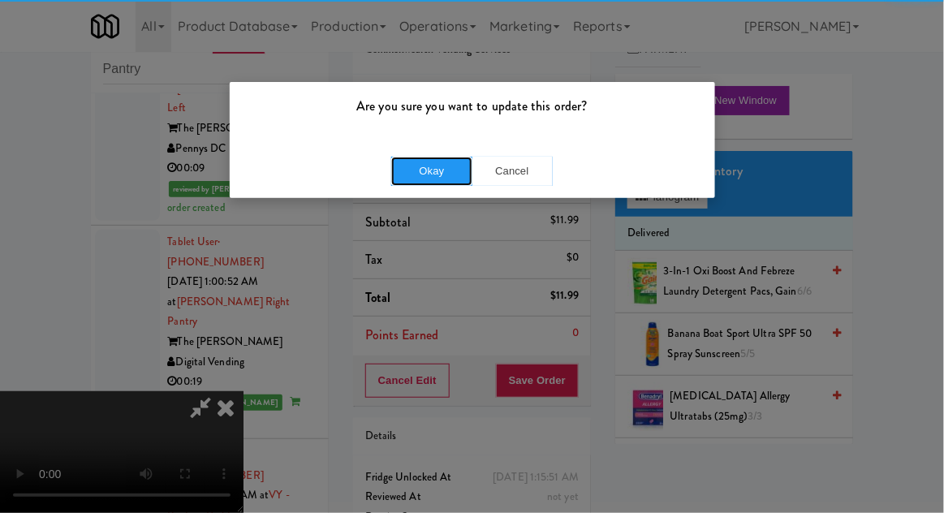
click at [429, 173] on button "Okay" at bounding box center [431, 171] width 81 height 29
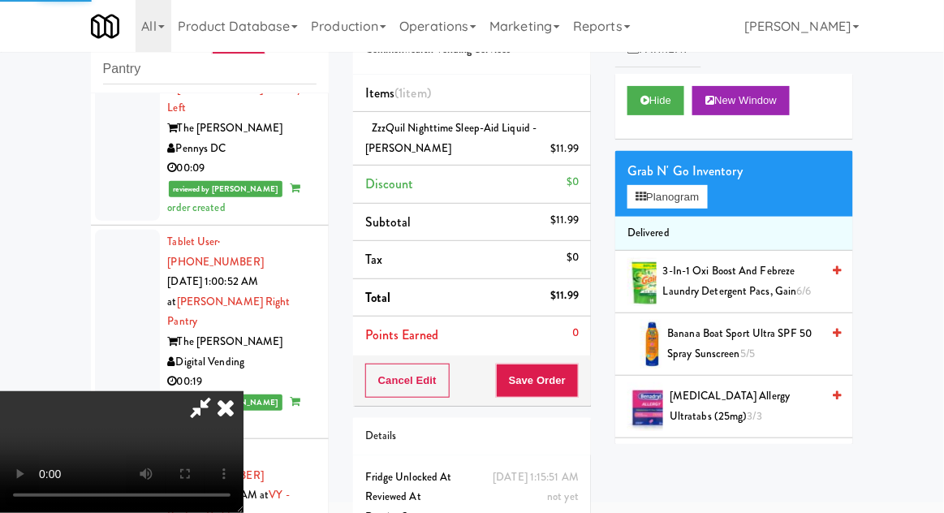
scroll to position [0, 0]
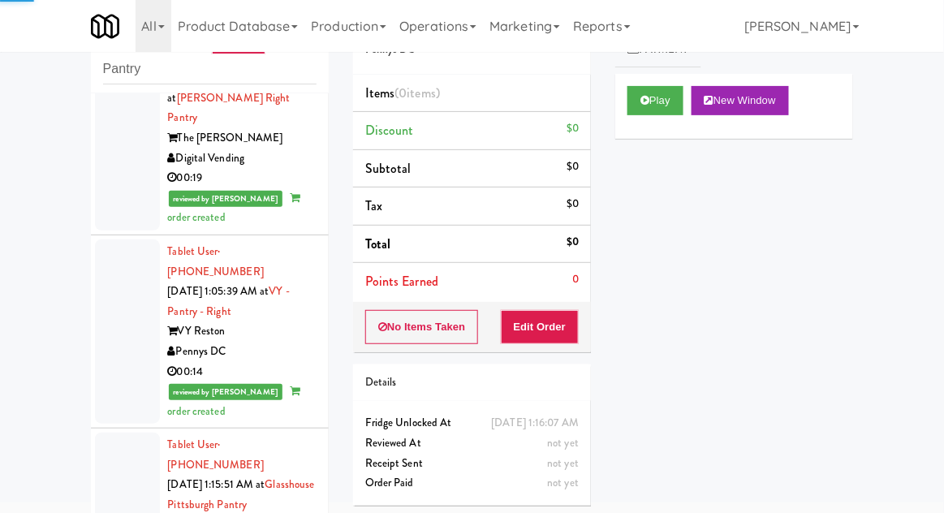
scroll to position [3847, 0]
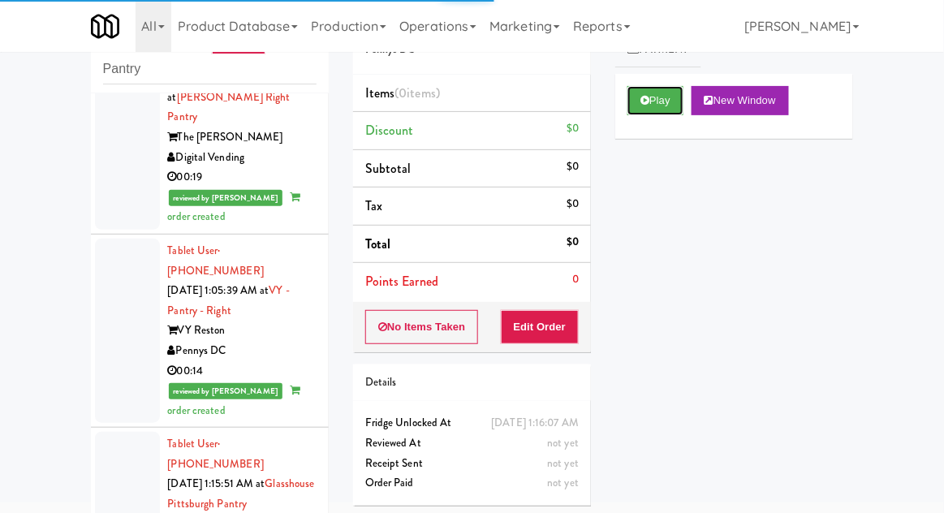
click at [676, 106] on button "Play" at bounding box center [655, 100] width 56 height 29
click at [533, 310] on button "Edit Order" at bounding box center [540, 327] width 79 height 34
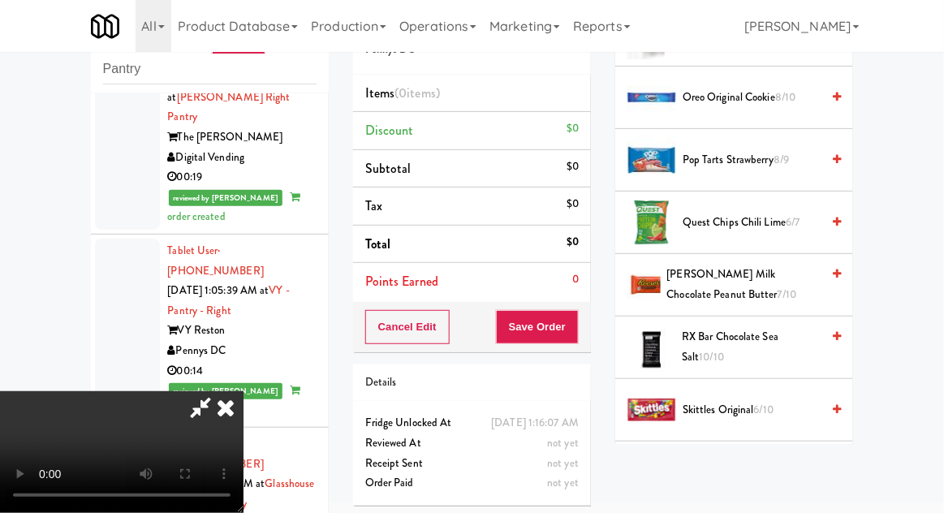
scroll to position [1633, 0]
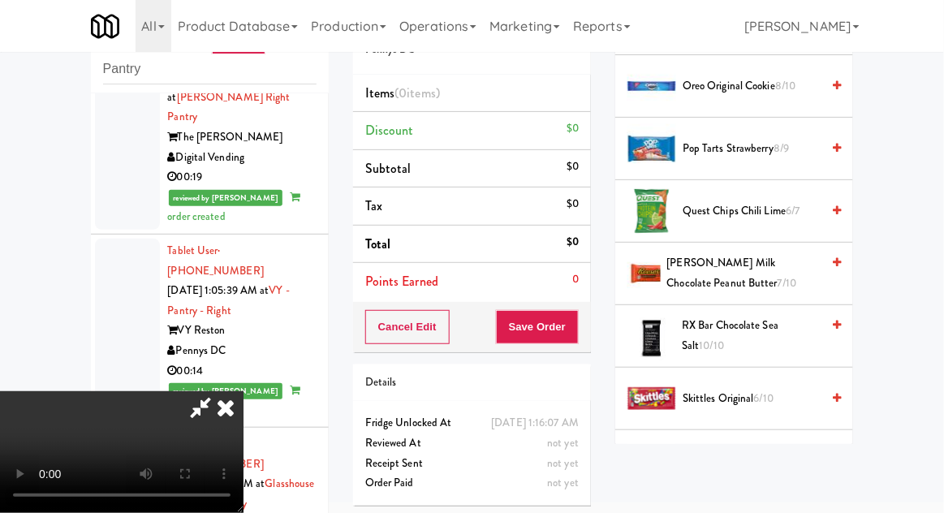
click at [771, 261] on span "[PERSON_NAME] Milk Chocolate Peanut Butter 7/10" at bounding box center [744, 273] width 154 height 40
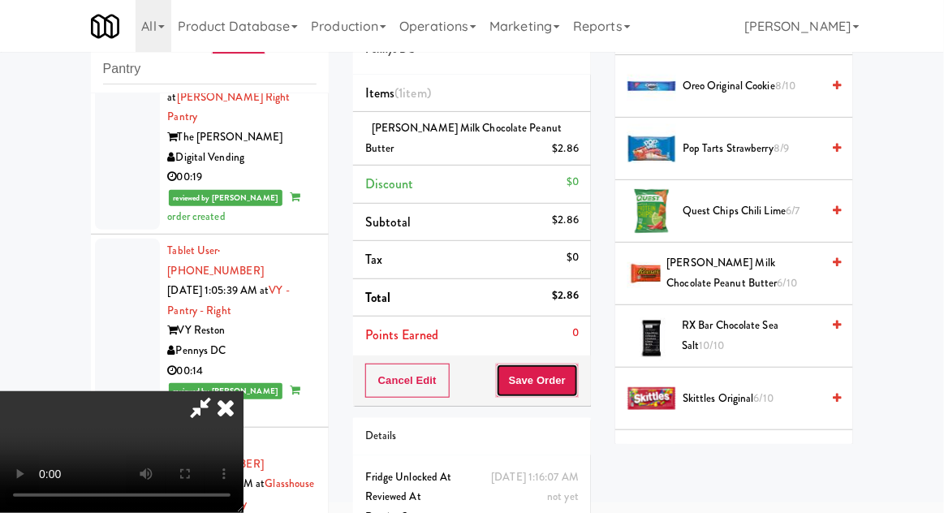
click at [578, 372] on button "Save Order" at bounding box center [537, 381] width 83 height 34
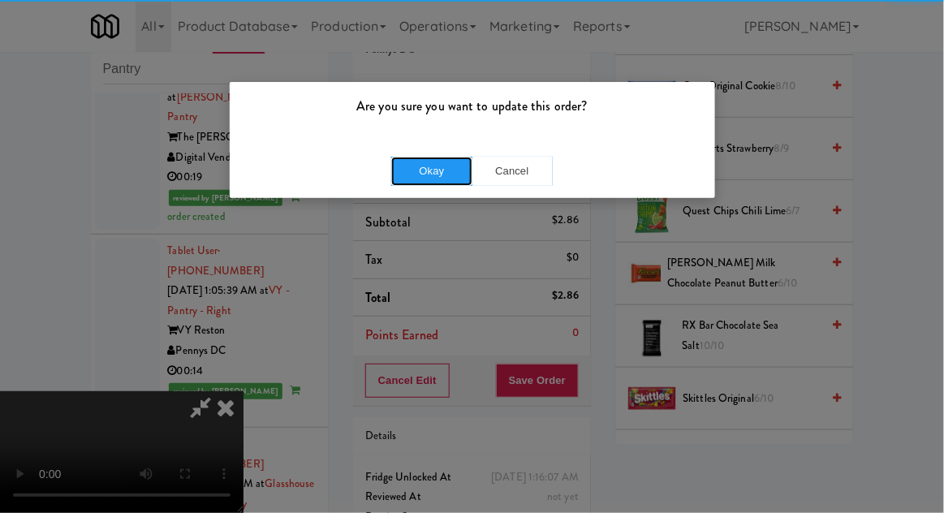
click at [416, 172] on button "Okay" at bounding box center [431, 171] width 81 height 29
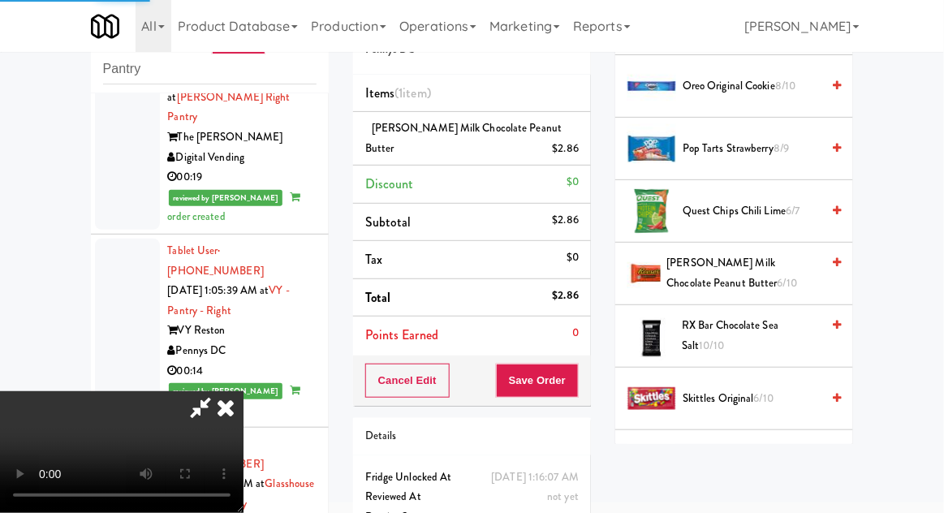
scroll to position [160, 0]
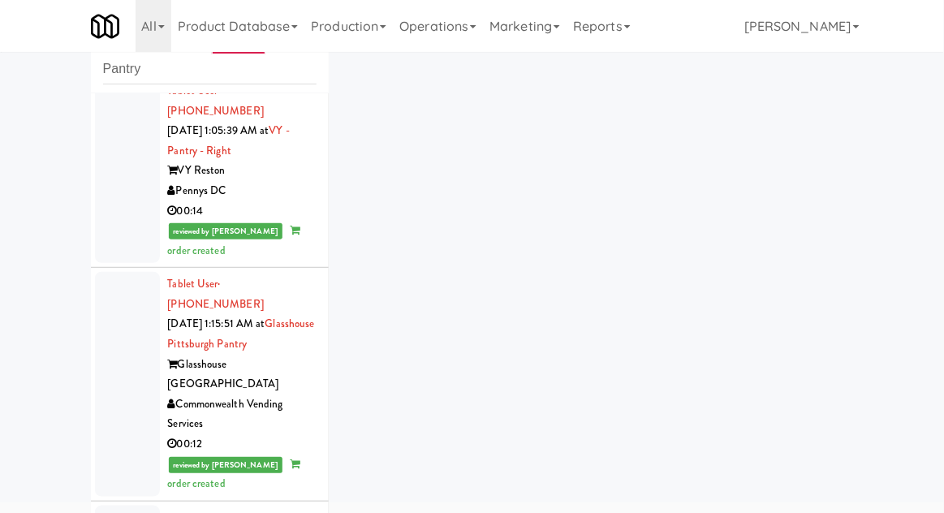
scroll to position [4008, 0]
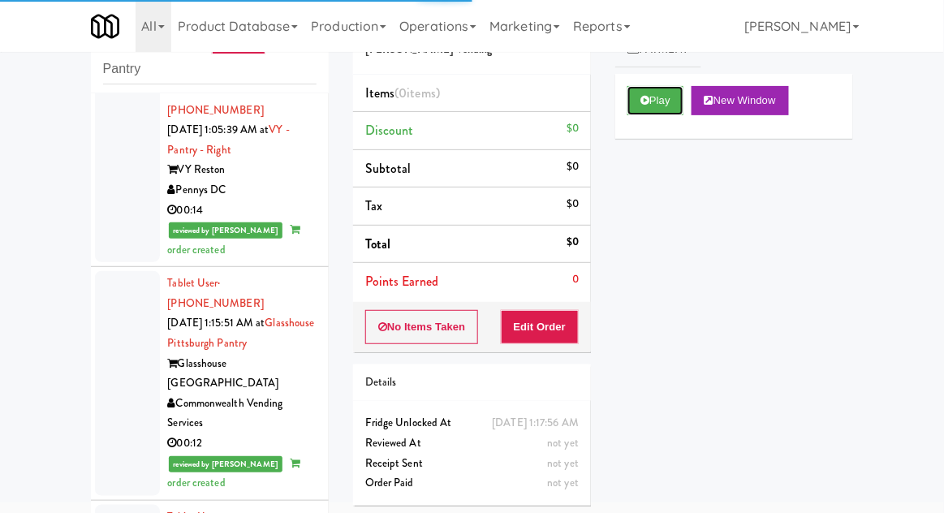
click at [644, 107] on button "Play" at bounding box center [655, 100] width 56 height 29
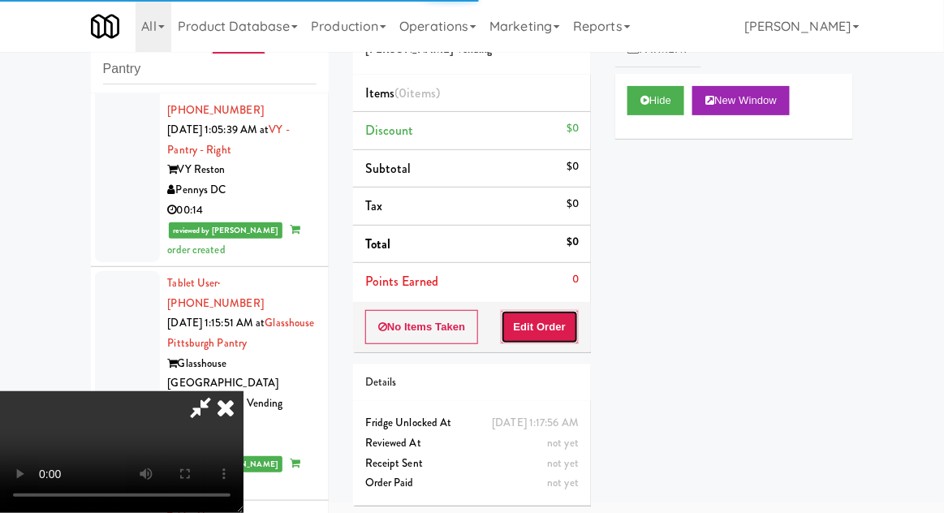
click at [549, 317] on button "Edit Order" at bounding box center [540, 327] width 79 height 34
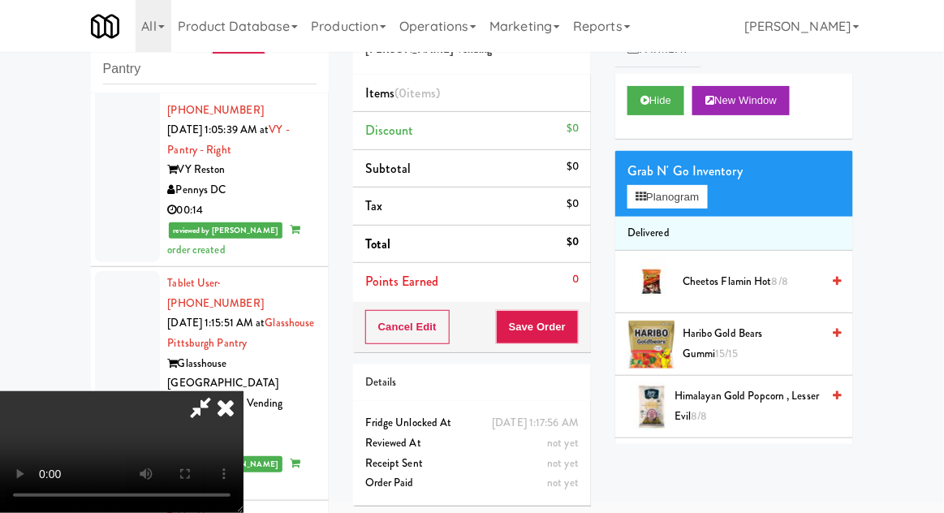
scroll to position [0, 0]
click at [700, 188] on button "Planogram" at bounding box center [667, 197] width 80 height 24
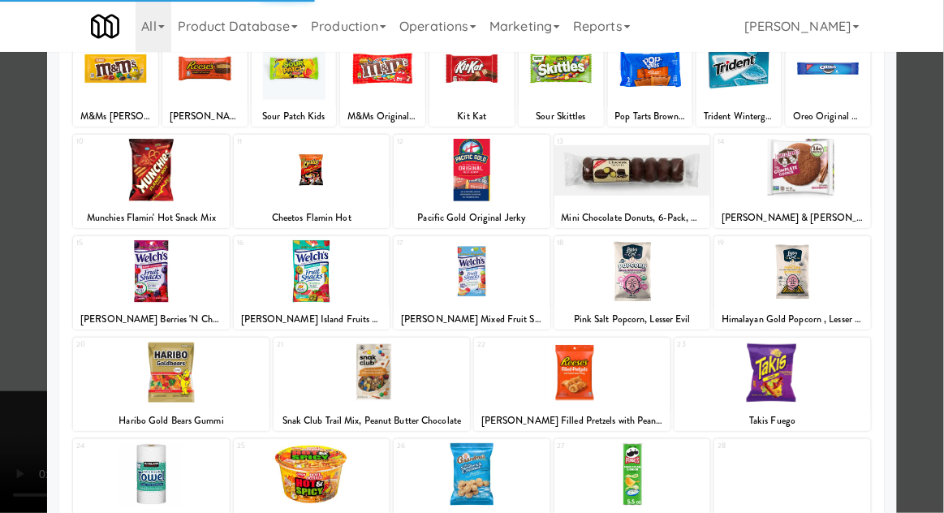
scroll to position [205, 0]
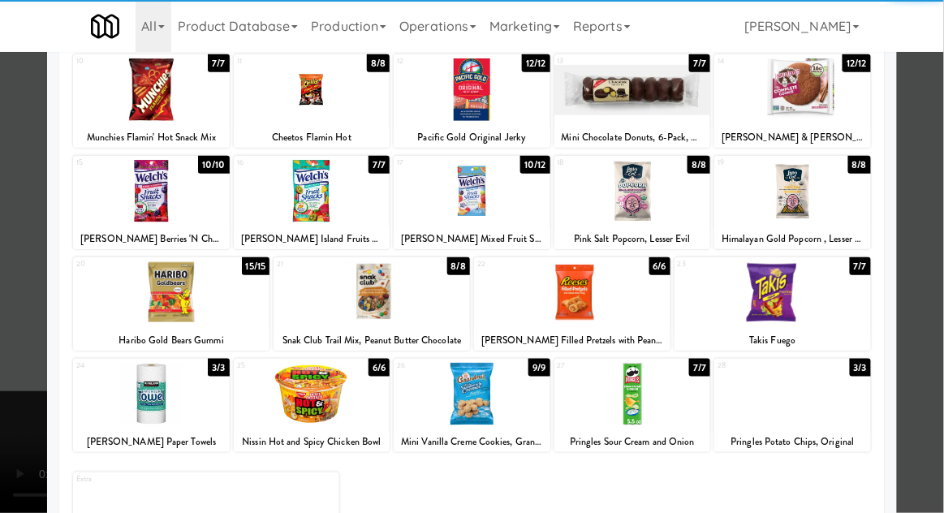
click at [125, 417] on div at bounding box center [151, 394] width 157 height 62
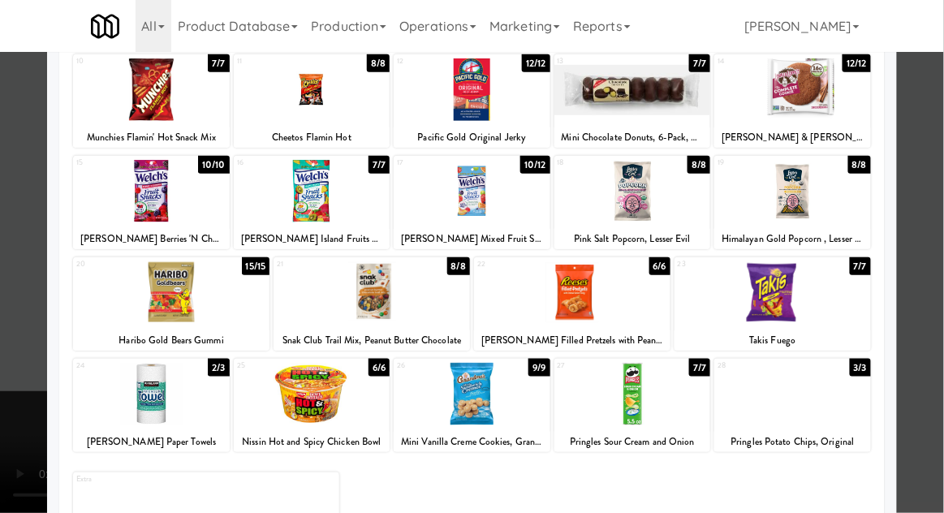
click at [913, 144] on div at bounding box center [472, 256] width 944 height 513
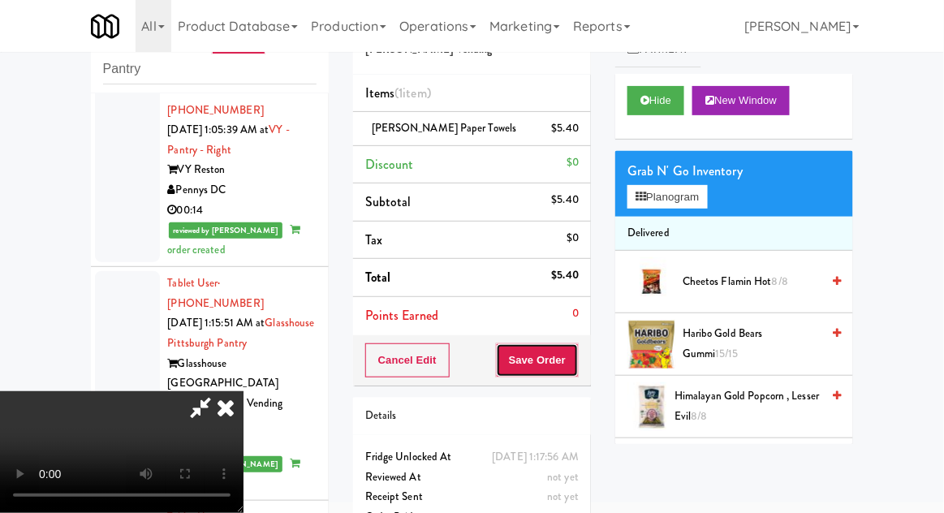
click at [575, 361] on button "Save Order" at bounding box center [537, 360] width 83 height 34
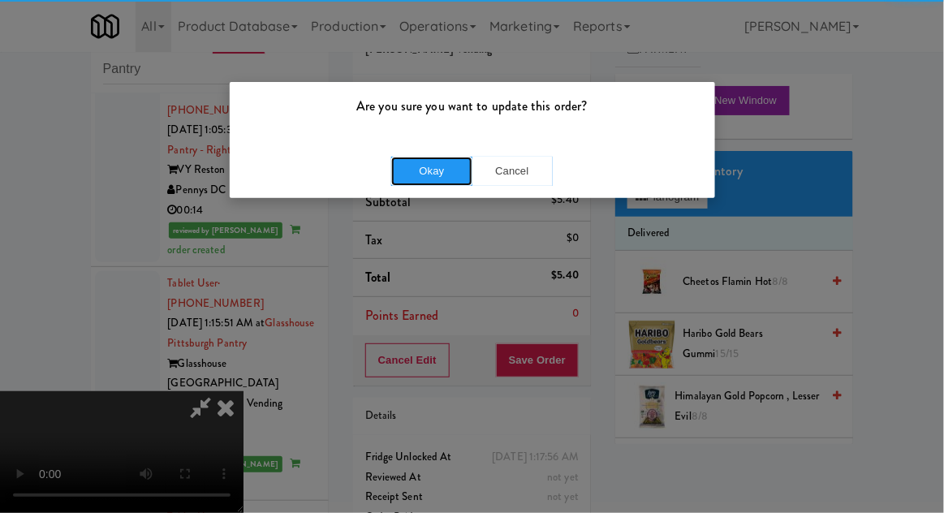
click at [406, 167] on button "Okay" at bounding box center [431, 171] width 81 height 29
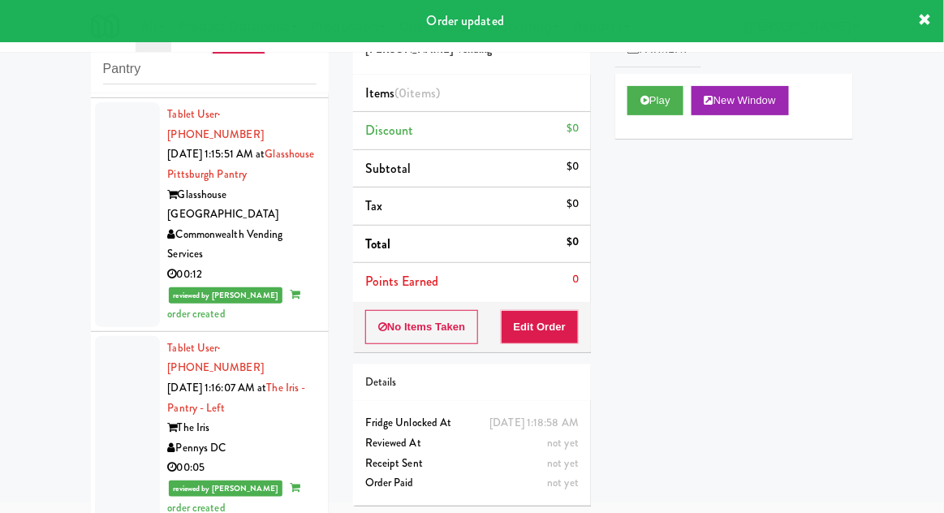
scroll to position [4189, 0]
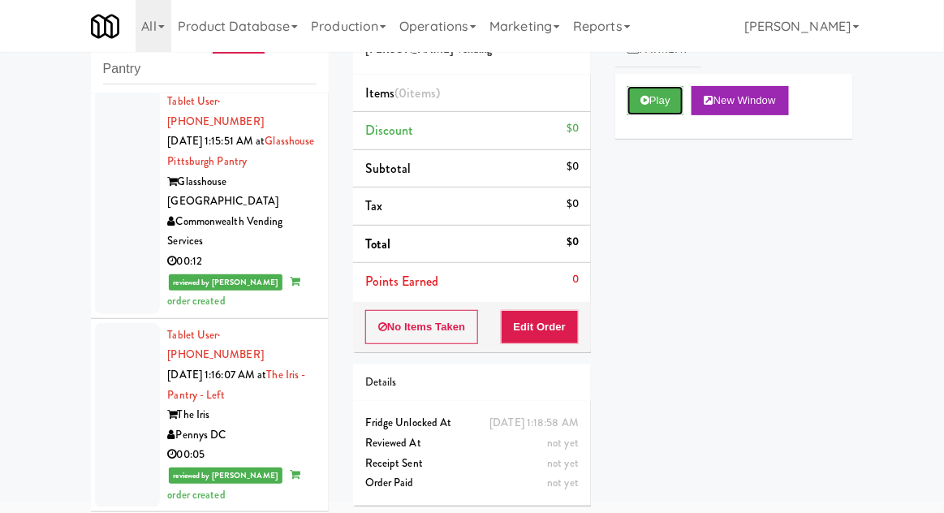
click at [661, 101] on button "Play" at bounding box center [655, 100] width 56 height 29
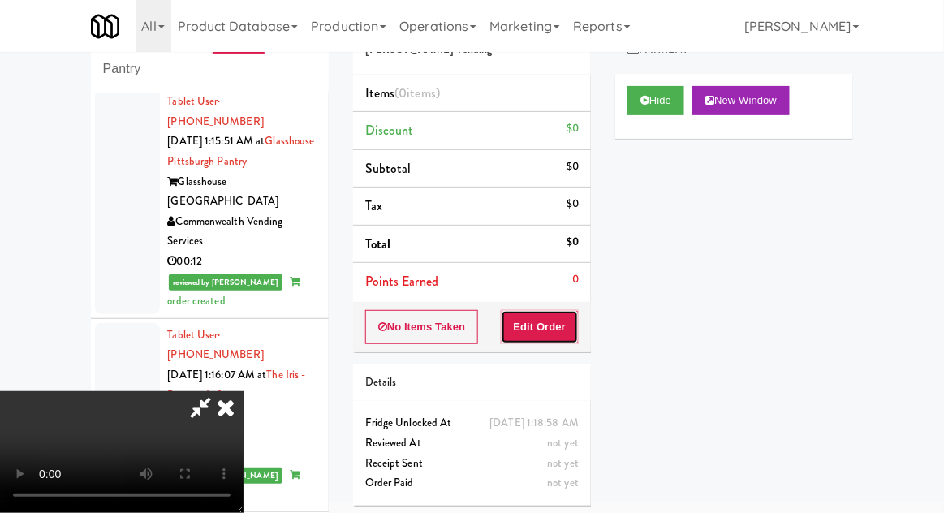
click at [541, 329] on button "Edit Order" at bounding box center [540, 327] width 79 height 34
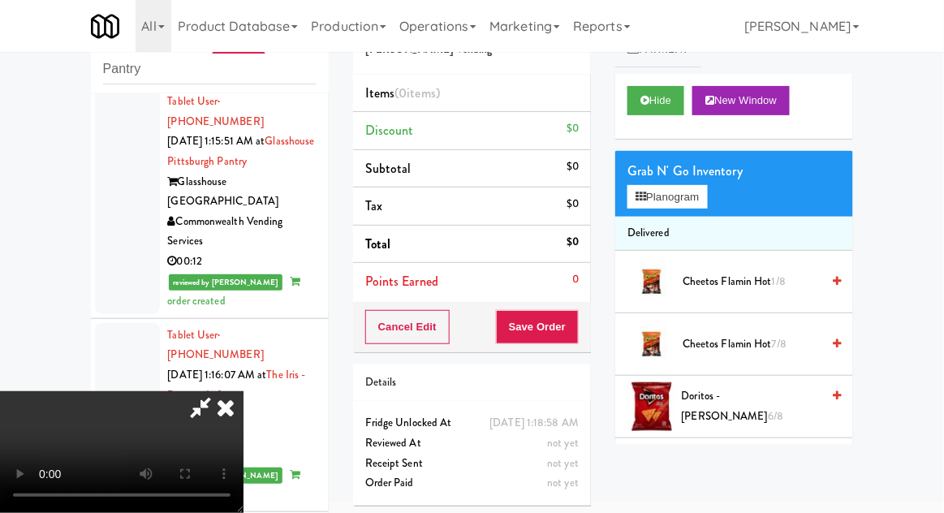
scroll to position [59, 0]
click at [688, 190] on button "Planogram" at bounding box center [667, 197] width 80 height 24
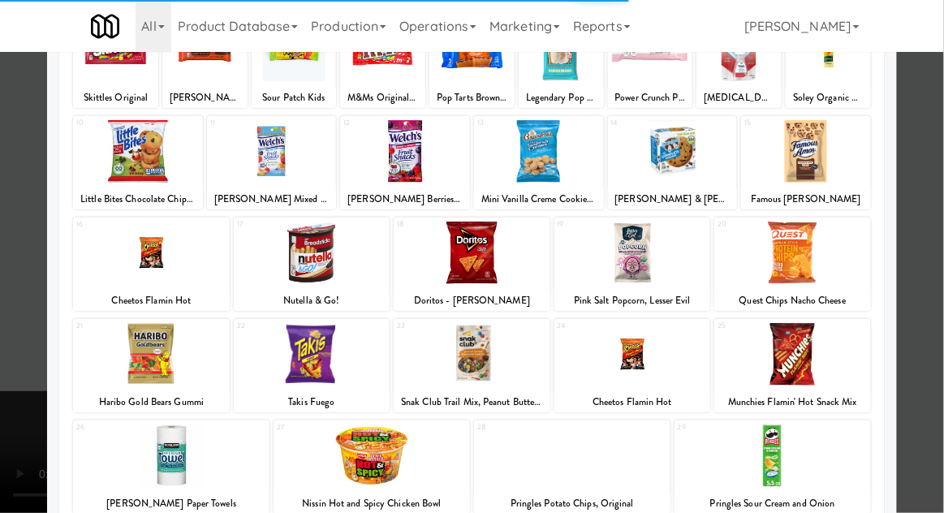
scroll to position [205, 0]
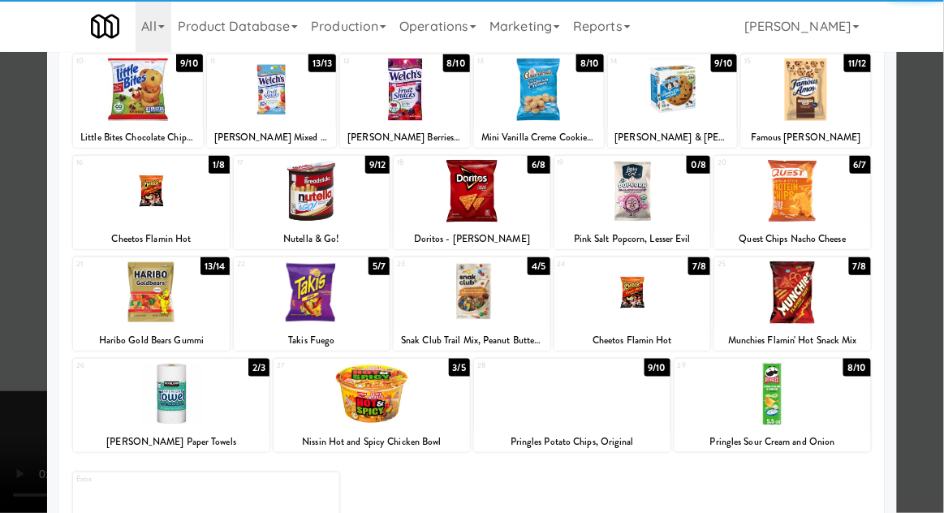
click at [372, 397] on div at bounding box center [372, 394] width 196 height 62
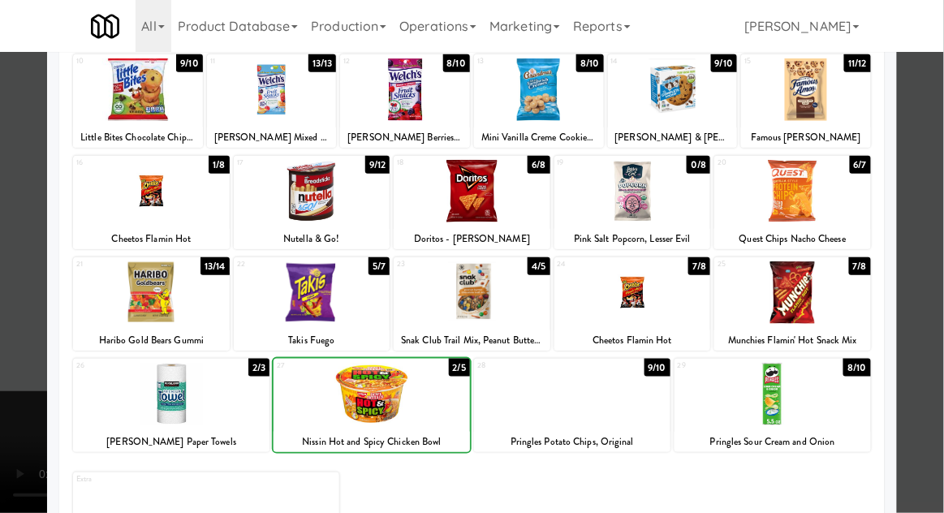
click at [933, 186] on div at bounding box center [472, 256] width 944 height 513
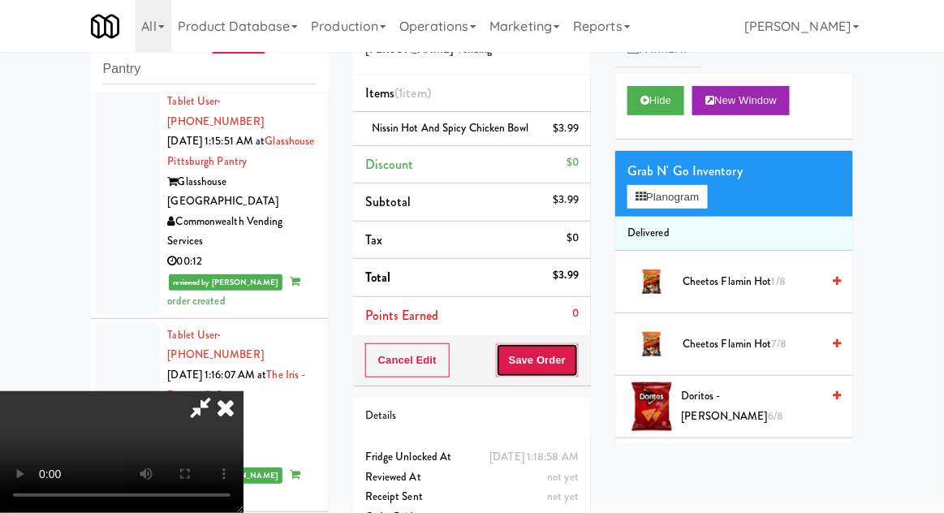
click at [574, 377] on button "Save Order" at bounding box center [537, 360] width 83 height 34
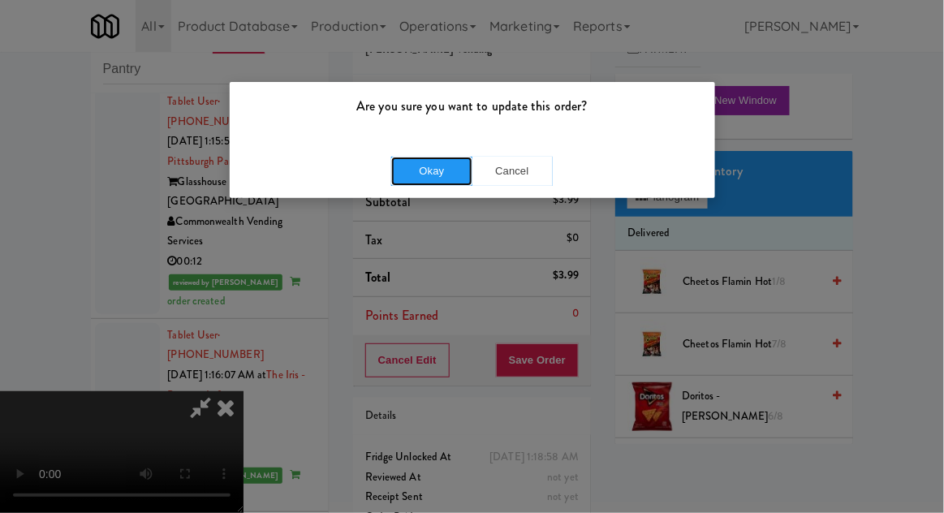
click at [436, 176] on button "Okay" at bounding box center [431, 171] width 81 height 29
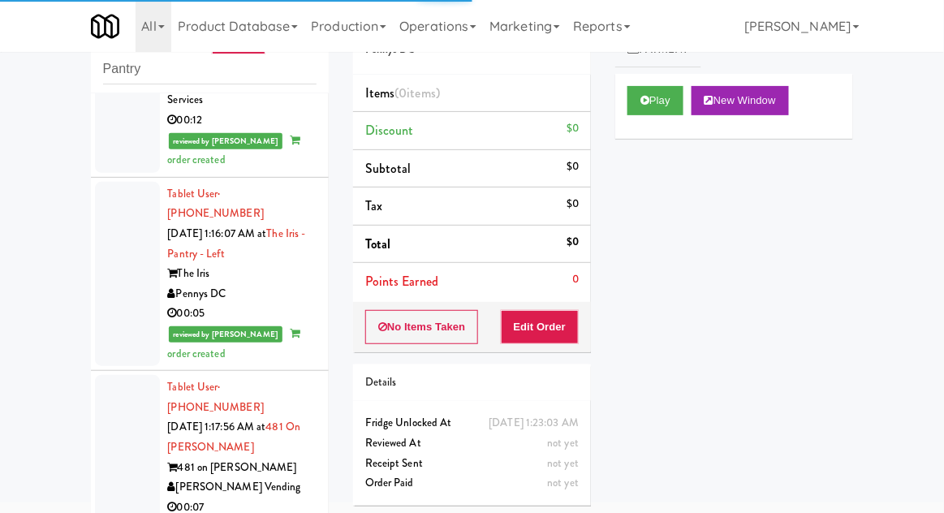
scroll to position [4355, 0]
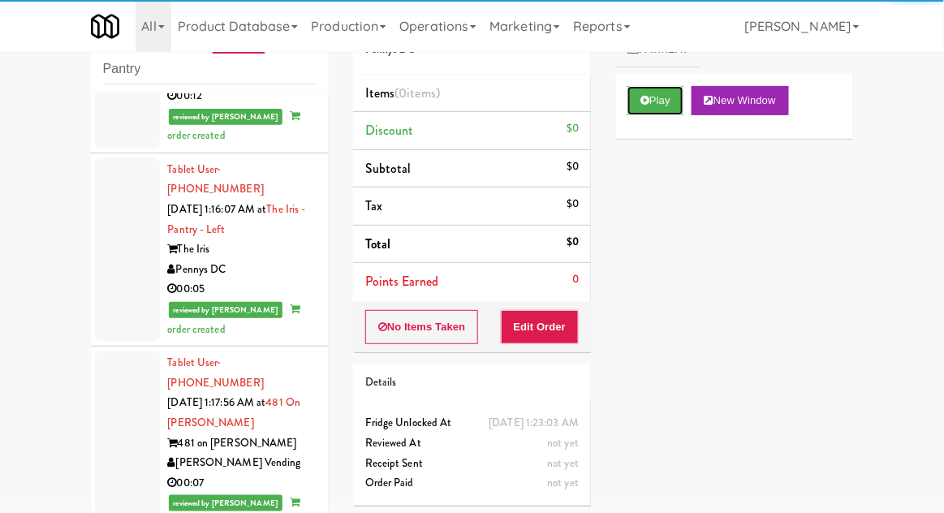
click at [657, 106] on button "Play" at bounding box center [655, 100] width 56 height 29
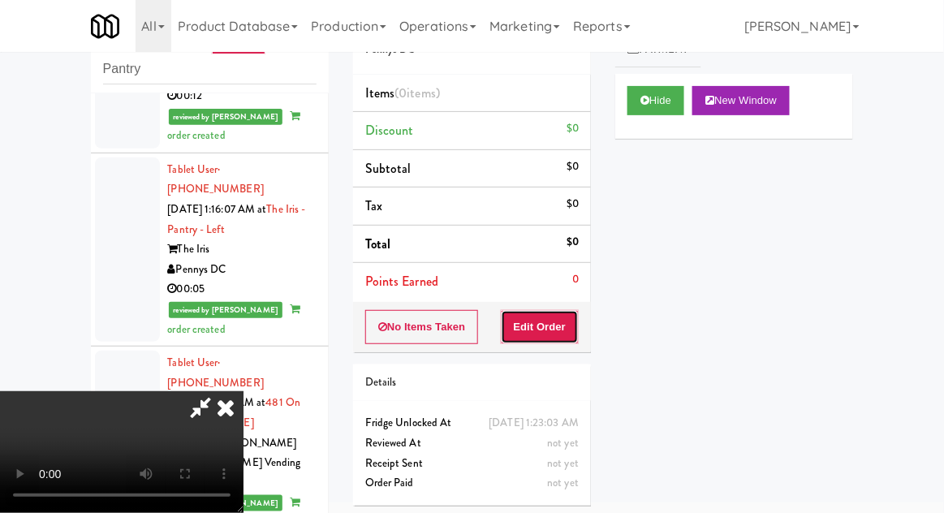
click at [545, 336] on button "Edit Order" at bounding box center [540, 327] width 79 height 34
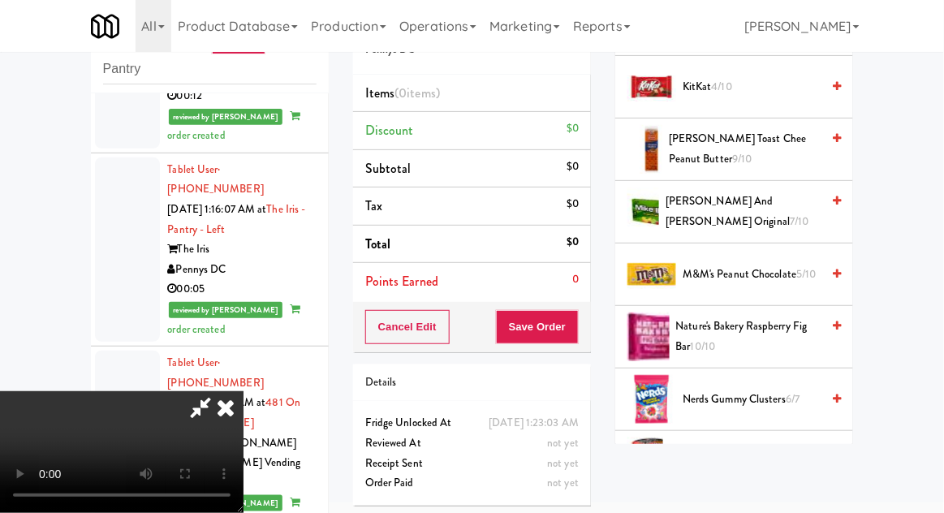
scroll to position [757, 0]
click at [773, 142] on span "[PERSON_NAME] Toast Chee Peanut Butter 9/10" at bounding box center [745, 149] width 152 height 40
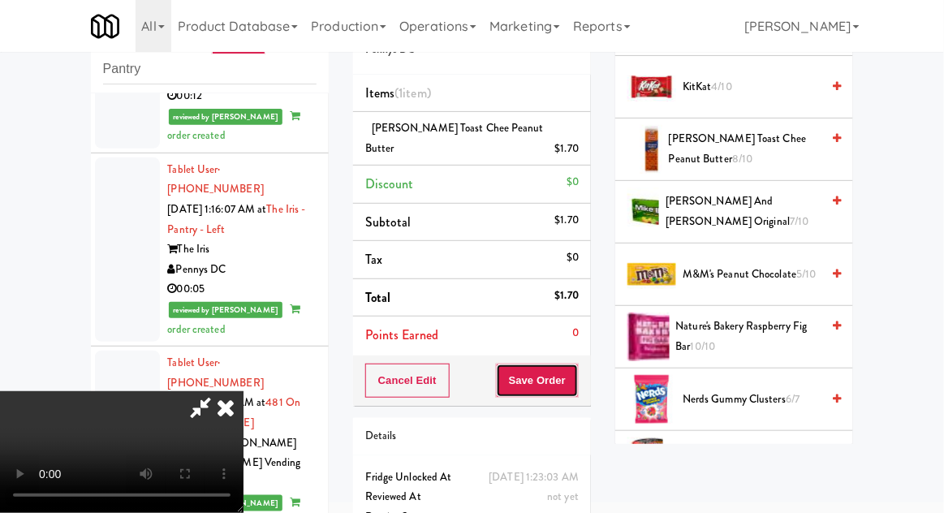
click at [569, 364] on button "Save Order" at bounding box center [537, 381] width 83 height 34
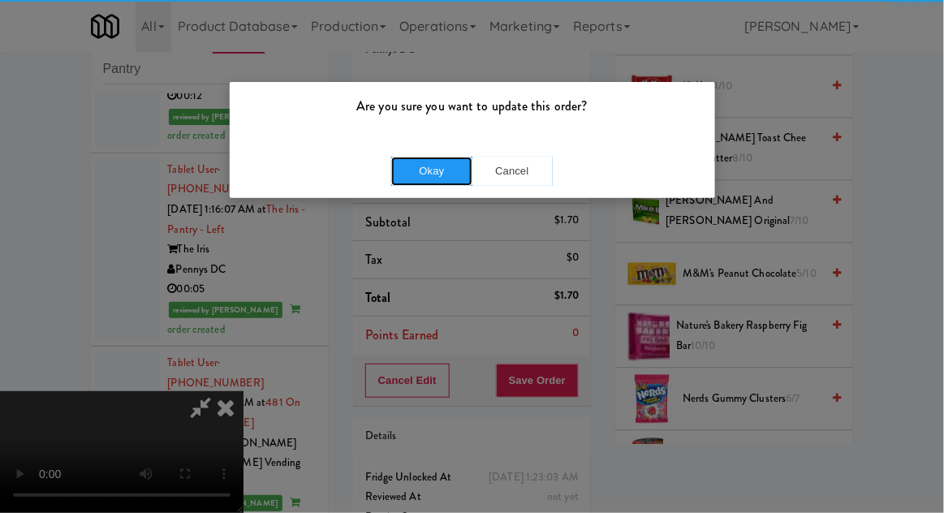
click at [433, 157] on button "Okay" at bounding box center [431, 171] width 81 height 29
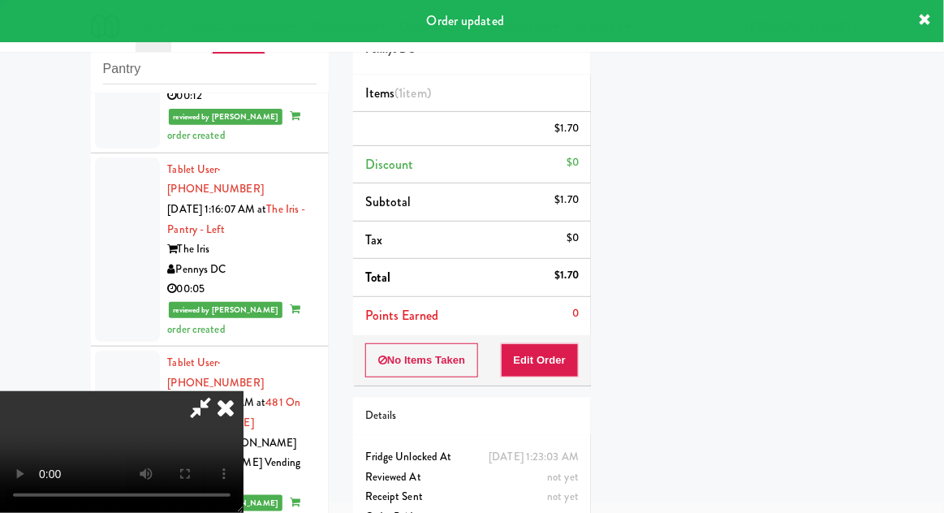
scroll to position [0, 0]
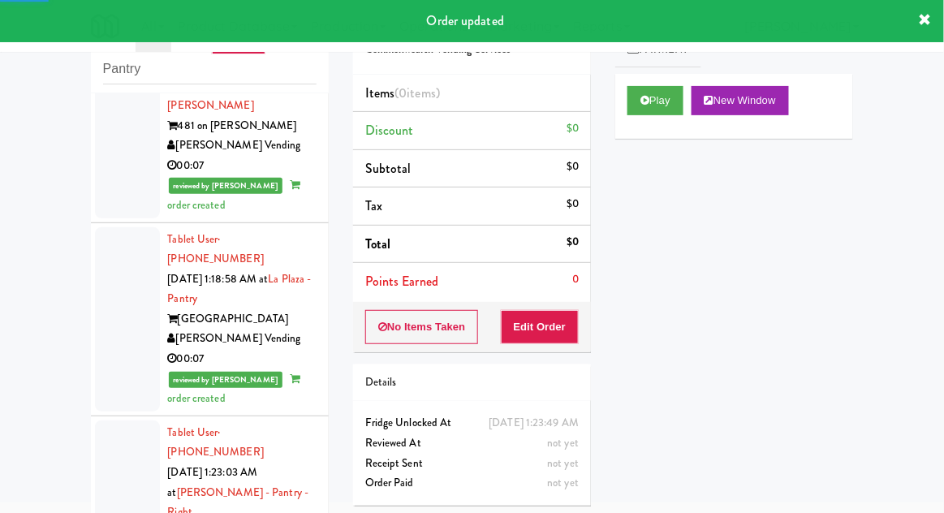
scroll to position [4673, 0]
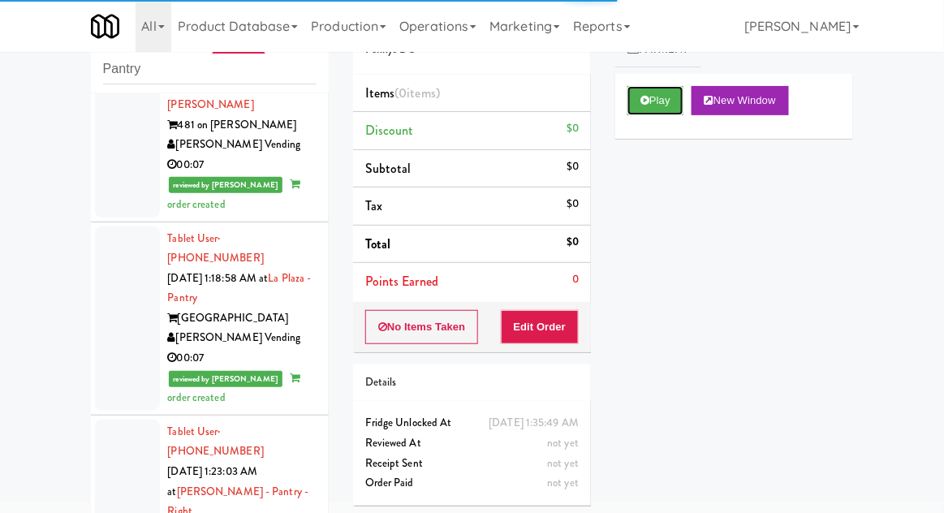
click at [652, 106] on button "Play" at bounding box center [655, 100] width 56 height 29
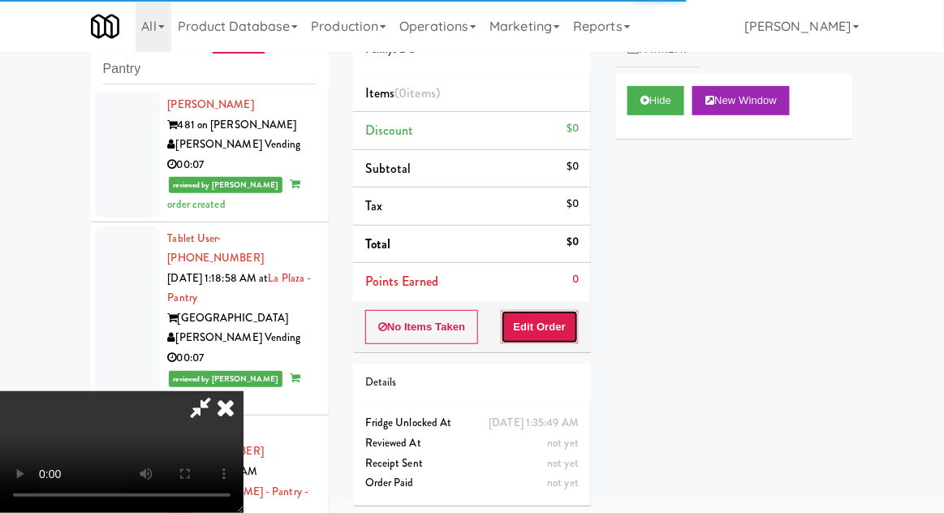
click at [546, 316] on button "Edit Order" at bounding box center [540, 327] width 79 height 34
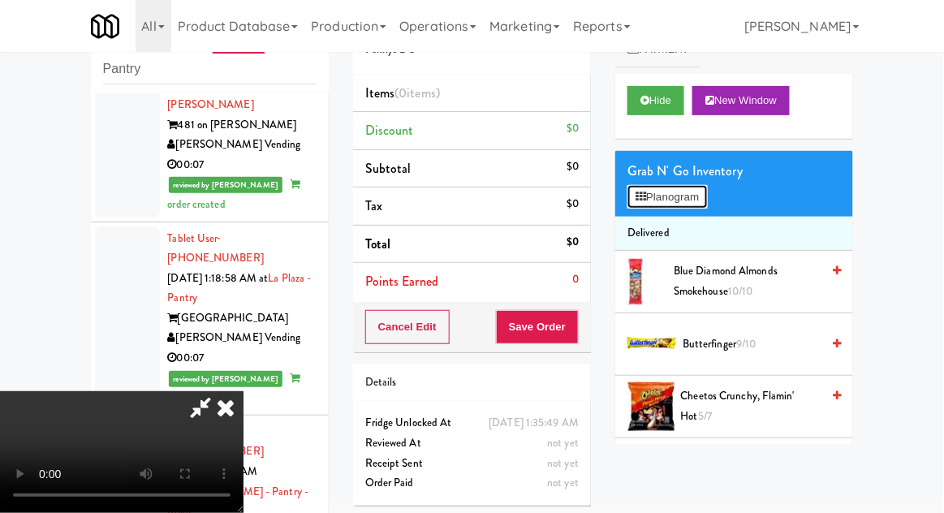
click at [707, 196] on button "Planogram" at bounding box center [667, 197] width 80 height 24
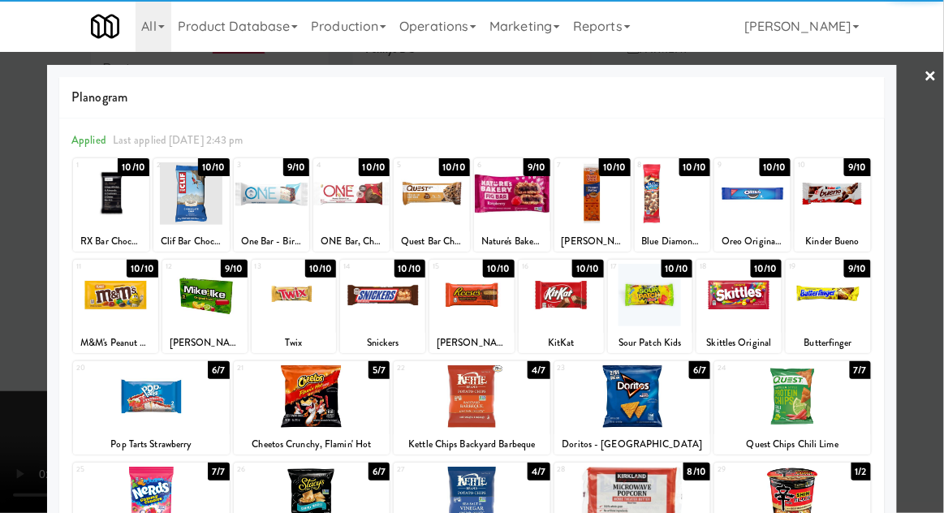
click at [510, 205] on div at bounding box center [512, 193] width 76 height 62
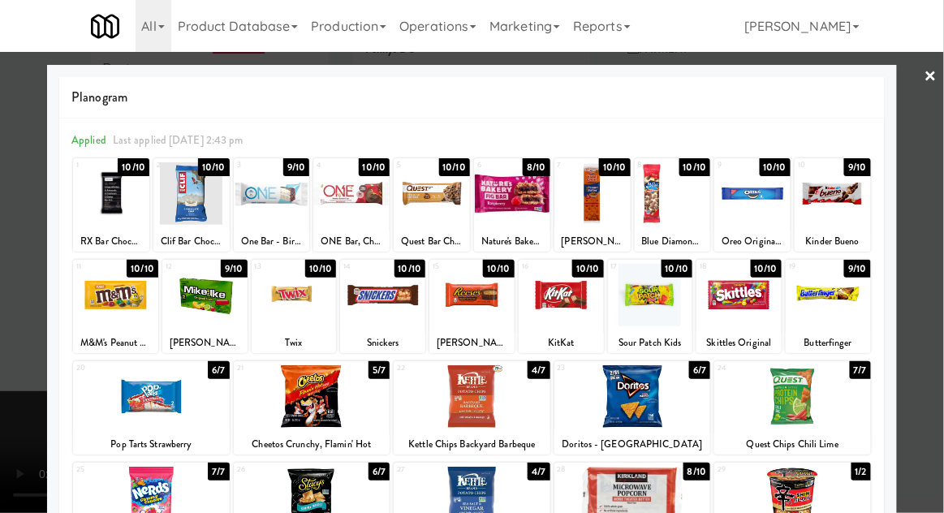
click at [942, 177] on div at bounding box center [472, 256] width 944 height 513
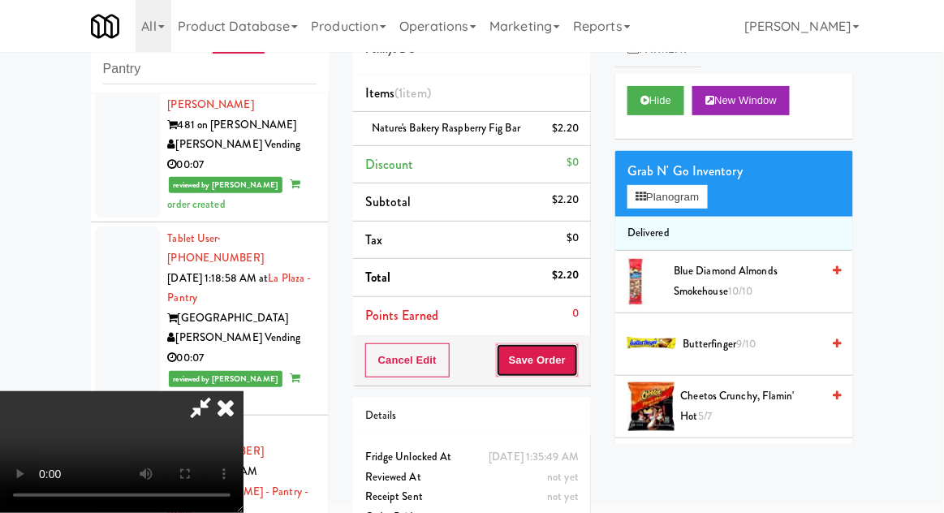
click at [571, 361] on button "Save Order" at bounding box center [537, 360] width 83 height 34
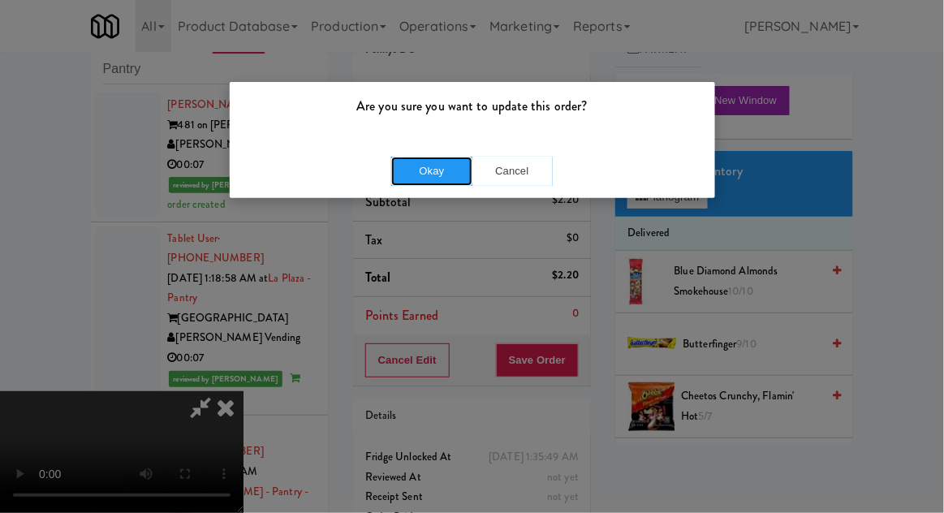
click at [419, 175] on button "Okay" at bounding box center [431, 171] width 81 height 29
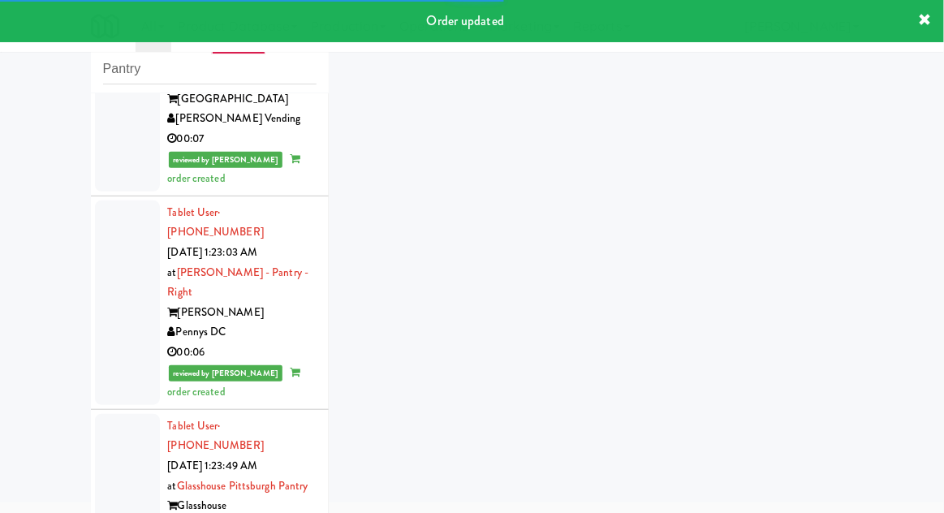
scroll to position [4900, 0]
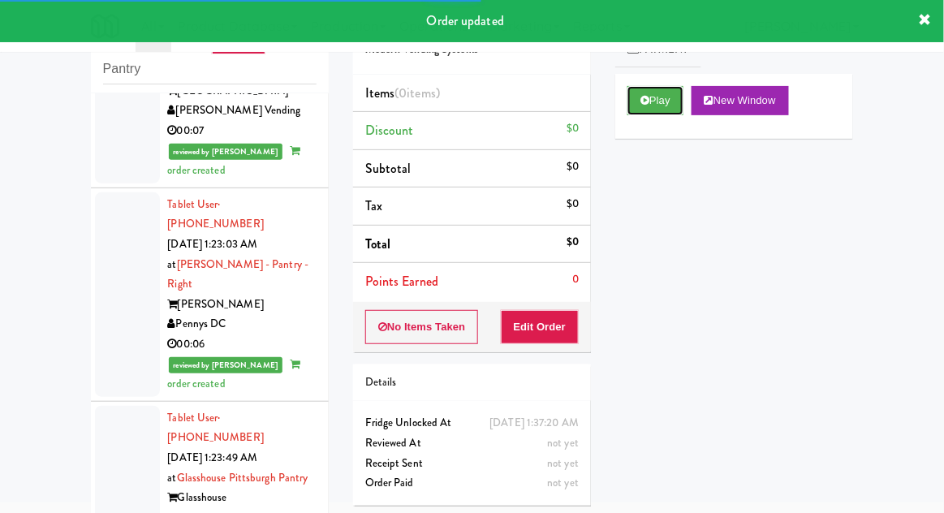
click at [671, 111] on button "Play" at bounding box center [655, 100] width 56 height 29
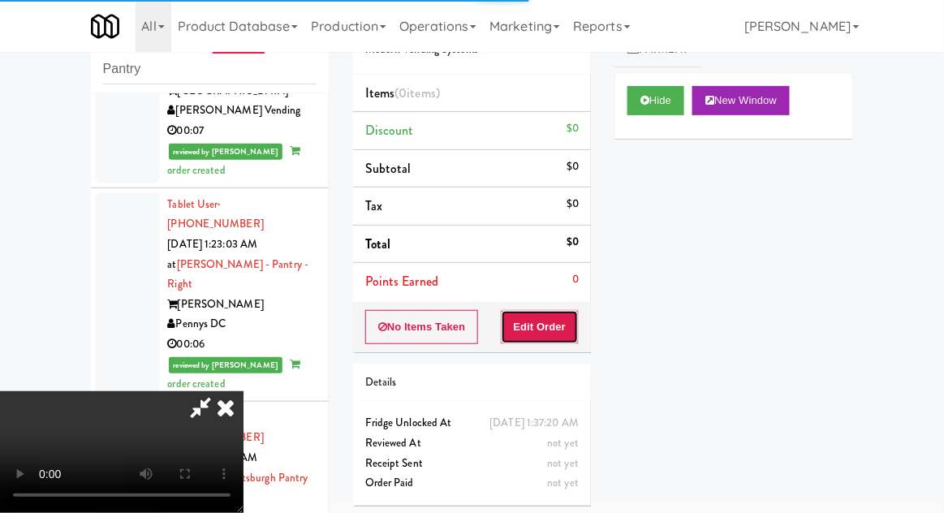
click at [549, 334] on button "Edit Order" at bounding box center [540, 327] width 79 height 34
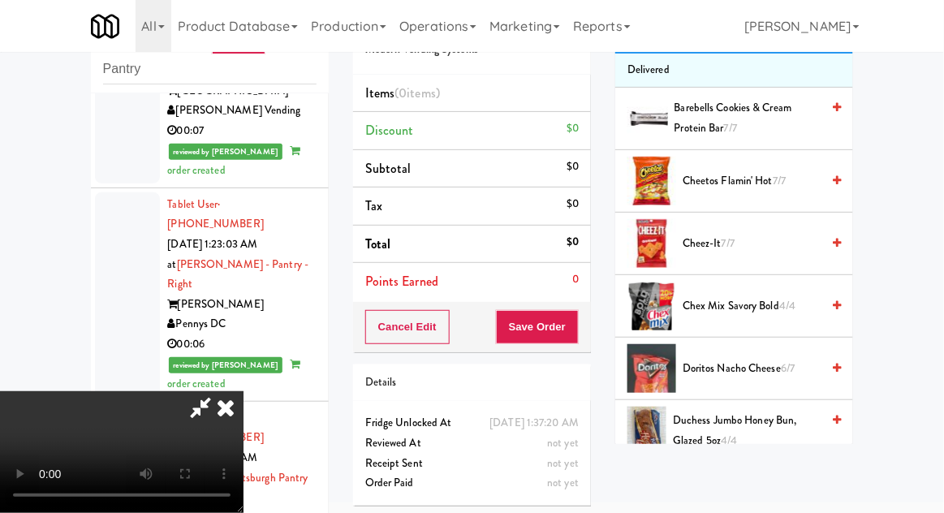
scroll to position [165, 0]
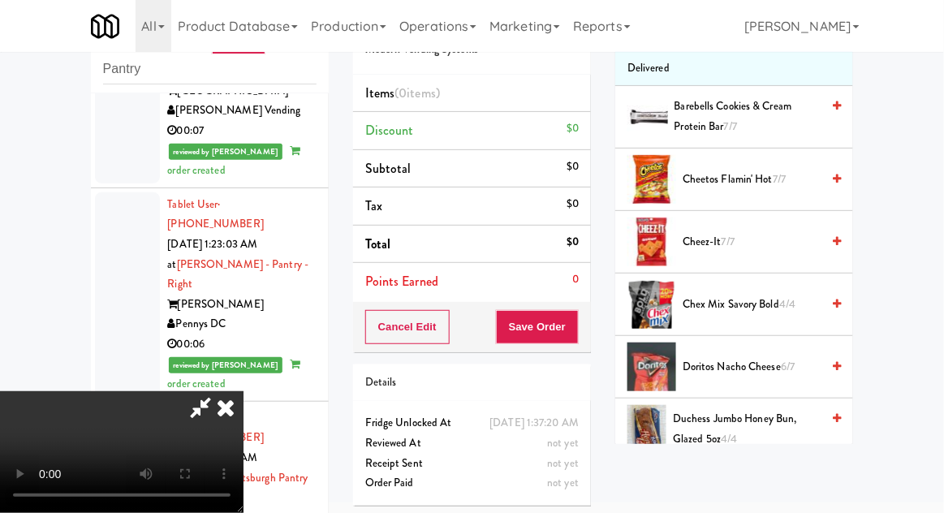
click at [762, 301] on span "Chex Mix Savory Bold 4/4" at bounding box center [752, 305] width 138 height 20
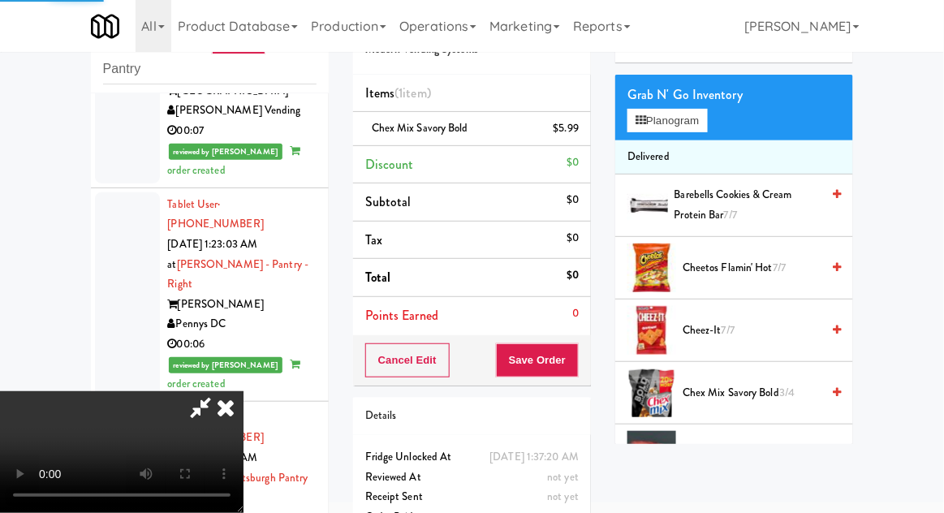
scroll to position [0, 0]
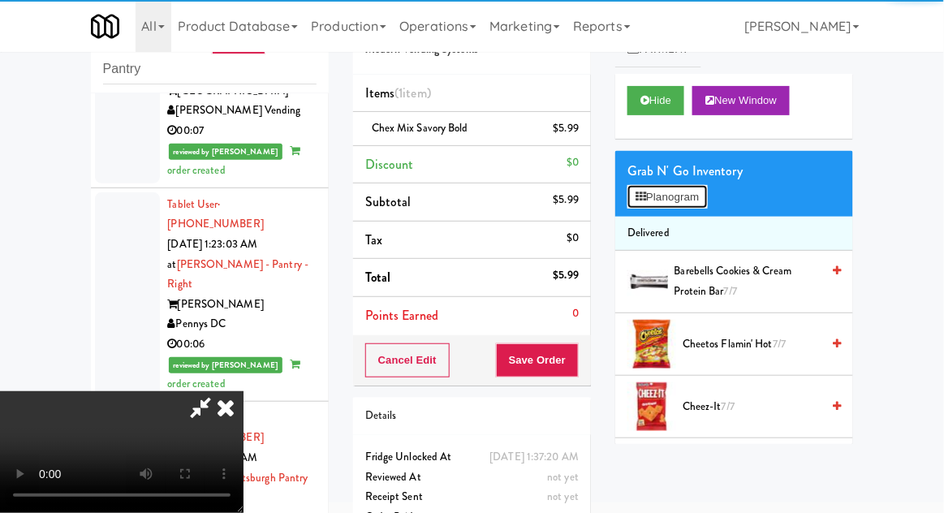
click at [704, 202] on button "Planogram" at bounding box center [667, 197] width 80 height 24
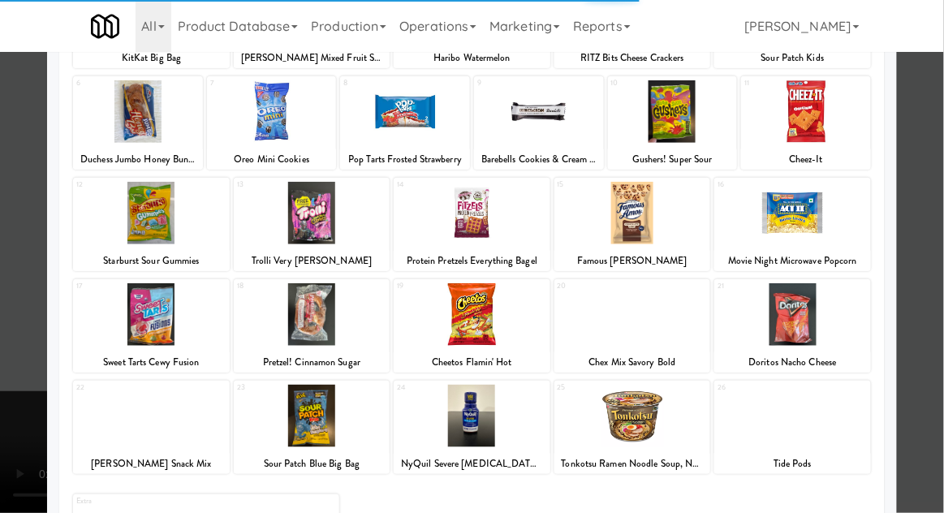
scroll to position [183, 0]
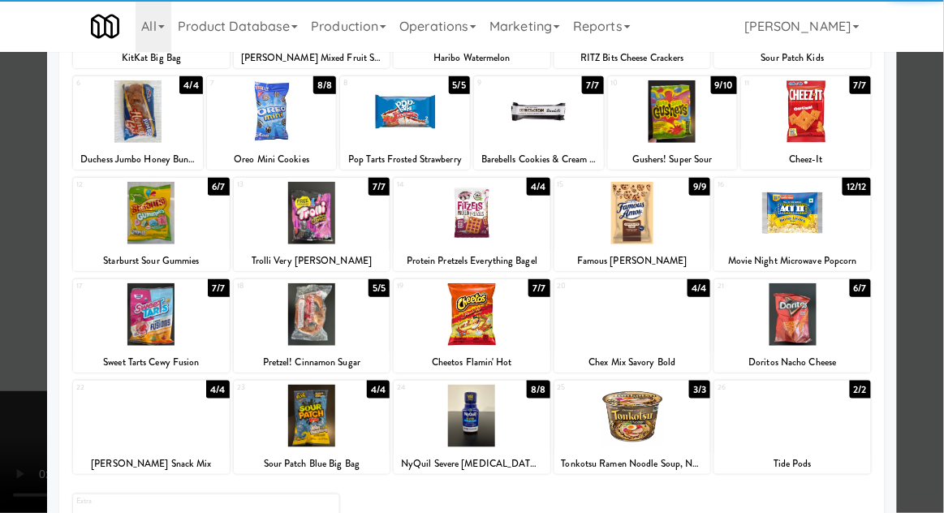
click at [13, 463] on div at bounding box center [472, 256] width 944 height 513
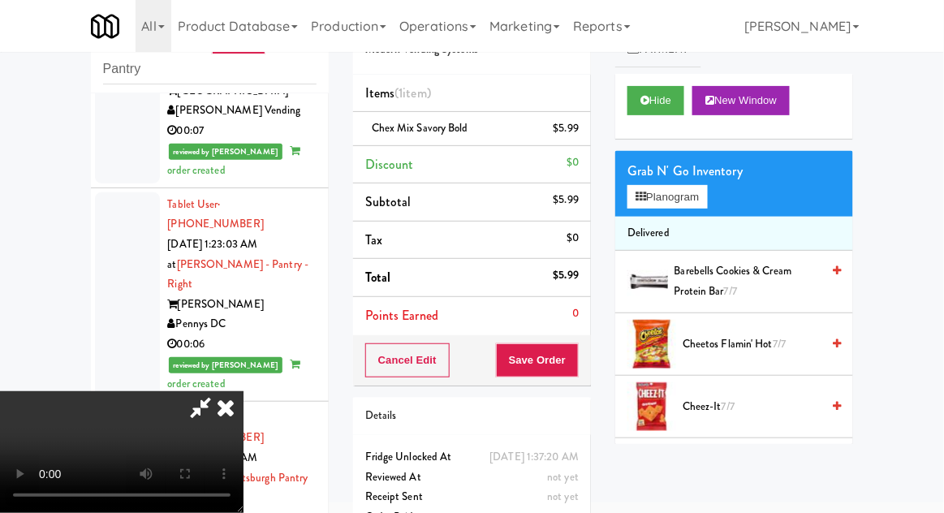
click at [768, 338] on span "Cheetos Flamin' Hot 7/7" at bounding box center [752, 344] width 138 height 20
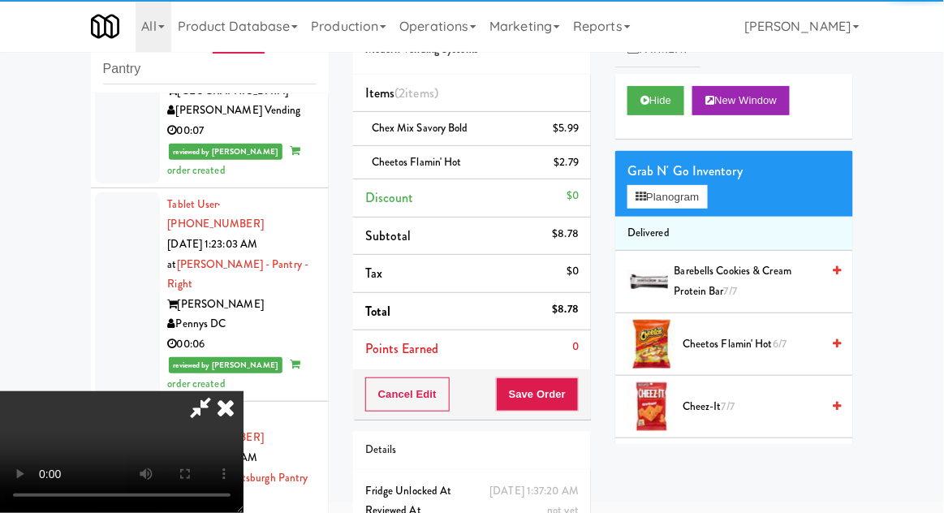
click at [589, 413] on div "Cancel Edit Save Order" at bounding box center [472, 394] width 238 height 50
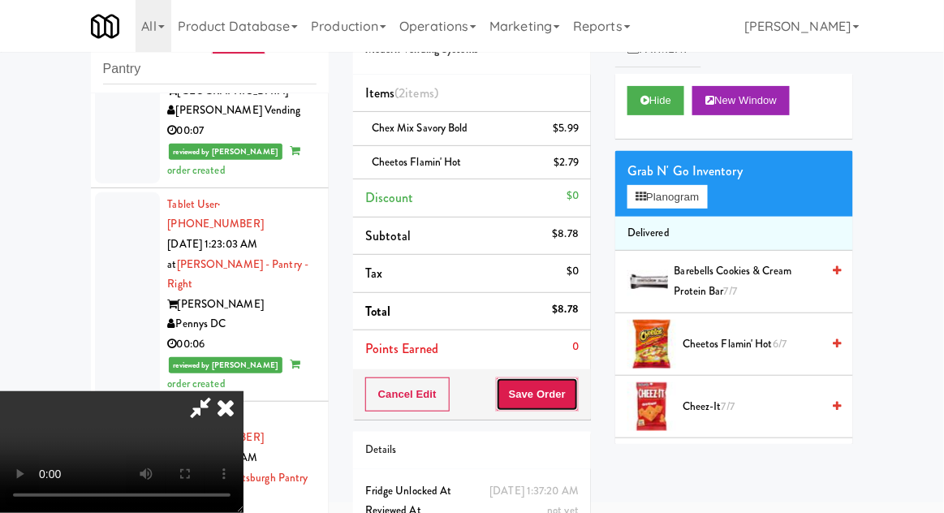
click at [575, 390] on button "Save Order" at bounding box center [537, 394] width 83 height 34
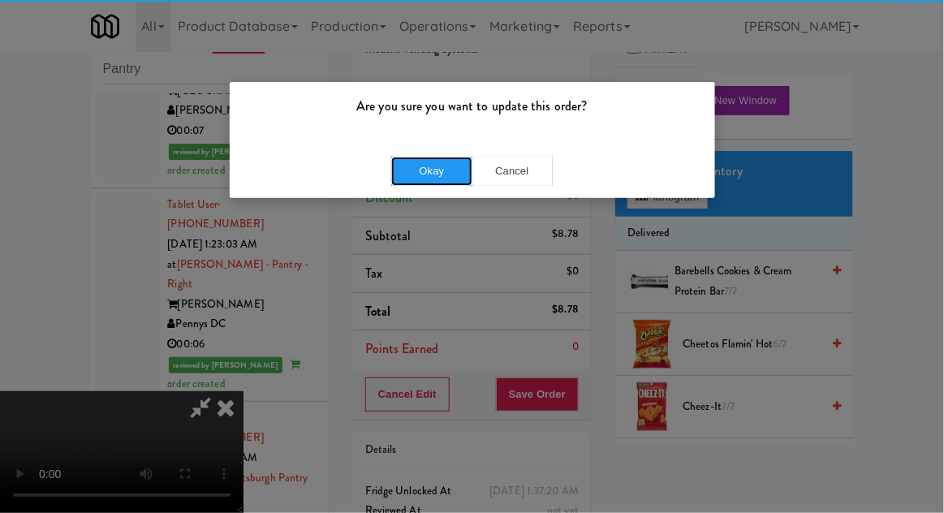
click at [414, 173] on button "Okay" at bounding box center [431, 171] width 81 height 29
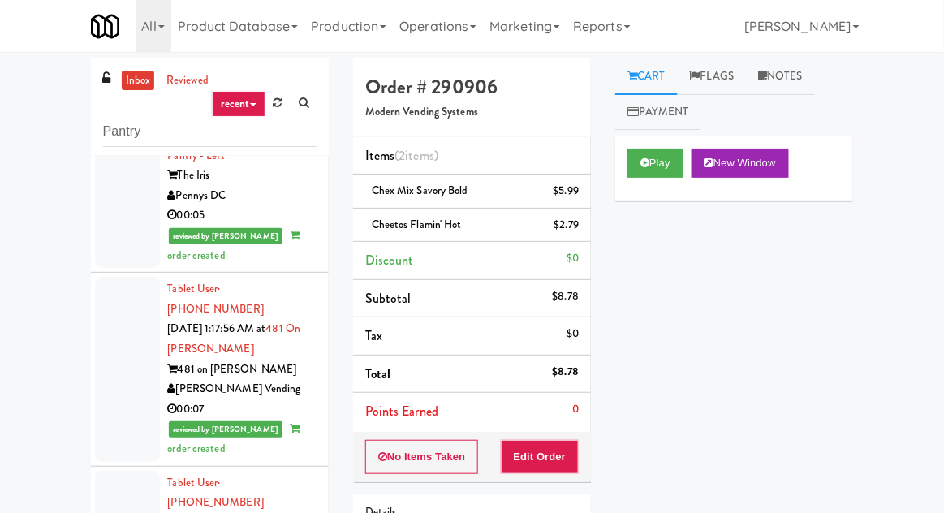
click at [140, 77] on link "inbox" at bounding box center [138, 81] width 33 height 20
